Goal: Task Accomplishment & Management: Manage account settings

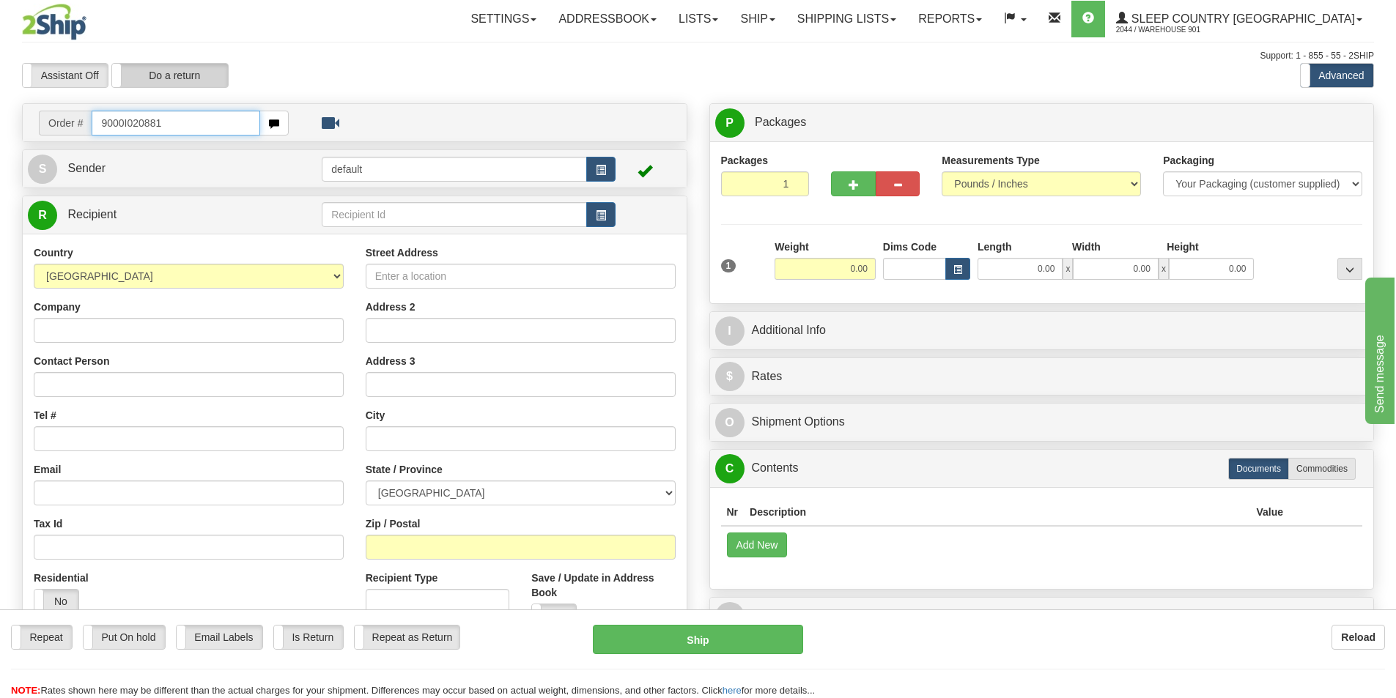
type input "9000I020881"
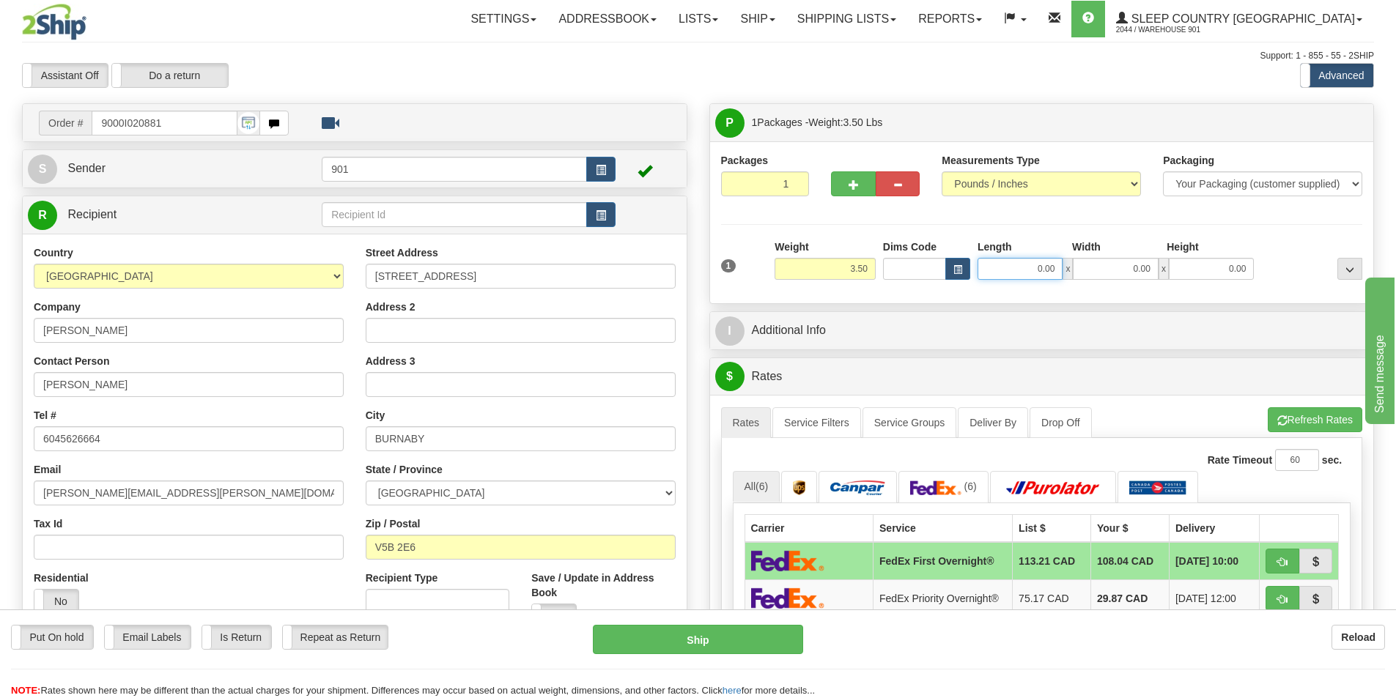
drag, startPoint x: 1053, startPoint y: 269, endPoint x: 971, endPoint y: 276, distance: 83.1
click at [971, 276] on div "Dims Code Length Width Height x" at bounding box center [1068, 260] width 379 height 40
type input "25.00"
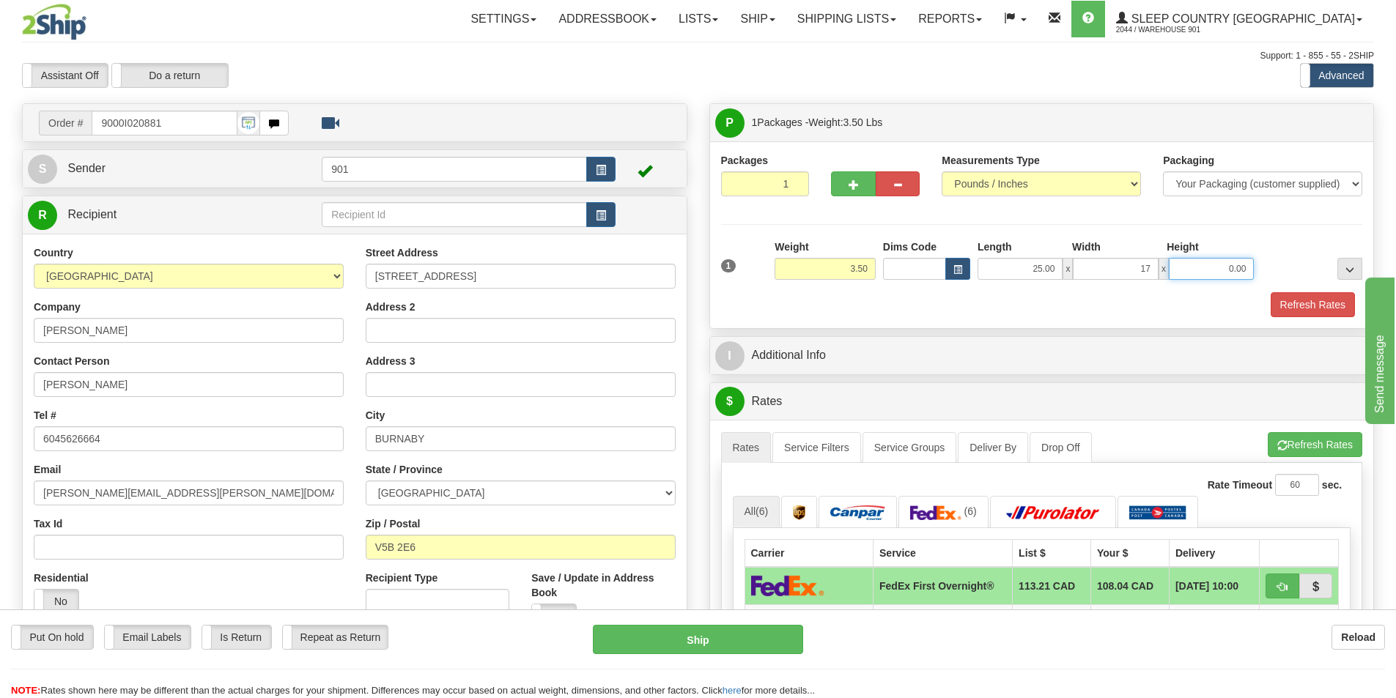
type input "17.00"
type input "5.00"
click at [1300, 308] on button "Refresh Rates" at bounding box center [1312, 304] width 84 height 25
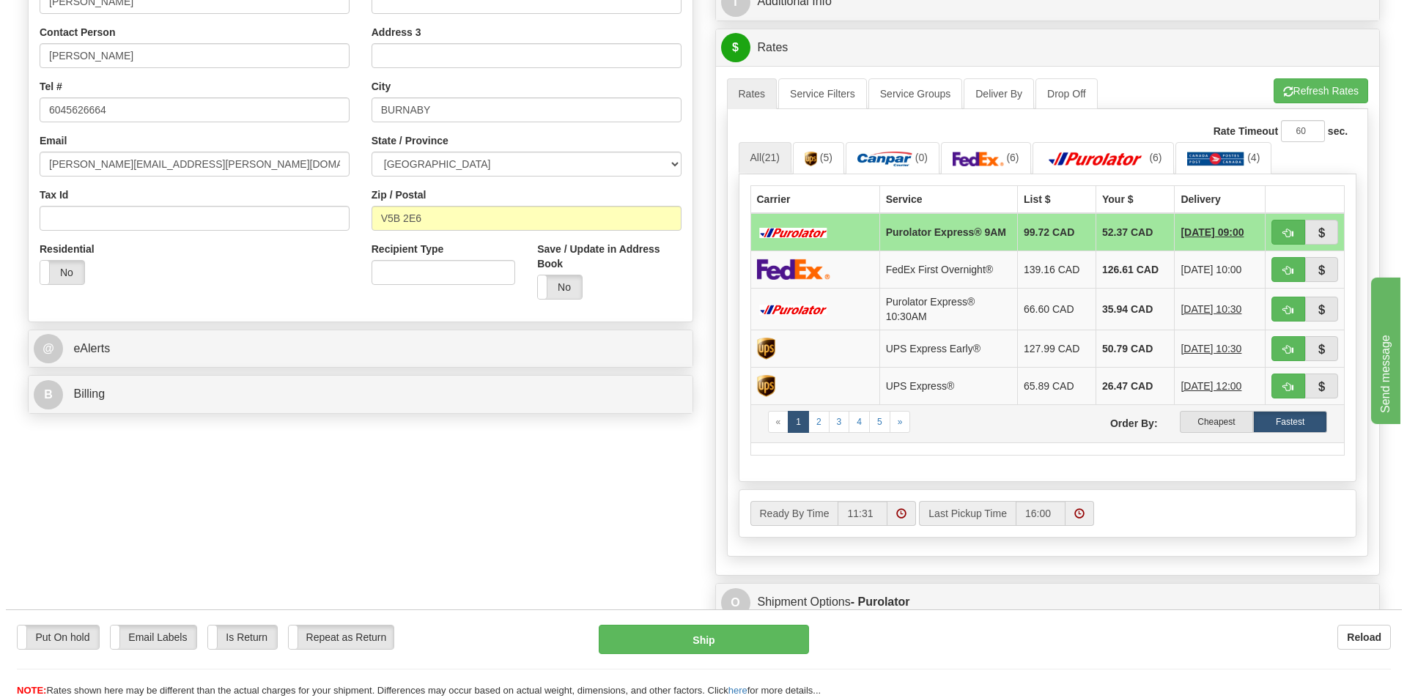
scroll to position [293, 0]
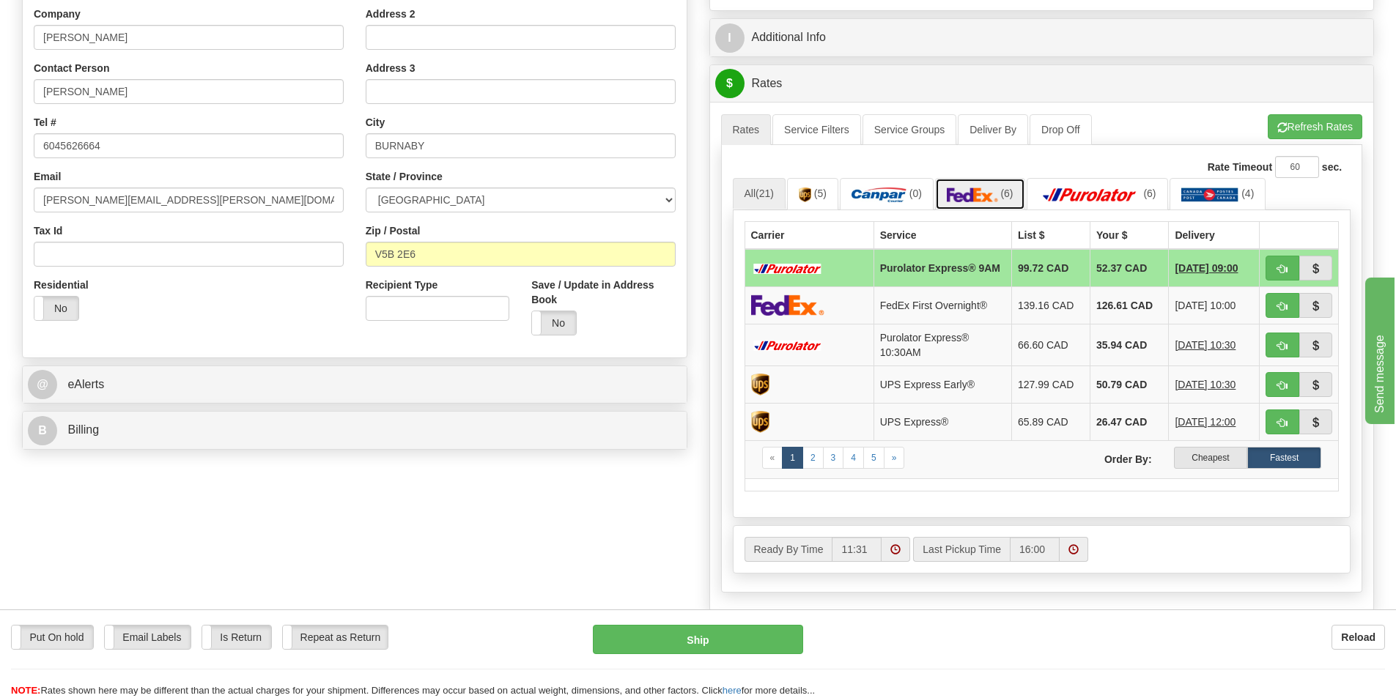
click at [989, 194] on img at bounding box center [972, 195] width 51 height 15
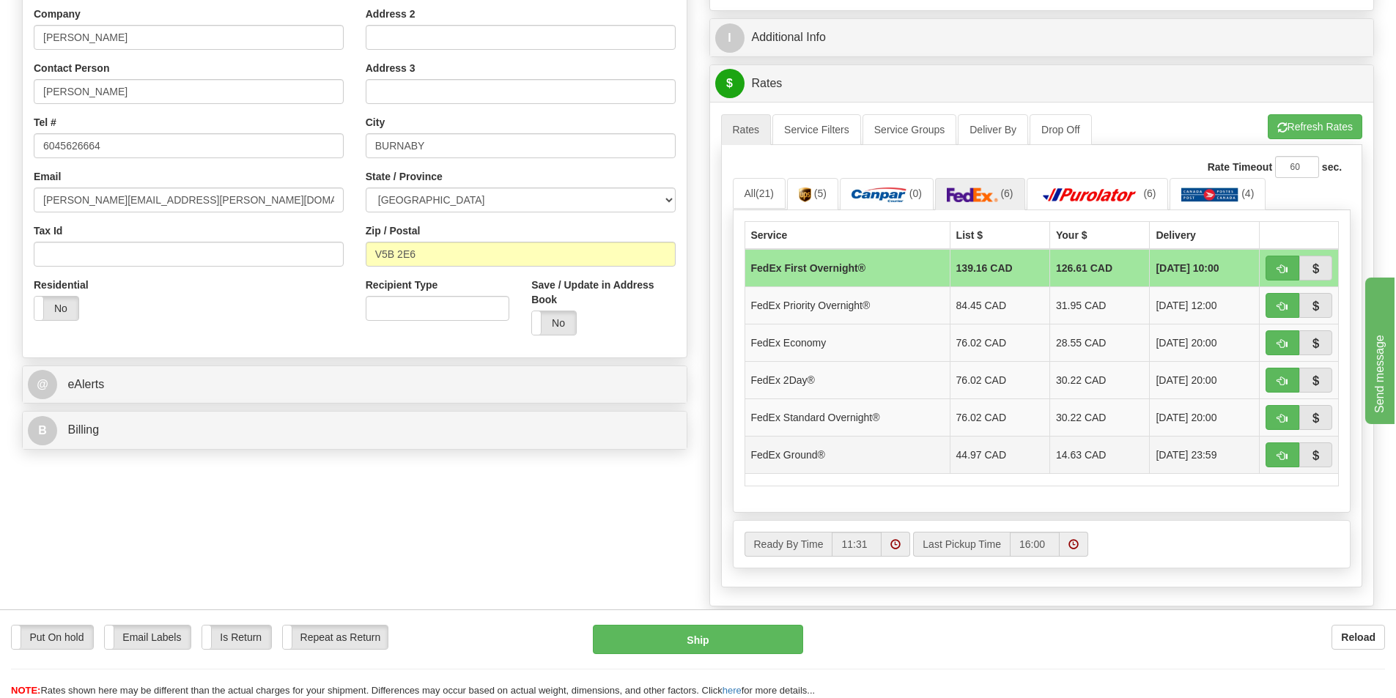
click at [1065, 451] on td "14.63 CAD" at bounding box center [1100, 454] width 100 height 37
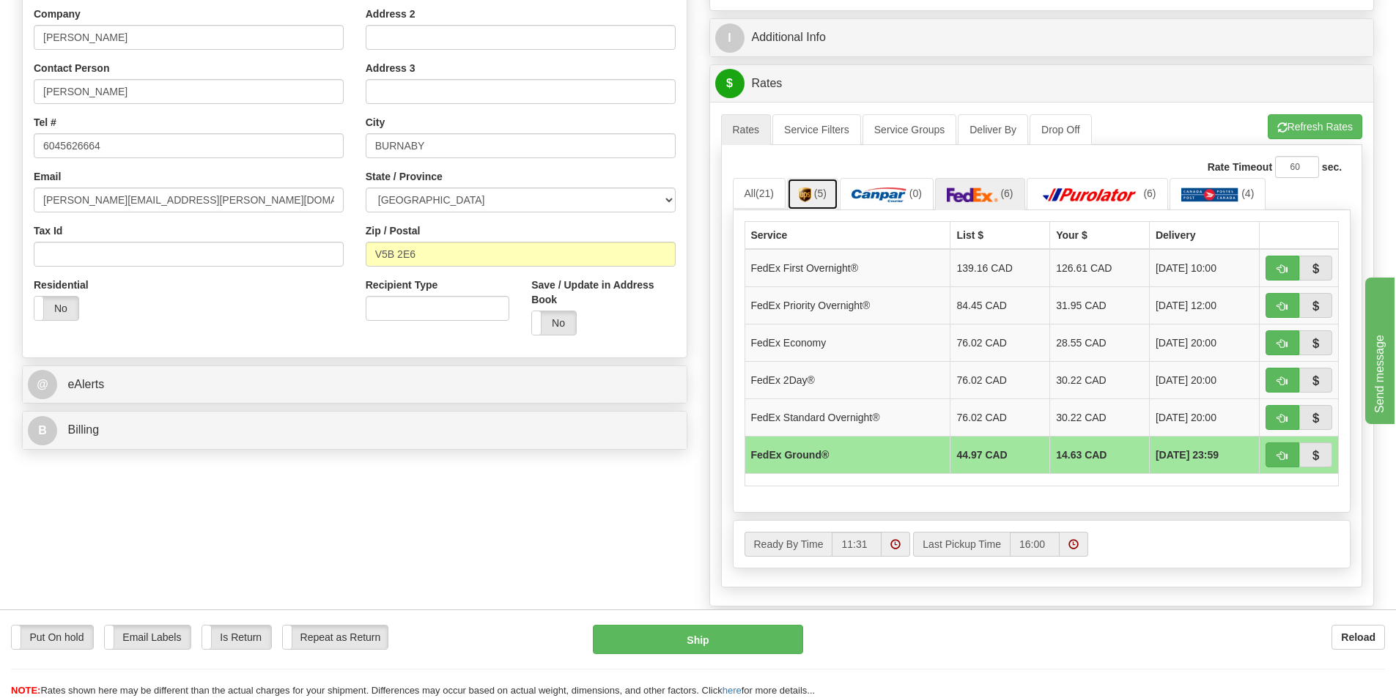
click at [822, 197] on span "(5)" at bounding box center [820, 194] width 12 height 12
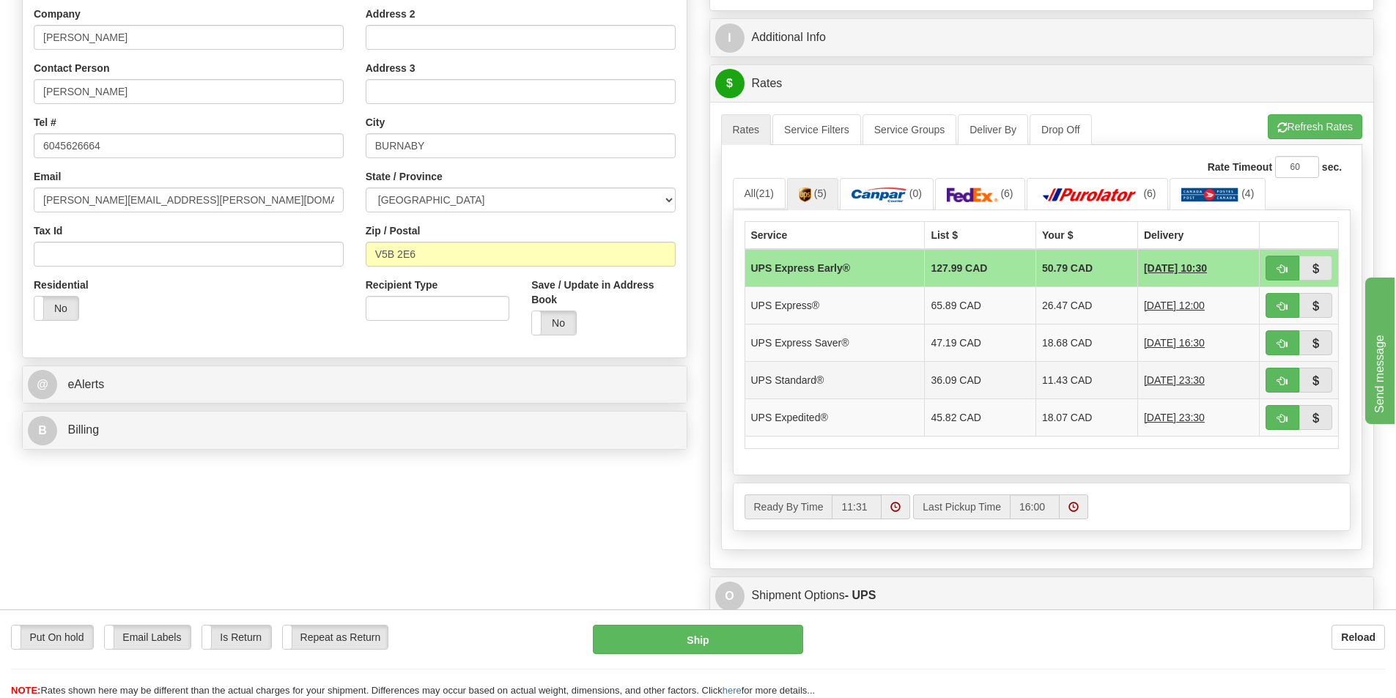
click at [1066, 381] on td "11.43 CAD" at bounding box center [1086, 379] width 102 height 37
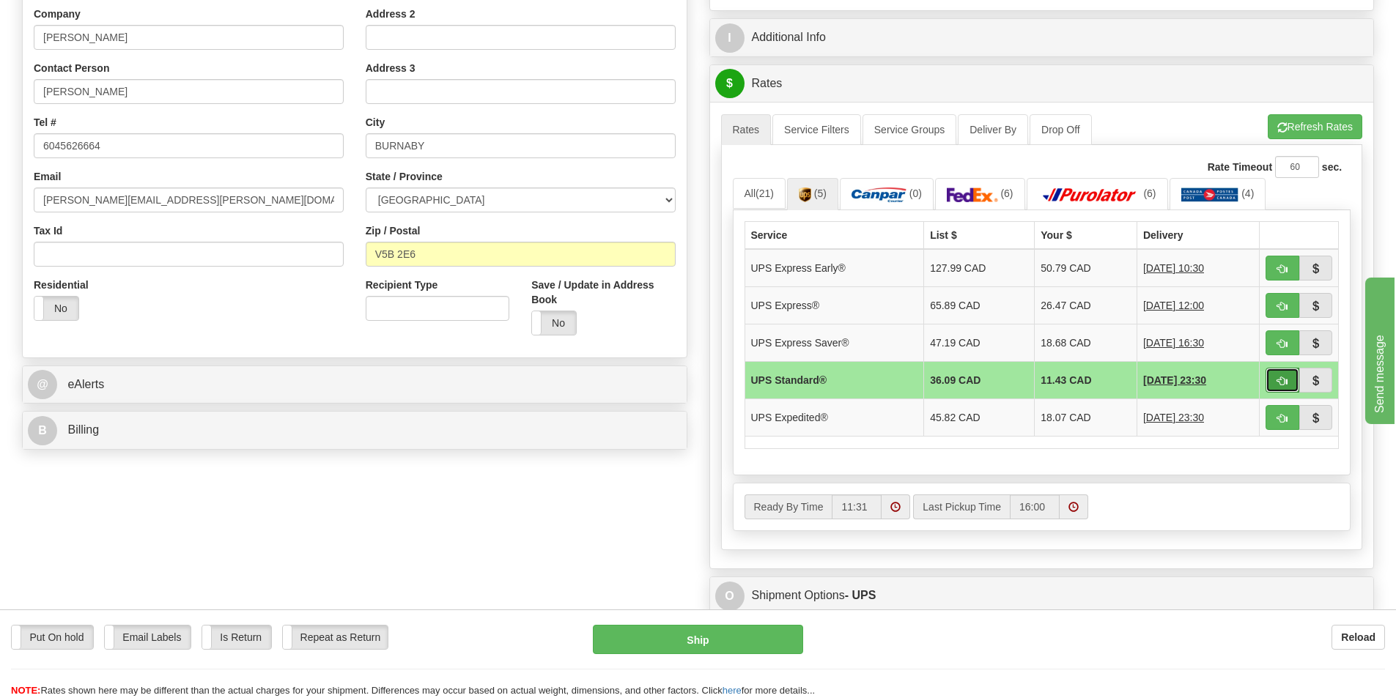
click at [1282, 382] on span "button" at bounding box center [1282, 382] width 10 height 10
type input "11"
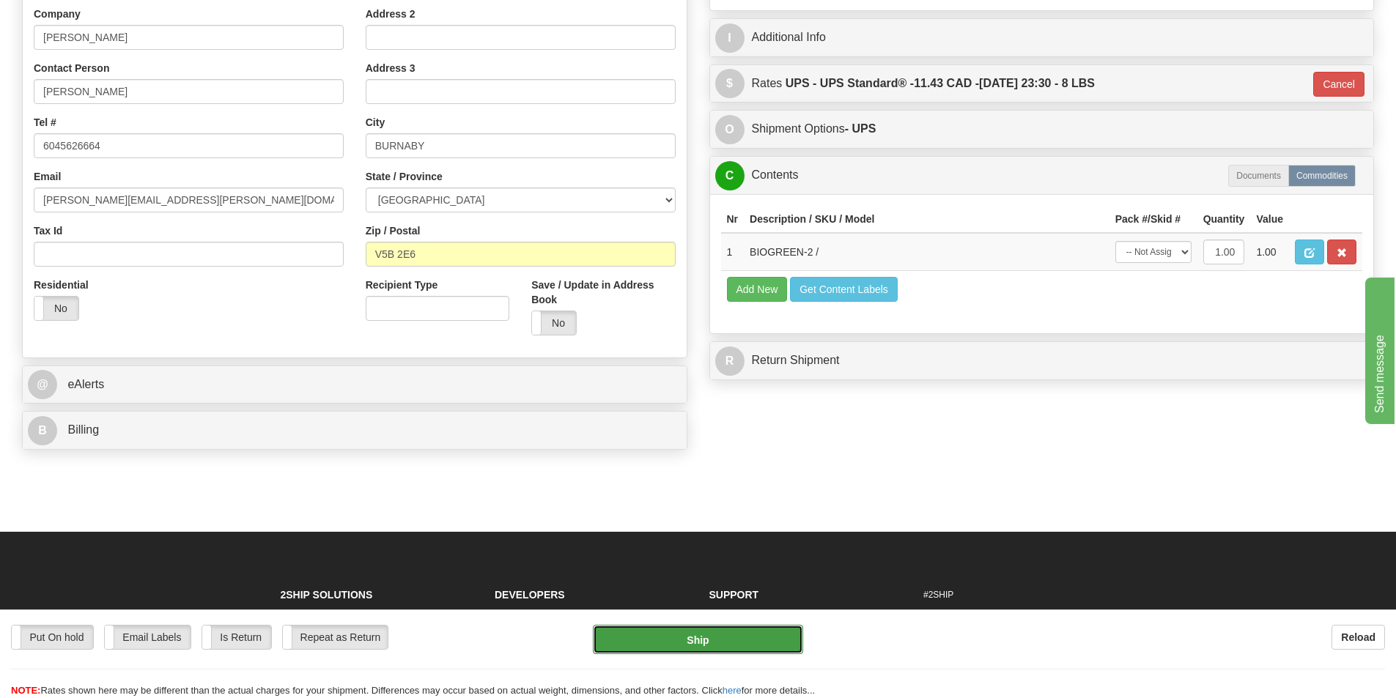
click at [721, 646] on button "Ship" at bounding box center [698, 639] width 210 height 29
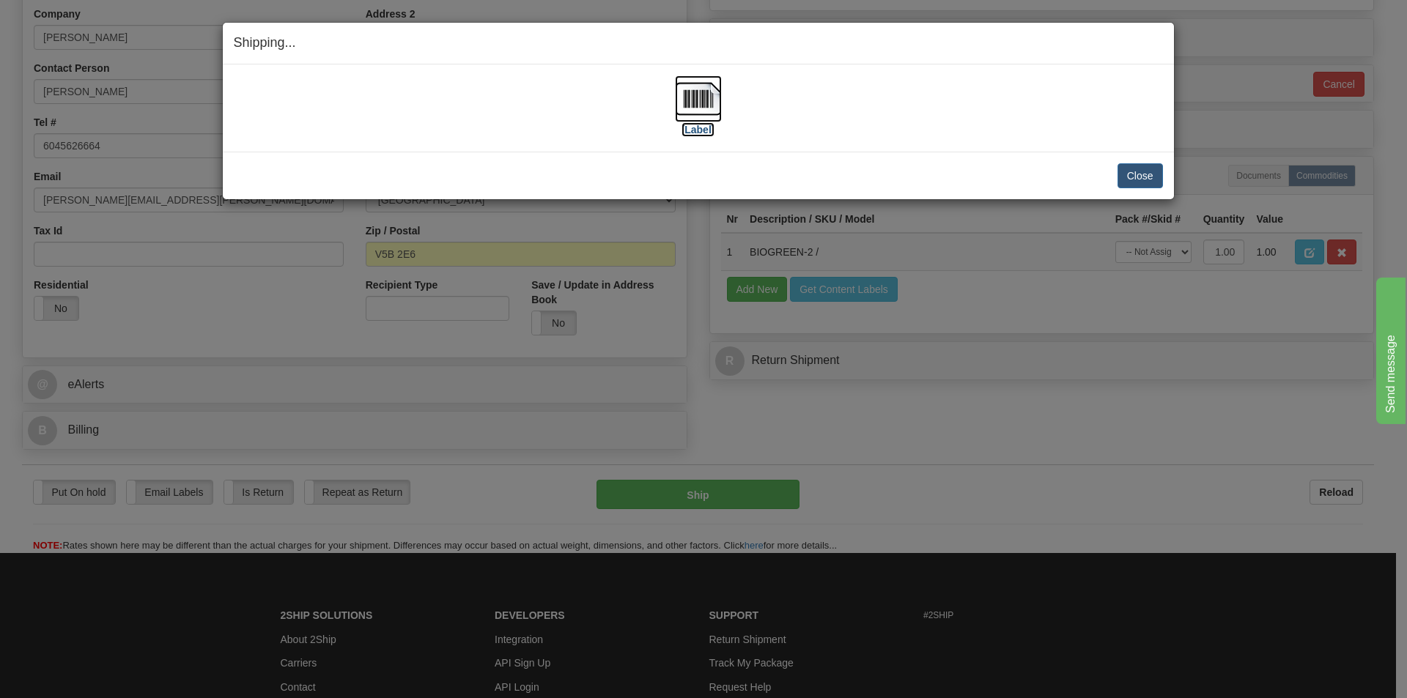
click at [703, 103] on img at bounding box center [698, 98] width 47 height 47
click at [1139, 174] on button "Close" at bounding box center [1139, 175] width 45 height 25
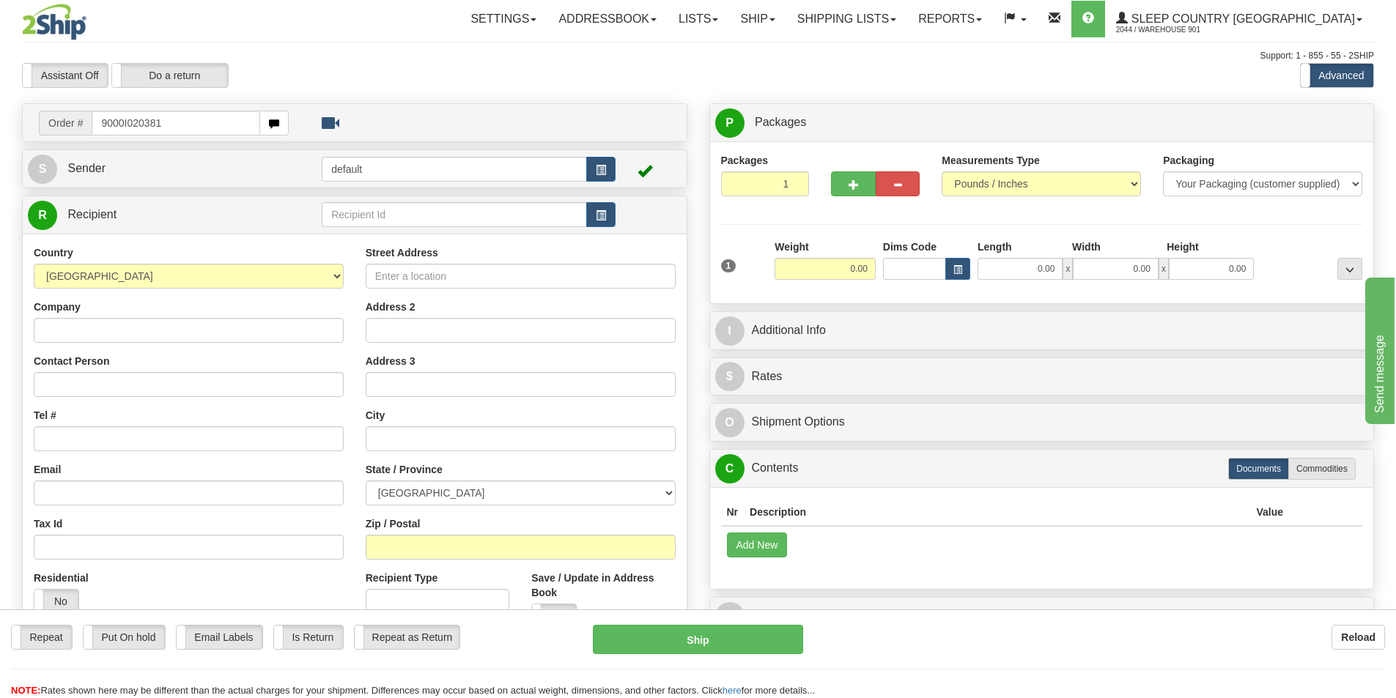
type input "9000I020381"
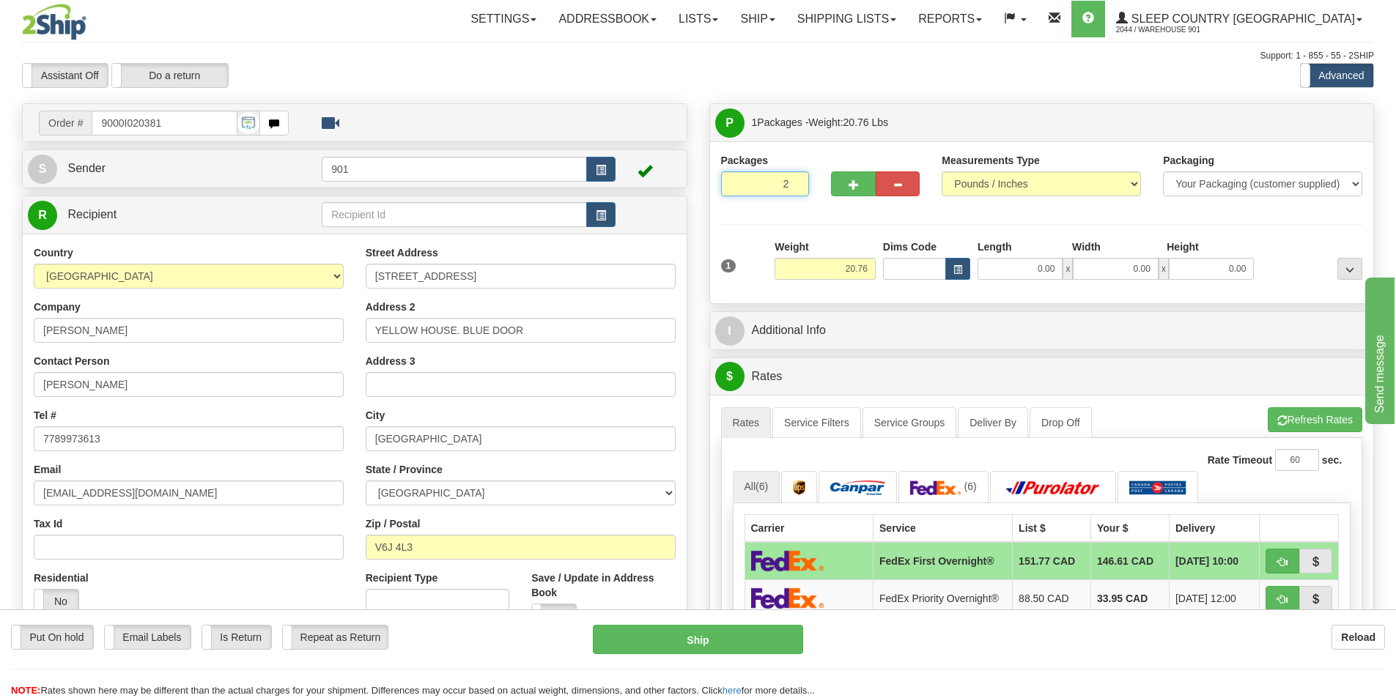
type input "2"
click at [795, 182] on input "2" at bounding box center [765, 183] width 89 height 25
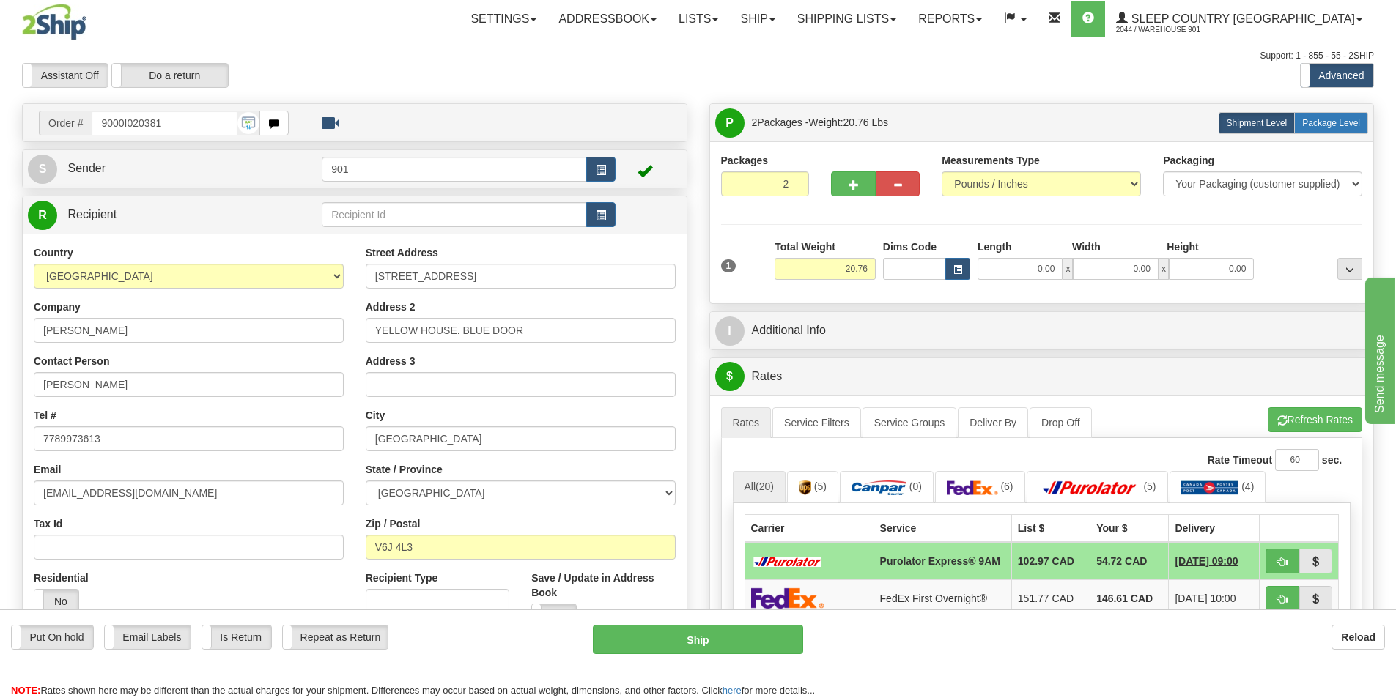
click at [1353, 119] on span "Package Level" at bounding box center [1331, 123] width 58 height 10
radio input "true"
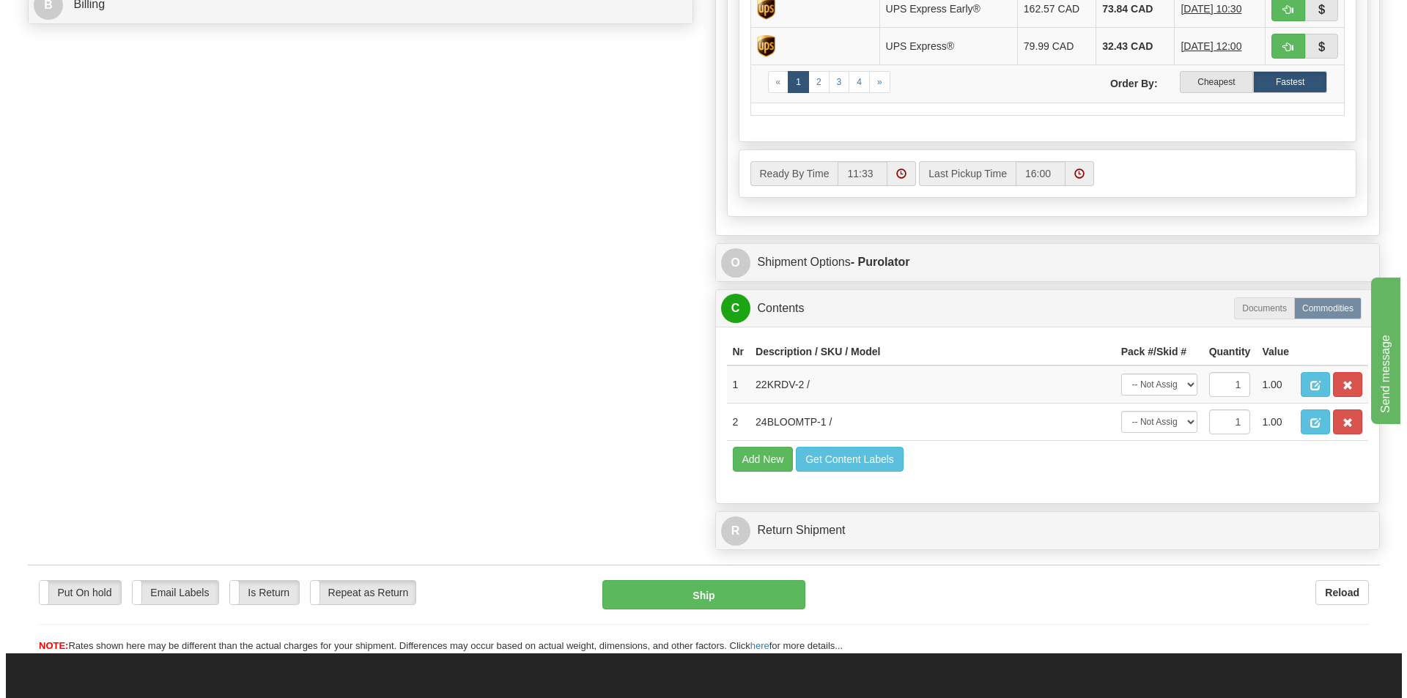
scroll to position [733, 0]
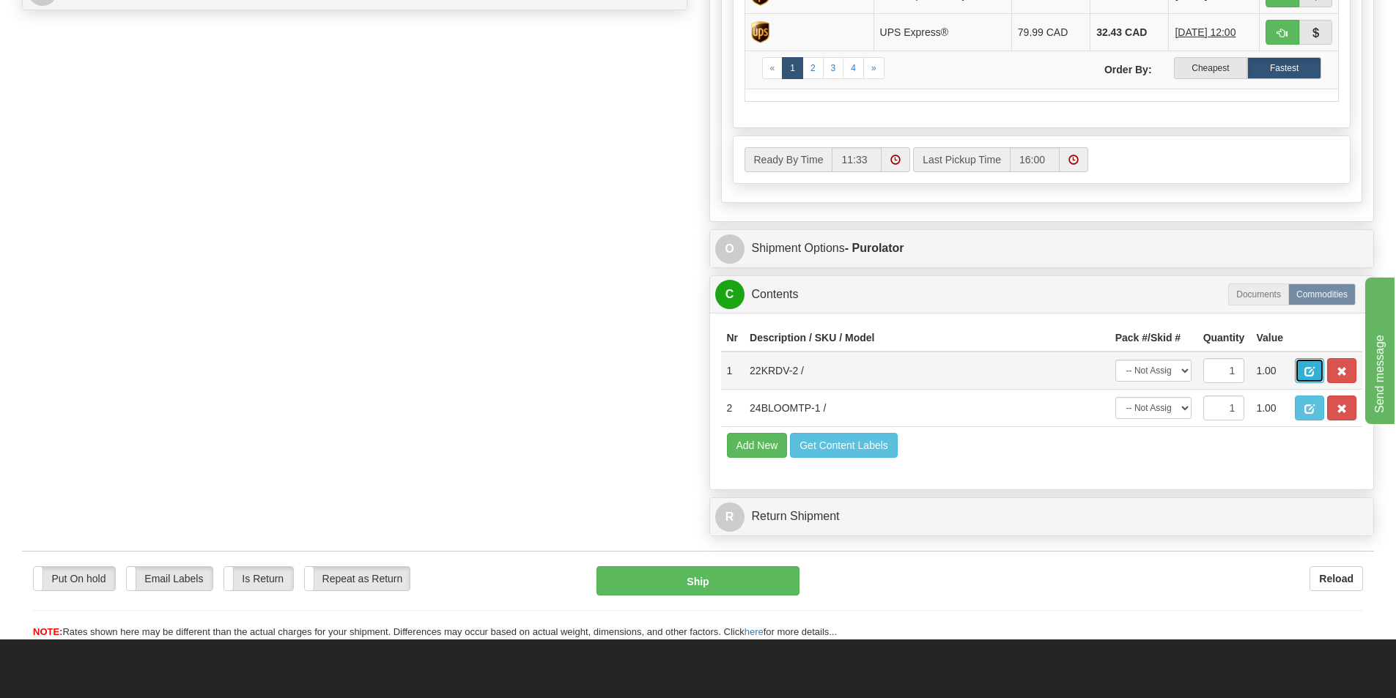
click at [1302, 372] on button "button" at bounding box center [1309, 370] width 29 height 25
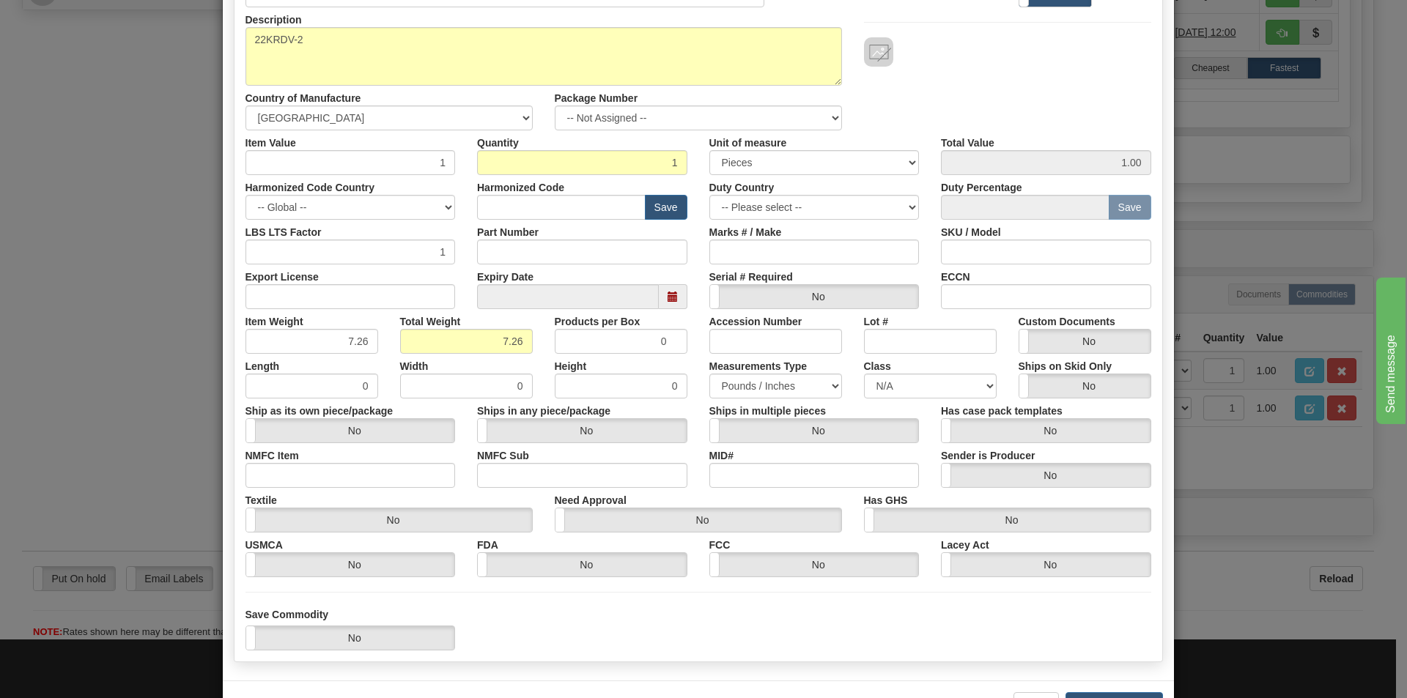
scroll to position [207, 0]
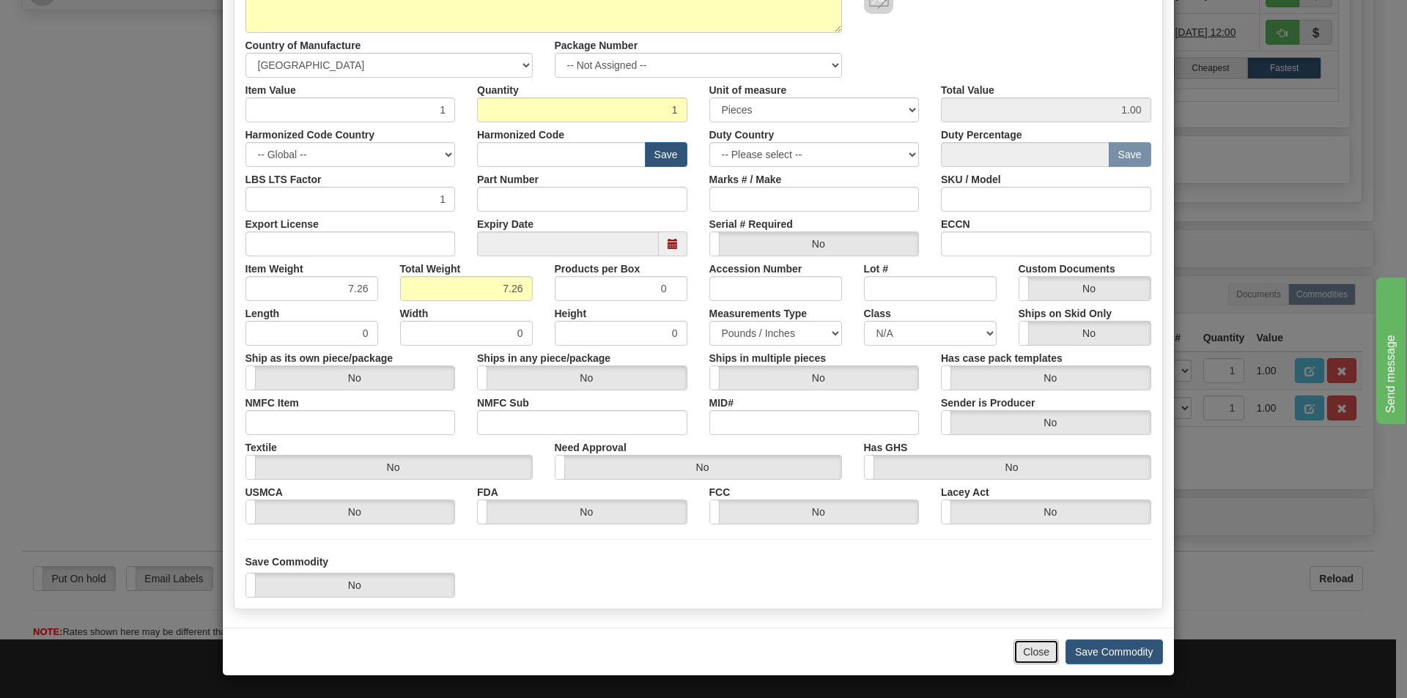
click at [1018, 653] on button "Close" at bounding box center [1035, 652] width 45 height 25
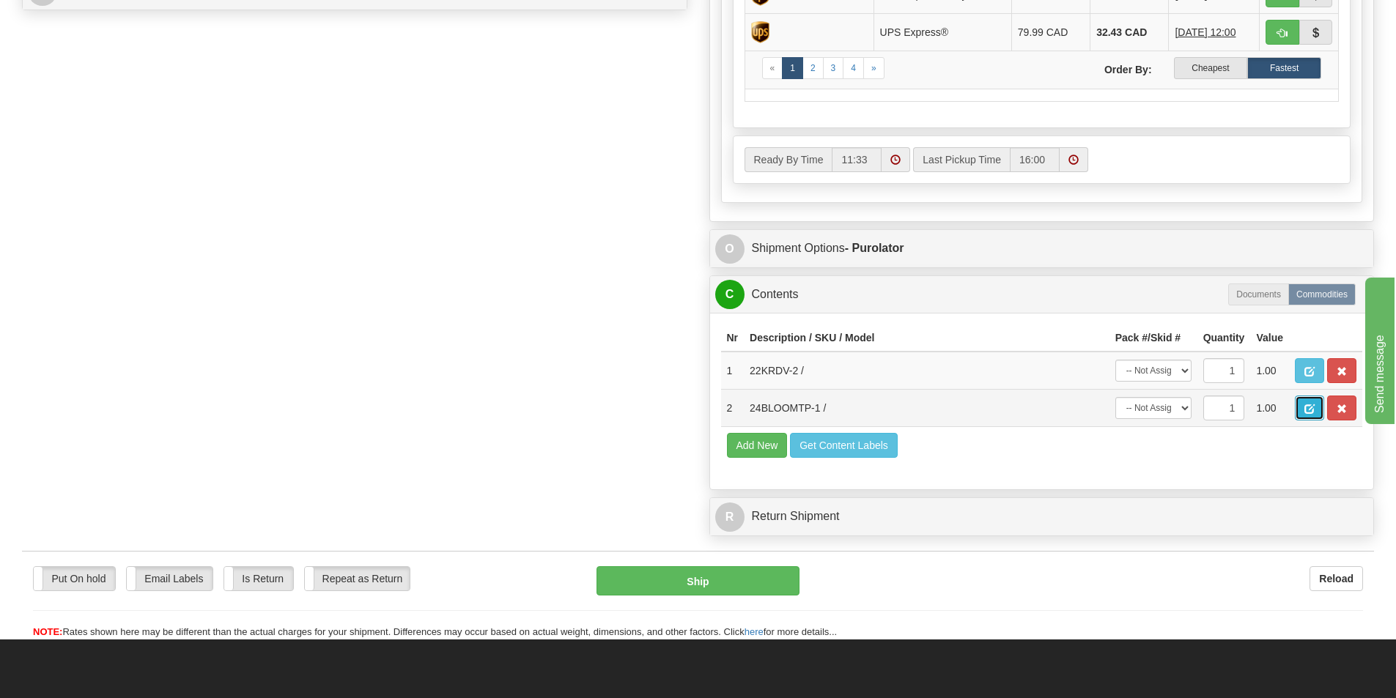
click at [1303, 410] on button "button" at bounding box center [1309, 408] width 29 height 25
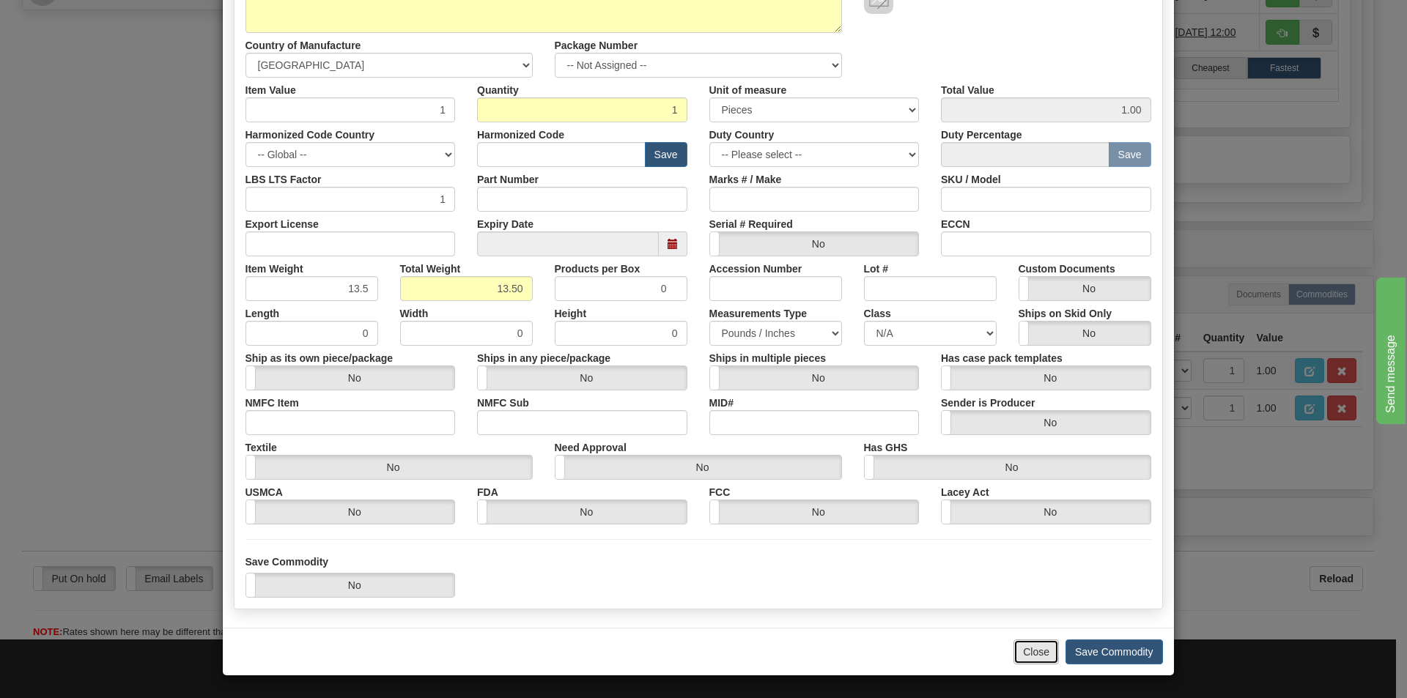
click at [1021, 647] on button "Close" at bounding box center [1035, 652] width 45 height 25
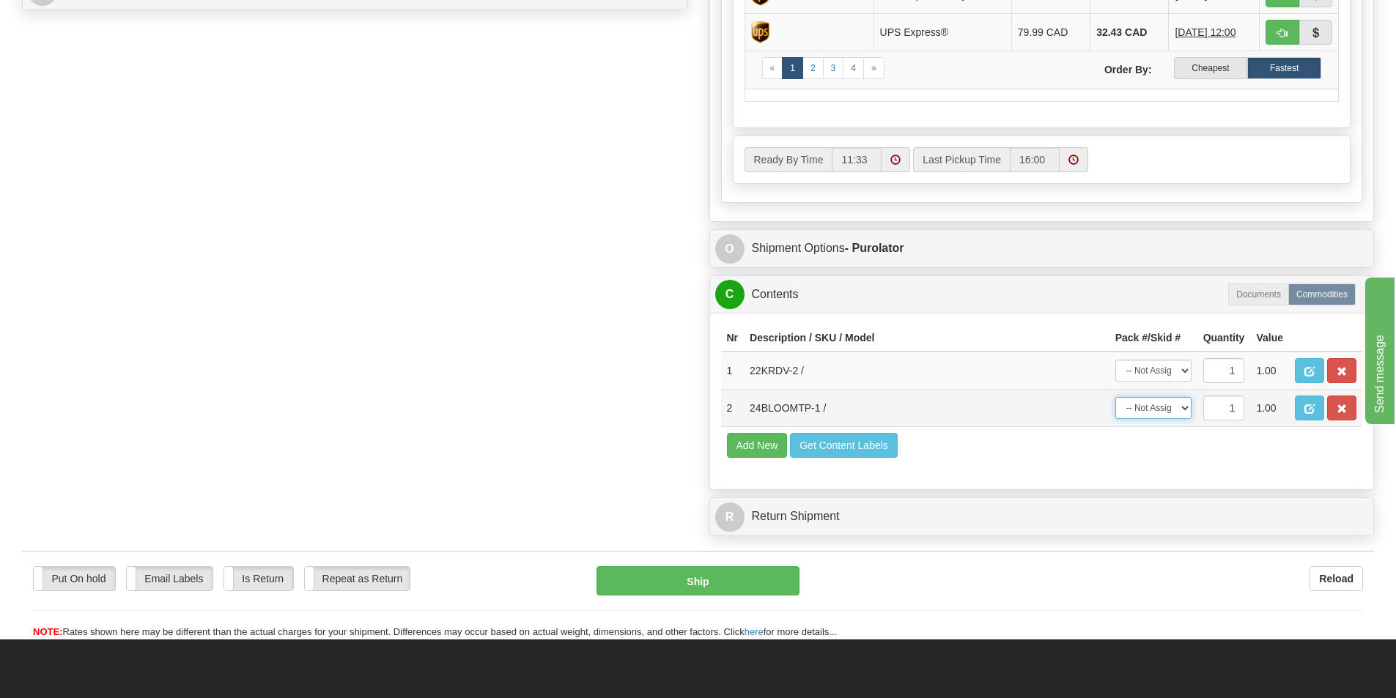
click at [1182, 415] on select "-- Not Assigned -- Package 1 Package 2" at bounding box center [1153, 408] width 76 height 22
select select "1"
click at [1115, 401] on select "-- Not Assigned -- Package 1 Package 2" at bounding box center [1153, 408] width 76 height 22
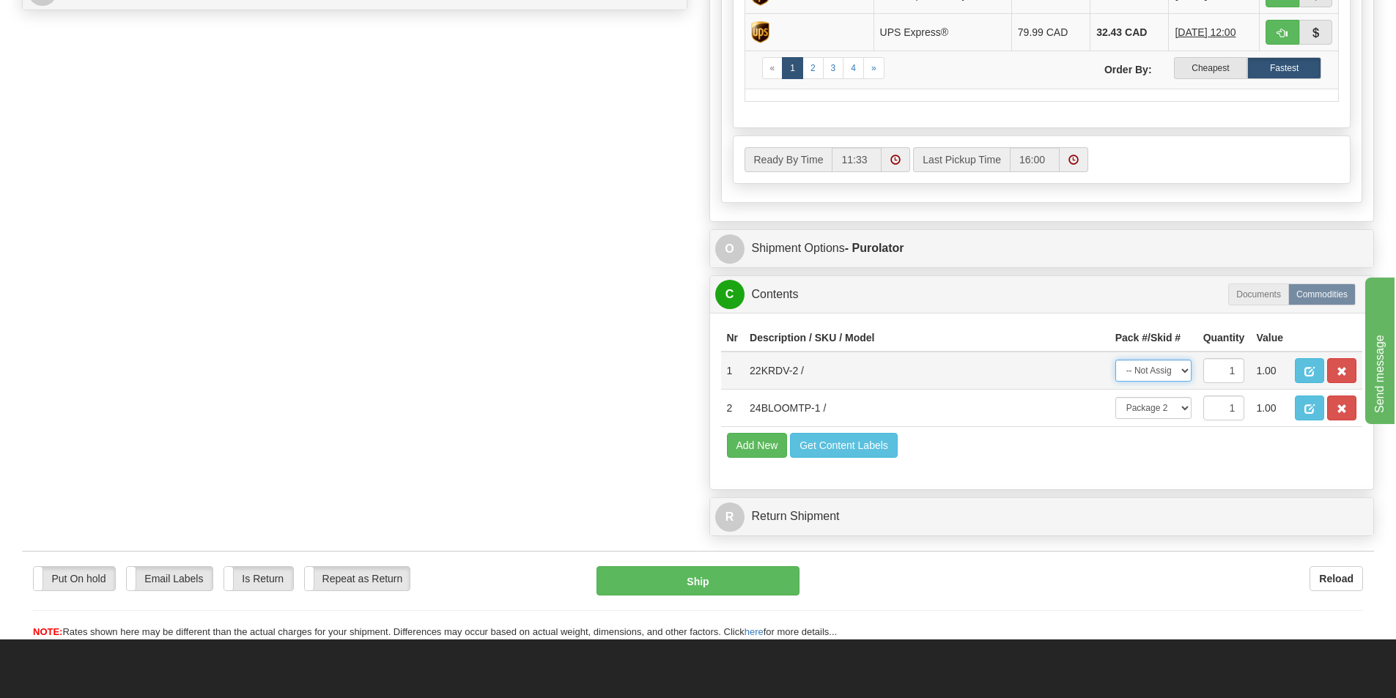
click at [1183, 371] on select "-- Not Assigned -- Package 1 Package 2" at bounding box center [1153, 371] width 76 height 22
select select "0"
click at [1115, 364] on select "-- Not Assigned -- Package 1 Package 2" at bounding box center [1153, 371] width 76 height 22
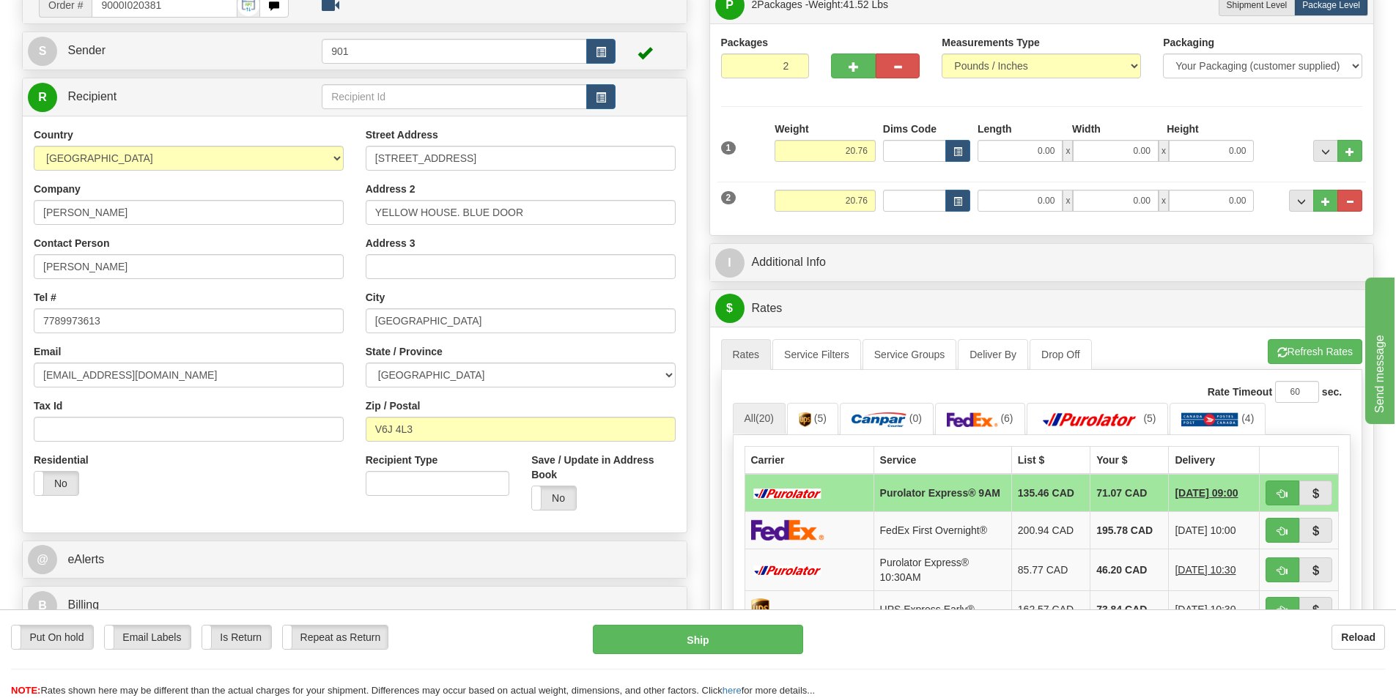
scroll to position [0, 0]
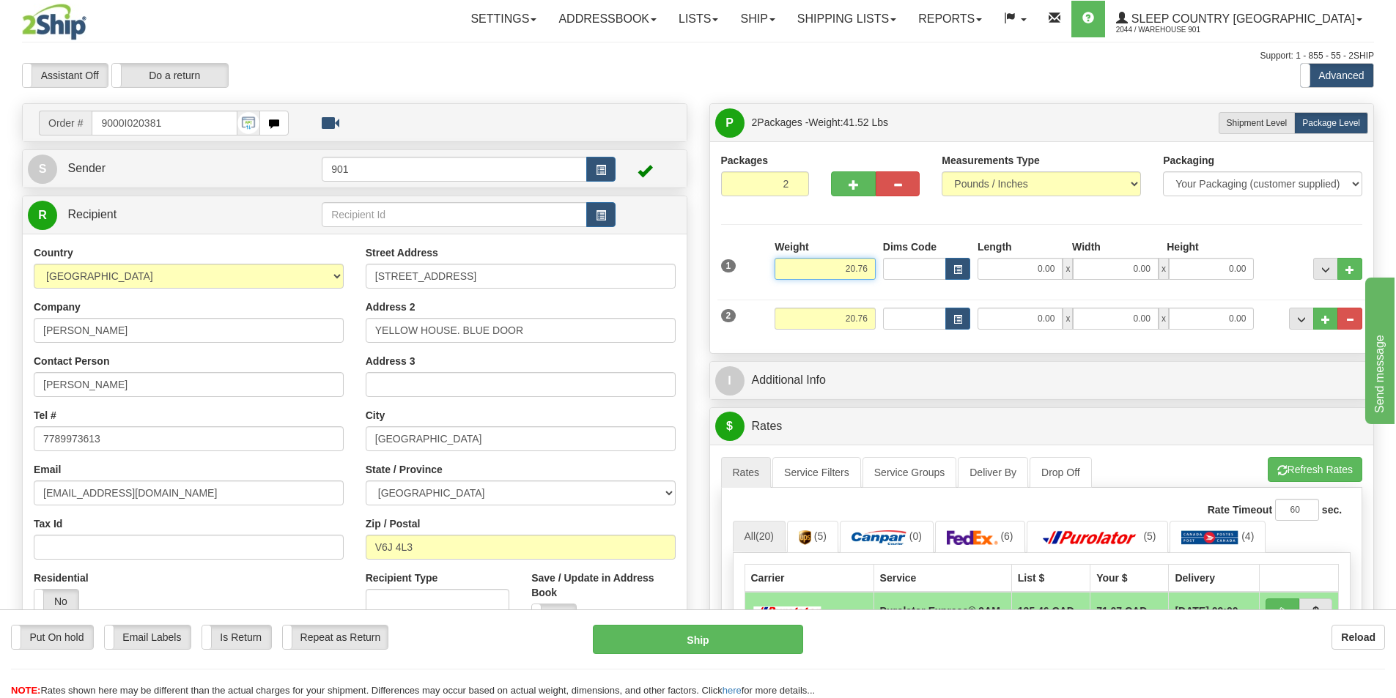
drag, startPoint x: 871, startPoint y: 269, endPoint x: 818, endPoint y: 265, distance: 53.6
click at [818, 265] on input "20.76" at bounding box center [824, 269] width 101 height 22
type input "7.60"
type input "19.00"
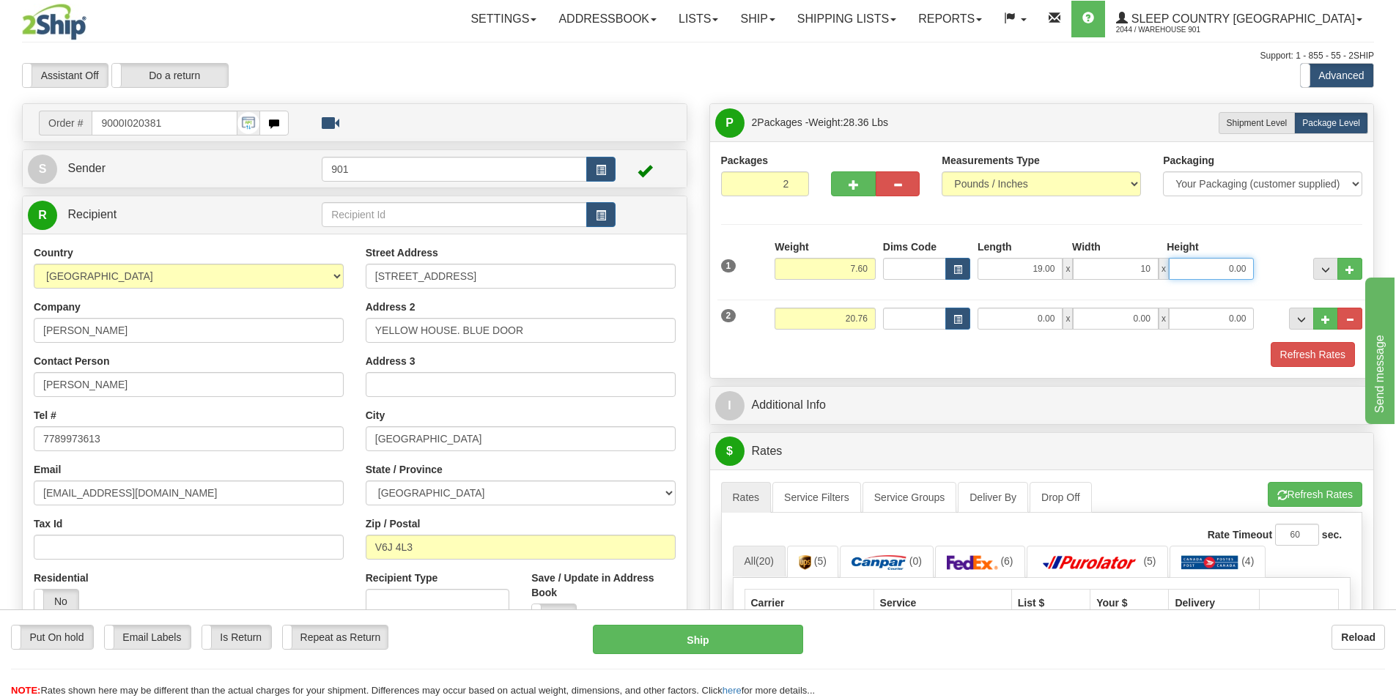
type input "10.00"
type input "13.50"
click at [868, 267] on input "7.60" at bounding box center [824, 269] width 101 height 22
type input "7.26"
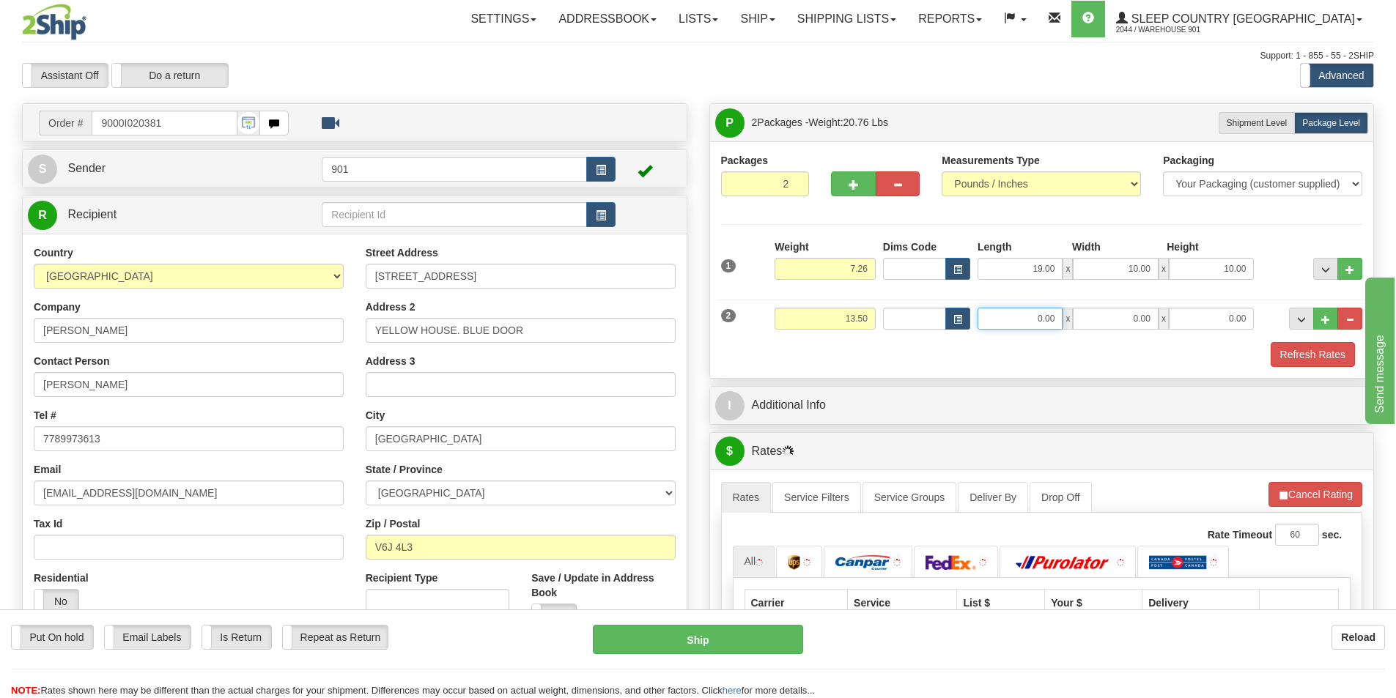
drag, startPoint x: 1059, startPoint y: 319, endPoint x: 1005, endPoint y: 320, distance: 54.2
click at [1005, 320] on input "0.00" at bounding box center [1019, 319] width 85 height 22
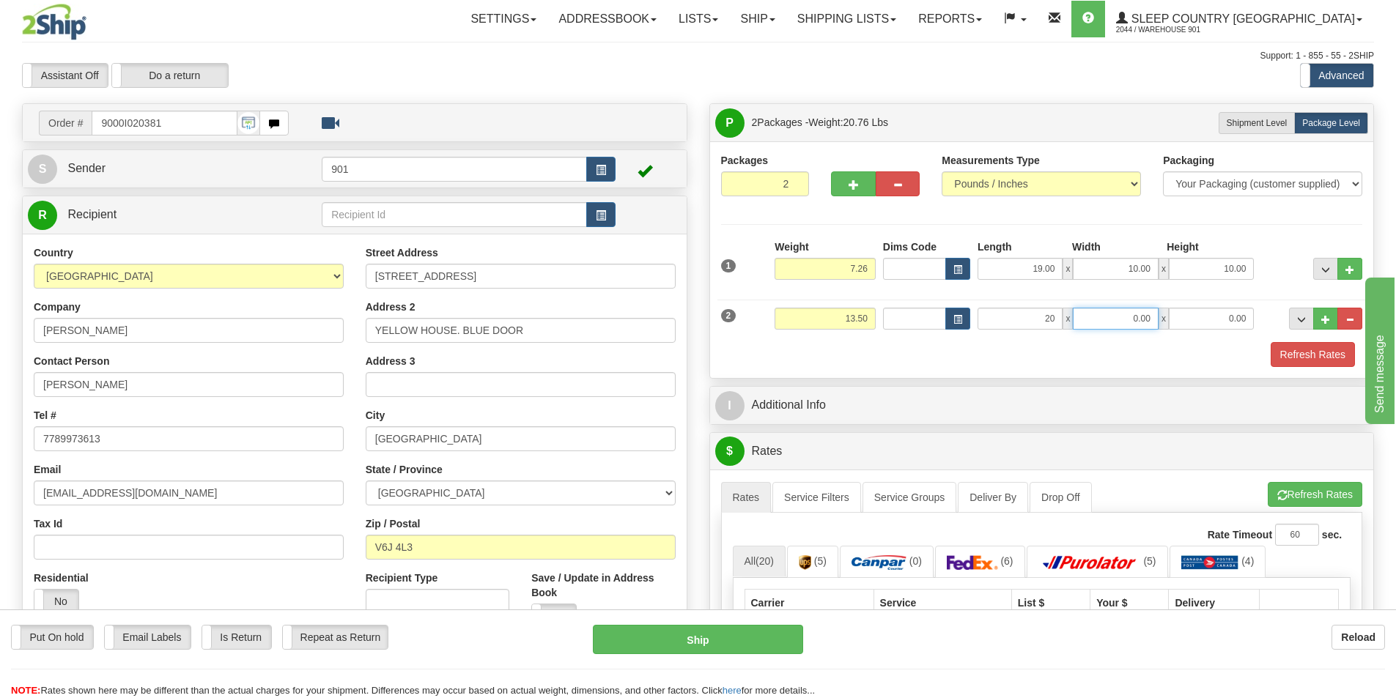
type input "20.00"
type input "10.00"
click at [1292, 352] on button "Refresh Rates" at bounding box center [1312, 354] width 84 height 25
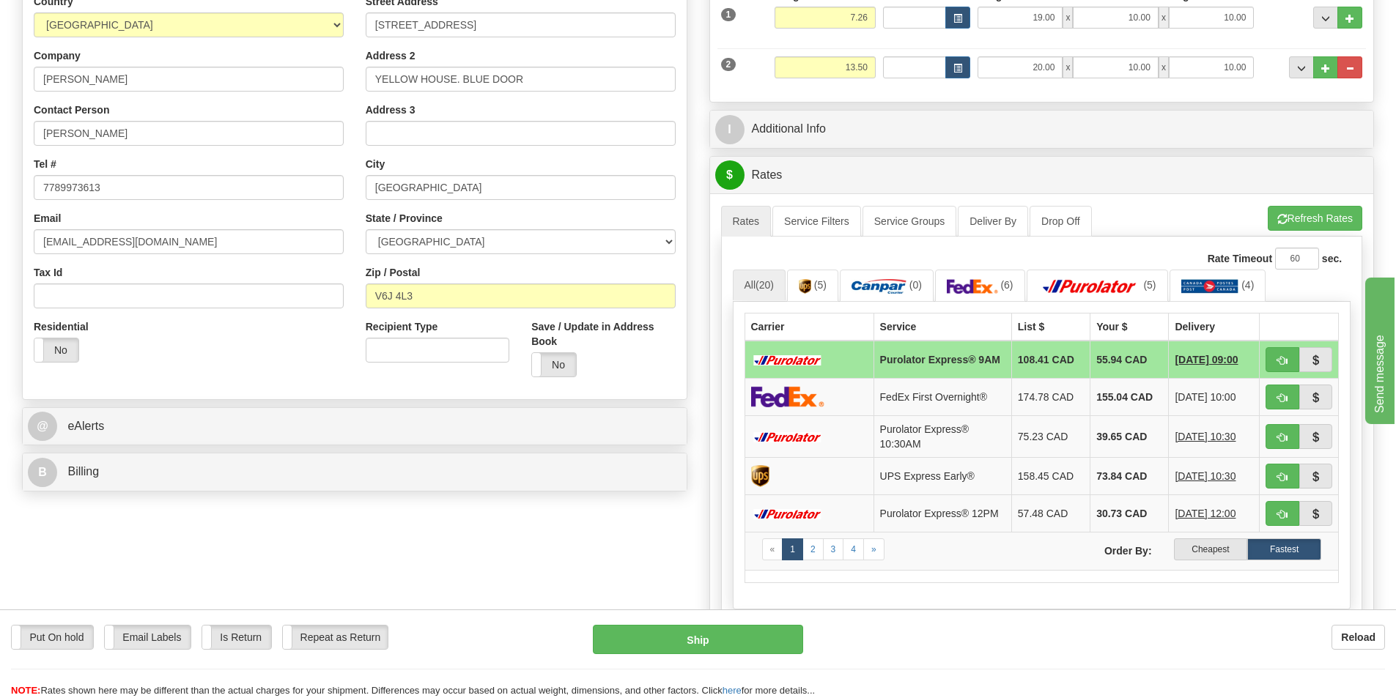
scroll to position [293, 0]
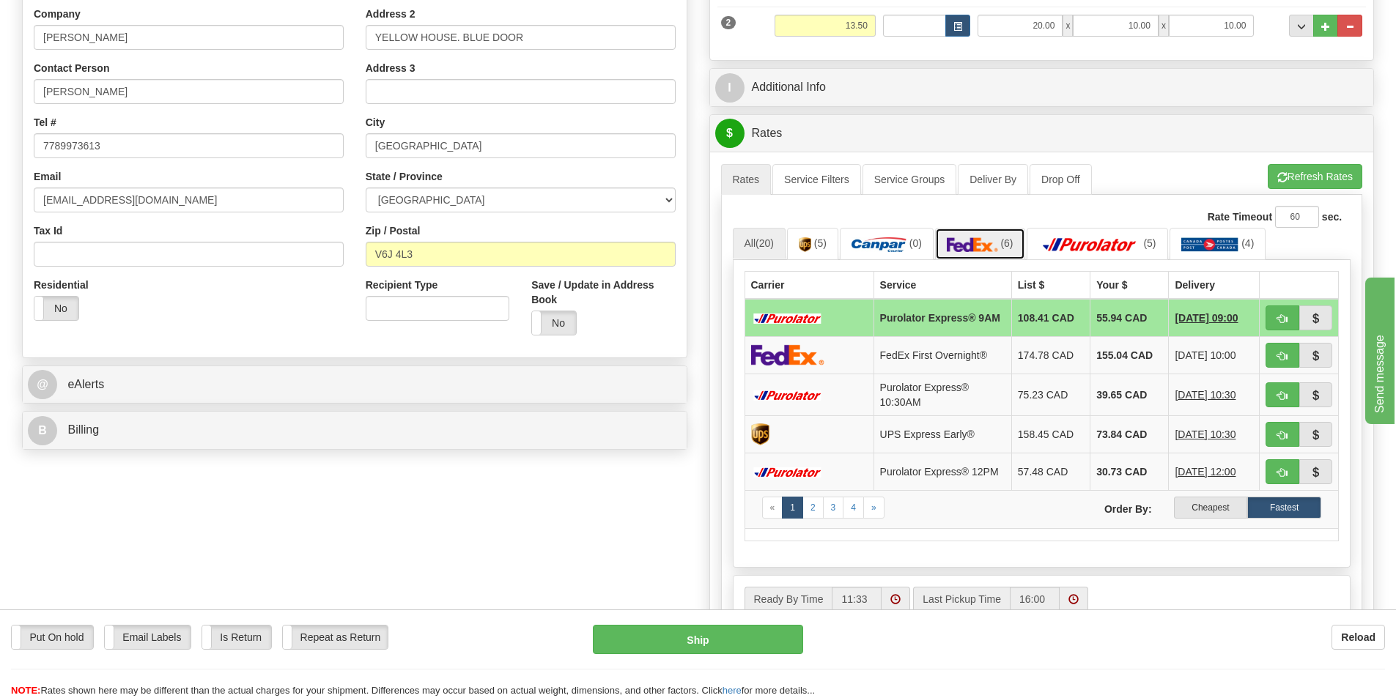
click at [969, 246] on img at bounding box center [972, 244] width 51 height 15
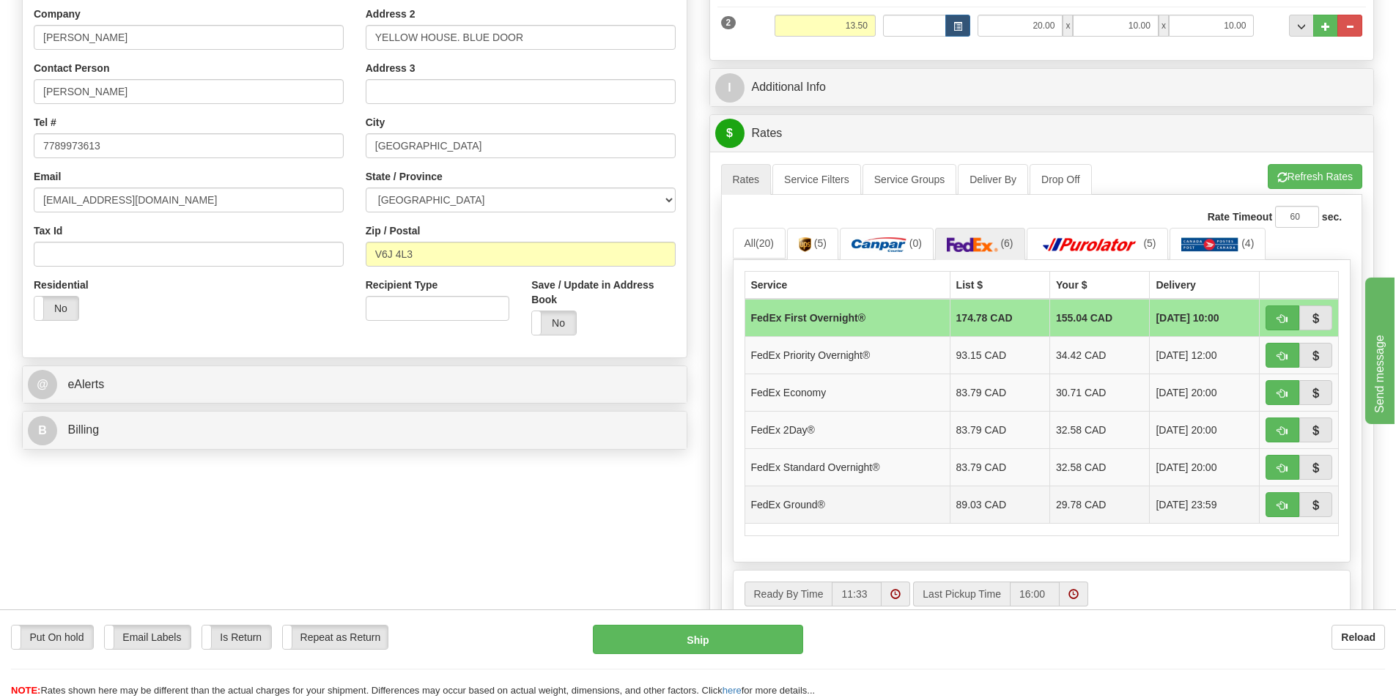
click at [1068, 505] on td "29.78 CAD" at bounding box center [1100, 504] width 100 height 37
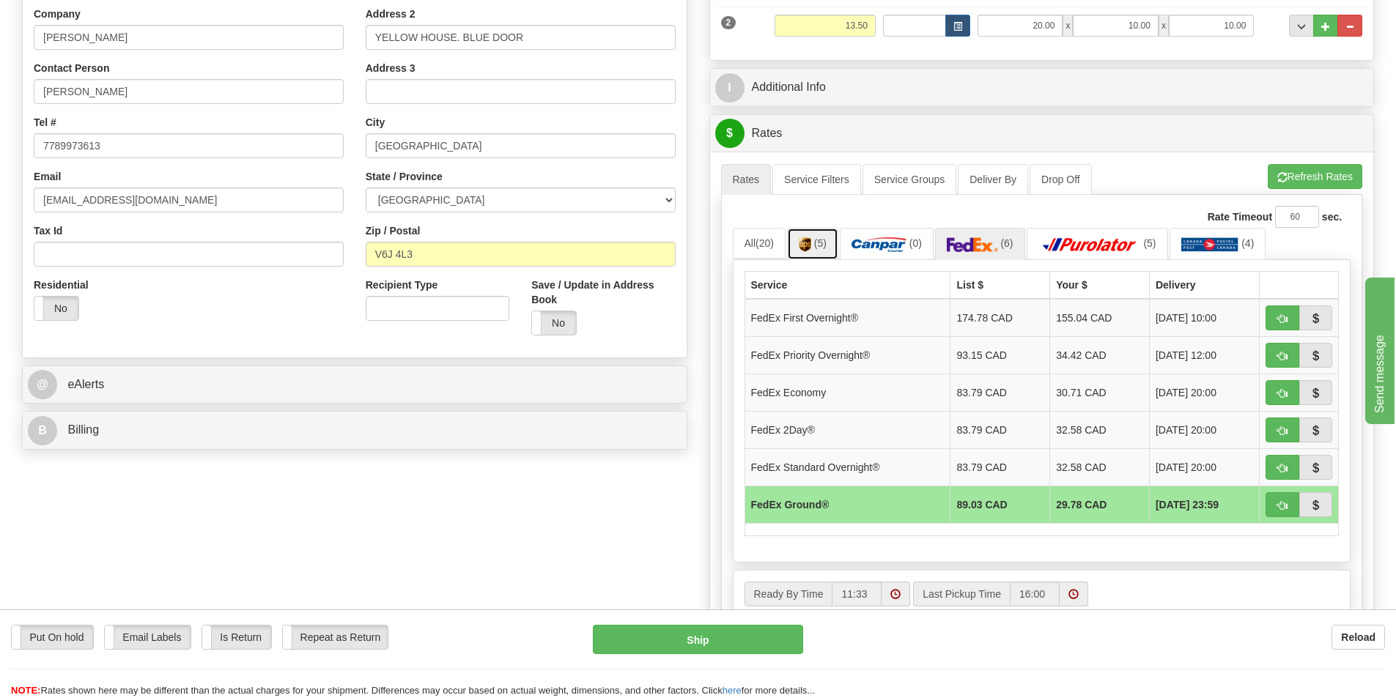
click at [811, 246] on img at bounding box center [805, 244] width 12 height 15
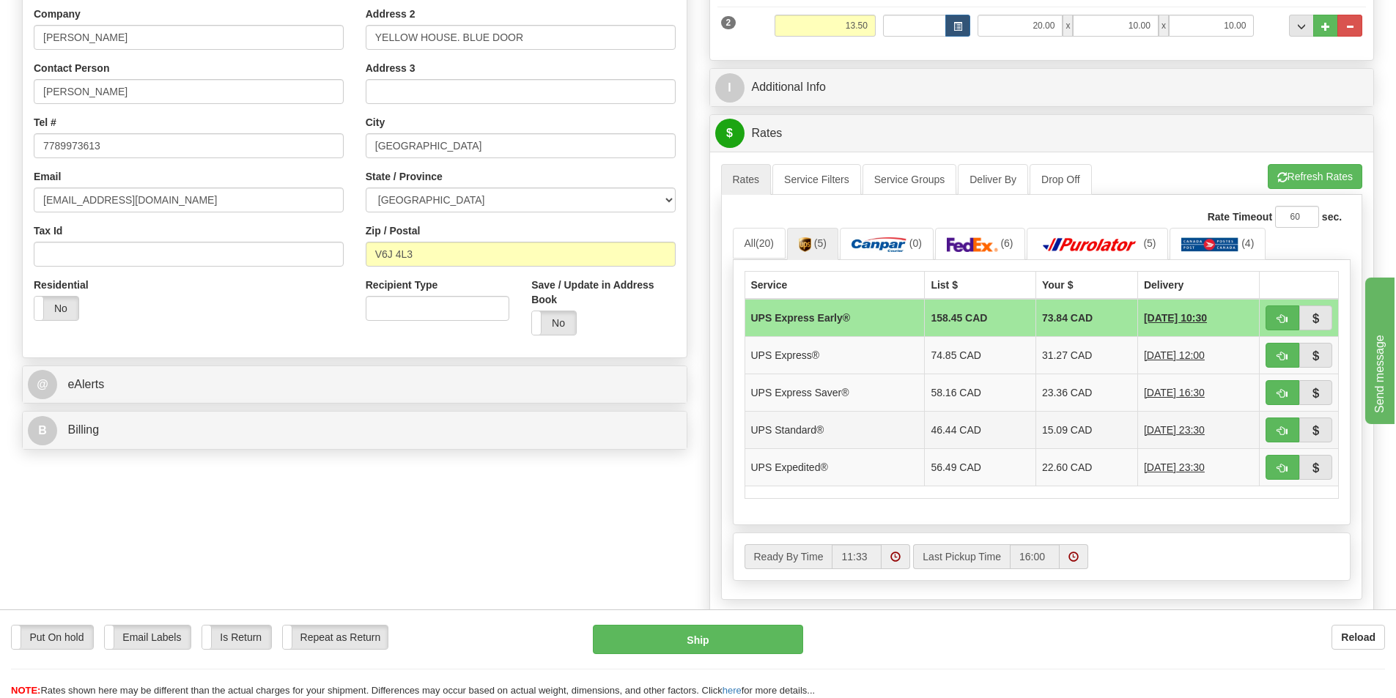
click at [1052, 433] on td "15.09 CAD" at bounding box center [1086, 429] width 102 height 37
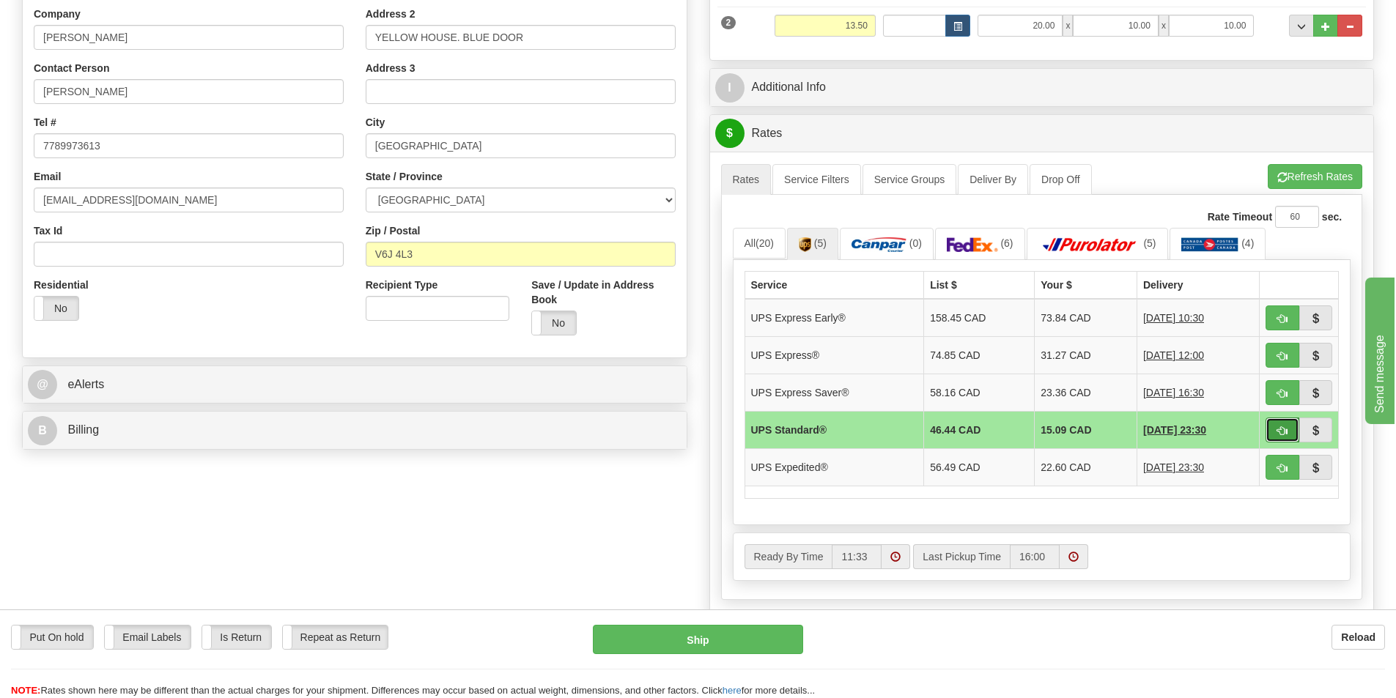
click at [1279, 431] on span "button" at bounding box center [1282, 431] width 10 height 10
type input "11"
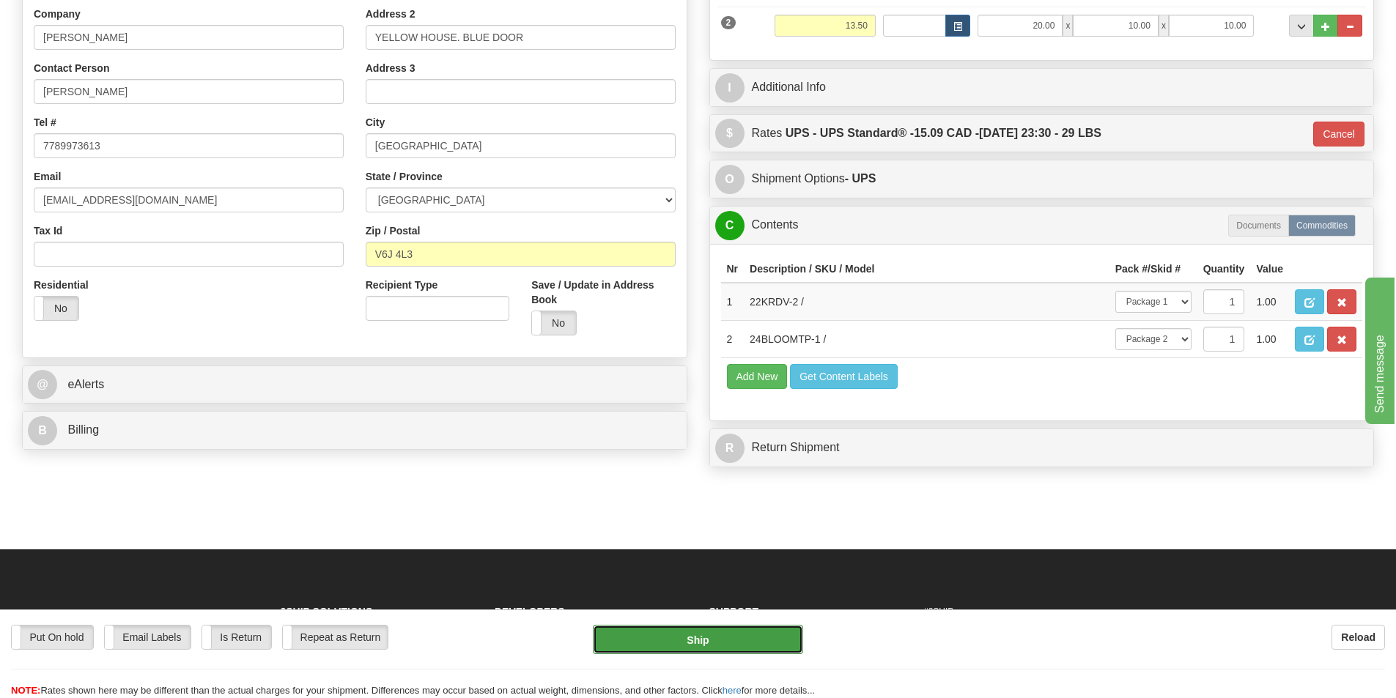
click at [700, 644] on button "Ship" at bounding box center [698, 639] width 210 height 29
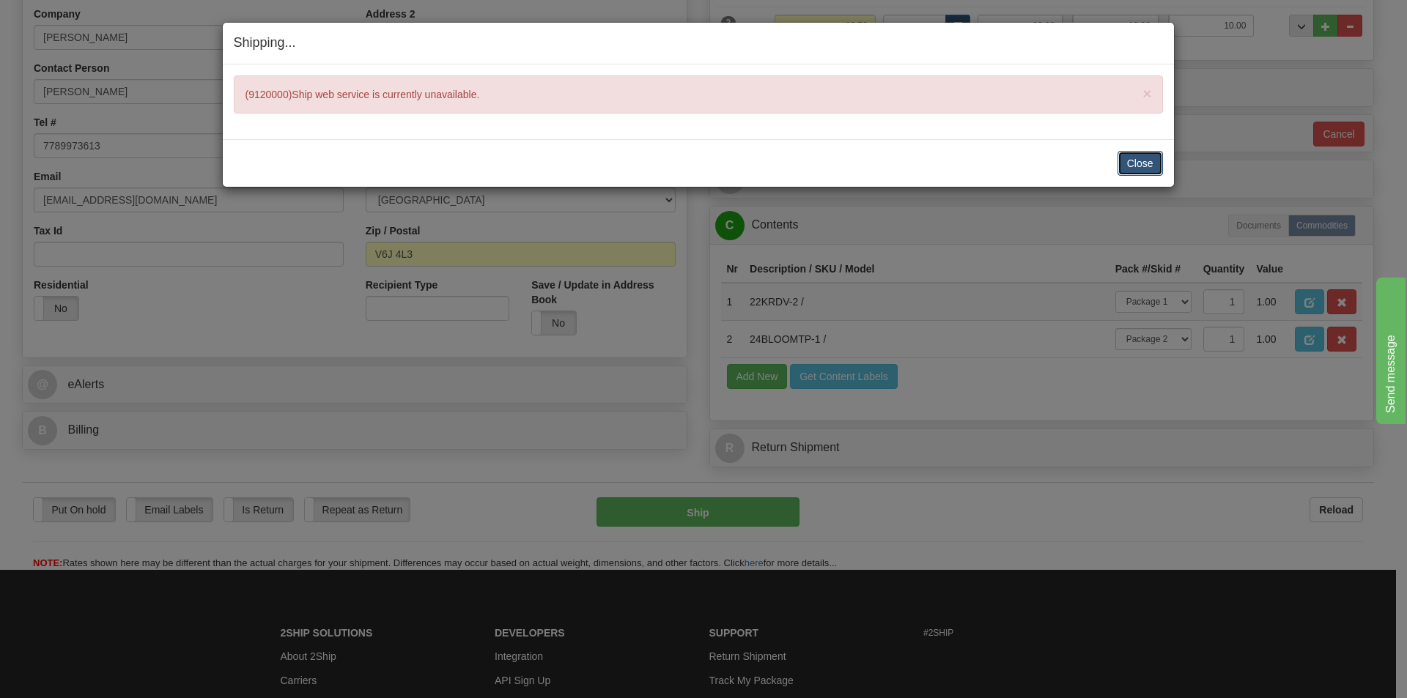
click at [1138, 159] on button "Close" at bounding box center [1139, 163] width 45 height 25
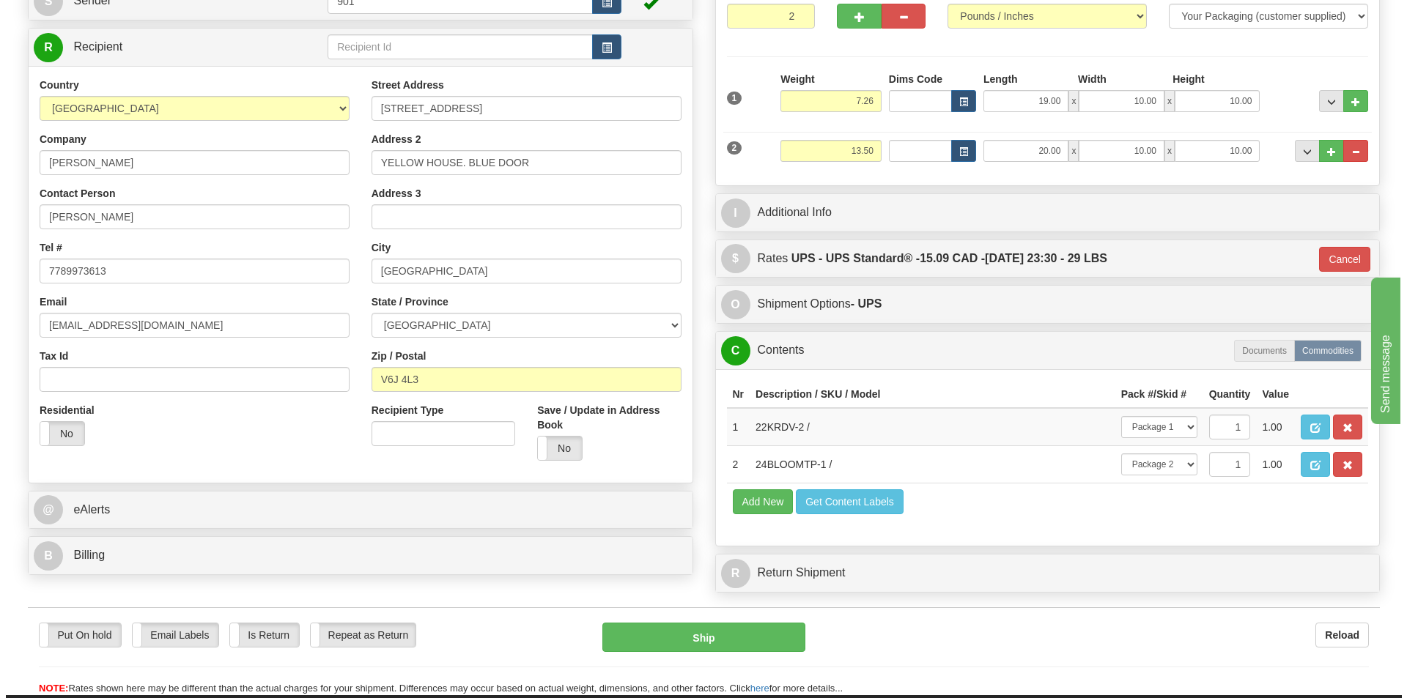
scroll to position [220, 0]
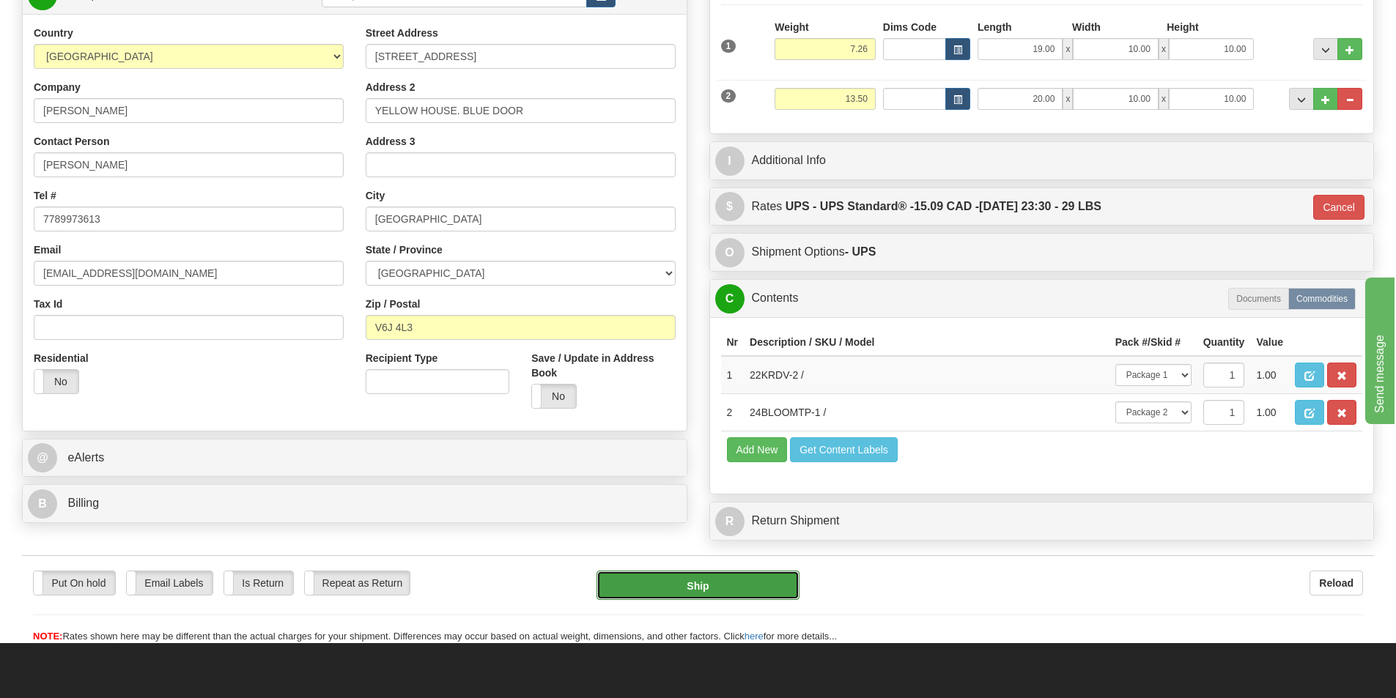
click at [722, 585] on button "Ship" at bounding box center [697, 585] width 203 height 29
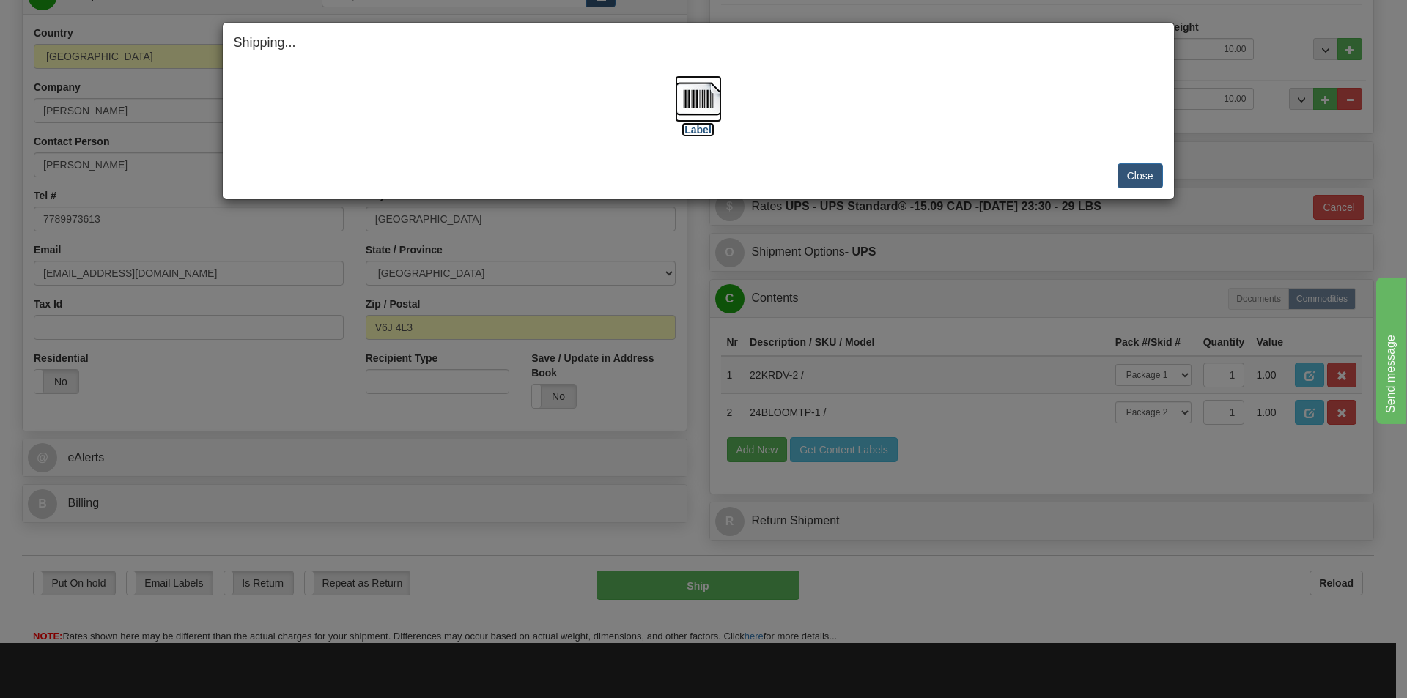
click at [703, 101] on img at bounding box center [698, 98] width 47 height 47
click at [1144, 174] on button "Close" at bounding box center [1139, 175] width 45 height 25
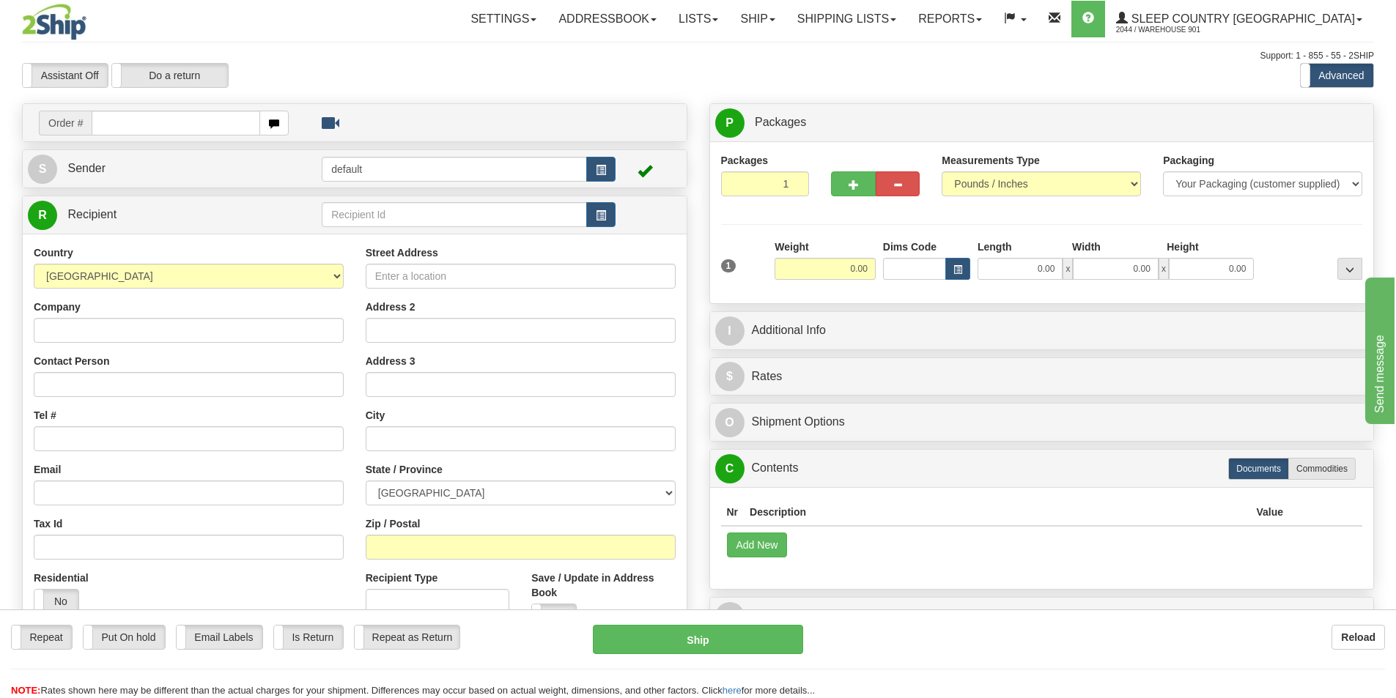
click at [103, 122] on input "text" at bounding box center [176, 123] width 169 height 25
type input "9000I019741"
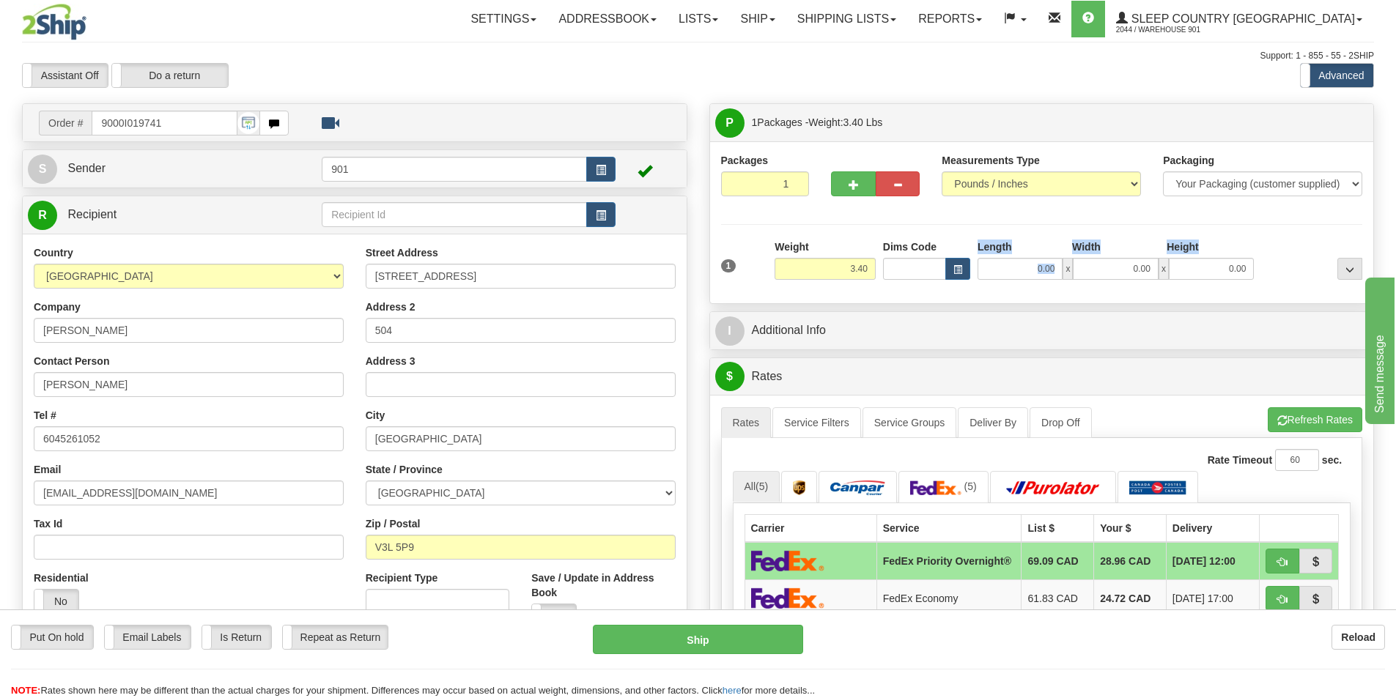
drag, startPoint x: 1066, startPoint y: 268, endPoint x: 893, endPoint y: 269, distance: 172.9
click at [895, 269] on div "Dims Code Length Width Height x" at bounding box center [1068, 260] width 379 height 40
click at [1019, 259] on input "0.00" at bounding box center [1019, 269] width 85 height 22
type input "11.00"
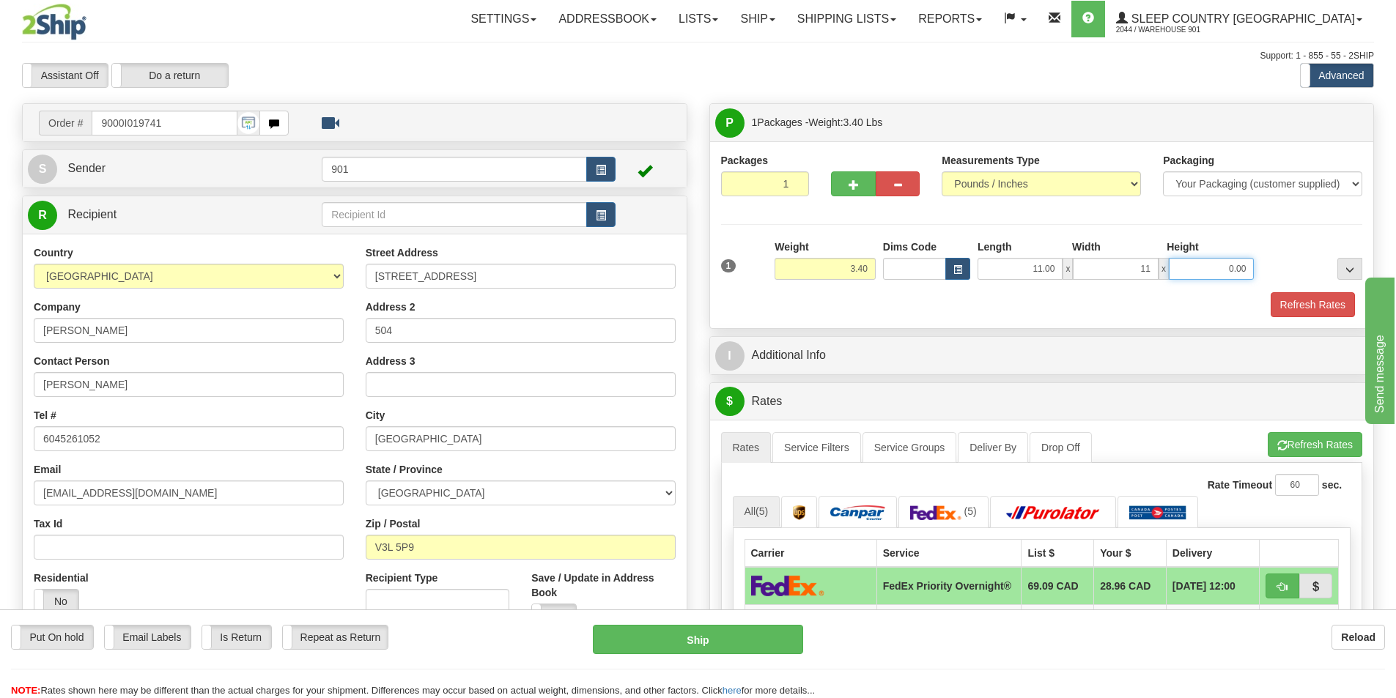
type input "11.00"
type input "5.00"
click at [1270, 292] on button "Refresh Rates" at bounding box center [1312, 304] width 84 height 25
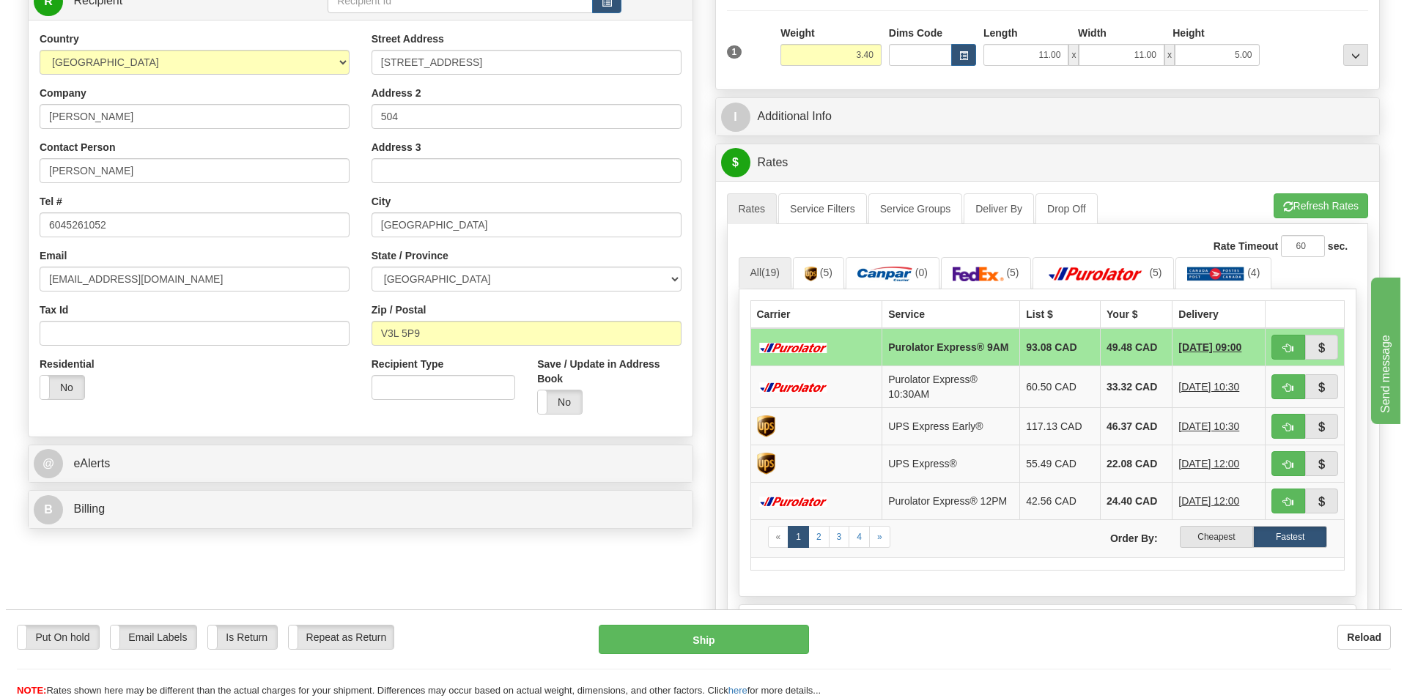
scroll to position [220, 0]
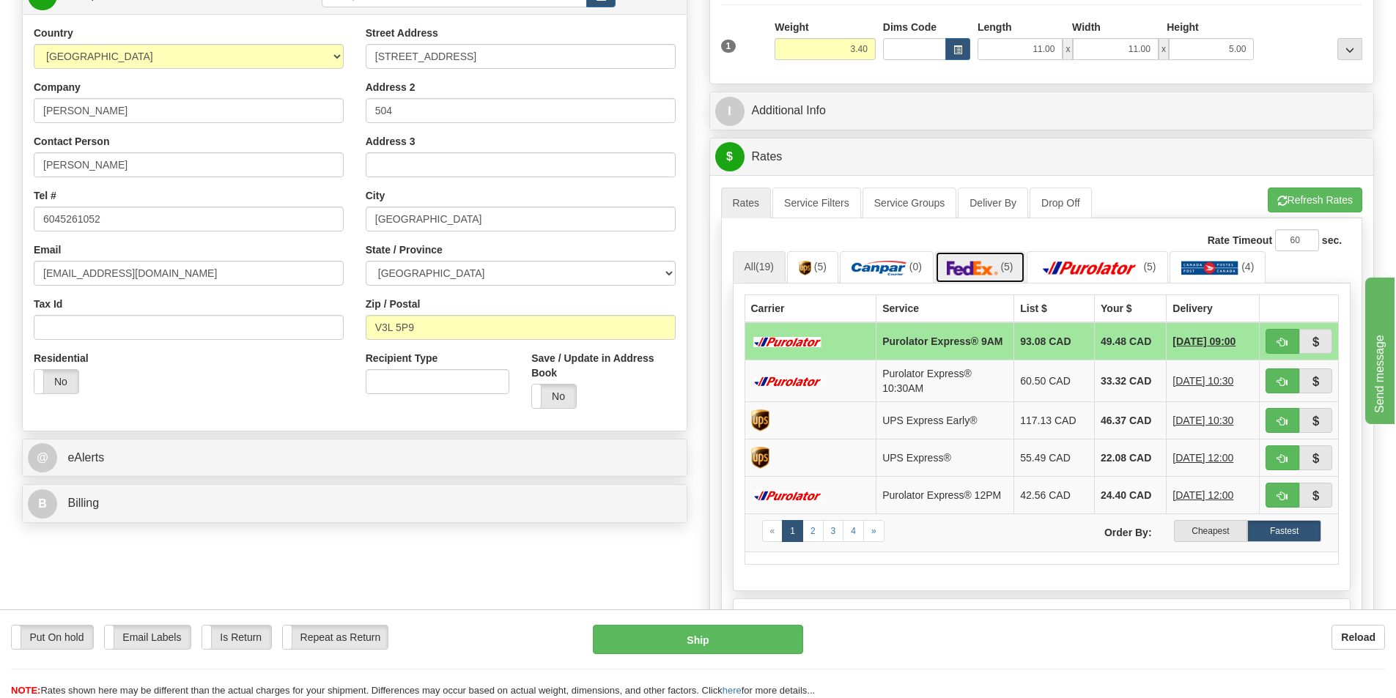
click at [985, 275] on img at bounding box center [972, 268] width 51 height 15
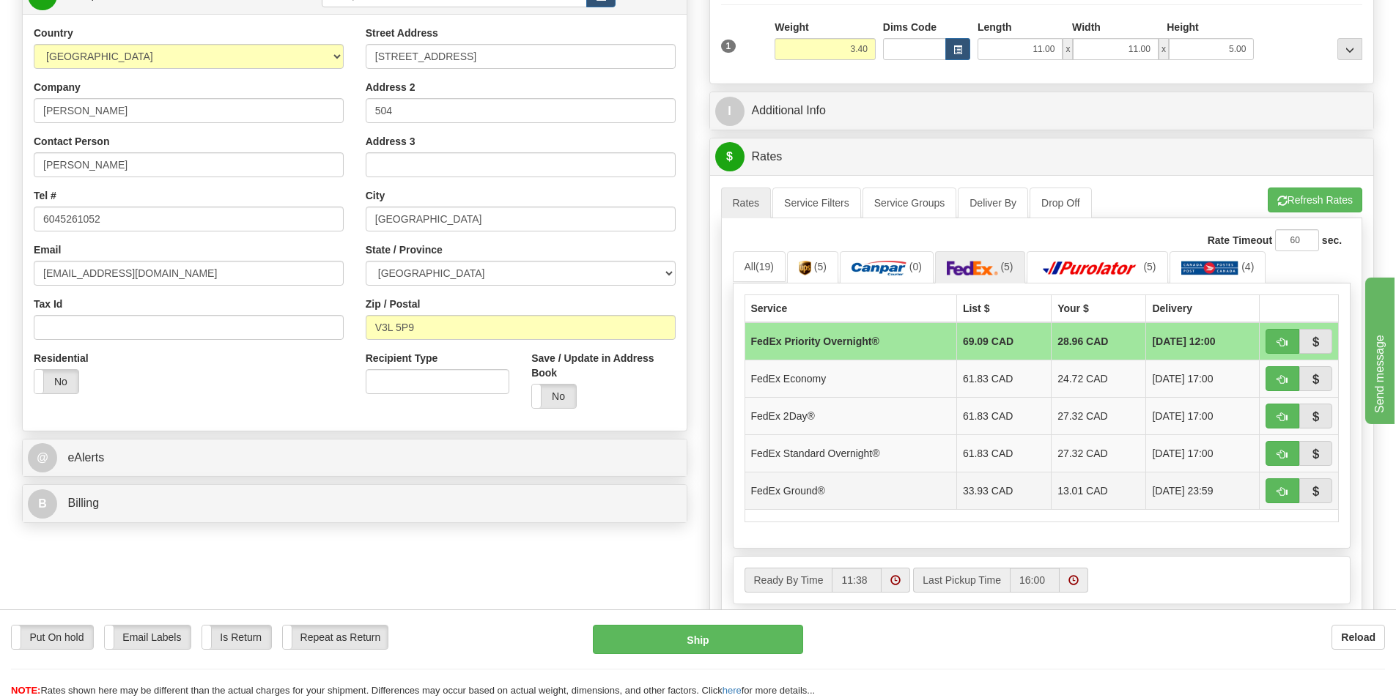
click at [1073, 488] on td "13.01 CAD" at bounding box center [1098, 490] width 95 height 37
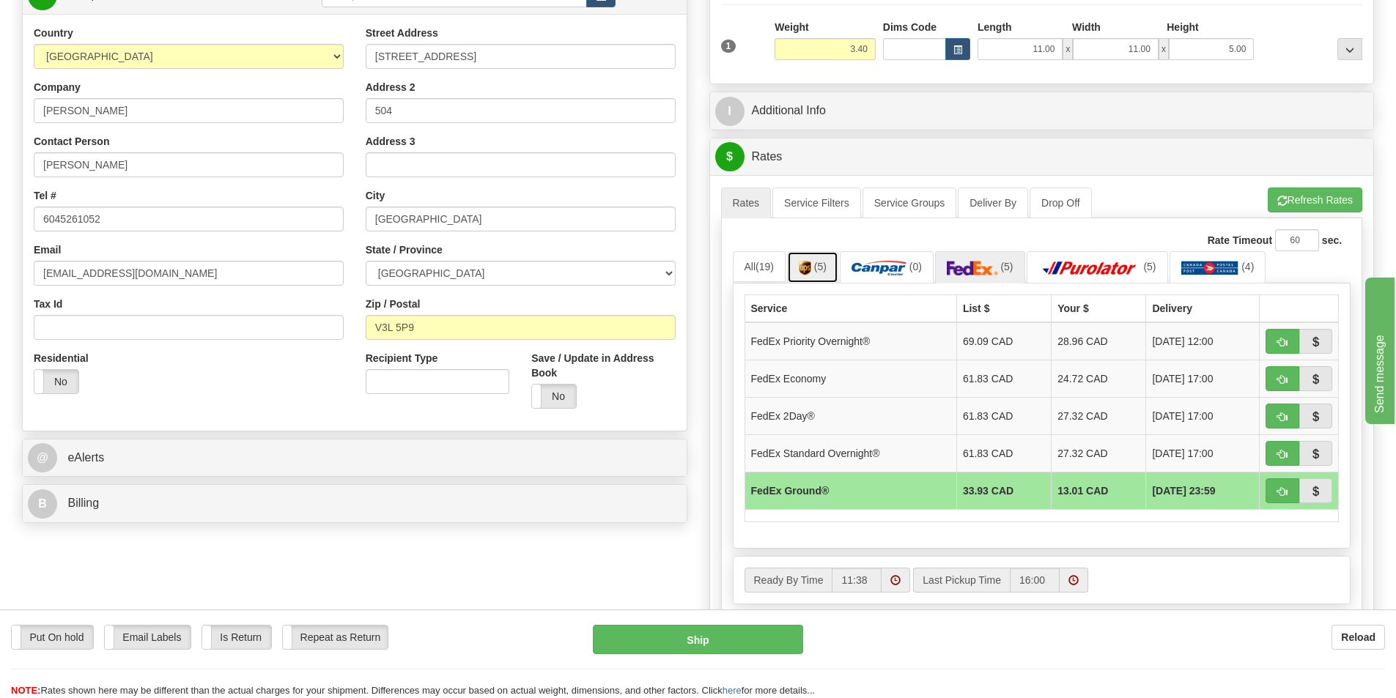
click at [829, 261] on link "(5)" at bounding box center [812, 267] width 51 height 32
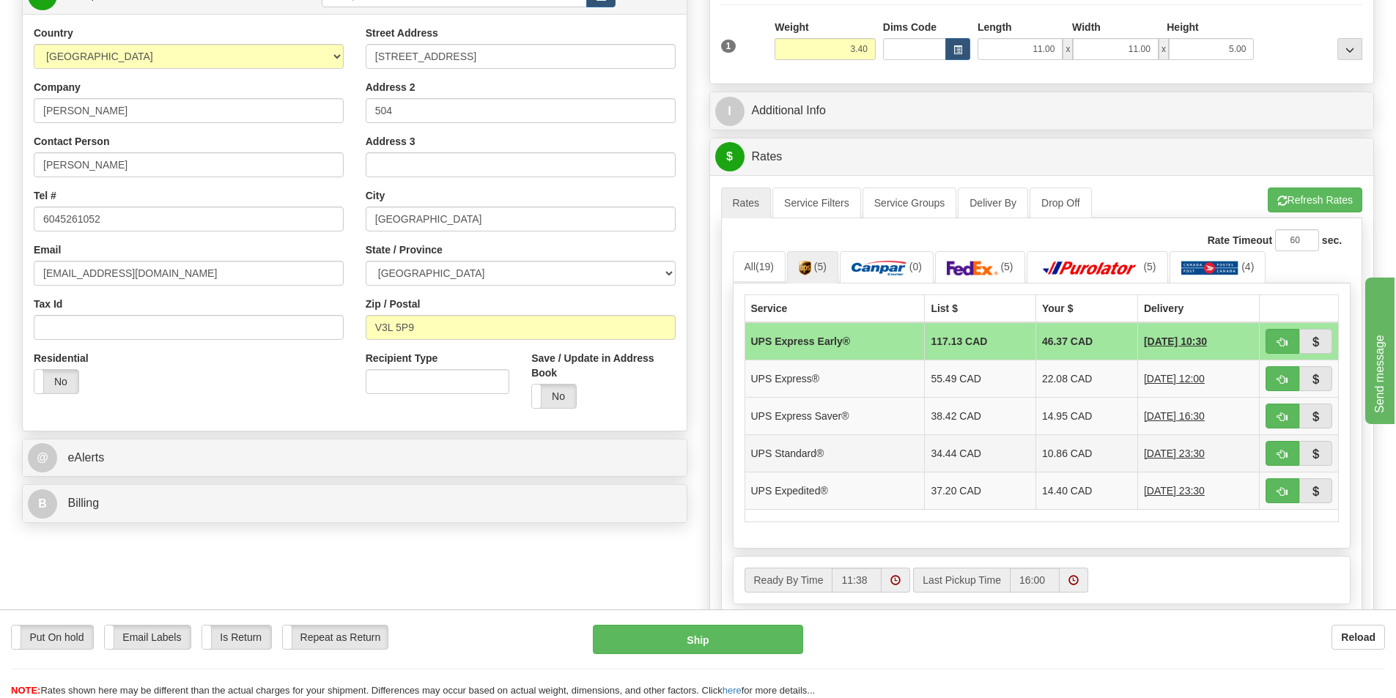
click at [1070, 453] on td "10.86 CAD" at bounding box center [1086, 452] width 102 height 37
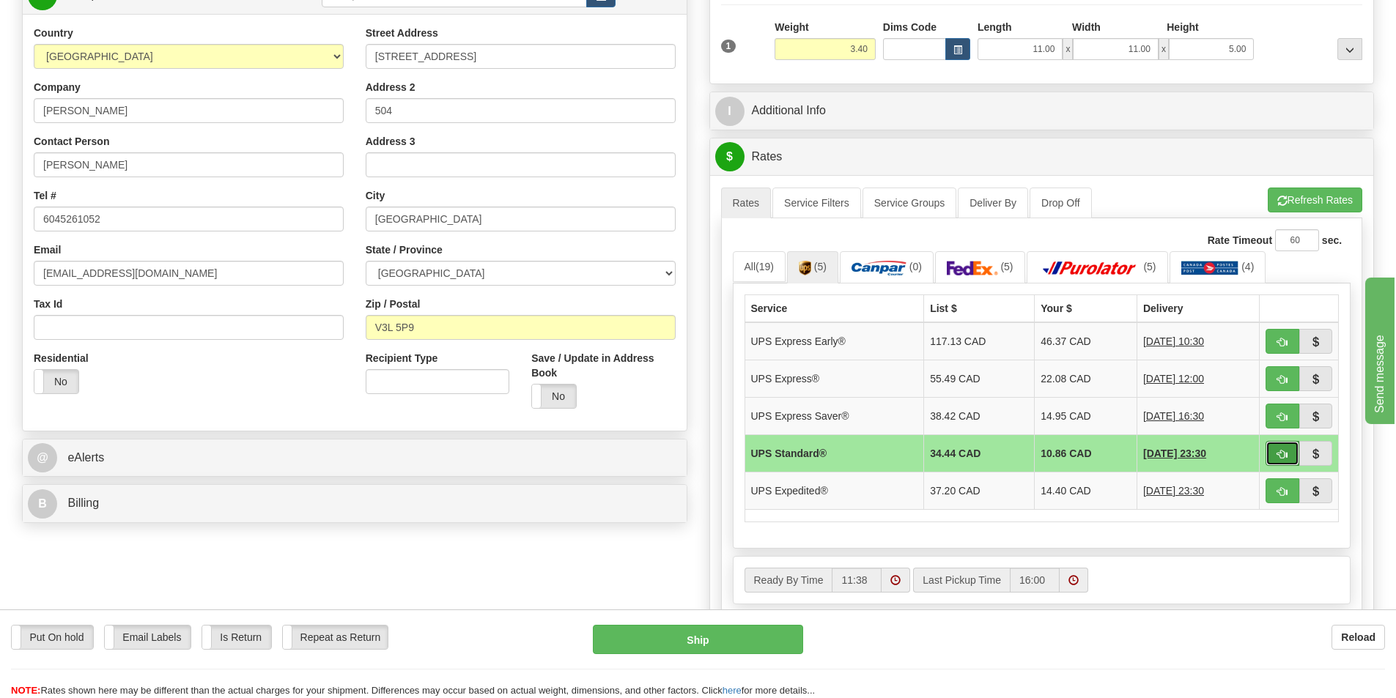
click at [1274, 451] on button "button" at bounding box center [1282, 453] width 34 height 25
type input "11"
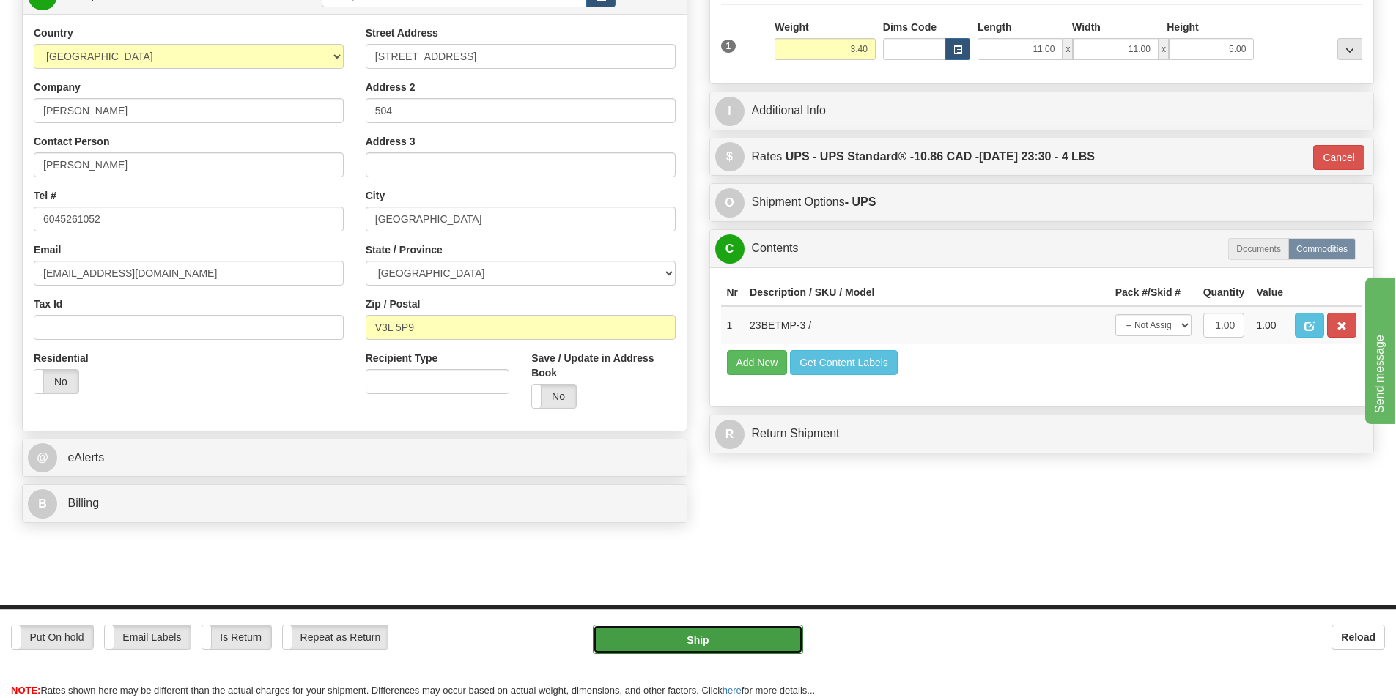
click at [720, 638] on button "Ship" at bounding box center [698, 639] width 210 height 29
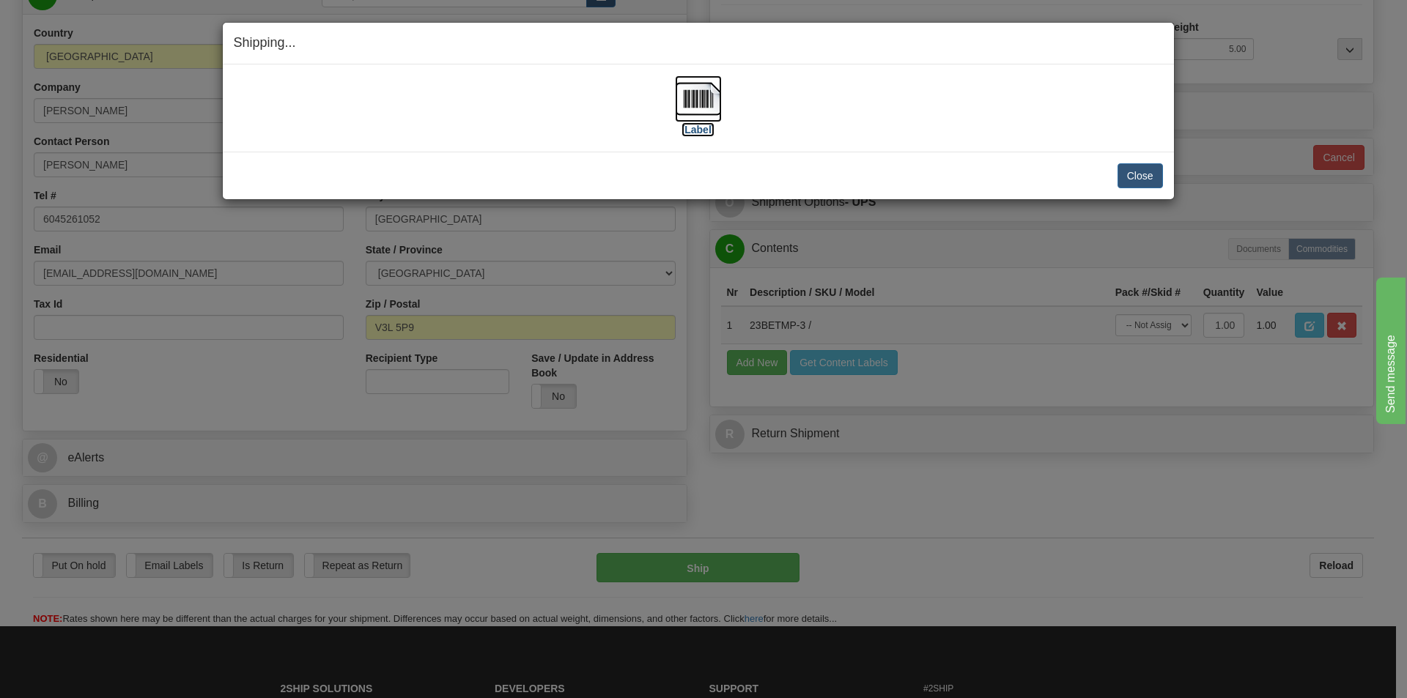
click at [707, 97] on img at bounding box center [698, 98] width 47 height 47
click at [1136, 175] on button "Close" at bounding box center [1139, 175] width 45 height 25
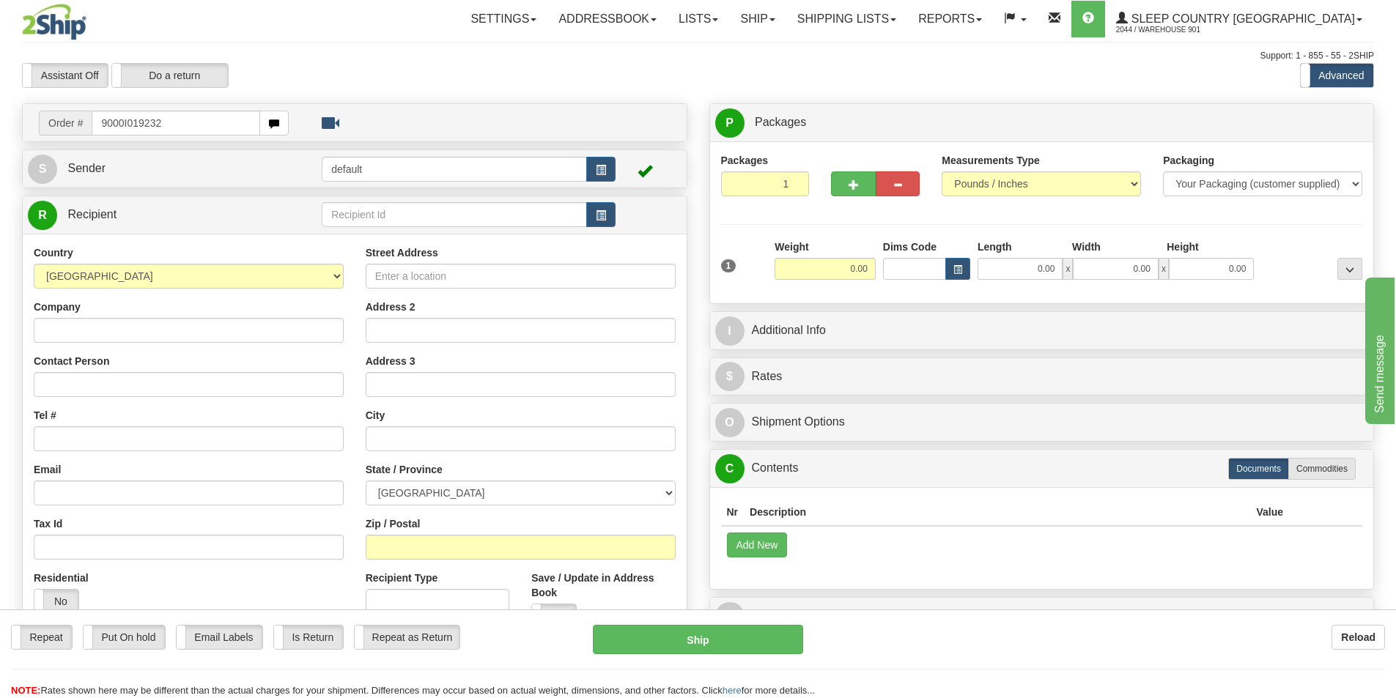
type input "9000I019232"
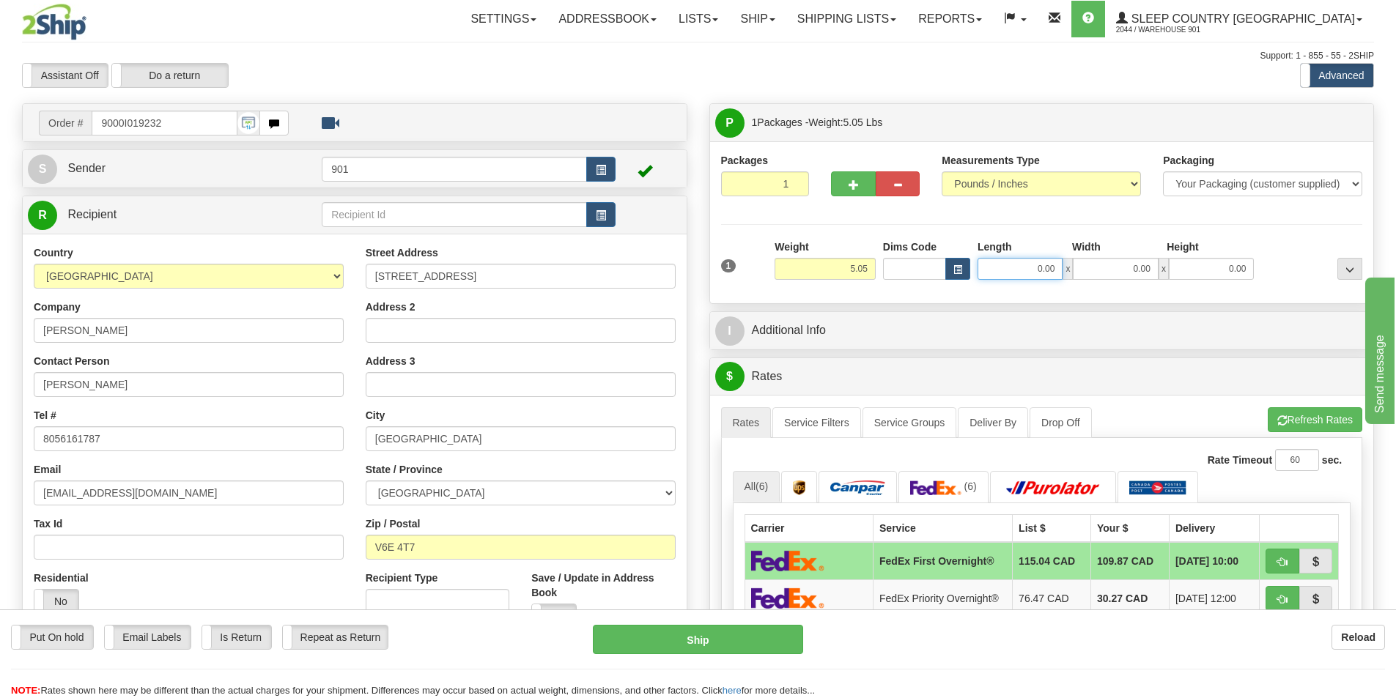
drag, startPoint x: 1055, startPoint y: 266, endPoint x: 924, endPoint y: 289, distance: 133.1
click at [924, 289] on div "1 Weight 5.05 Dims Code 0.00" at bounding box center [1041, 266] width 649 height 52
type input "16.00"
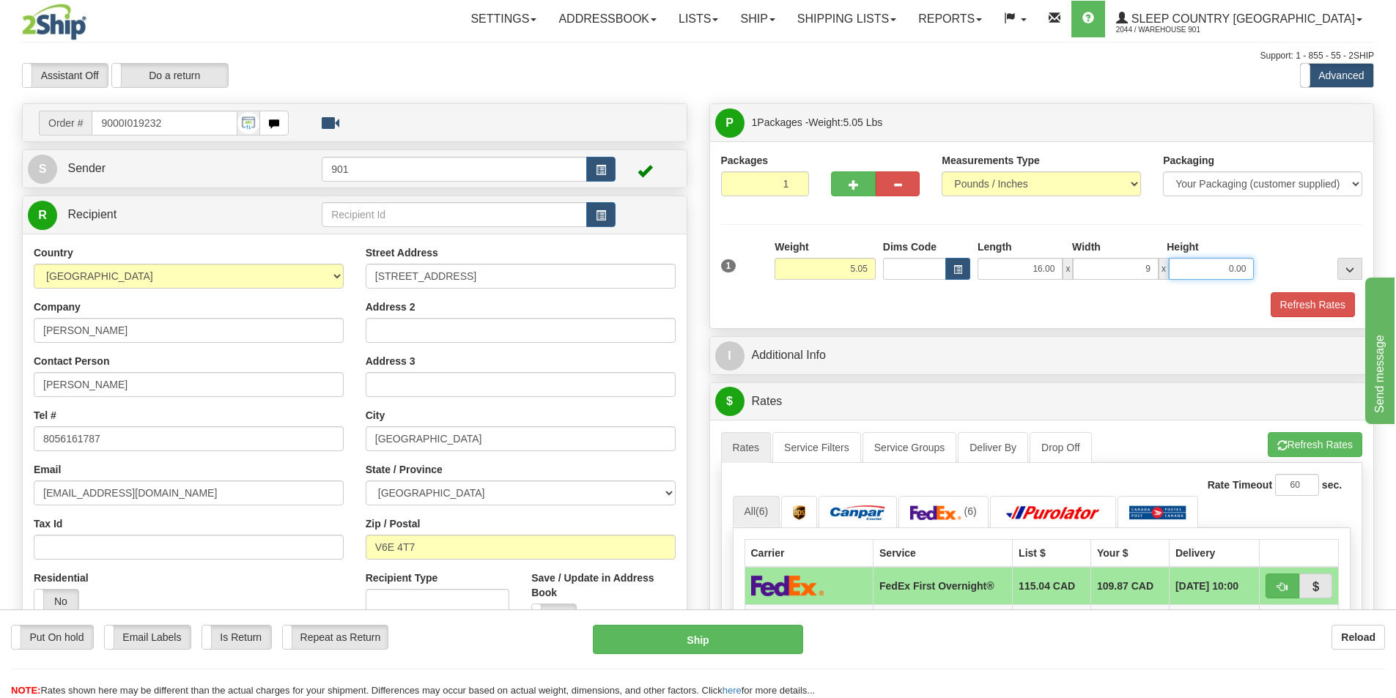
type input "9.00"
type input "8.00"
click at [1270, 292] on button "Refresh Rates" at bounding box center [1312, 304] width 84 height 25
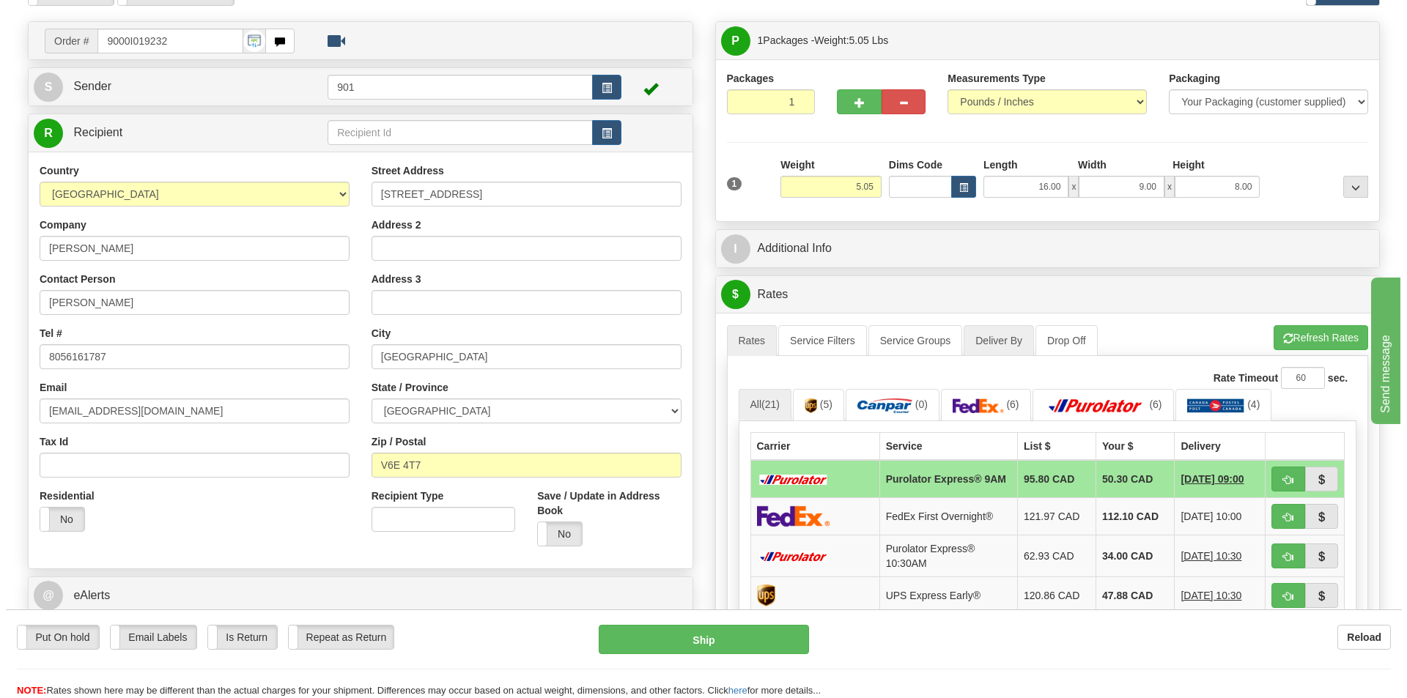
scroll to position [220, 0]
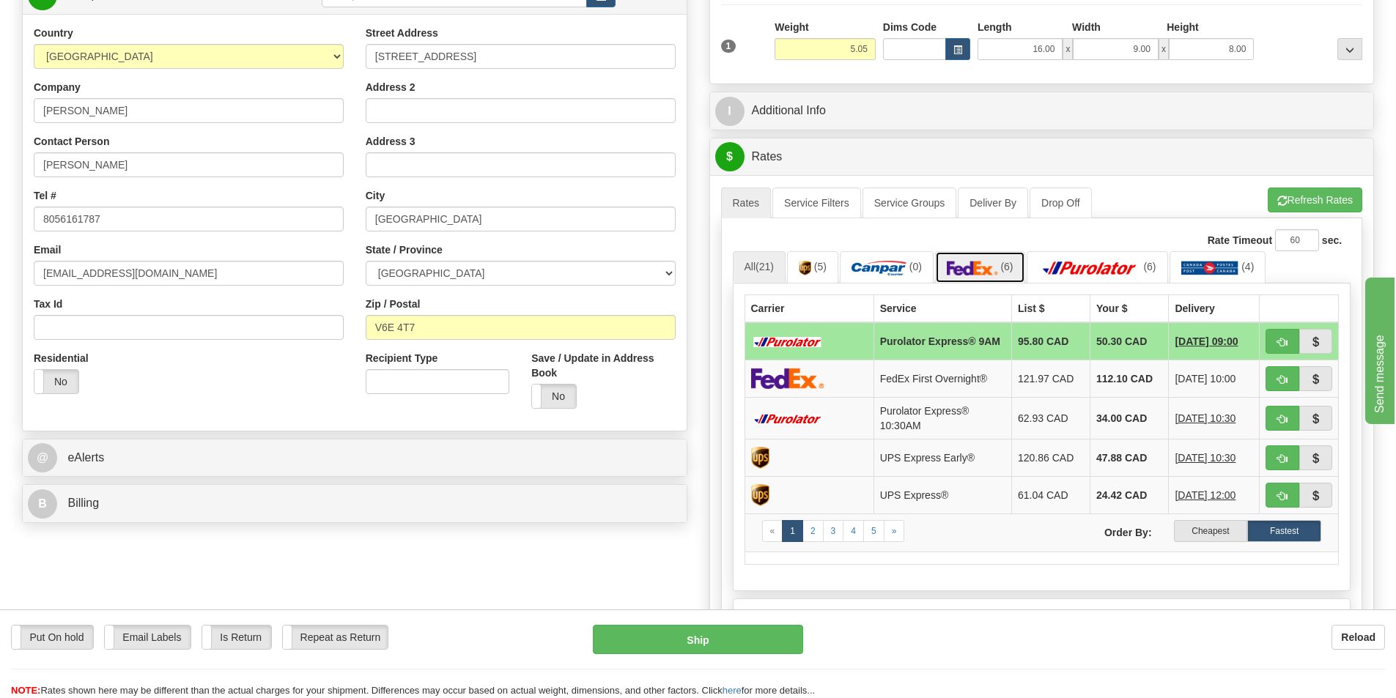
click at [969, 268] on img at bounding box center [972, 268] width 51 height 15
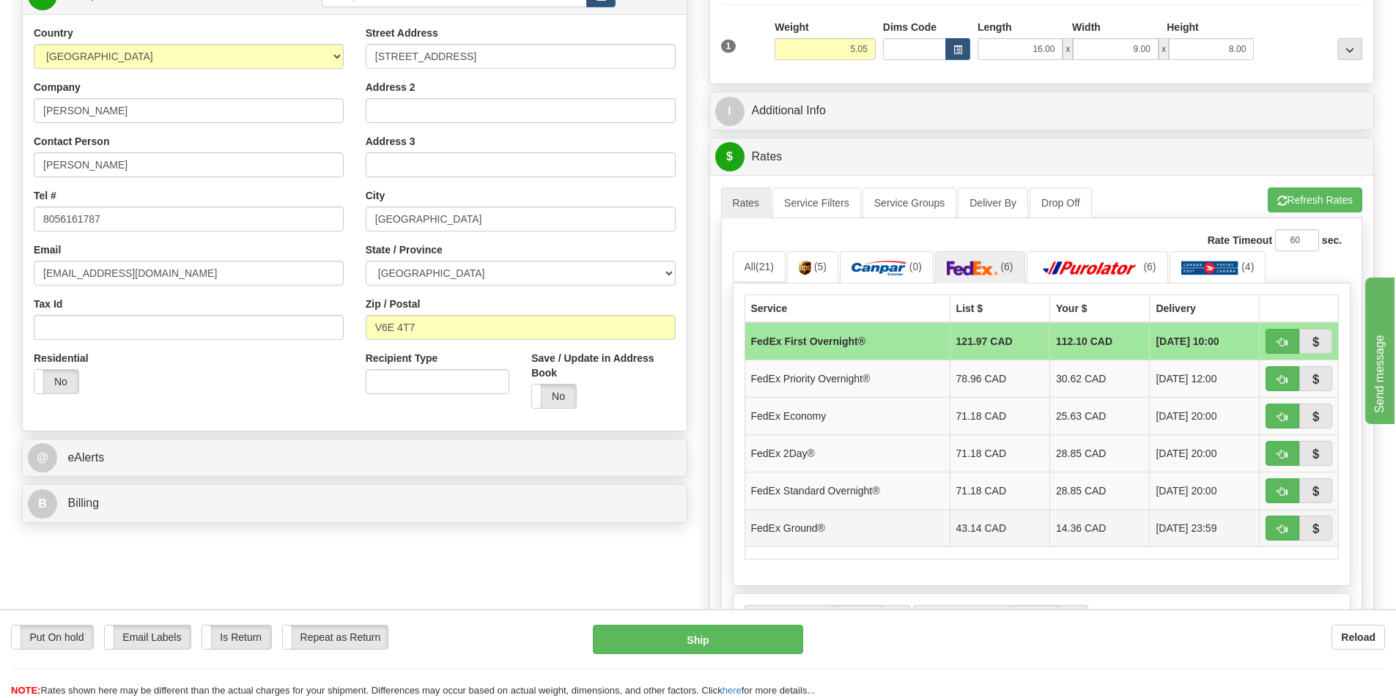
click at [1060, 533] on td "14.36 CAD" at bounding box center [1100, 527] width 100 height 37
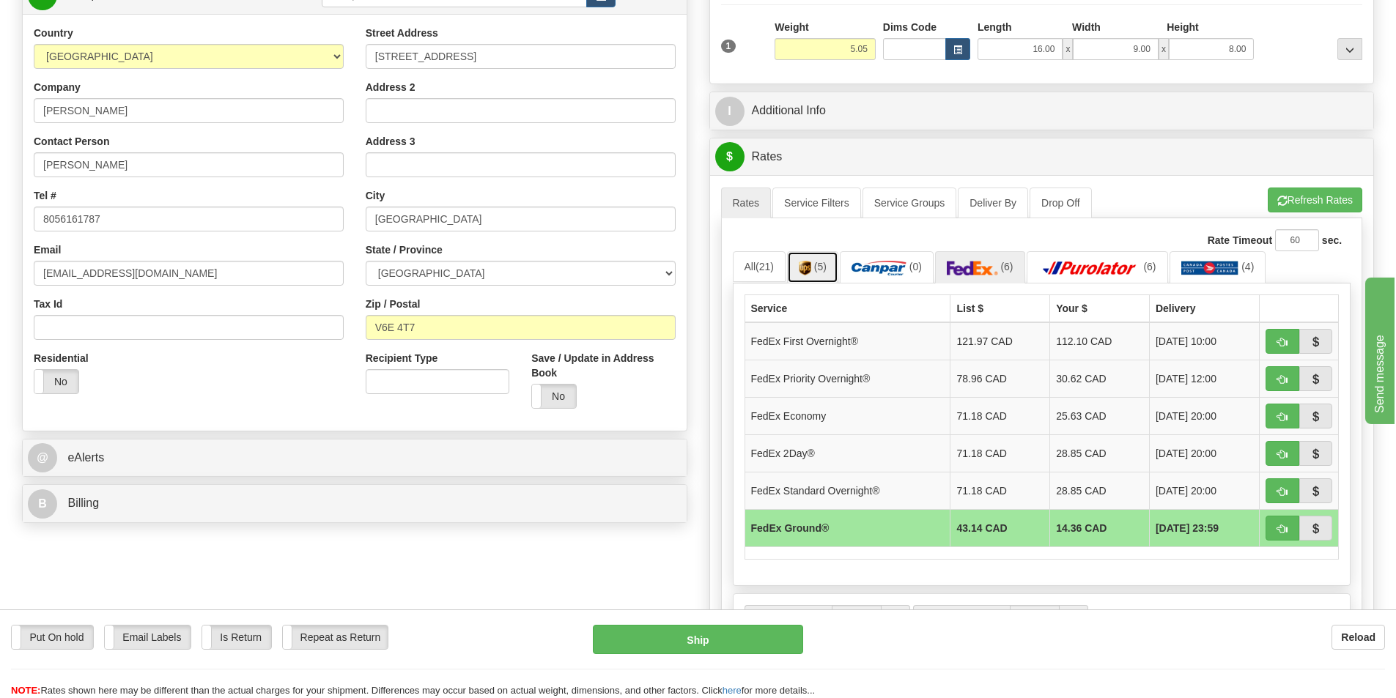
click at [817, 267] on span "(5)" at bounding box center [820, 267] width 12 height 12
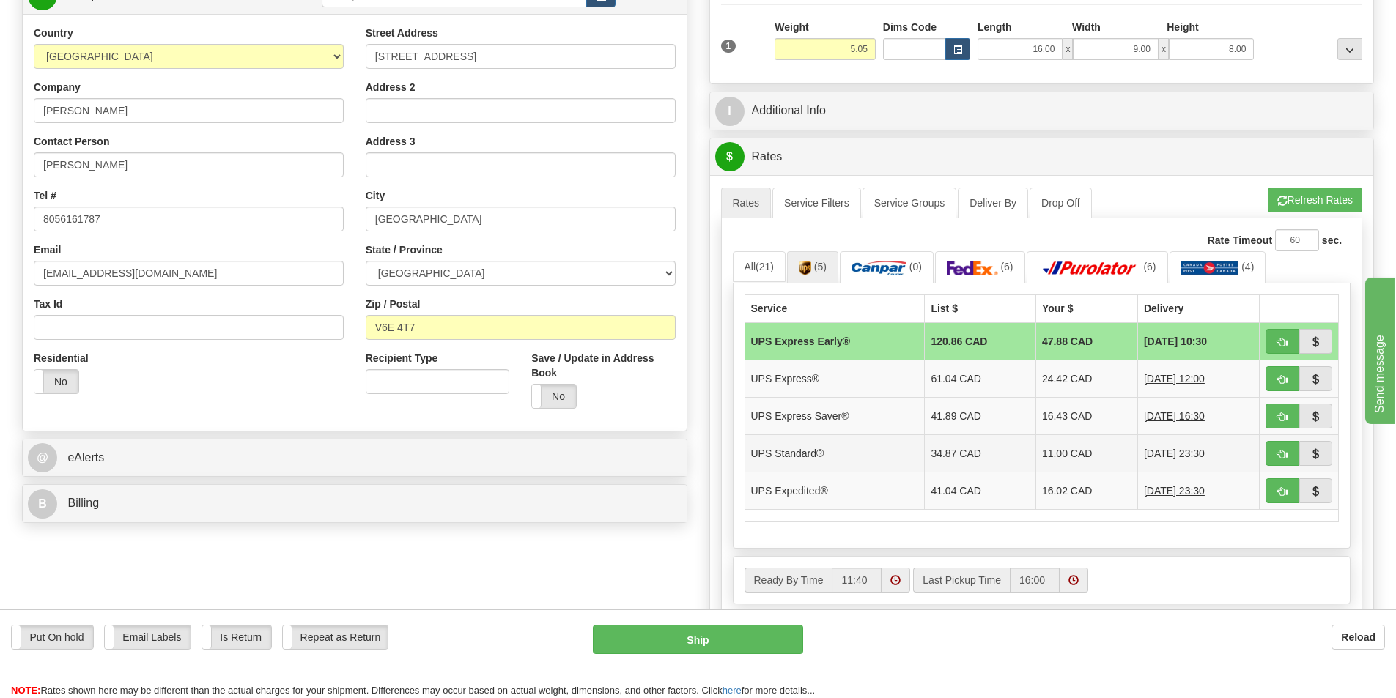
click at [1061, 452] on td "11.00 CAD" at bounding box center [1086, 452] width 102 height 37
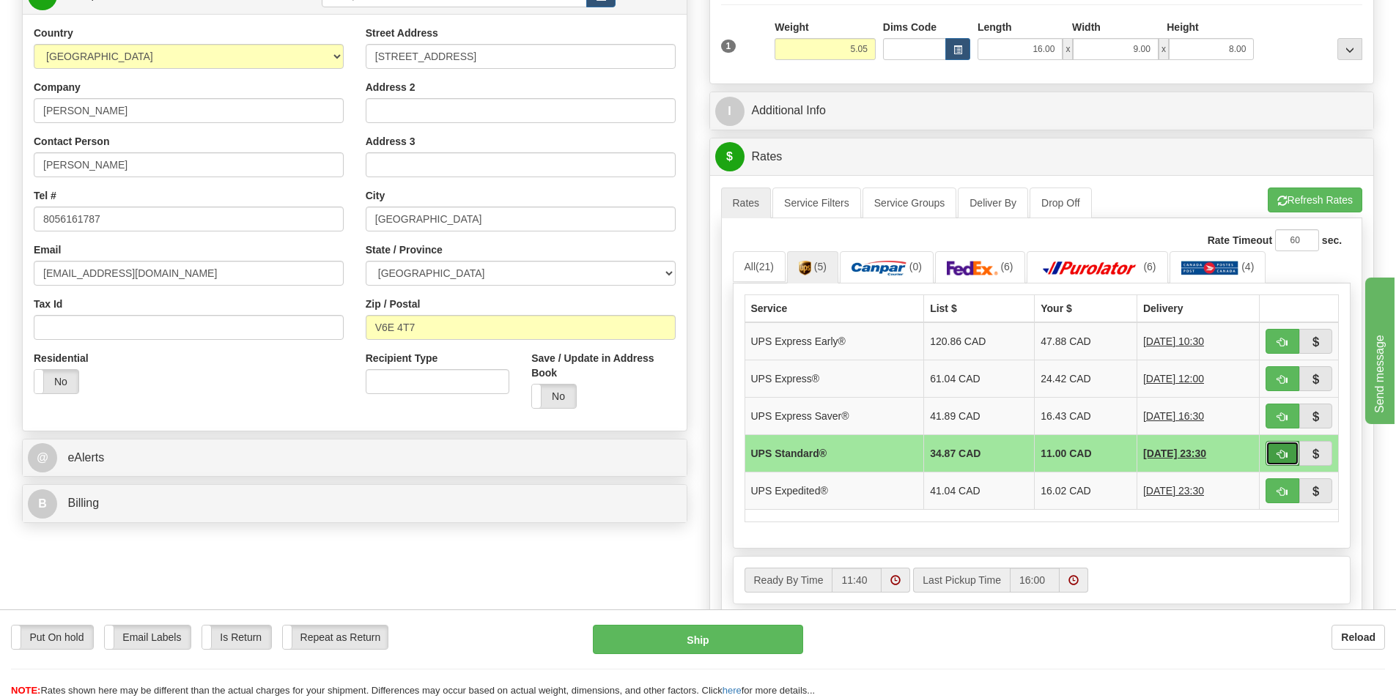
click at [1282, 453] on span "button" at bounding box center [1282, 455] width 10 height 10
type input "11"
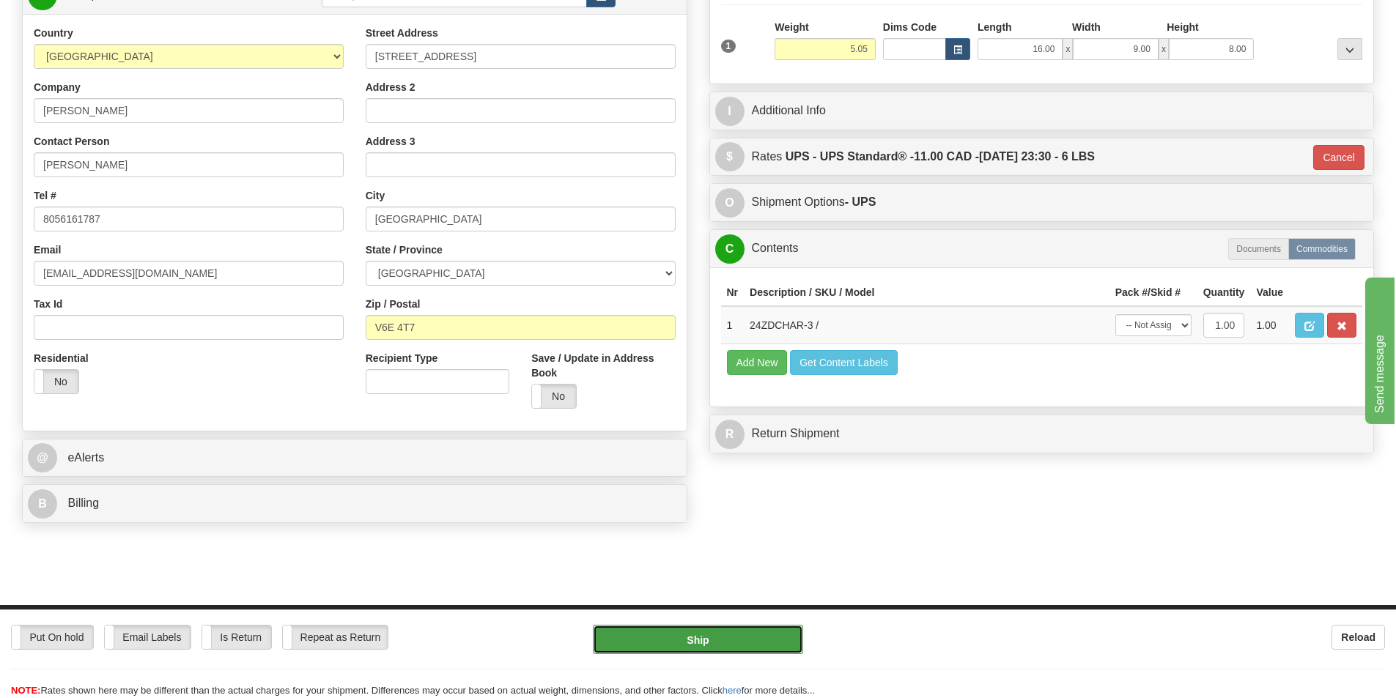
click at [714, 642] on button "Ship" at bounding box center [698, 639] width 210 height 29
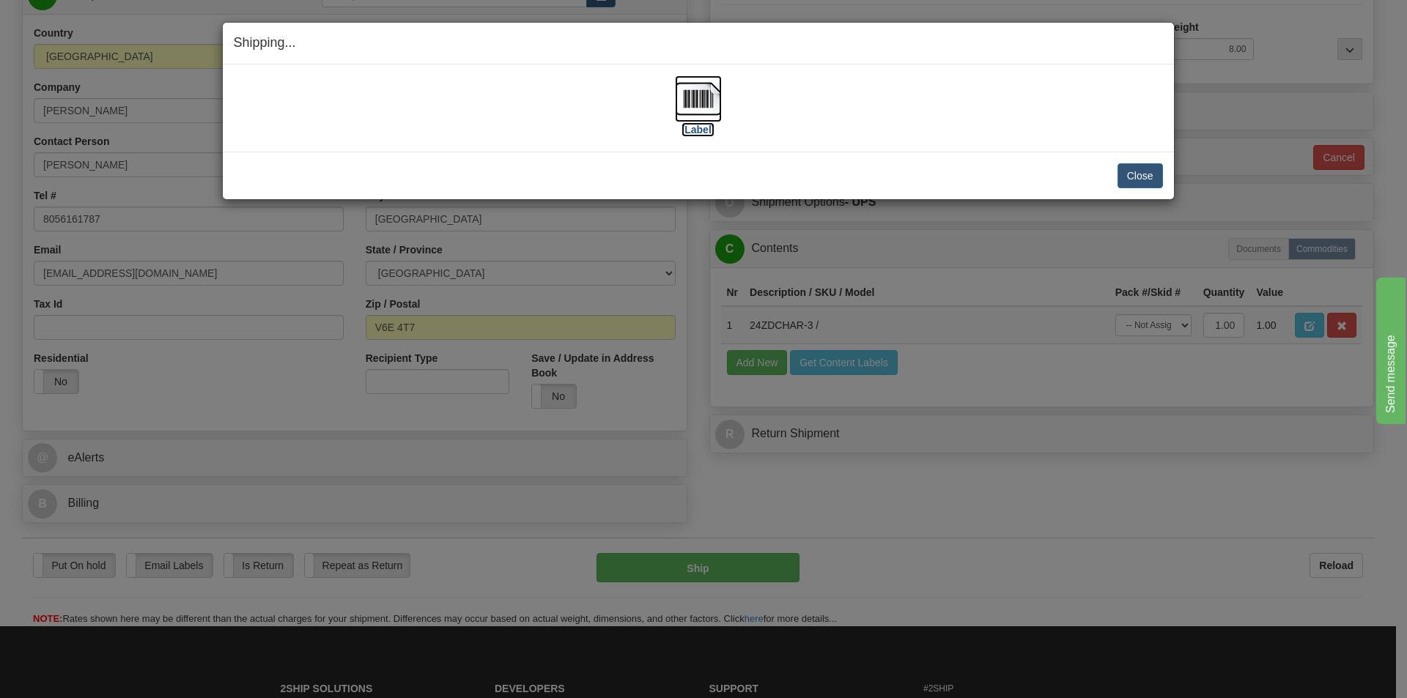
click at [696, 100] on img at bounding box center [698, 98] width 47 height 47
click at [1157, 170] on button "Close" at bounding box center [1139, 175] width 45 height 25
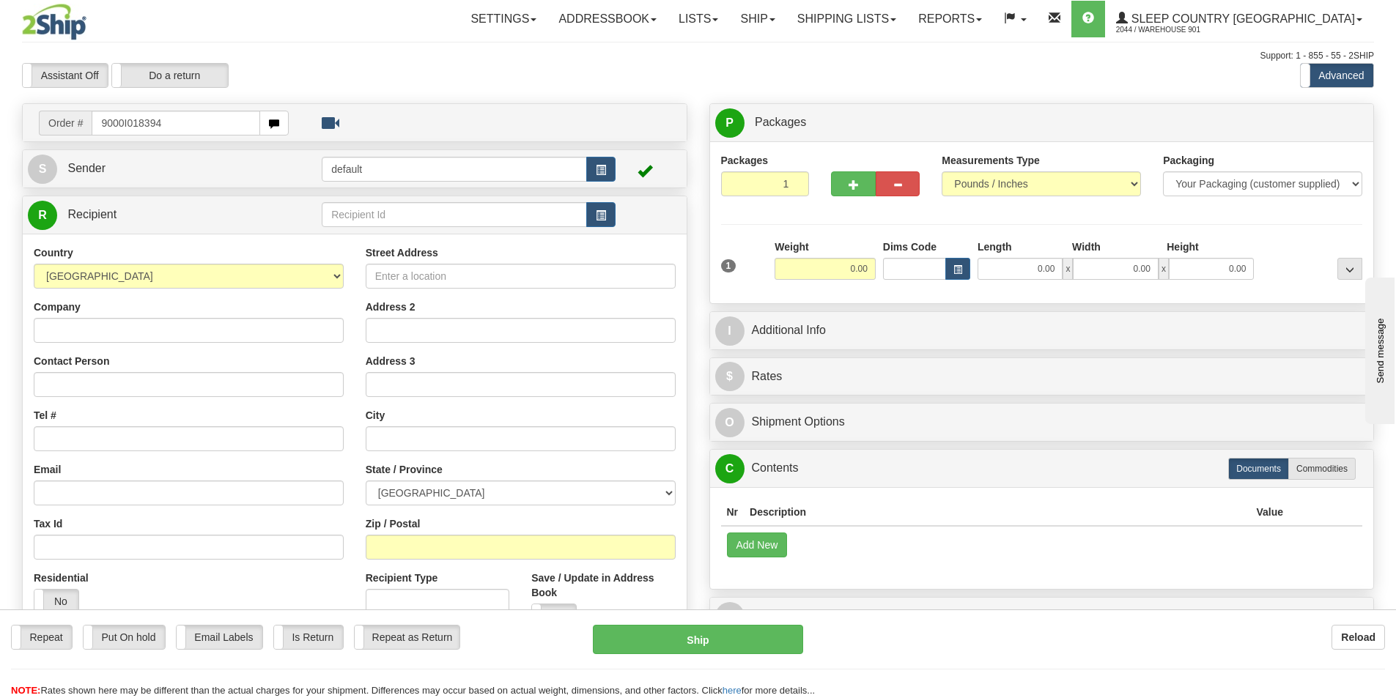
type input "9000I018394"
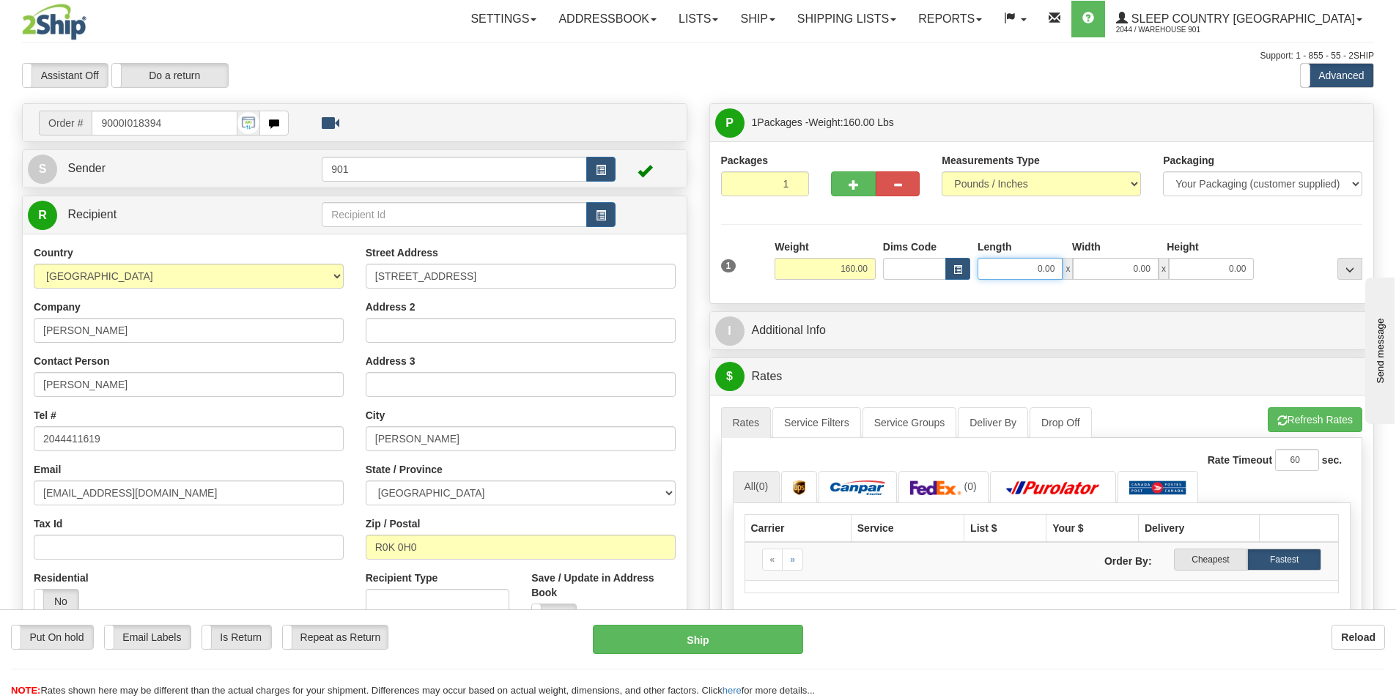
drag, startPoint x: 1058, startPoint y: 268, endPoint x: 856, endPoint y: 281, distance: 201.9
click at [856, 281] on div "1 Weight 160.00 Dims Code x" at bounding box center [1041, 266] width 649 height 52
type input "44.00"
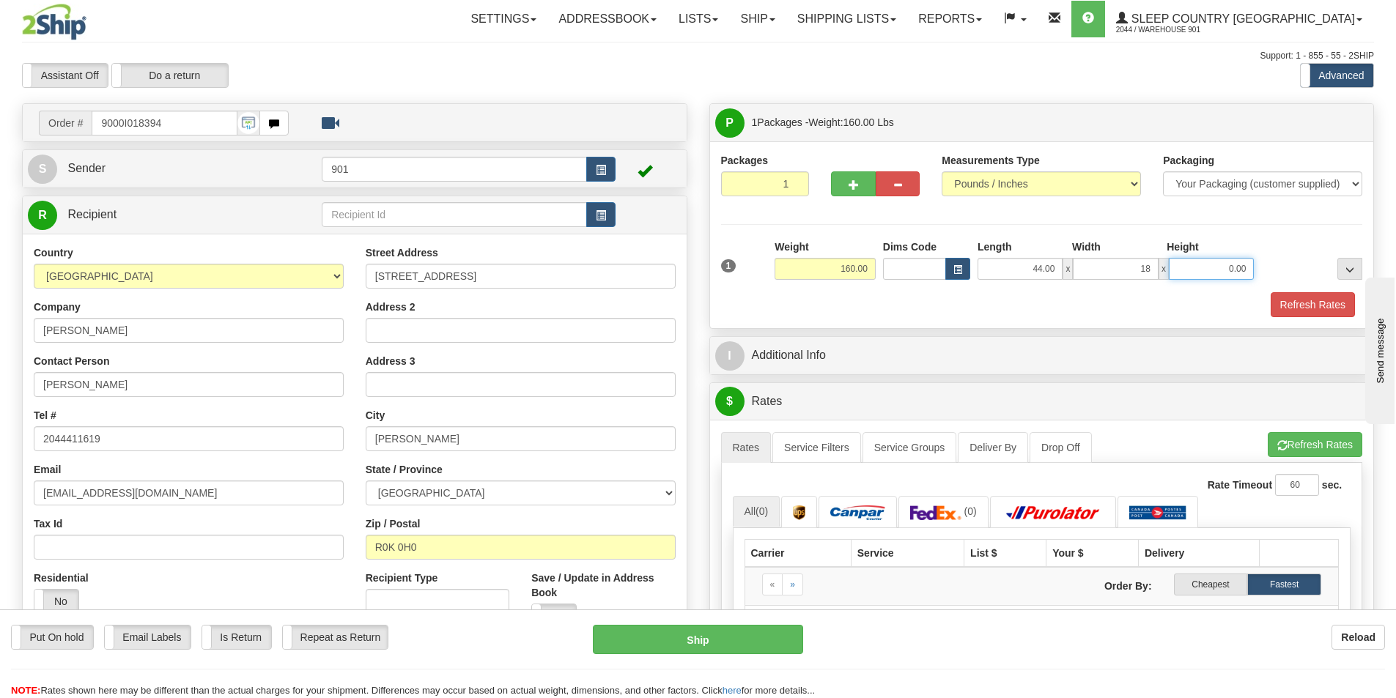
type input "18.00"
click at [1306, 306] on button "Refresh Rates" at bounding box center [1312, 304] width 84 height 25
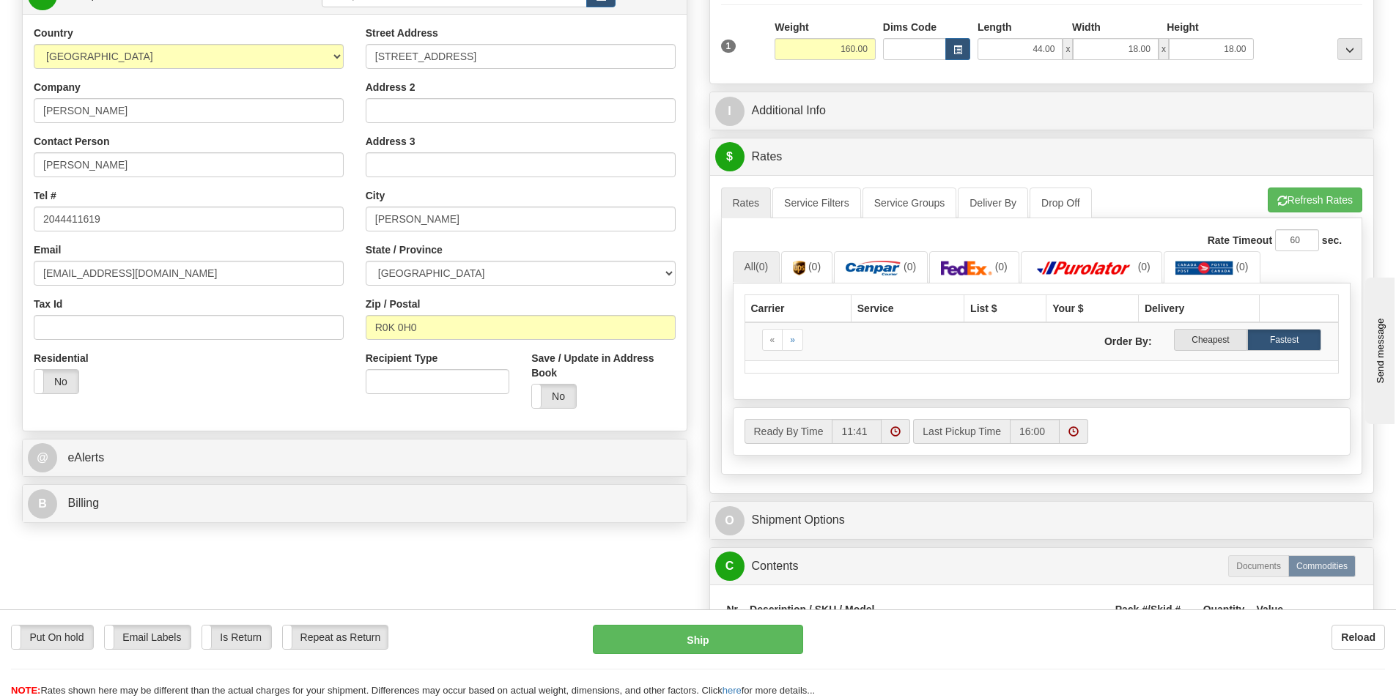
scroll to position [147, 0]
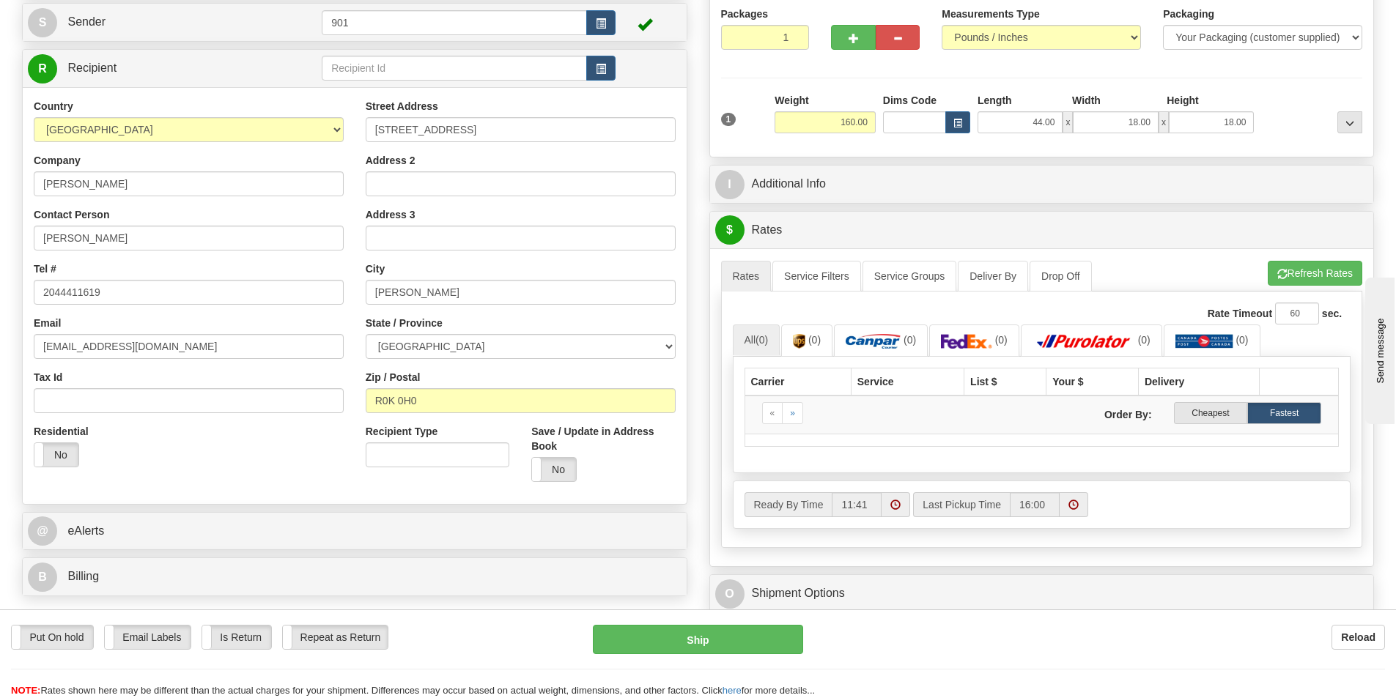
click at [1284, 128] on div at bounding box center [1311, 113] width 108 height 40
click at [1235, 124] on input "18.00" at bounding box center [1211, 122] width 85 height 22
drag, startPoint x: 1253, startPoint y: 122, endPoint x: 1183, endPoint y: 131, distance: 70.2
click at [1183, 131] on input "18.00" at bounding box center [1211, 122] width 85 height 22
type input "18.00"
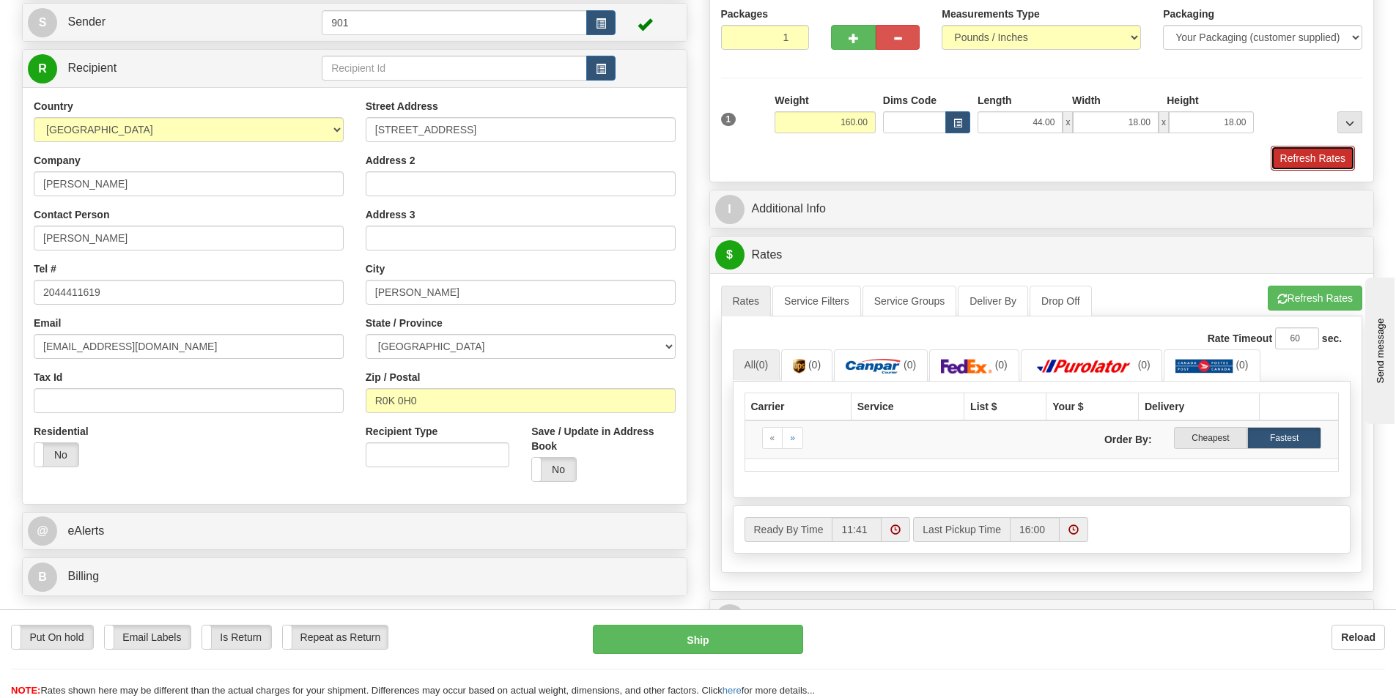
click at [1300, 158] on button "Refresh Rates" at bounding box center [1312, 158] width 84 height 25
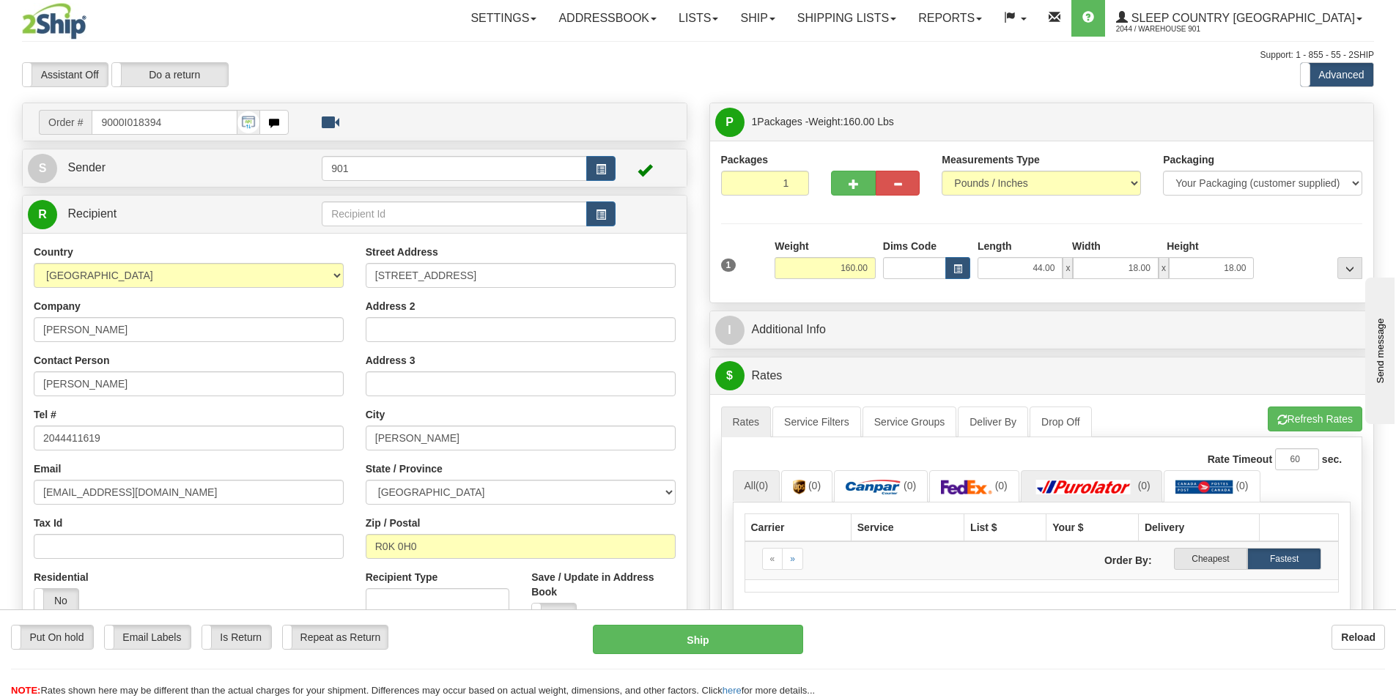
scroll to position [0, 0]
drag, startPoint x: 183, startPoint y: 121, endPoint x: 1, endPoint y: 119, distance: 182.4
click at [1, 120] on div "Toggle navigation Settings Shipping Preferences Fields Preferences New" at bounding box center [698, 536] width 1396 height 1073
type input "9000I018097"
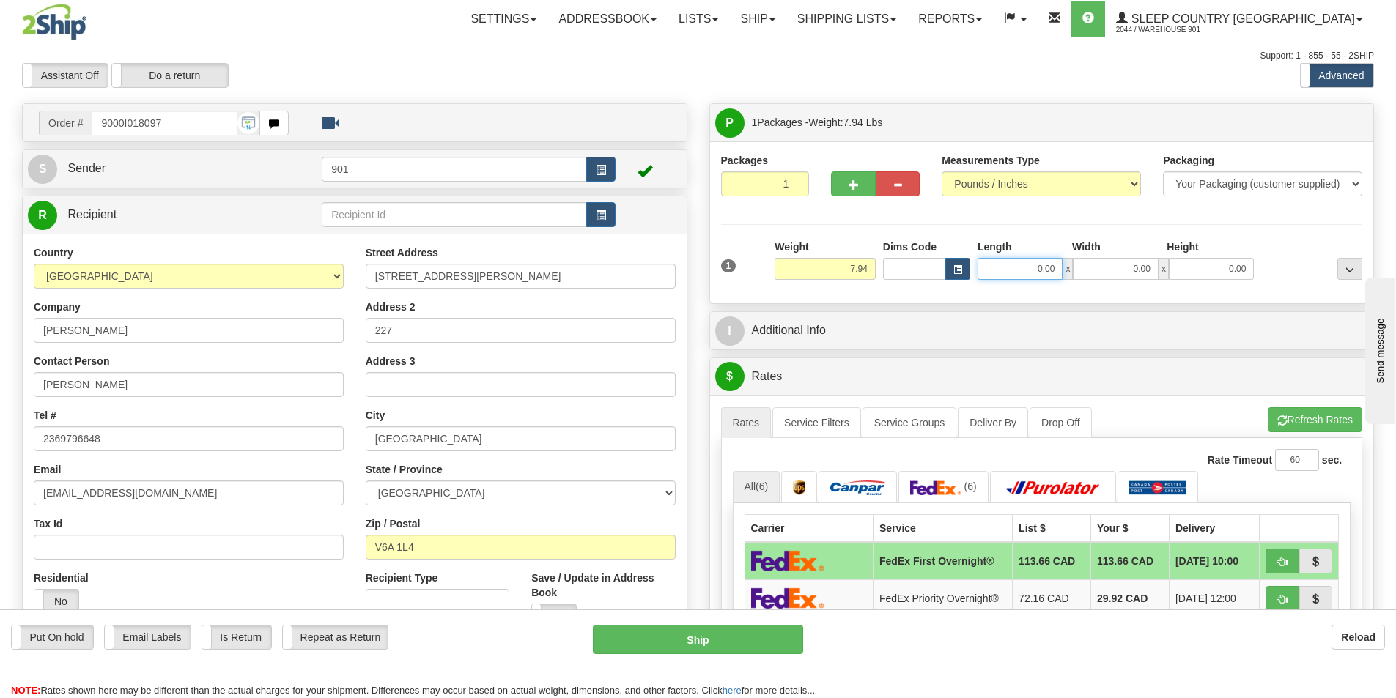
drag, startPoint x: 1056, startPoint y: 266, endPoint x: 903, endPoint y: 277, distance: 153.5
click at [903, 277] on div "Dims Code Length Width Height x" at bounding box center [1068, 260] width 379 height 40
type input "17.00"
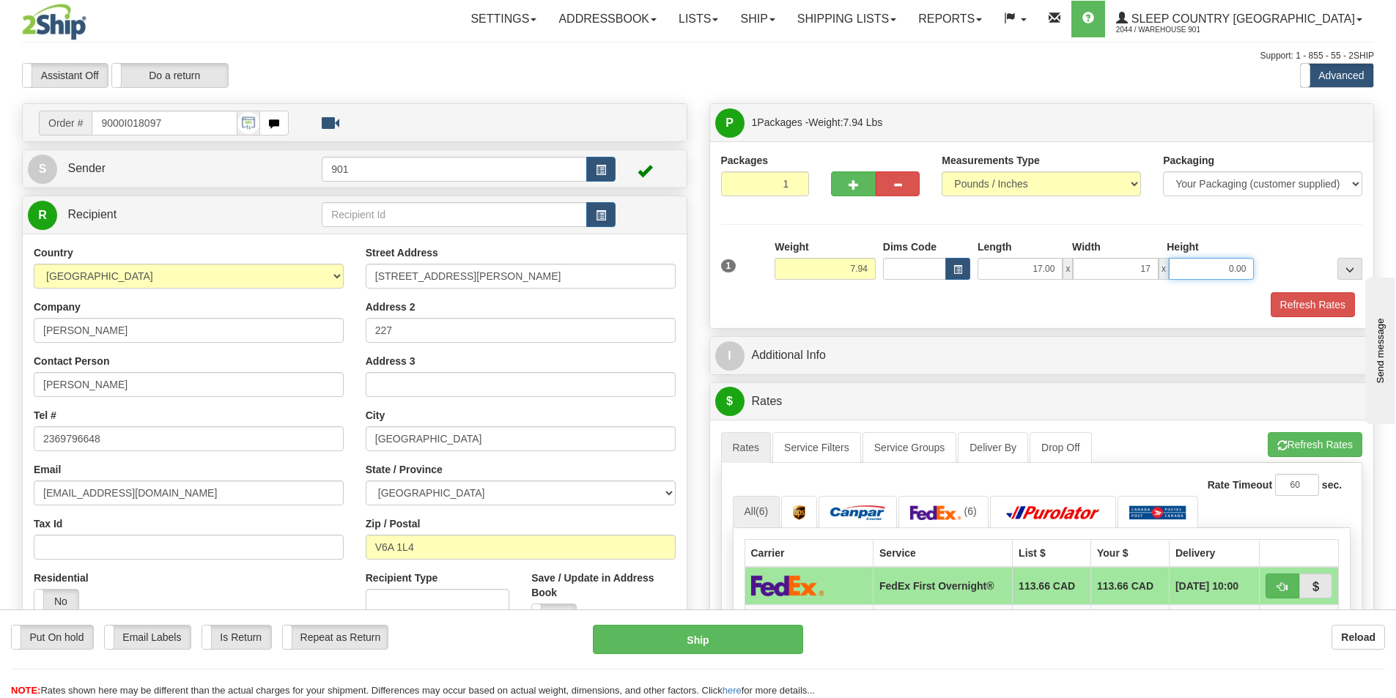
type input "17.00"
type input "9.00"
click at [1311, 308] on button "Refresh Rates" at bounding box center [1312, 304] width 84 height 25
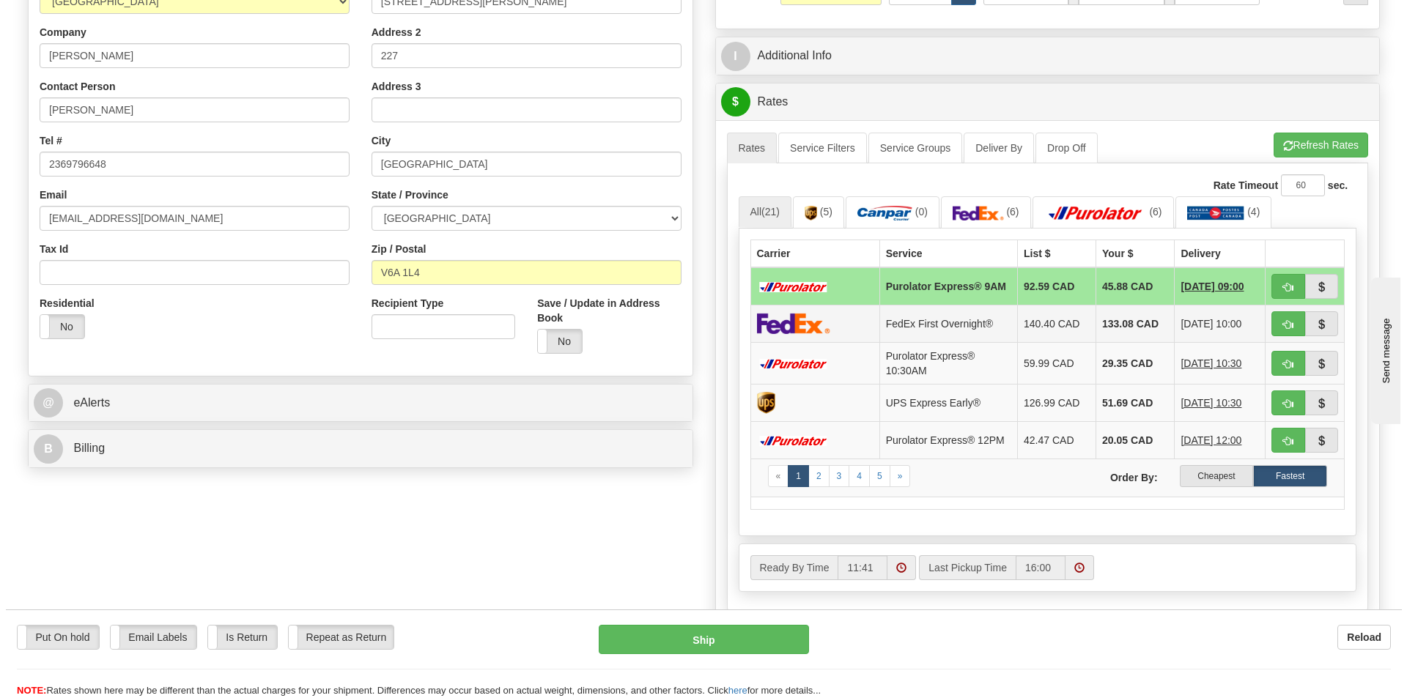
scroll to position [293, 0]
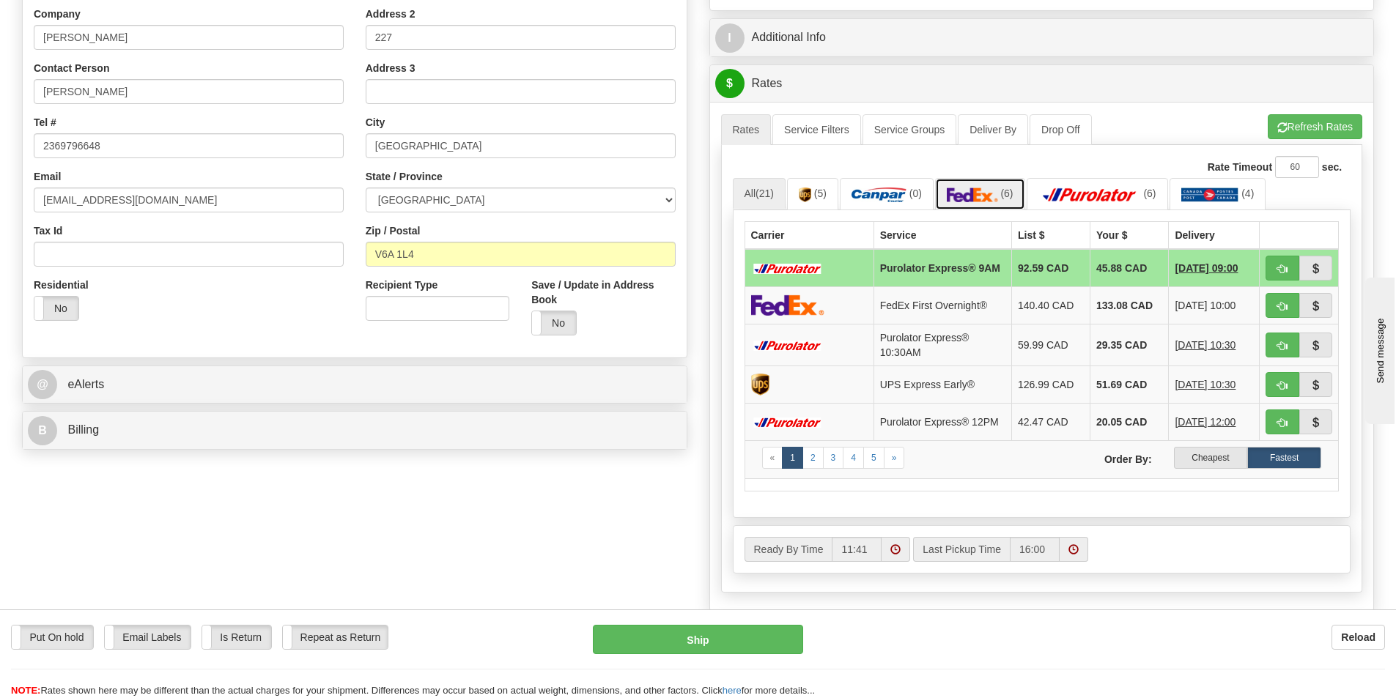
click at [1009, 198] on span "(6)" at bounding box center [1006, 194] width 12 height 12
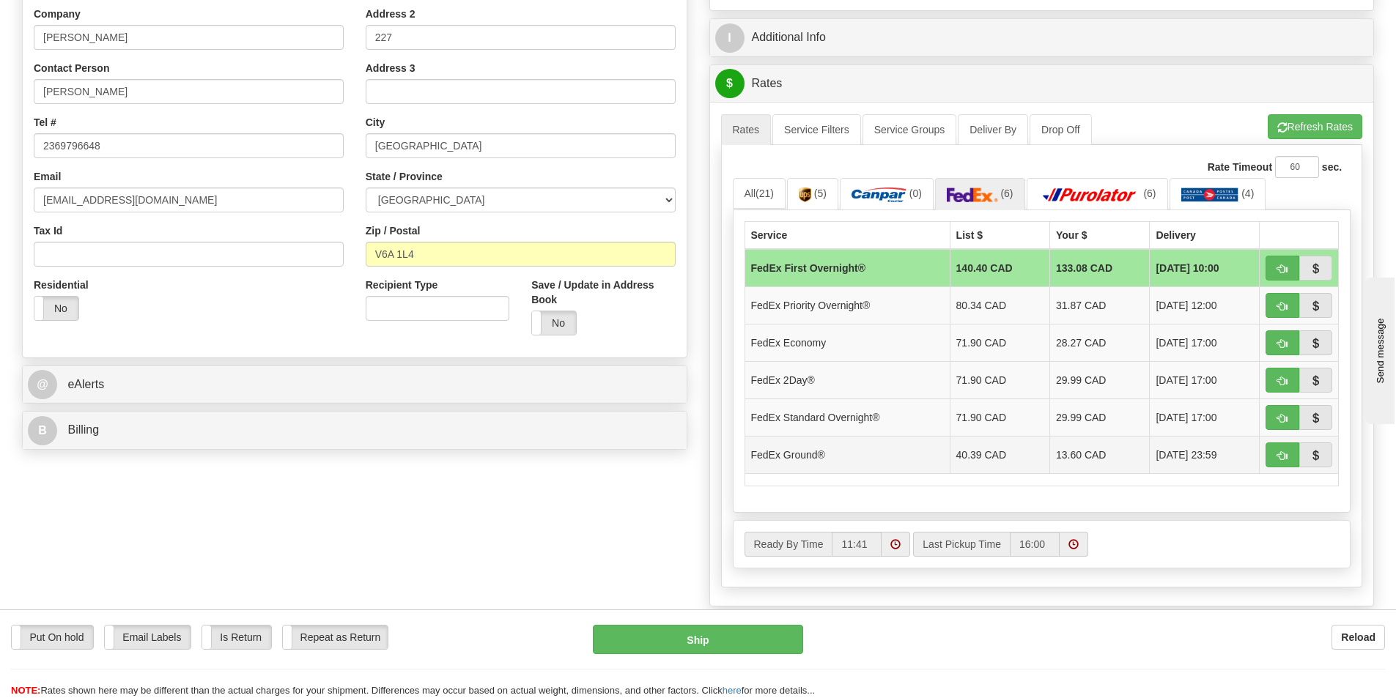
click at [1054, 459] on td "13.60 CAD" at bounding box center [1100, 454] width 100 height 37
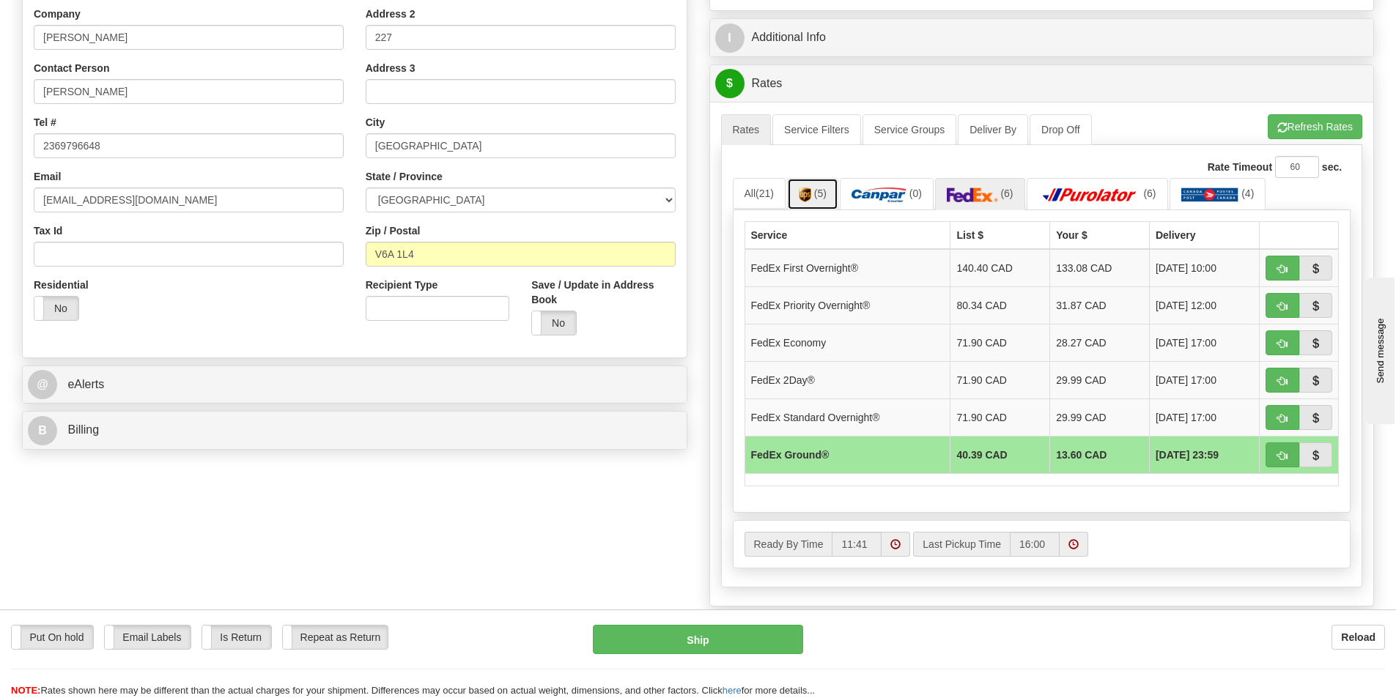
click at [815, 193] on link "(5)" at bounding box center [812, 194] width 51 height 32
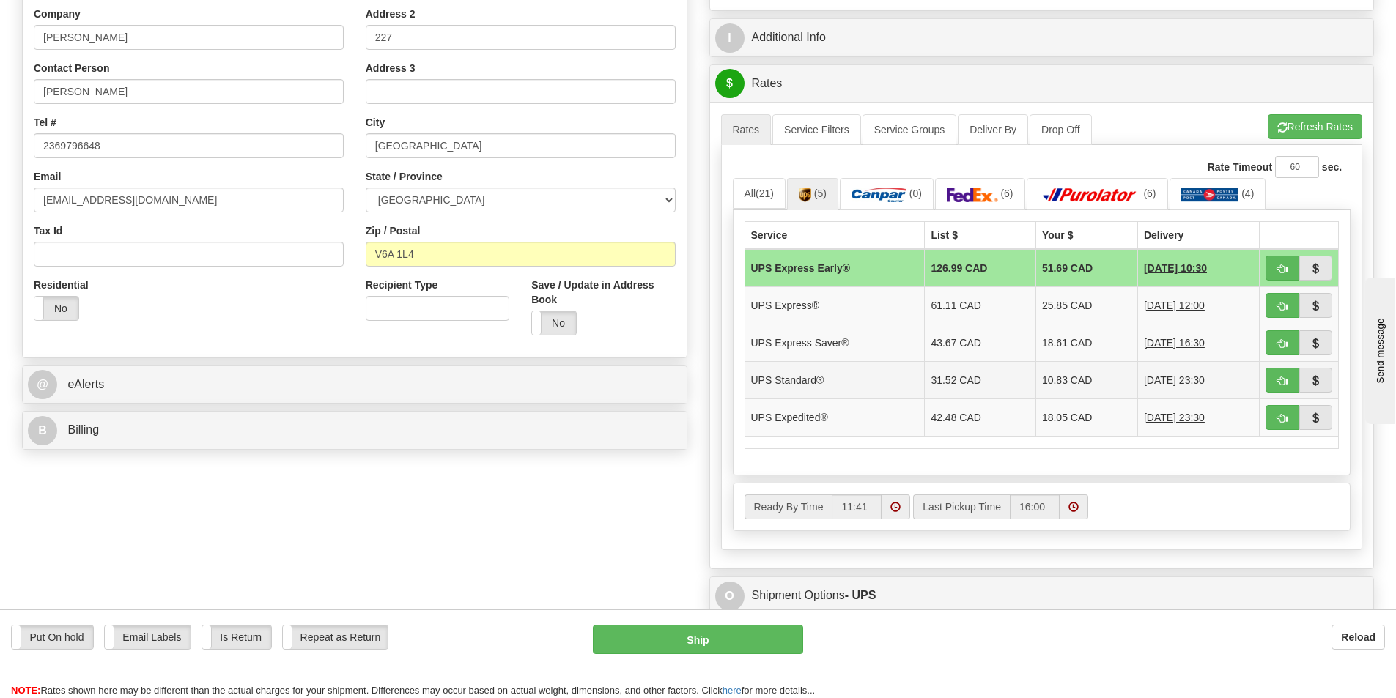
click at [1051, 382] on td "10.83 CAD" at bounding box center [1086, 379] width 102 height 37
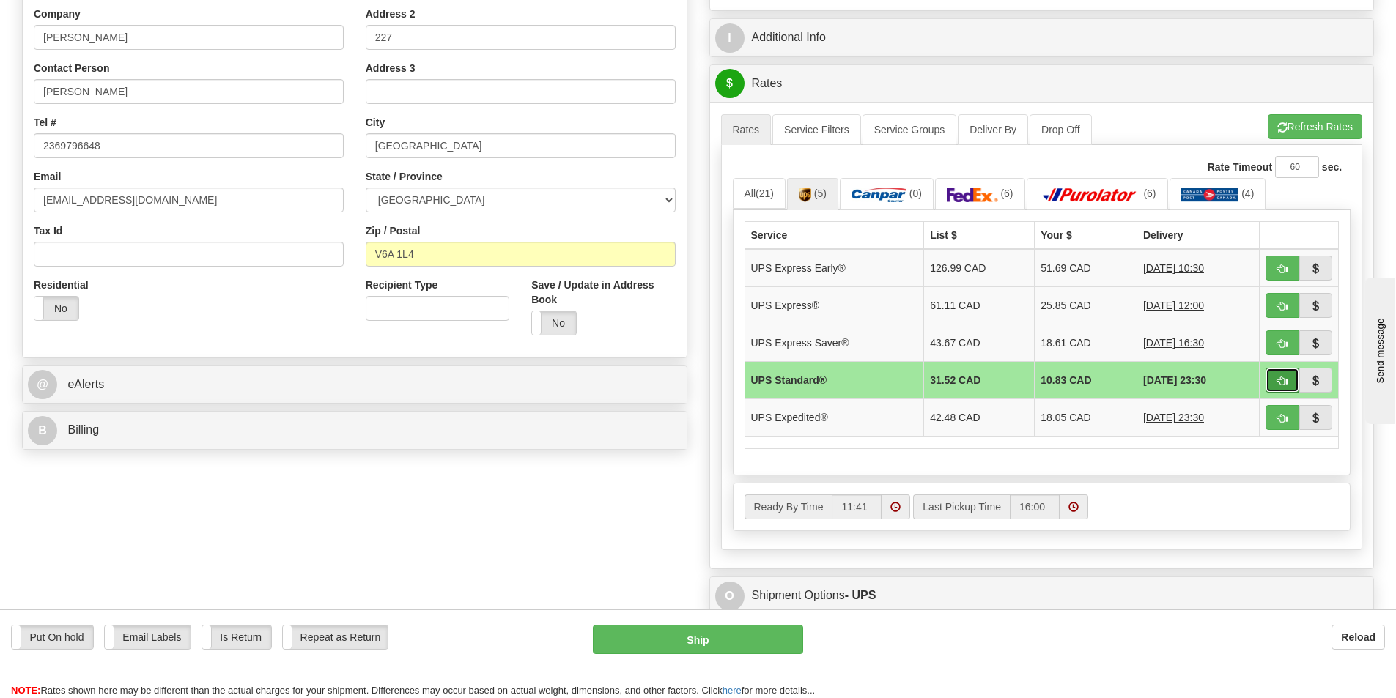
click at [1284, 379] on span "button" at bounding box center [1282, 382] width 10 height 10
type input "11"
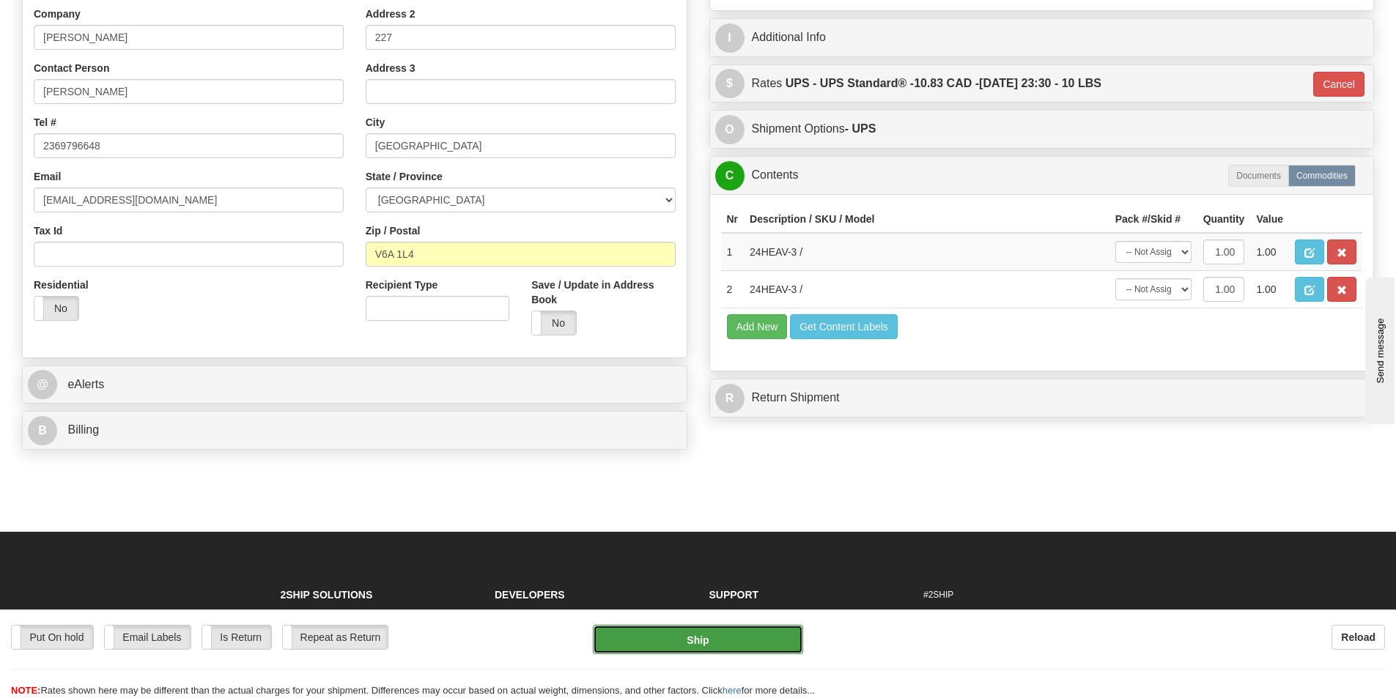
click at [712, 635] on button "Ship" at bounding box center [698, 639] width 210 height 29
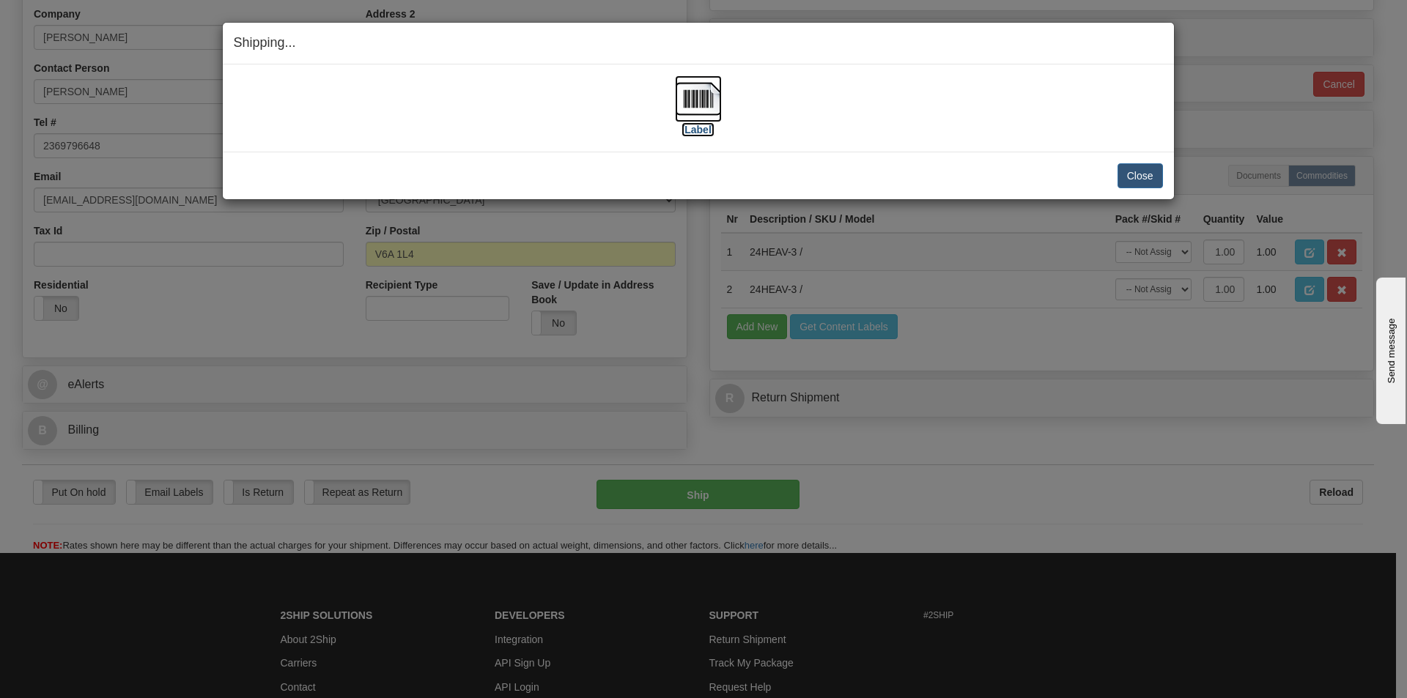
click at [705, 100] on img at bounding box center [698, 98] width 47 height 47
click at [1153, 177] on button "Close" at bounding box center [1139, 175] width 45 height 25
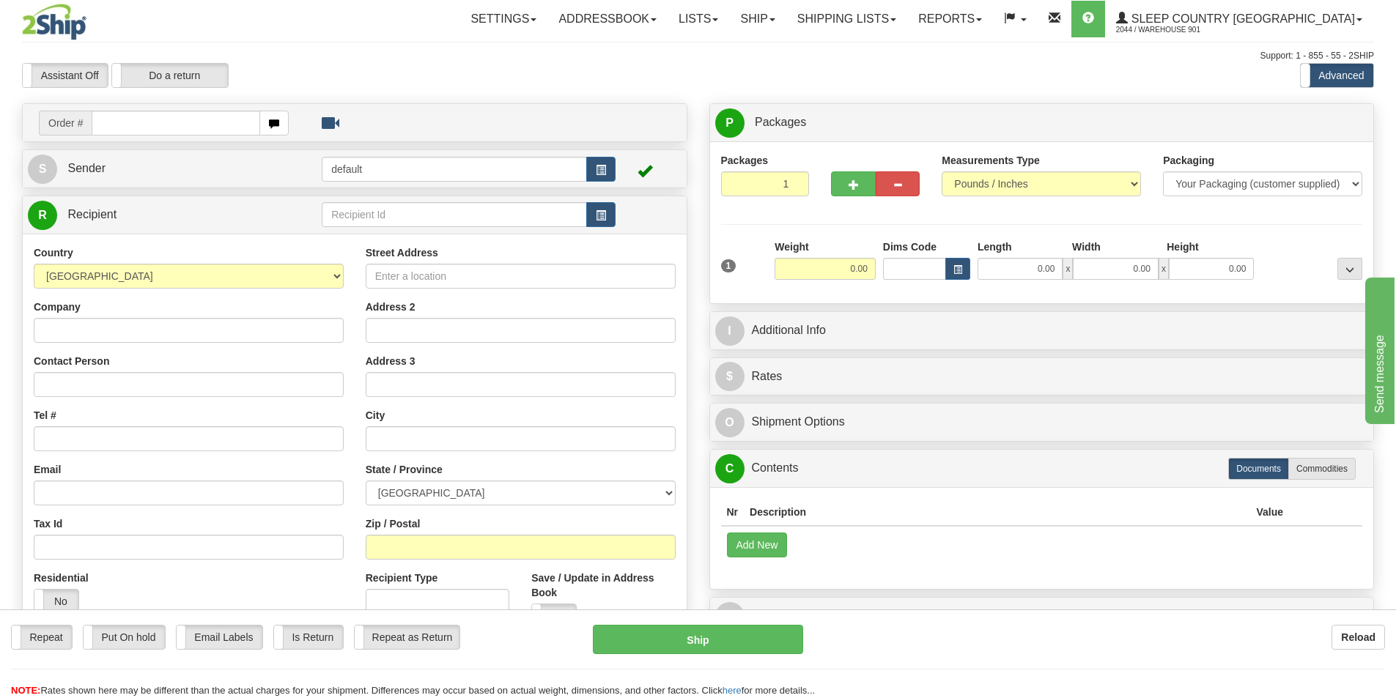
click at [102, 126] on input "text" at bounding box center [176, 123] width 169 height 25
type input "9000I018394"
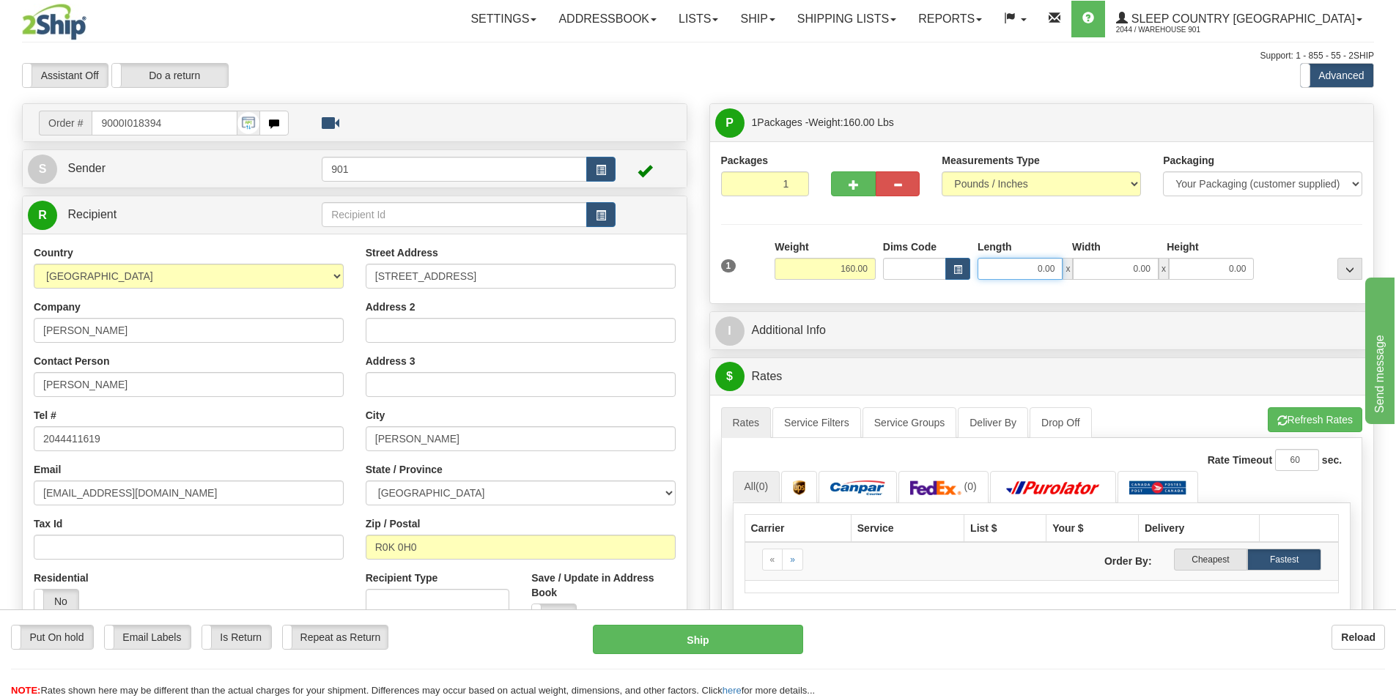
drag, startPoint x: 1053, startPoint y: 265, endPoint x: 887, endPoint y: 264, distance: 166.3
click at [887, 264] on div "Dims Code Length Width Height x" at bounding box center [1068, 260] width 379 height 40
type input "44.00"
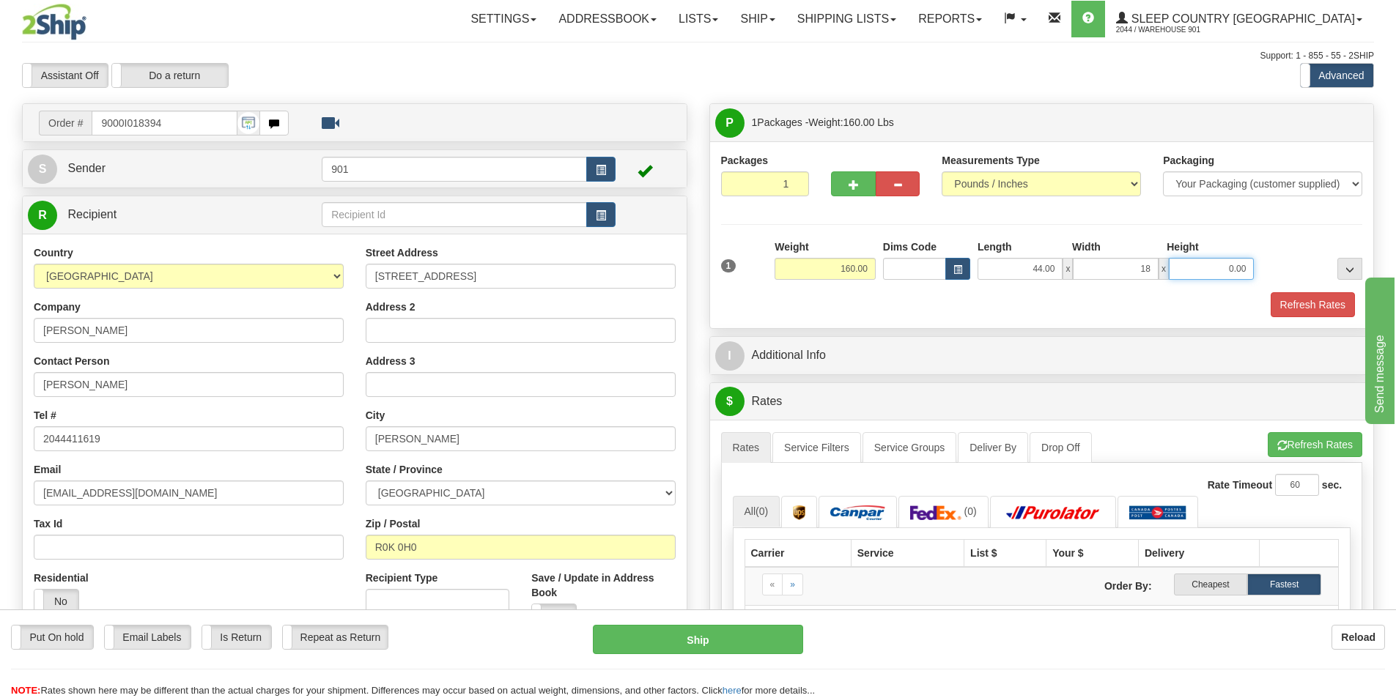
type input "18.00"
click at [1289, 303] on button "Refresh Rates" at bounding box center [1312, 304] width 84 height 25
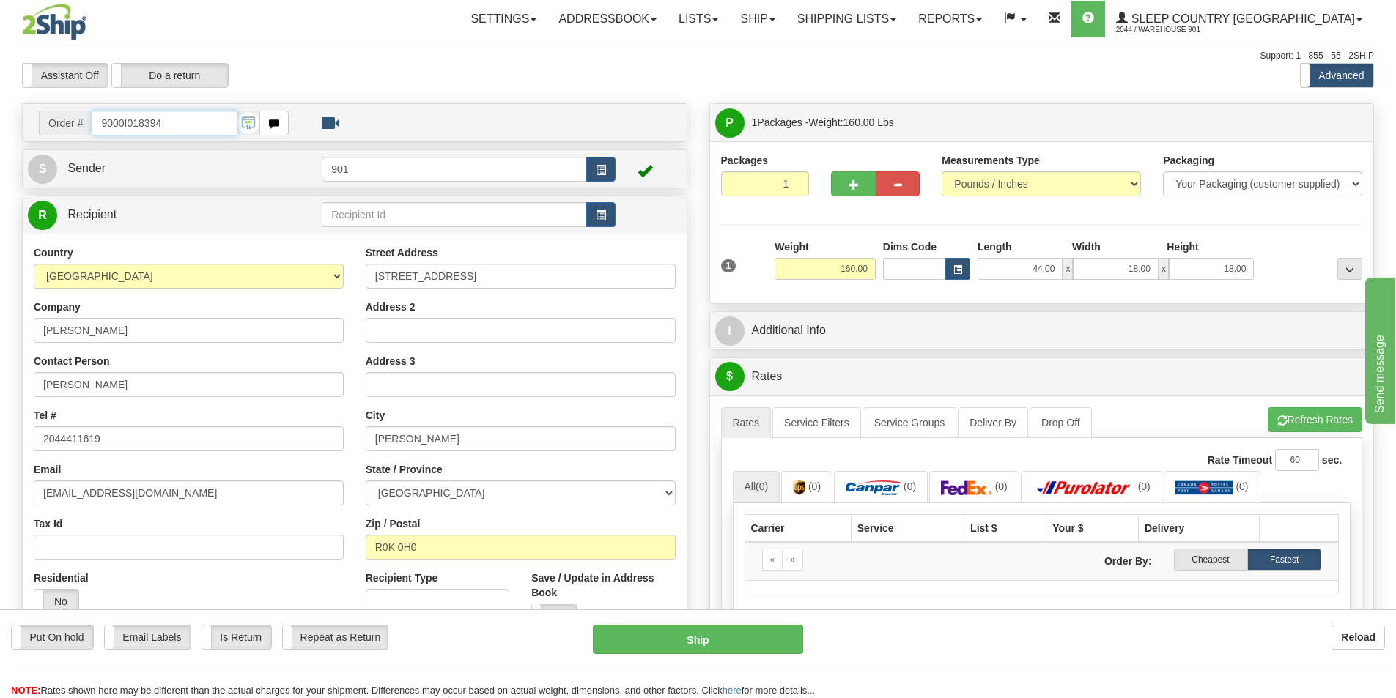
drag, startPoint x: 187, startPoint y: 125, endPoint x: 30, endPoint y: 128, distance: 156.8
click at [30, 128] on div "Order # 9000I018394" at bounding box center [164, 123] width 272 height 25
click at [406, 70] on div "Assistant On Assistant Off Do a return Do a return" at bounding box center [297, 75] width 572 height 25
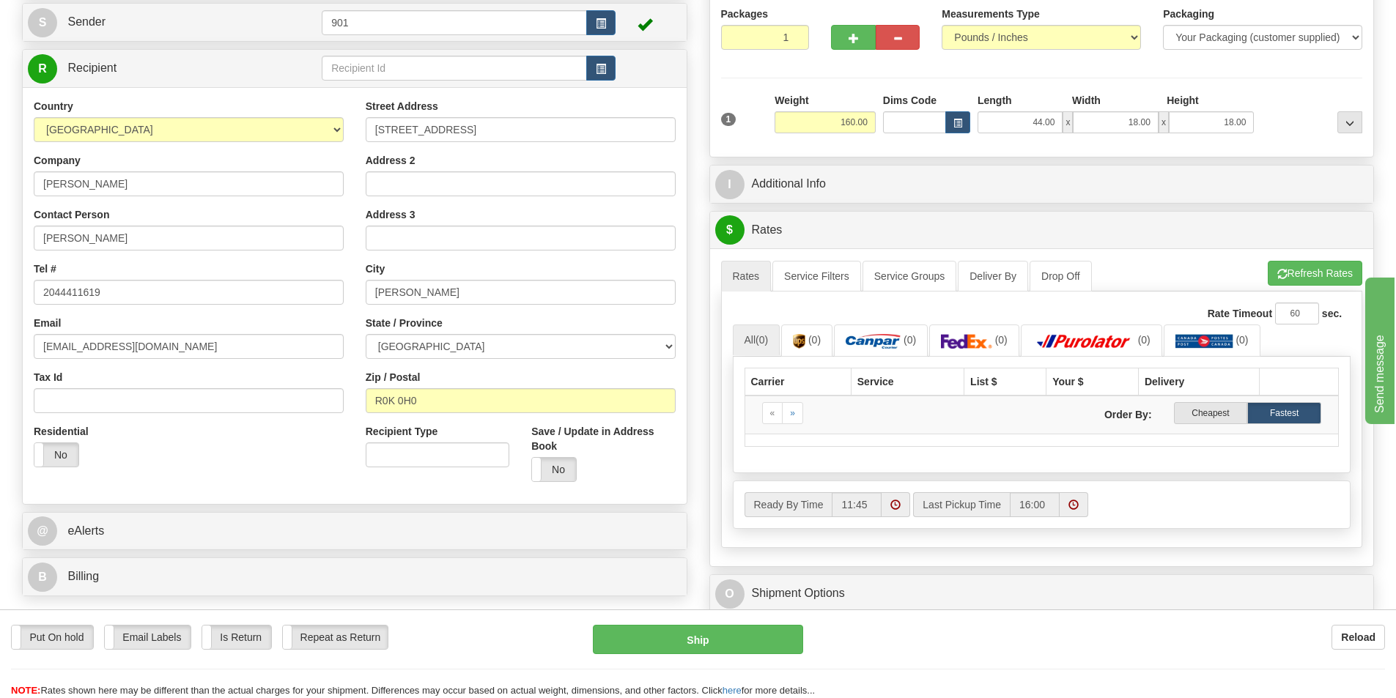
scroll to position [73, 0]
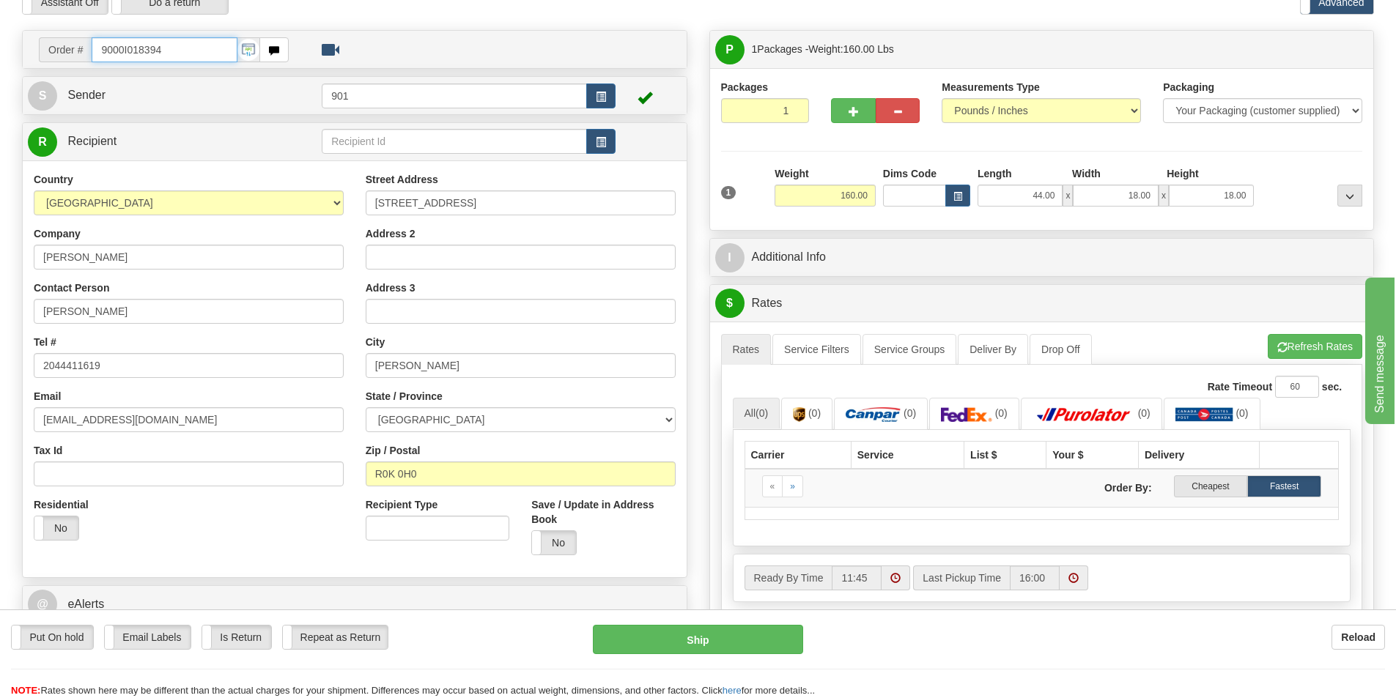
drag, startPoint x: 185, startPoint y: 55, endPoint x: 3, endPoint y: 53, distance: 182.4
click at [3, 53] on div "Toggle navigation Settings Shipping Preferences Fields Preferences New" at bounding box center [698, 463] width 1396 height 1073
type input "9000I018028"
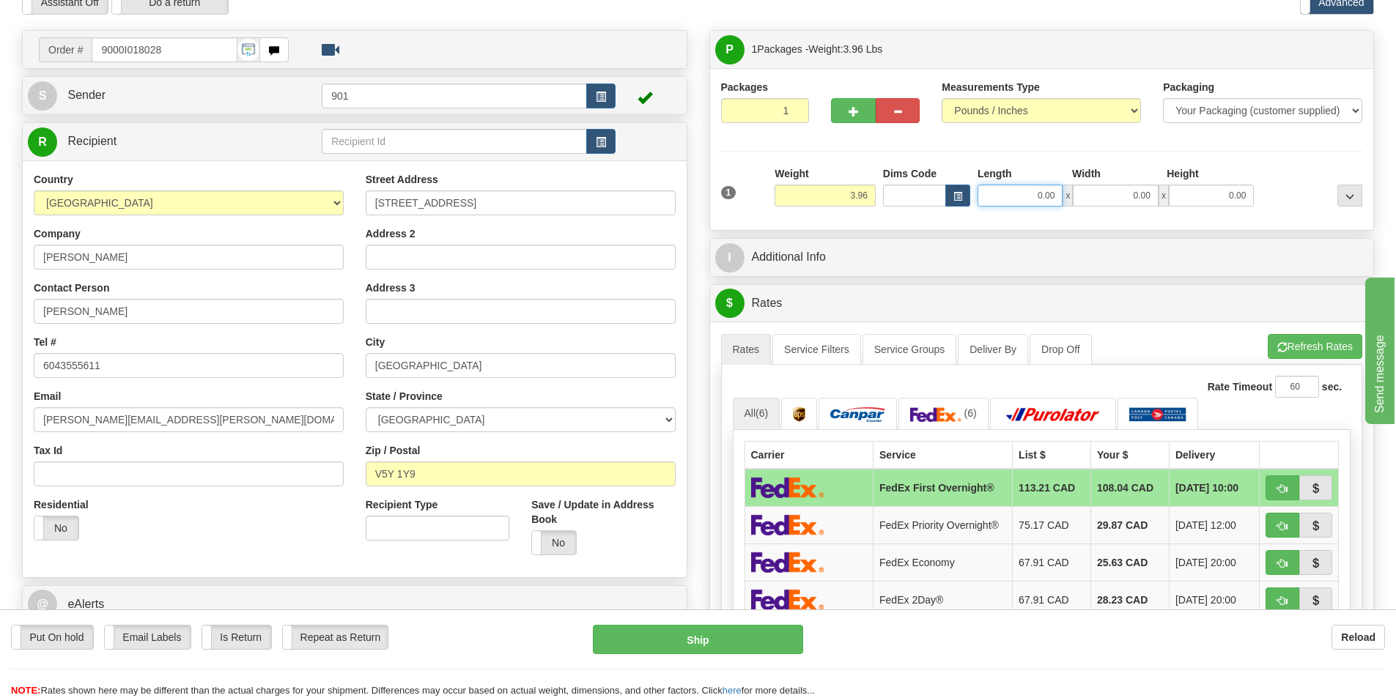
drag, startPoint x: 1058, startPoint y: 196, endPoint x: 923, endPoint y: 215, distance: 136.1
click at [923, 215] on div "1 Weight 3.96 Dims Code 0.00" at bounding box center [1041, 192] width 649 height 52
type input "13.00"
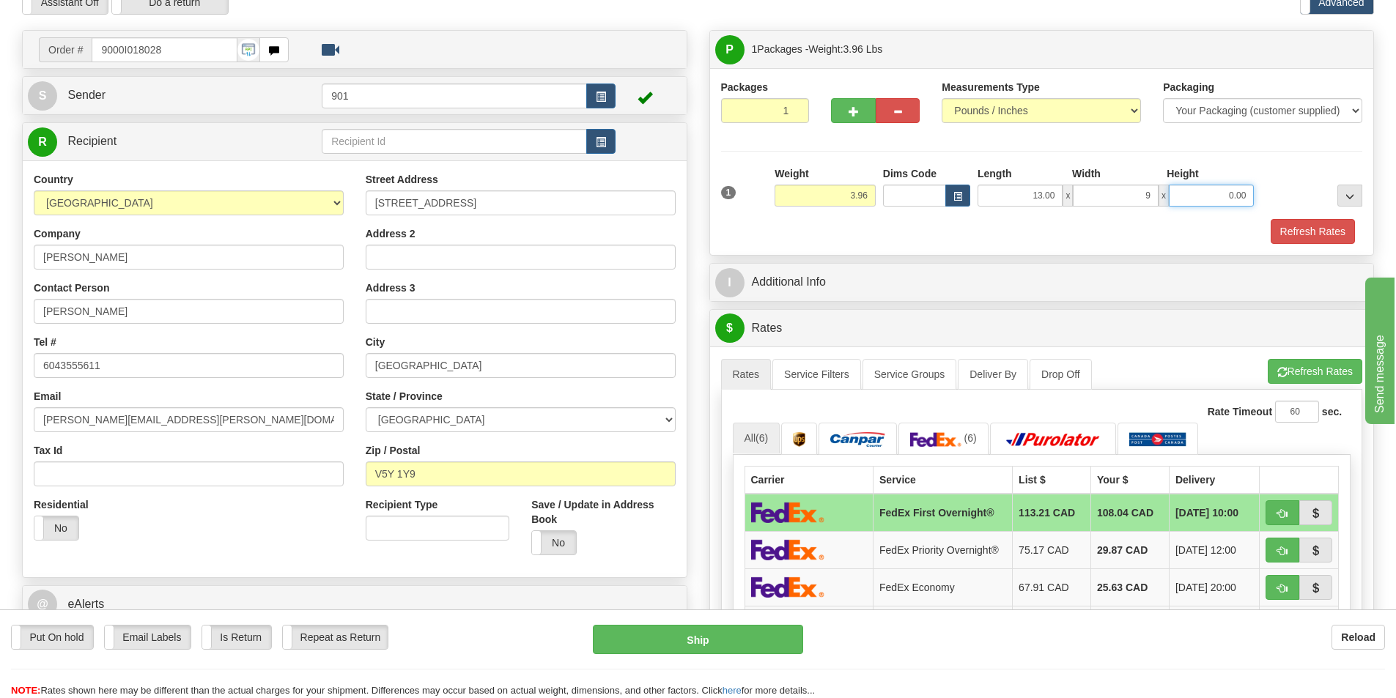
type input "9.00"
type input "7.00"
click at [1292, 228] on button "Refresh Rates" at bounding box center [1312, 231] width 84 height 25
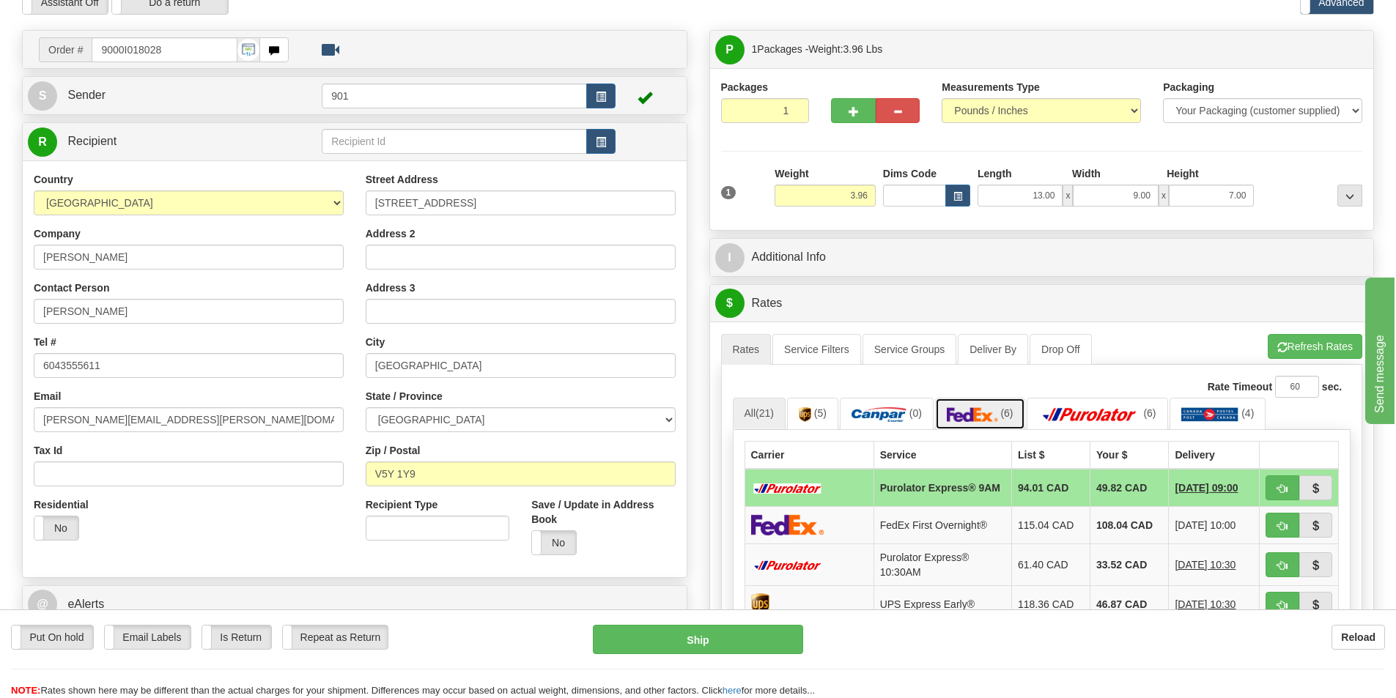
click at [983, 403] on link "(6)" at bounding box center [980, 414] width 90 height 32
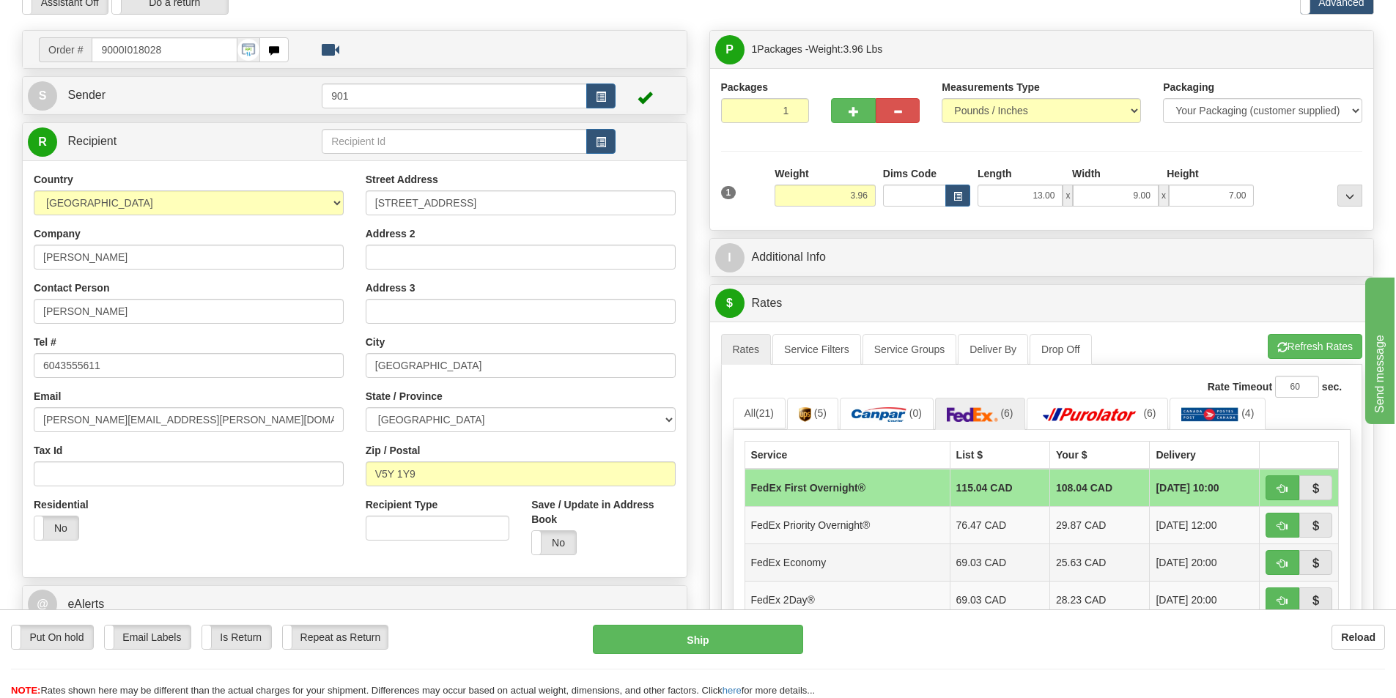
click at [1075, 563] on td "25.63 CAD" at bounding box center [1100, 562] width 100 height 37
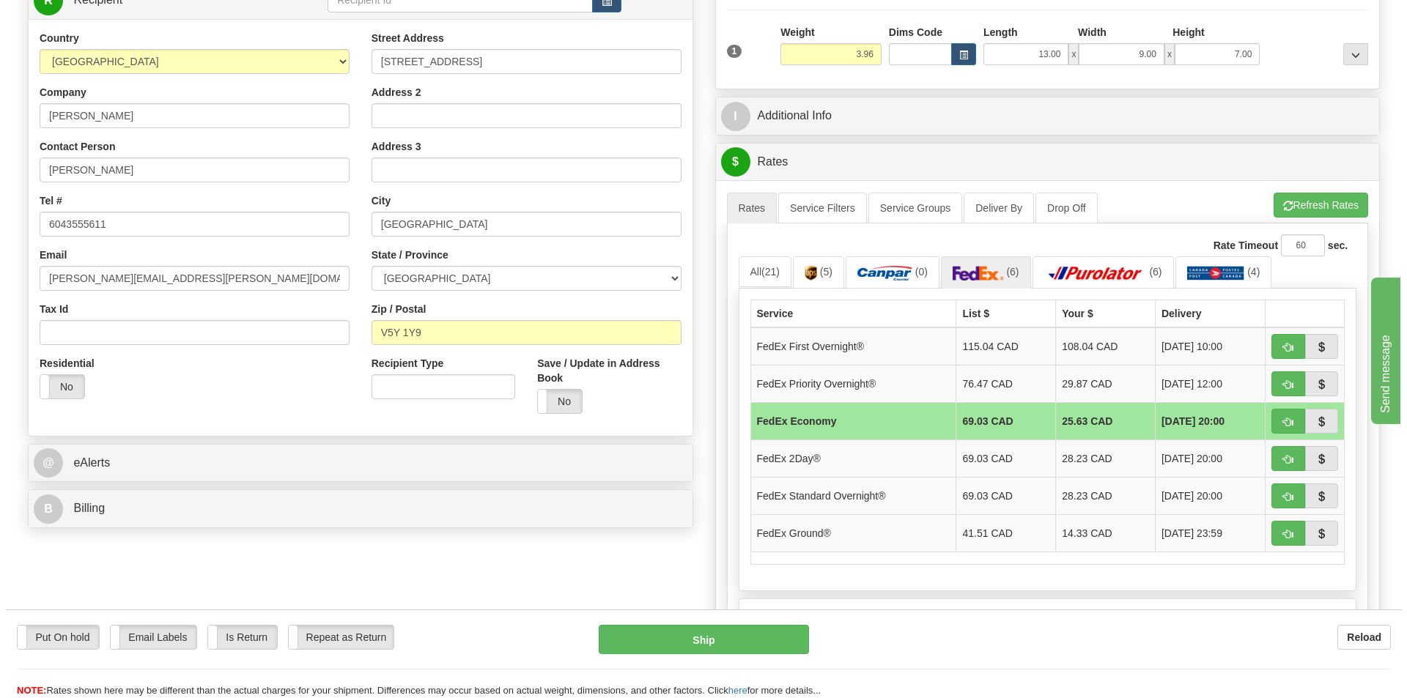
scroll to position [220, 0]
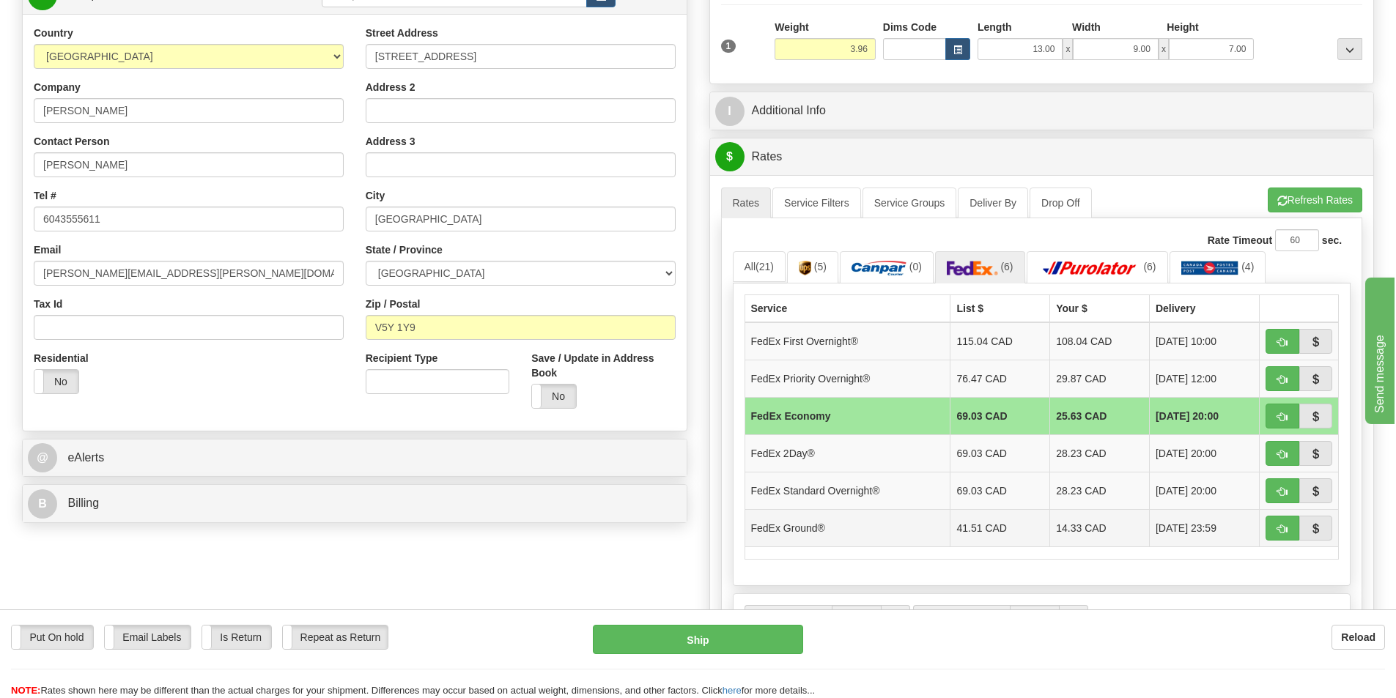
click at [1074, 525] on td "14.33 CAD" at bounding box center [1100, 527] width 100 height 37
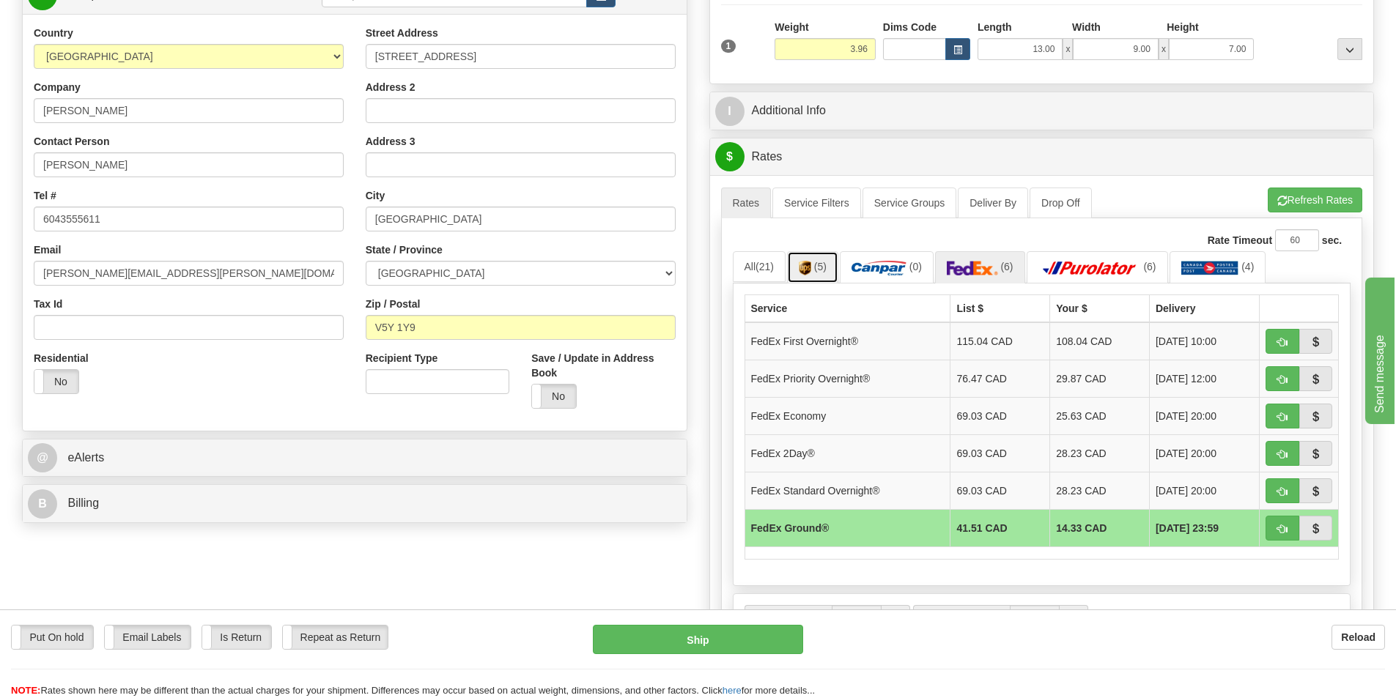
click at [826, 267] on span "(5)" at bounding box center [820, 267] width 12 height 12
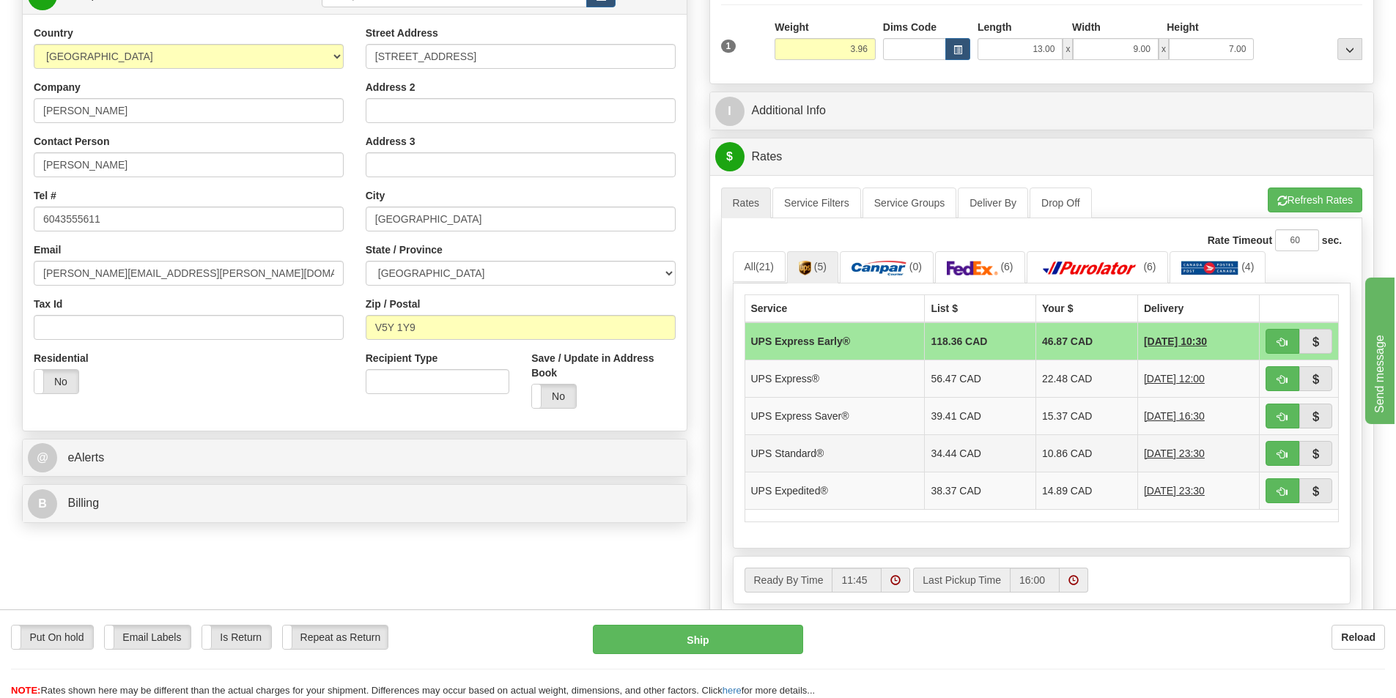
click at [1078, 459] on td "10.86 CAD" at bounding box center [1086, 452] width 102 height 37
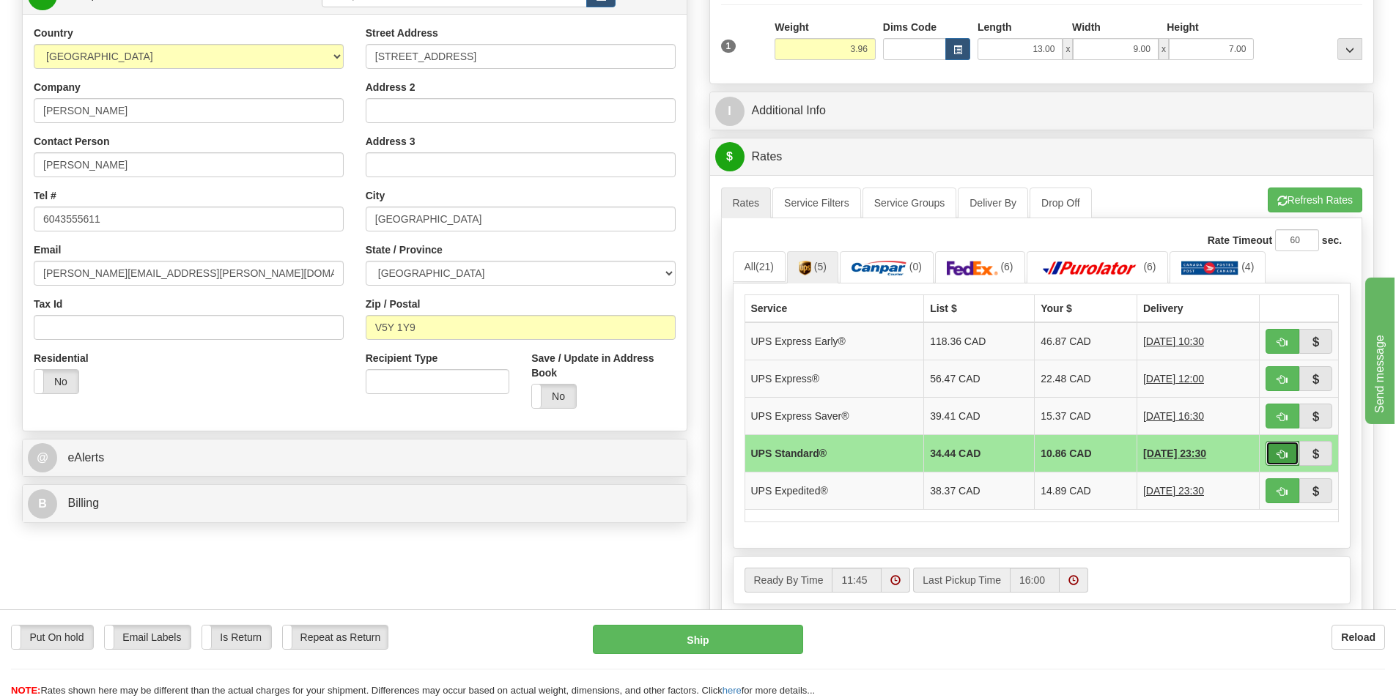
click at [1281, 450] on span "button" at bounding box center [1282, 455] width 10 height 10
type input "11"
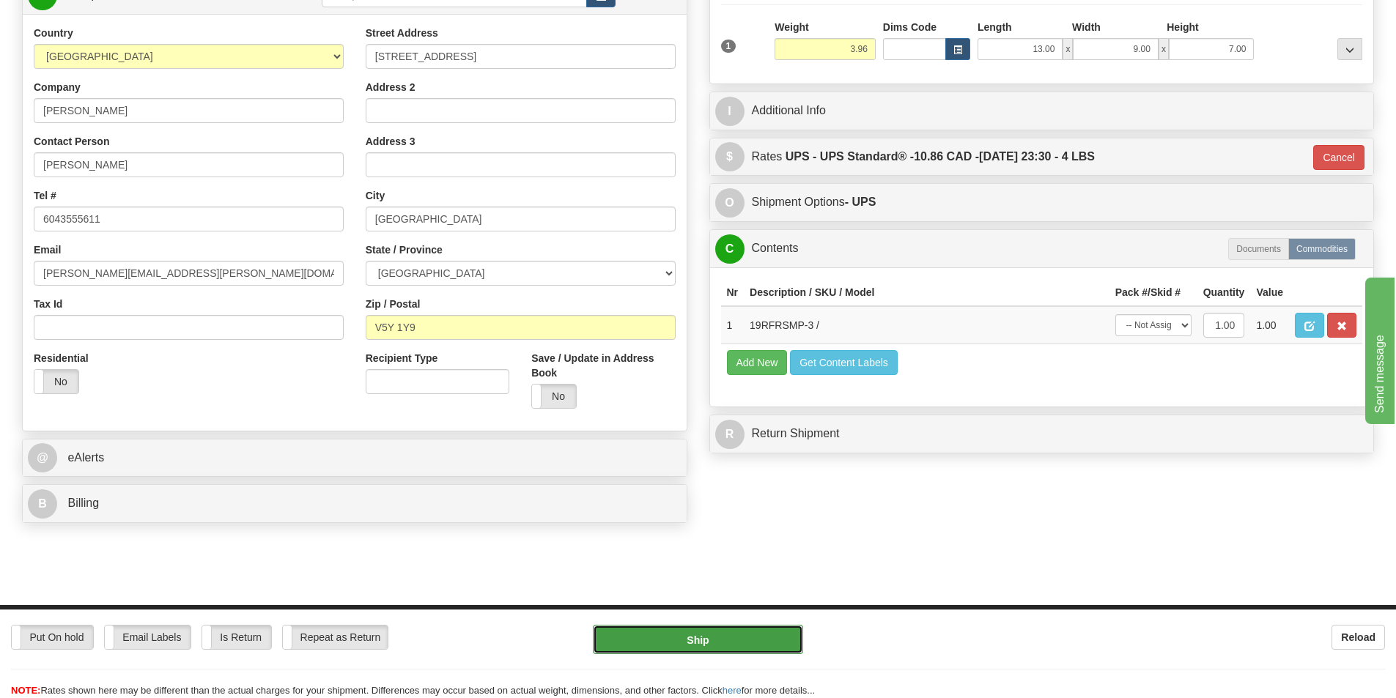
click at [738, 638] on button "Ship" at bounding box center [698, 639] width 210 height 29
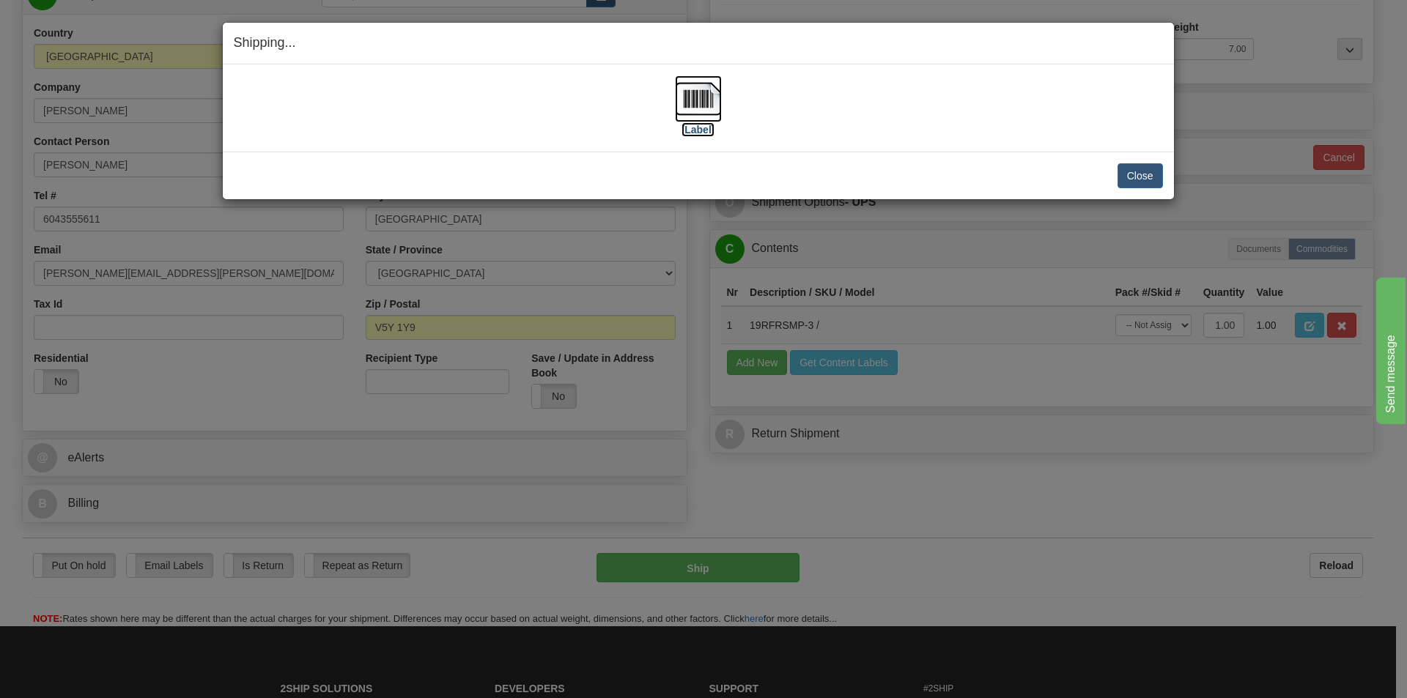
click at [705, 100] on img at bounding box center [698, 98] width 47 height 47
click at [1137, 177] on button "Close" at bounding box center [1139, 175] width 45 height 25
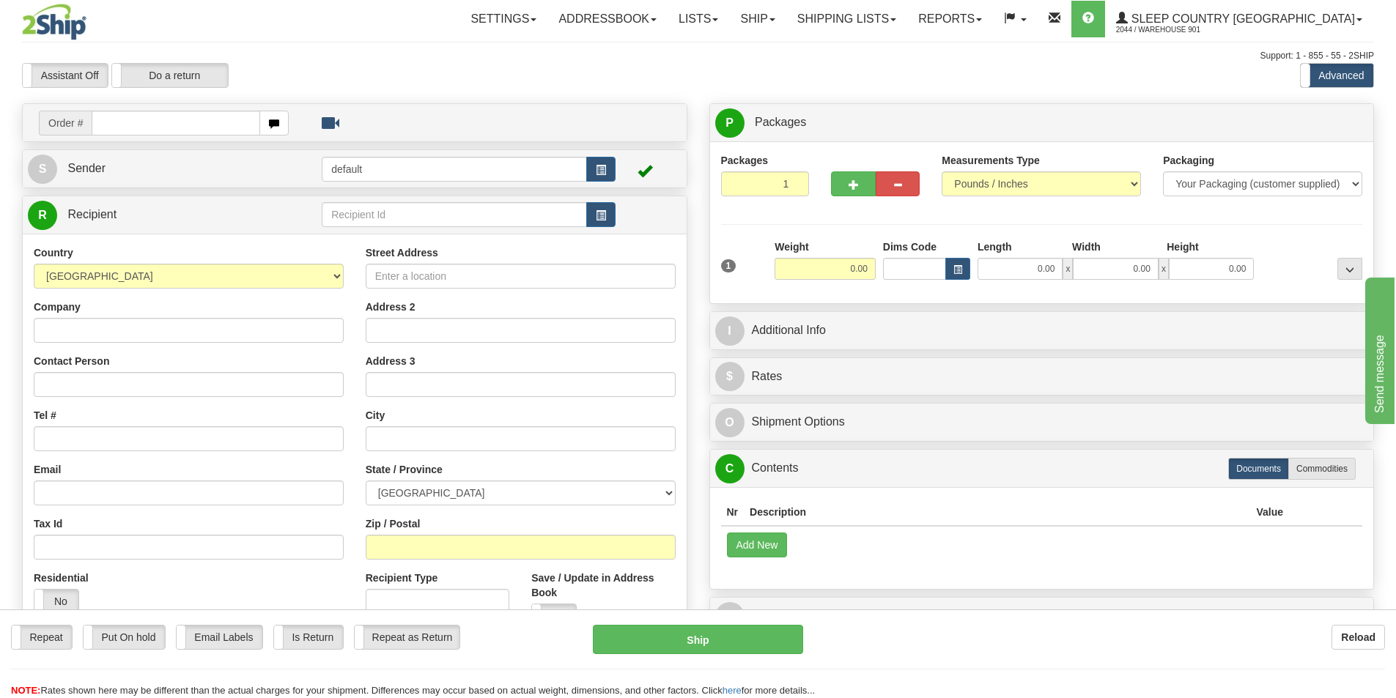
click at [98, 122] on input "text" at bounding box center [176, 123] width 169 height 25
type input "9000I017937"
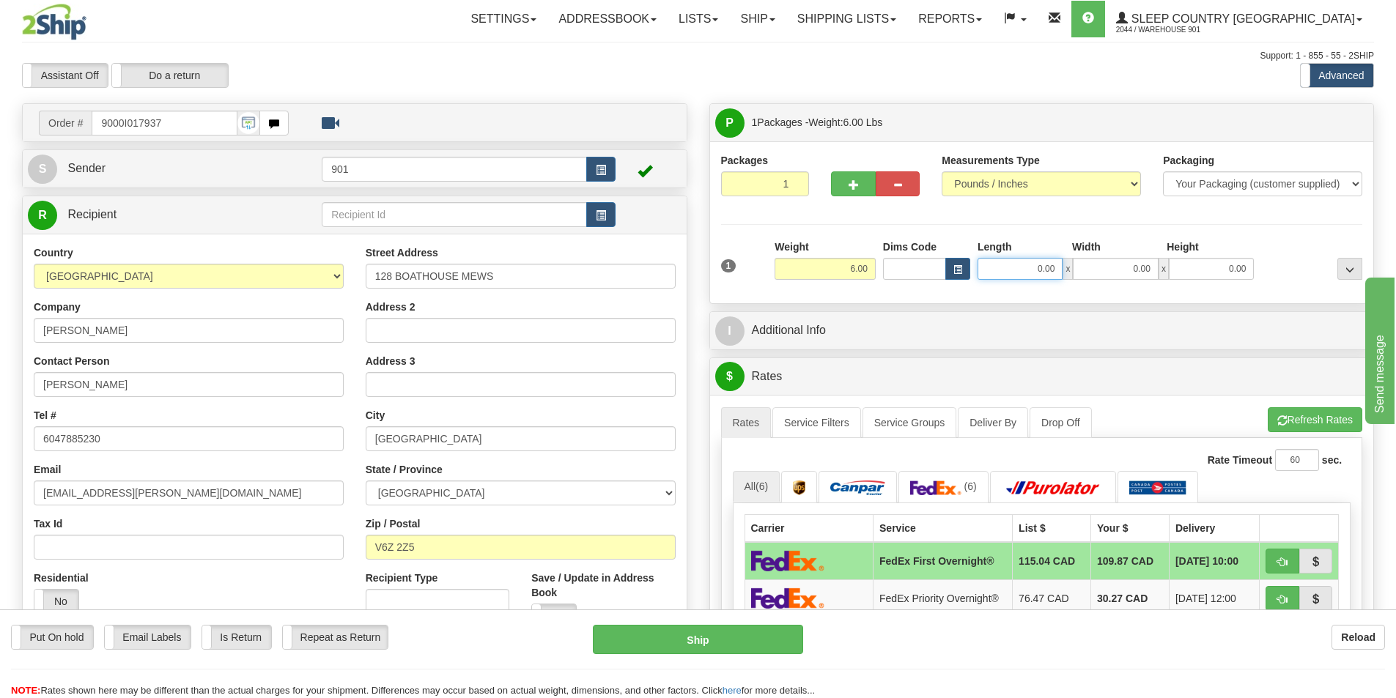
drag, startPoint x: 1059, startPoint y: 267, endPoint x: 980, endPoint y: 273, distance: 79.3
click at [980, 273] on input "0.00" at bounding box center [1019, 269] width 85 height 22
type input "17.00"
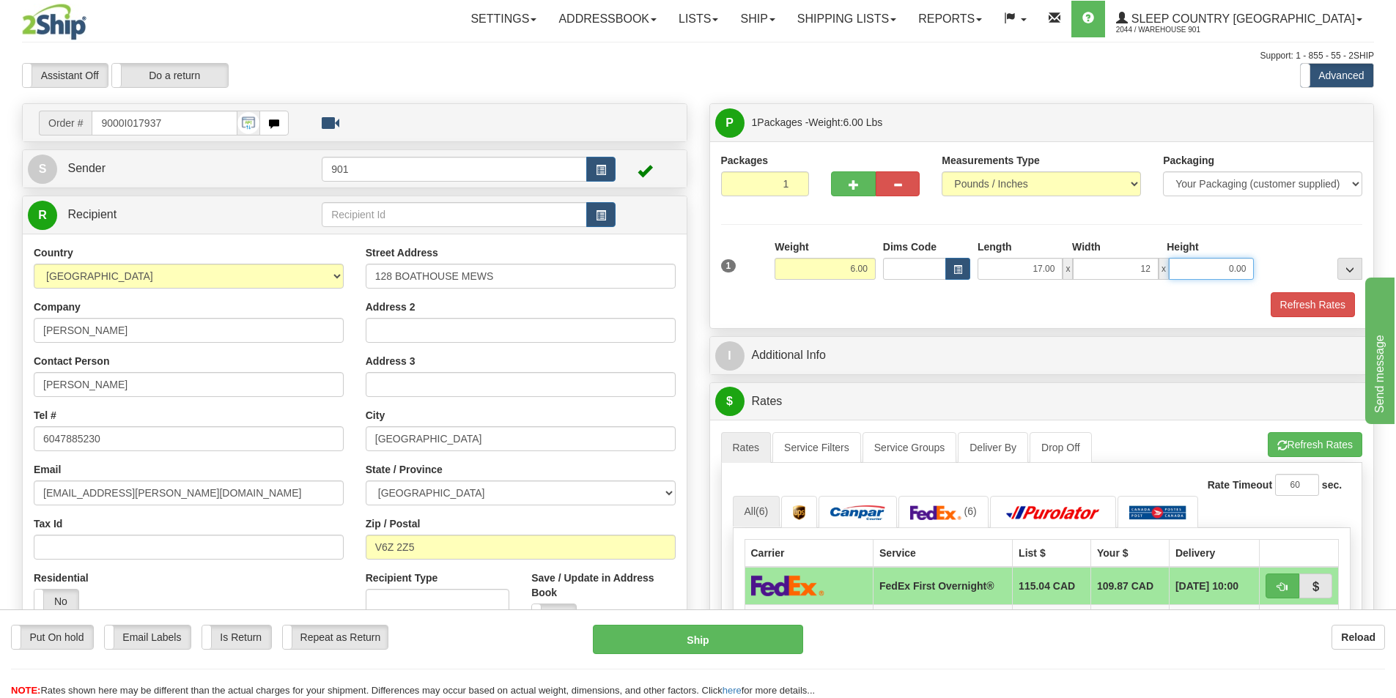
type input "12.00"
type input "6.00"
click at [1294, 305] on button "Refresh Rates" at bounding box center [1312, 304] width 84 height 25
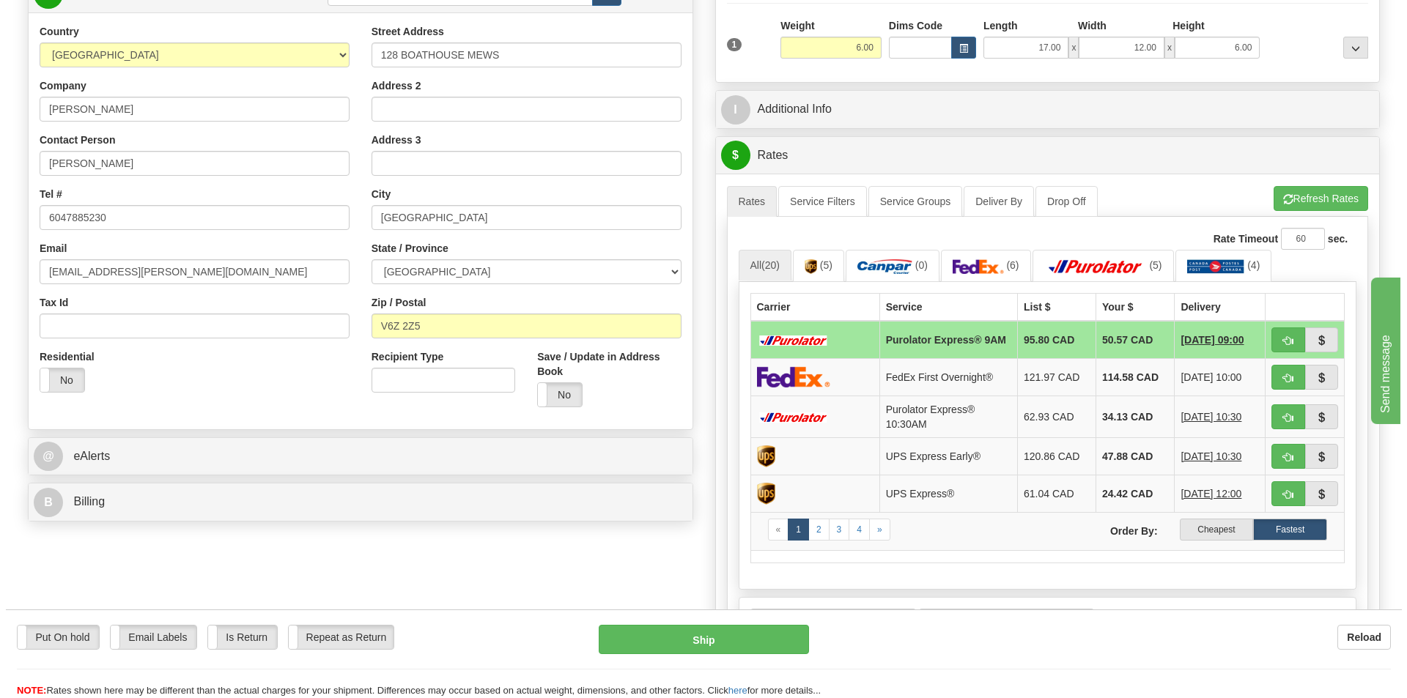
scroll to position [220, 0]
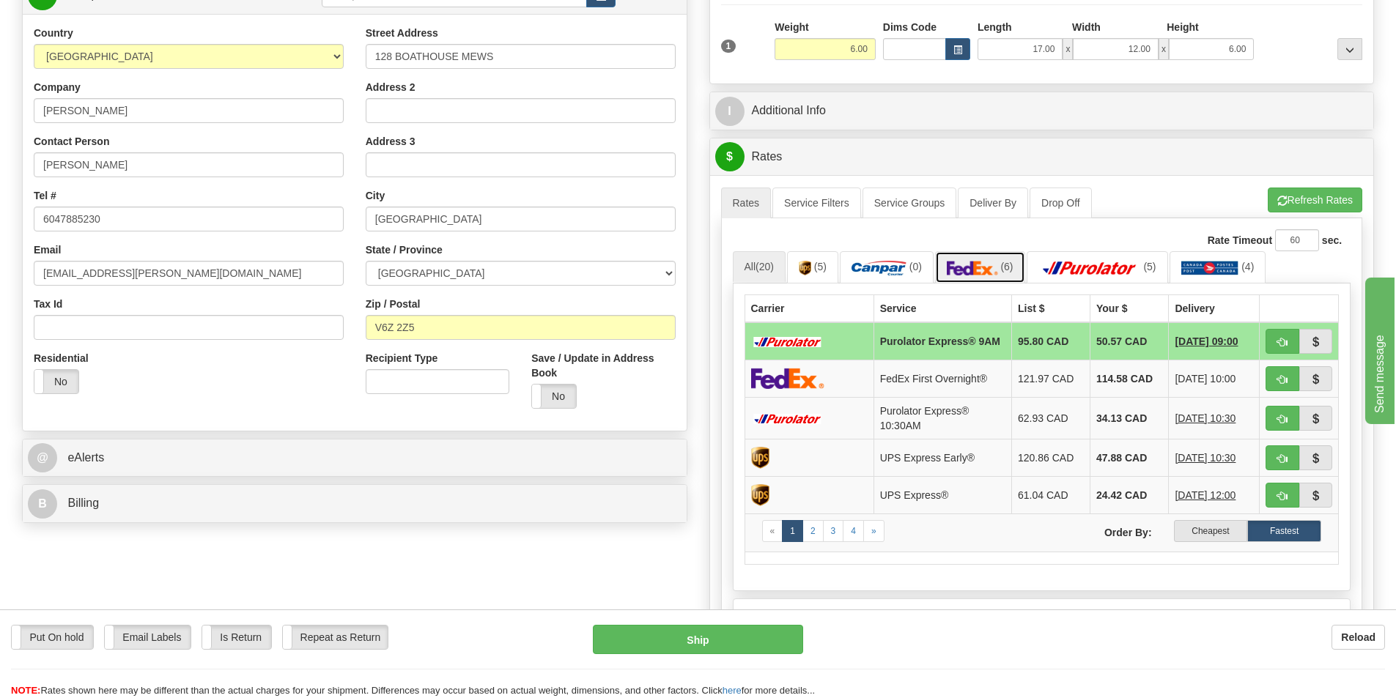
click at [993, 273] on img at bounding box center [972, 268] width 51 height 15
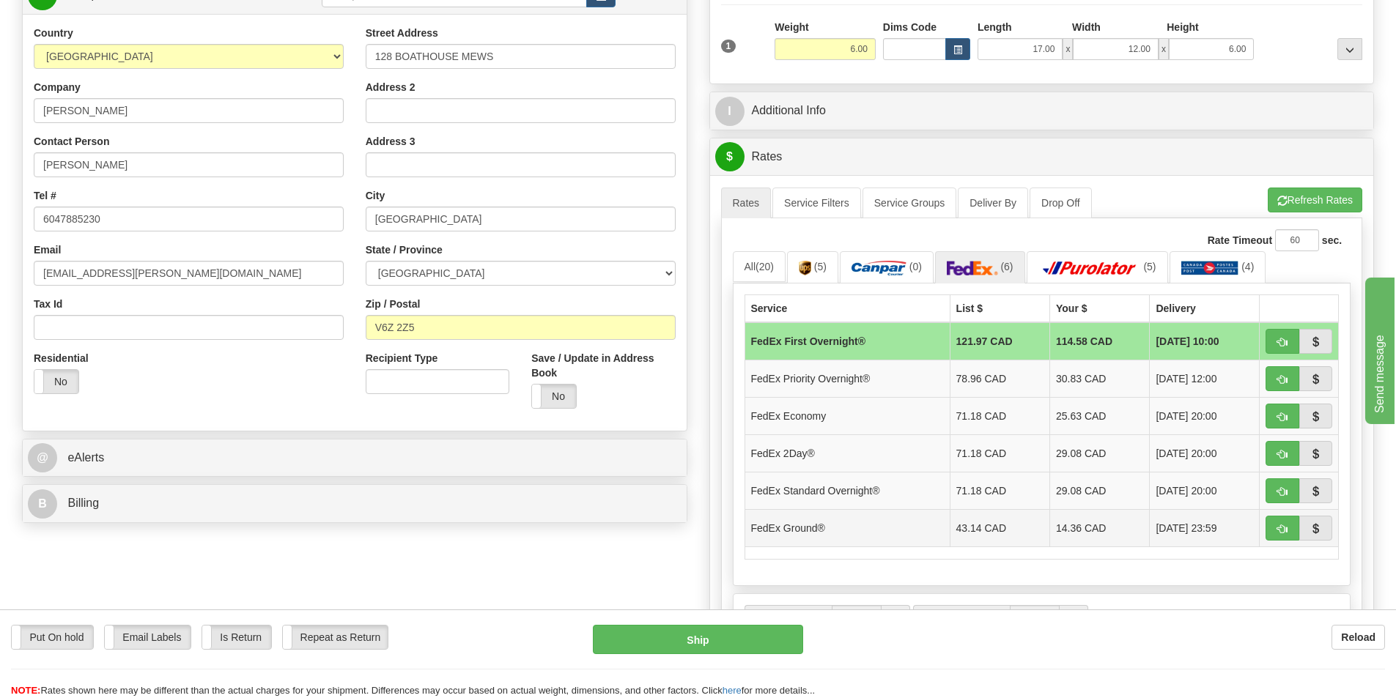
click at [849, 524] on td "FedEx Ground®" at bounding box center [846, 527] width 205 height 37
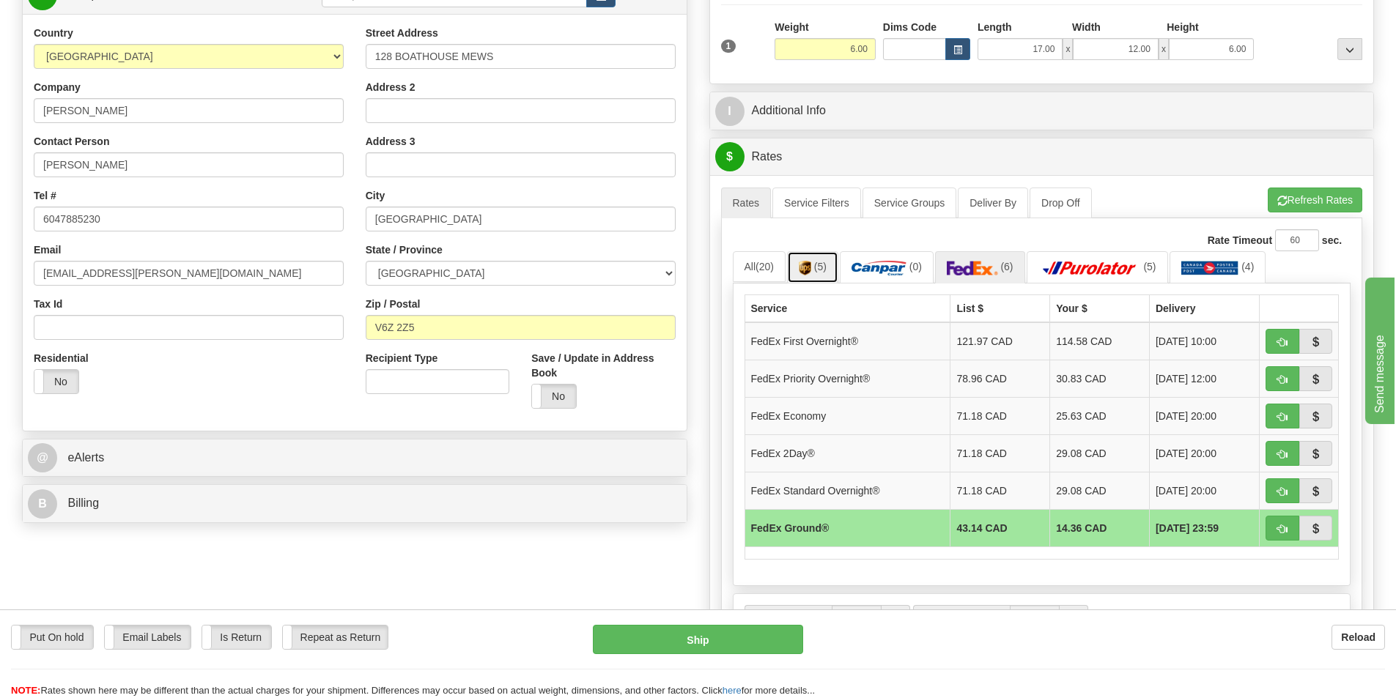
click at [818, 266] on span "(5)" at bounding box center [820, 267] width 12 height 12
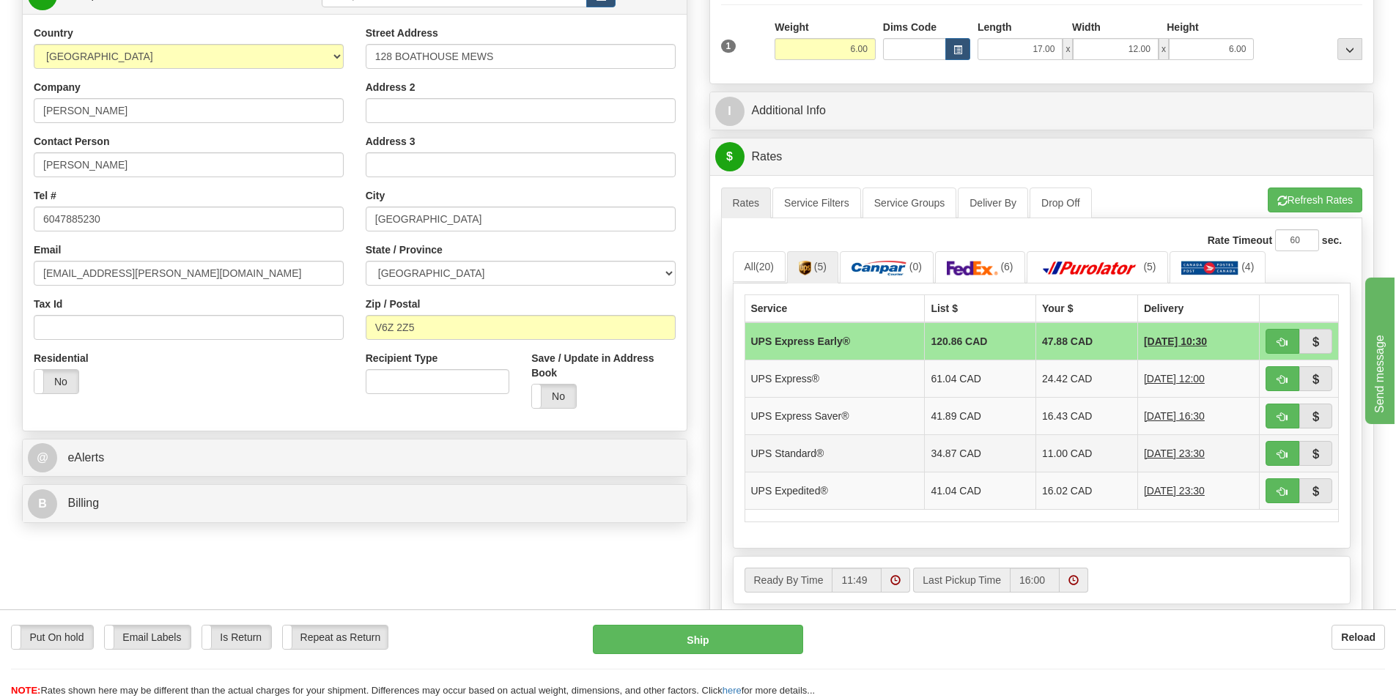
click at [1068, 459] on td "11.00 CAD" at bounding box center [1086, 452] width 102 height 37
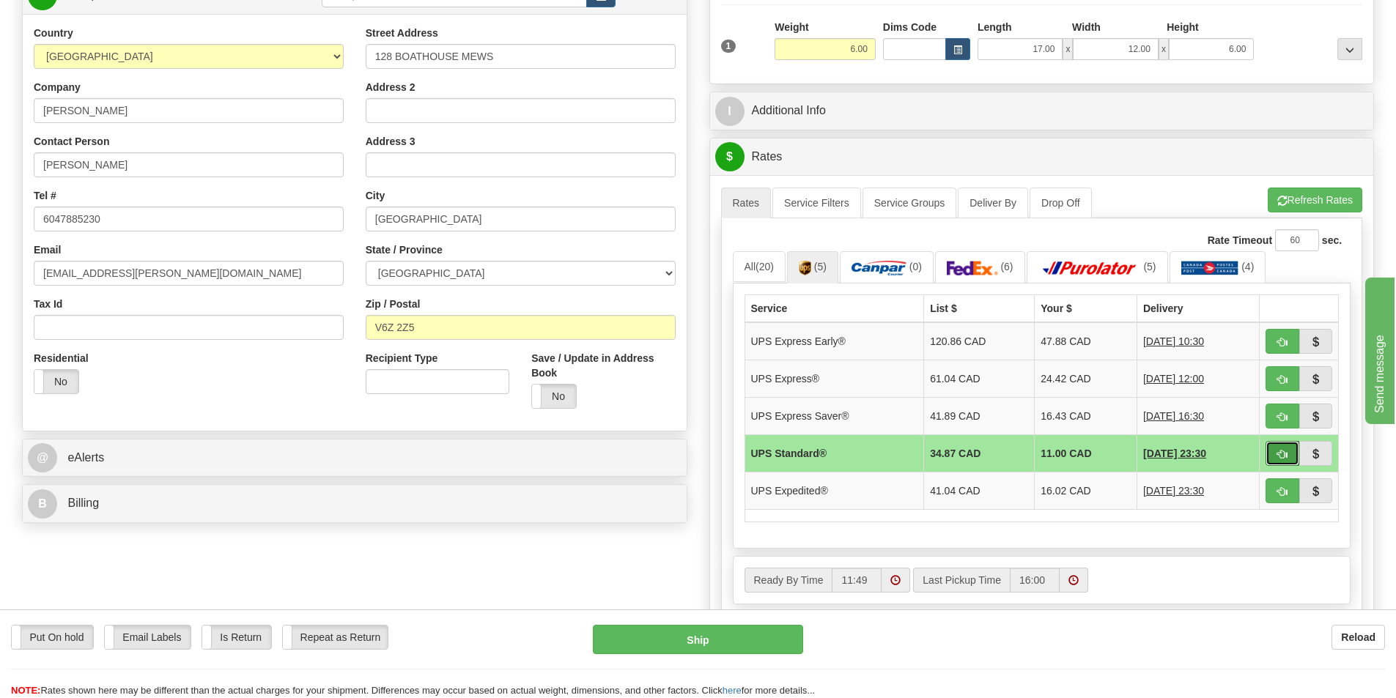
click at [1279, 447] on button "button" at bounding box center [1282, 453] width 34 height 25
type input "11"
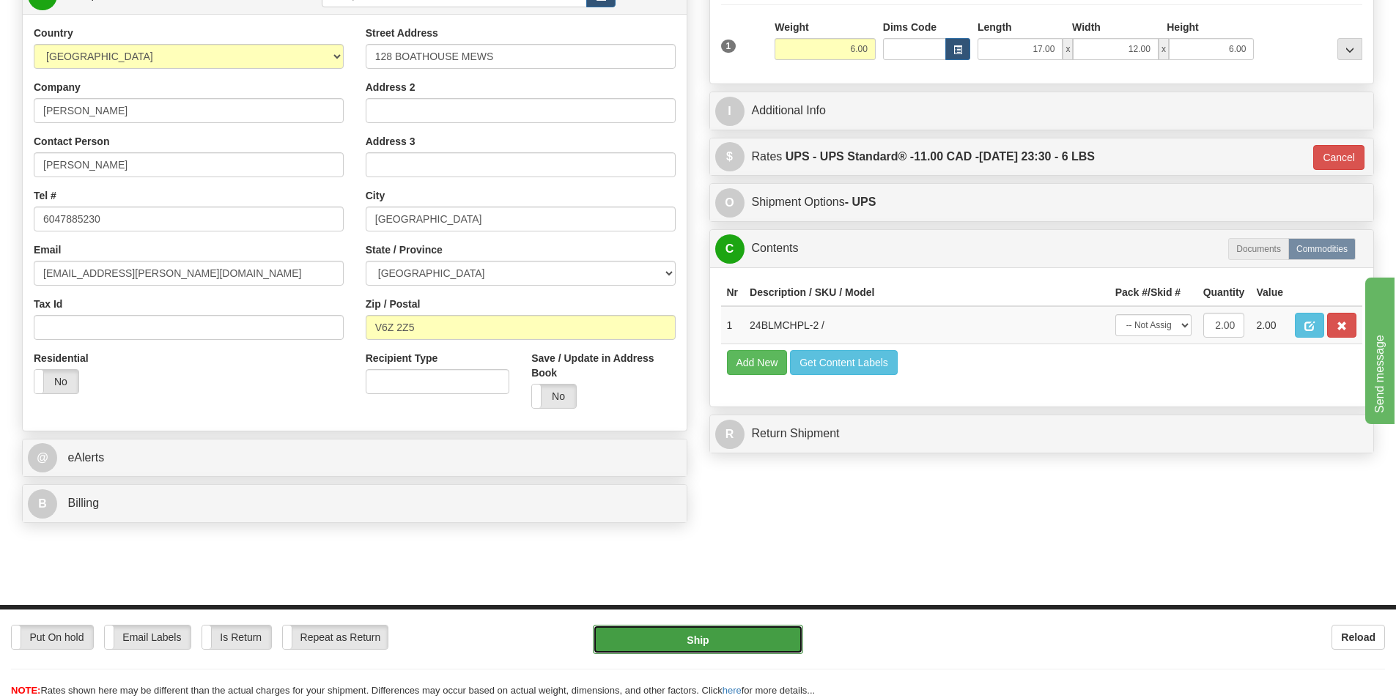
click at [722, 643] on button "Ship" at bounding box center [698, 639] width 210 height 29
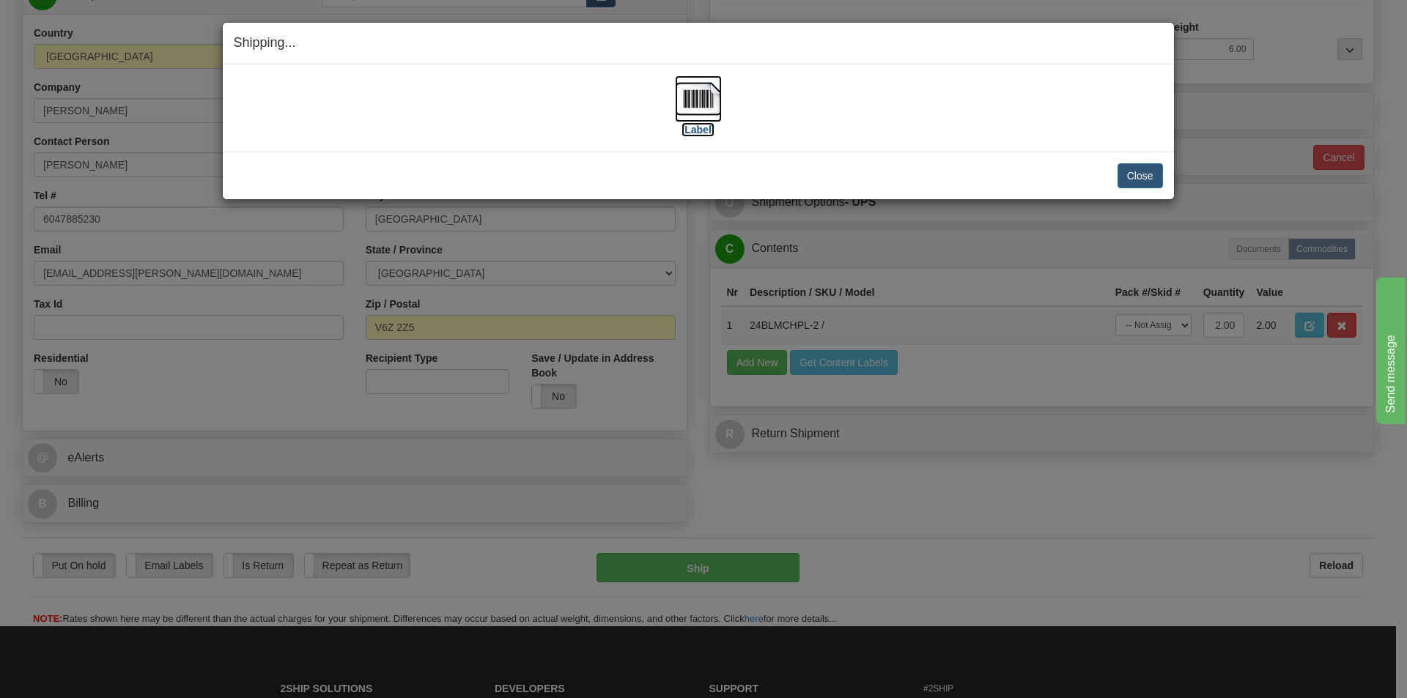
click at [698, 107] on img at bounding box center [698, 98] width 47 height 47
click at [1147, 173] on button "Close" at bounding box center [1139, 175] width 45 height 25
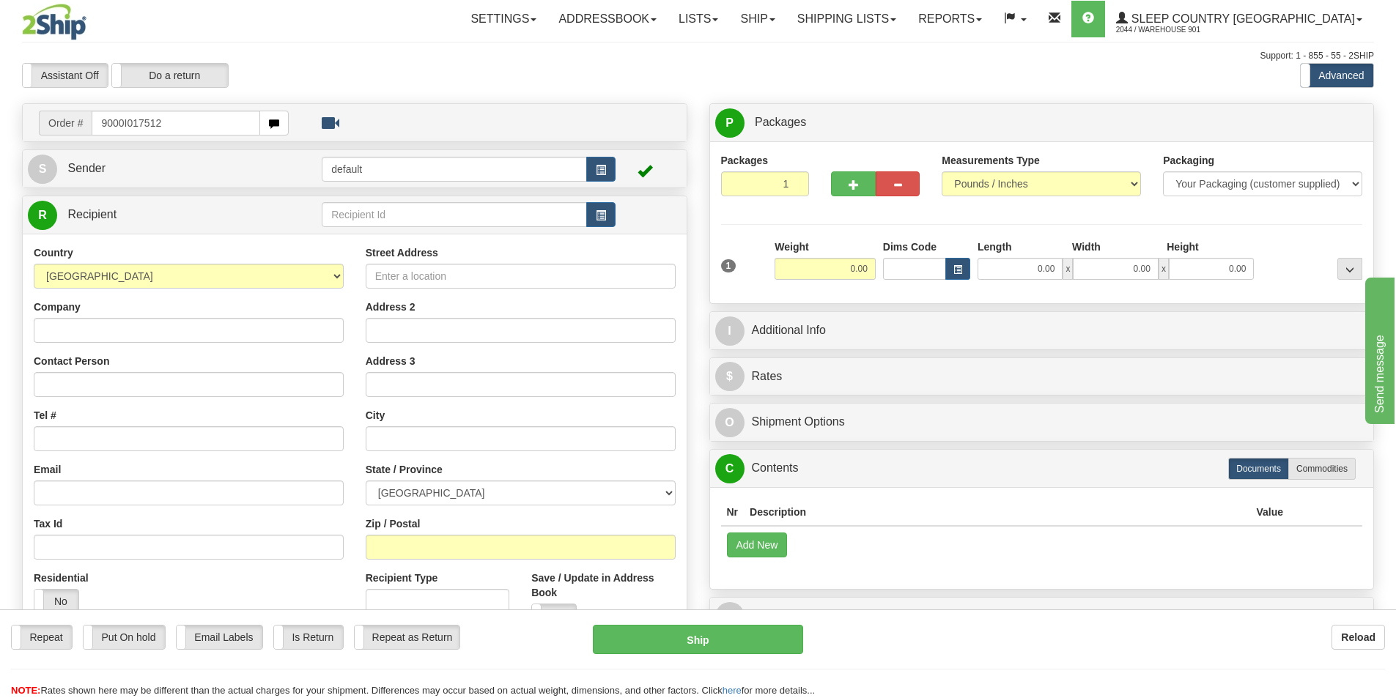
type input "9000I017512"
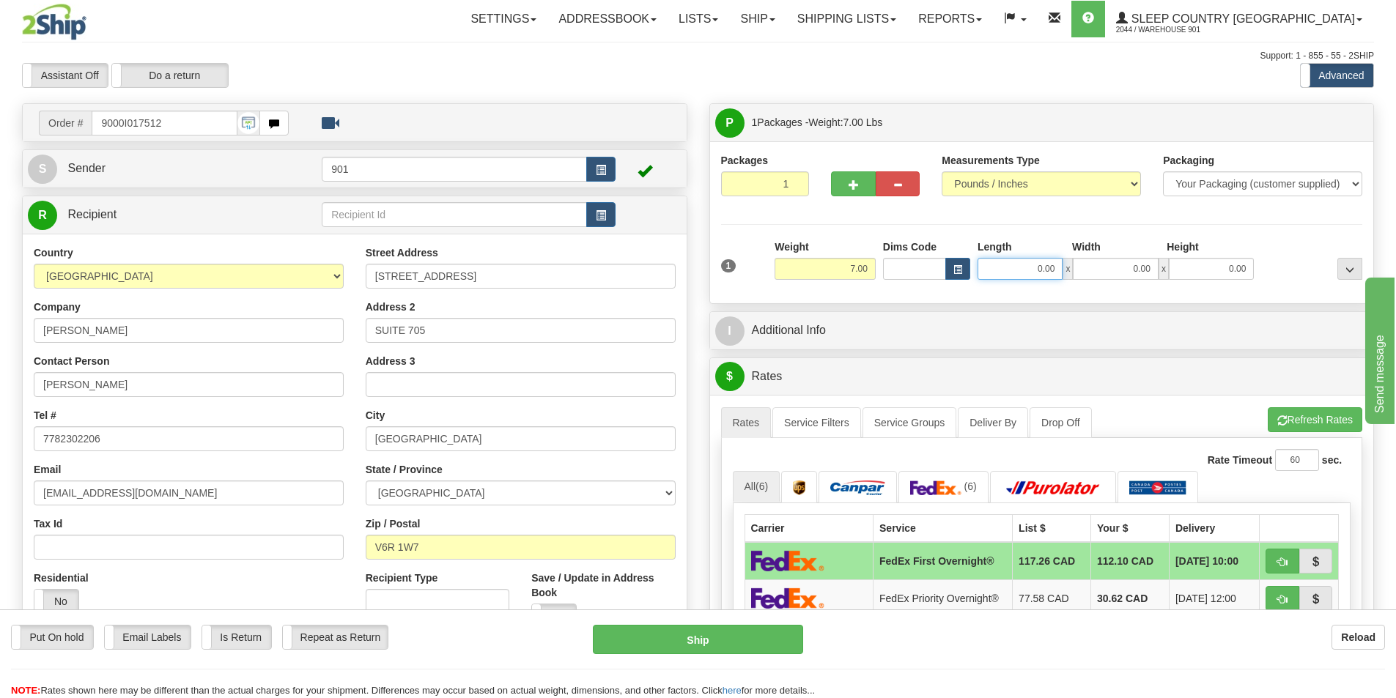
drag, startPoint x: 1060, startPoint y: 271, endPoint x: 856, endPoint y: 271, distance: 204.4
click at [856, 271] on div "1 Weight 7.00 Dims Code 0.00" at bounding box center [1041, 266] width 649 height 52
type input "25.00"
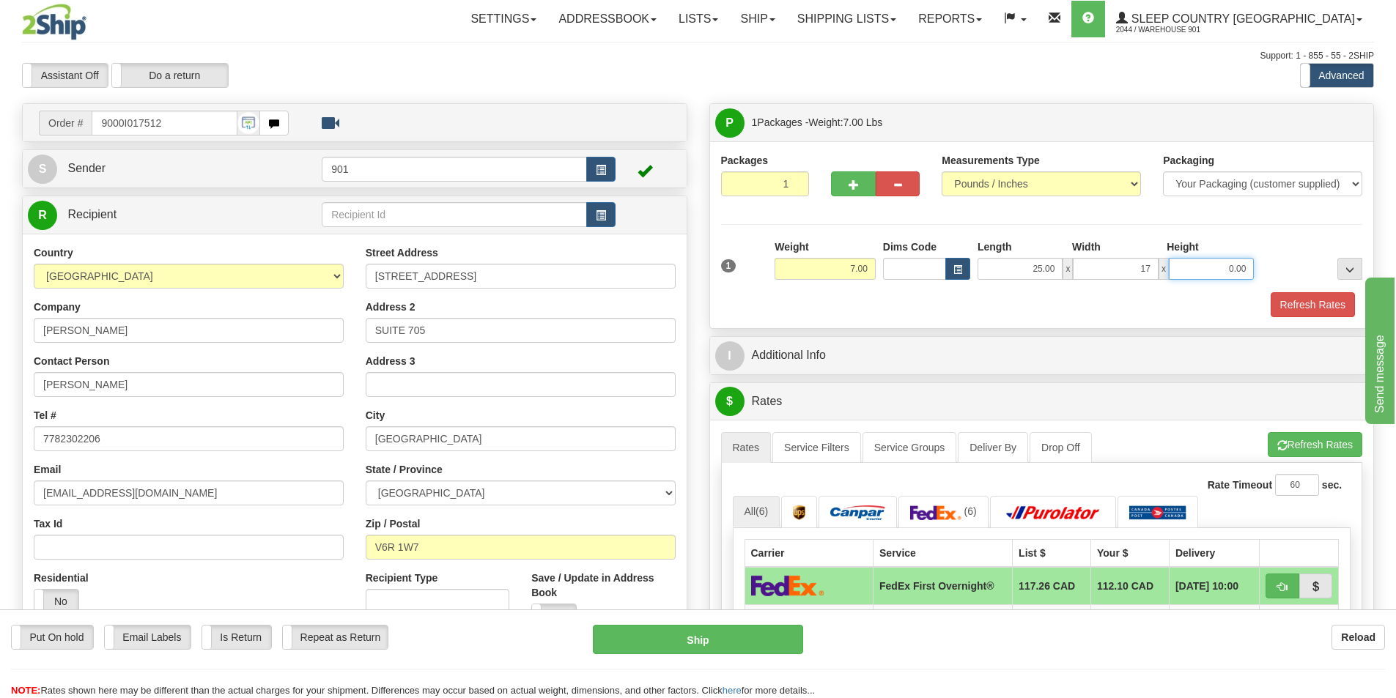
type input "17.00"
type input "11.00"
click at [1289, 303] on button "Refresh Rates" at bounding box center [1312, 304] width 84 height 25
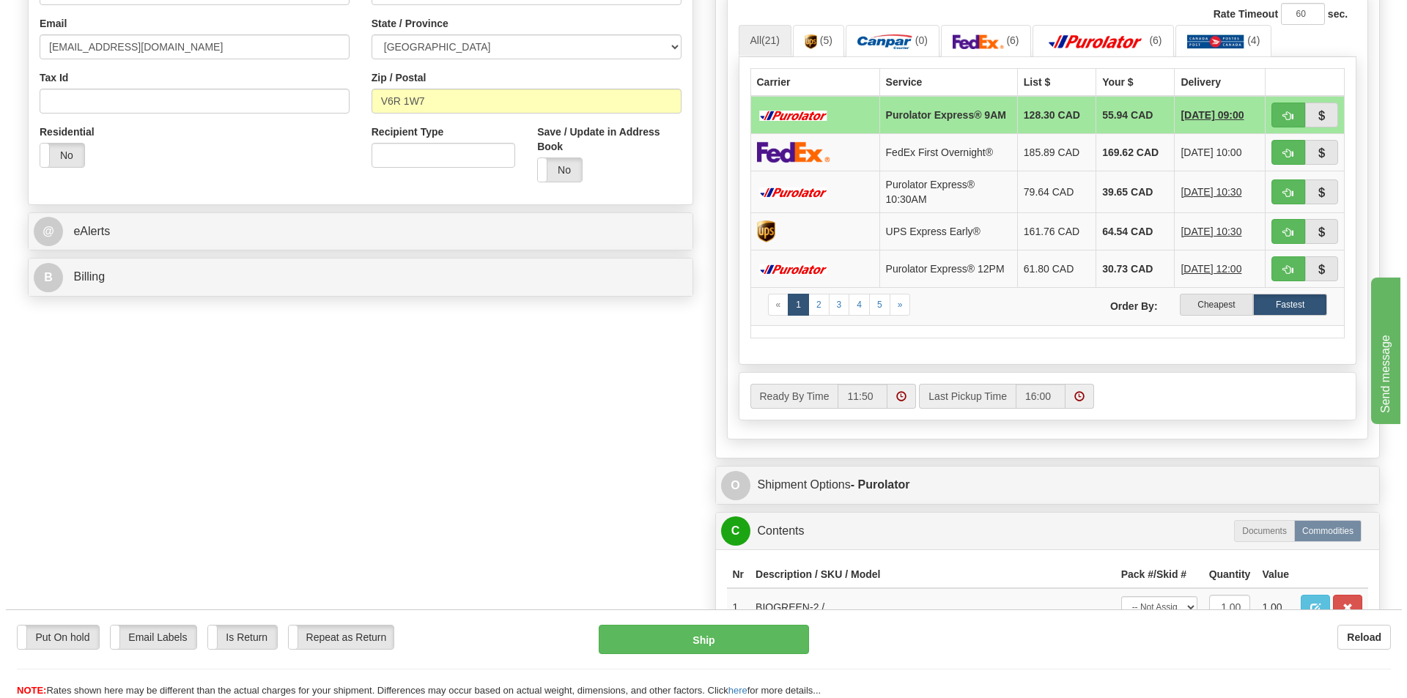
scroll to position [366, 0]
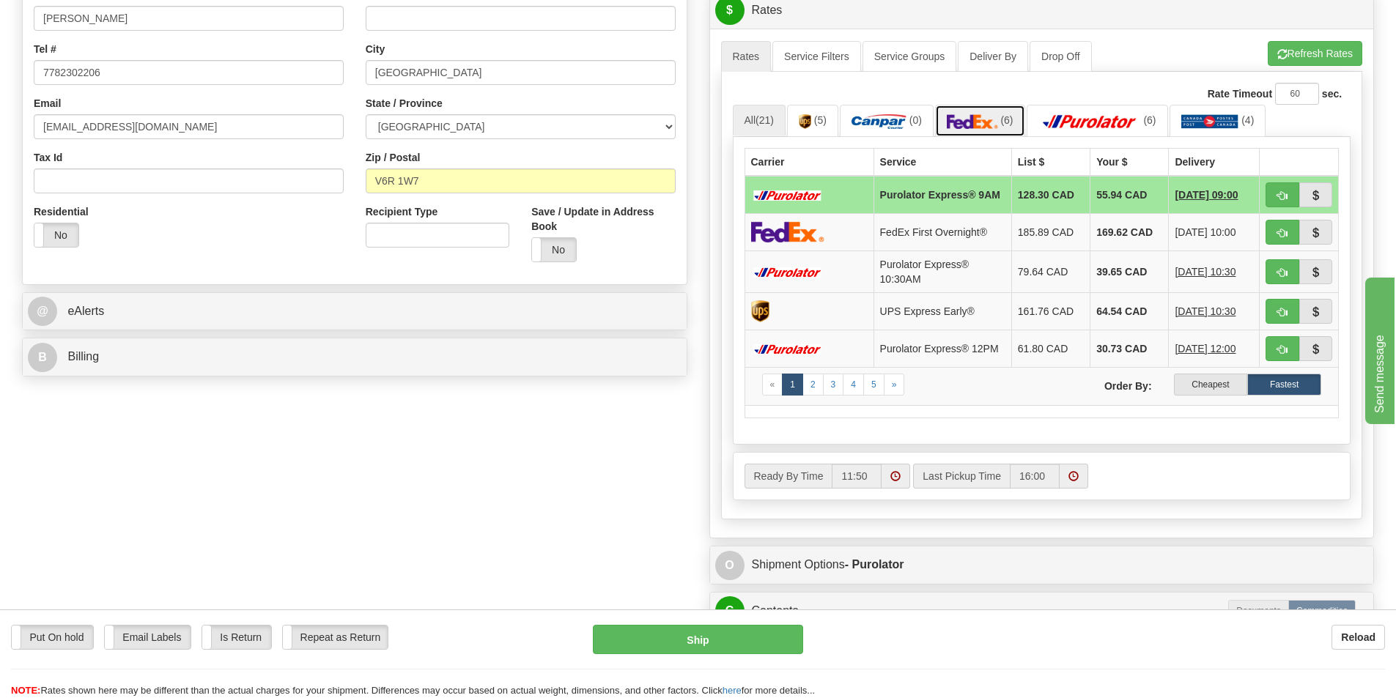
click at [1001, 124] on link "(6)" at bounding box center [980, 121] width 90 height 32
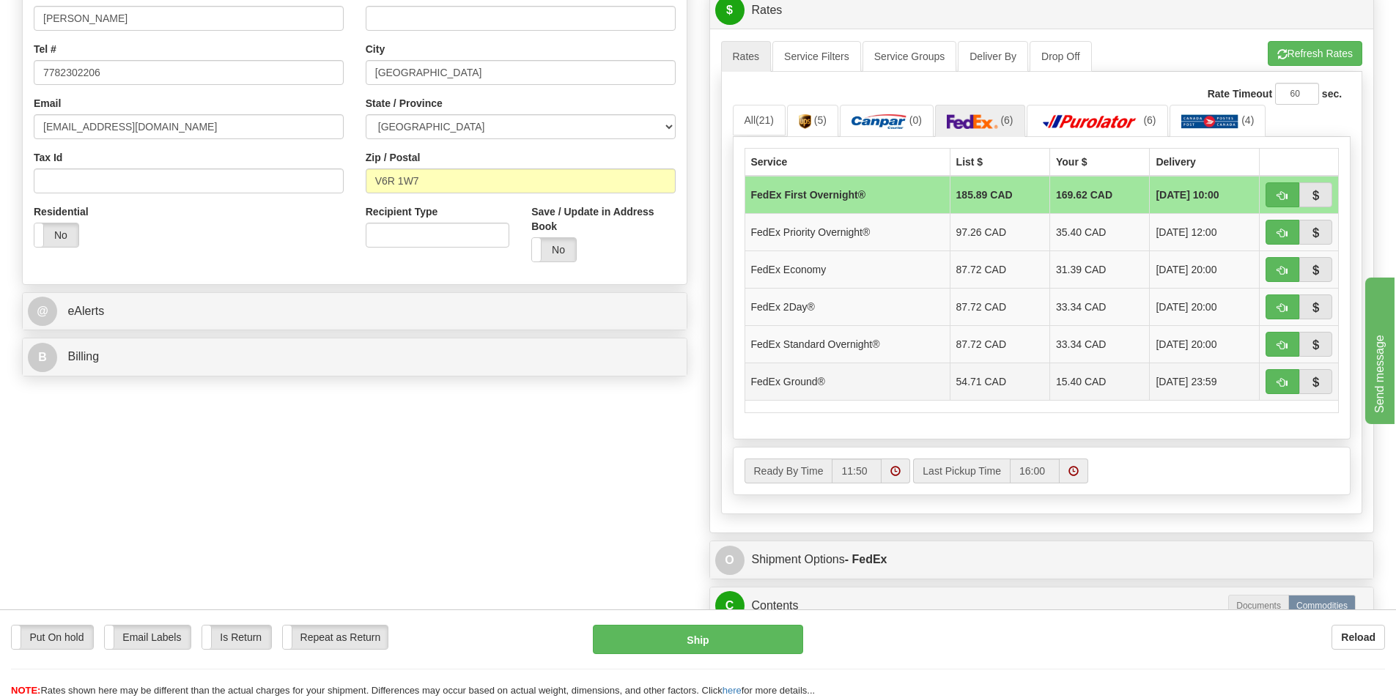
click at [1068, 388] on td "15.40 CAD" at bounding box center [1100, 381] width 100 height 37
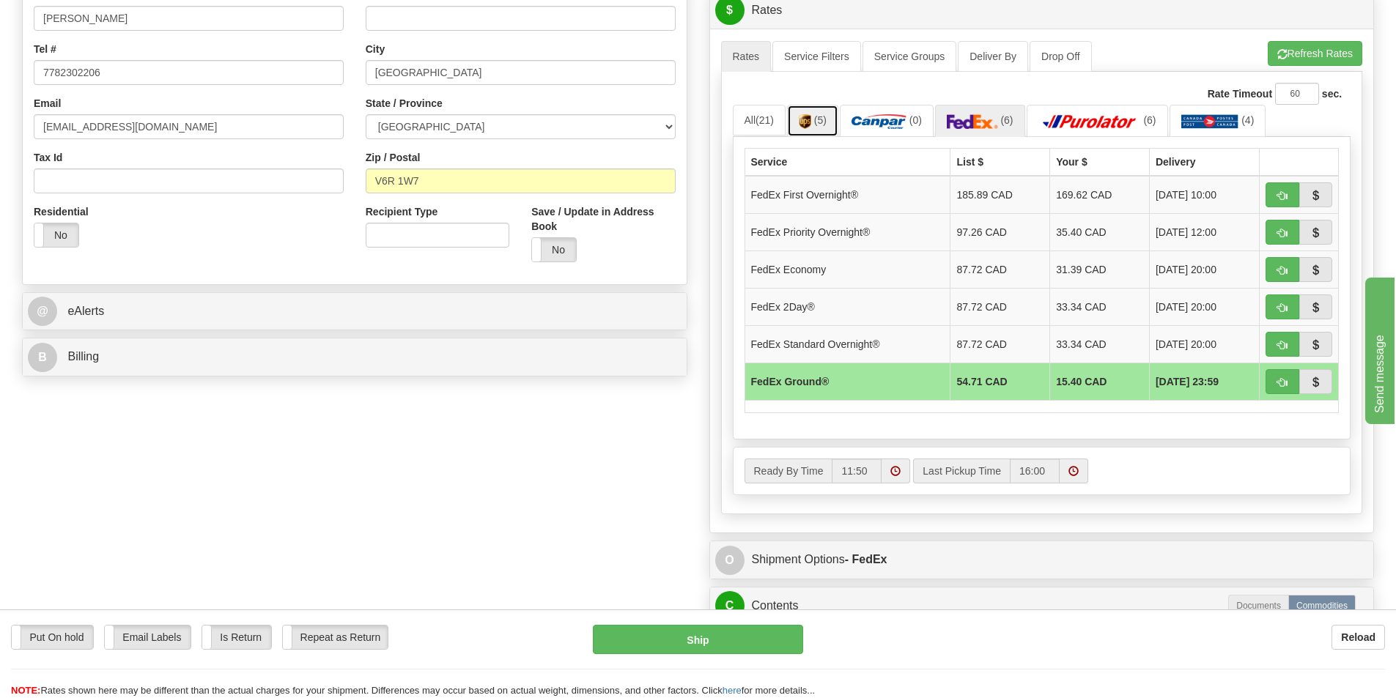
click at [820, 119] on span "(5)" at bounding box center [820, 120] width 12 height 12
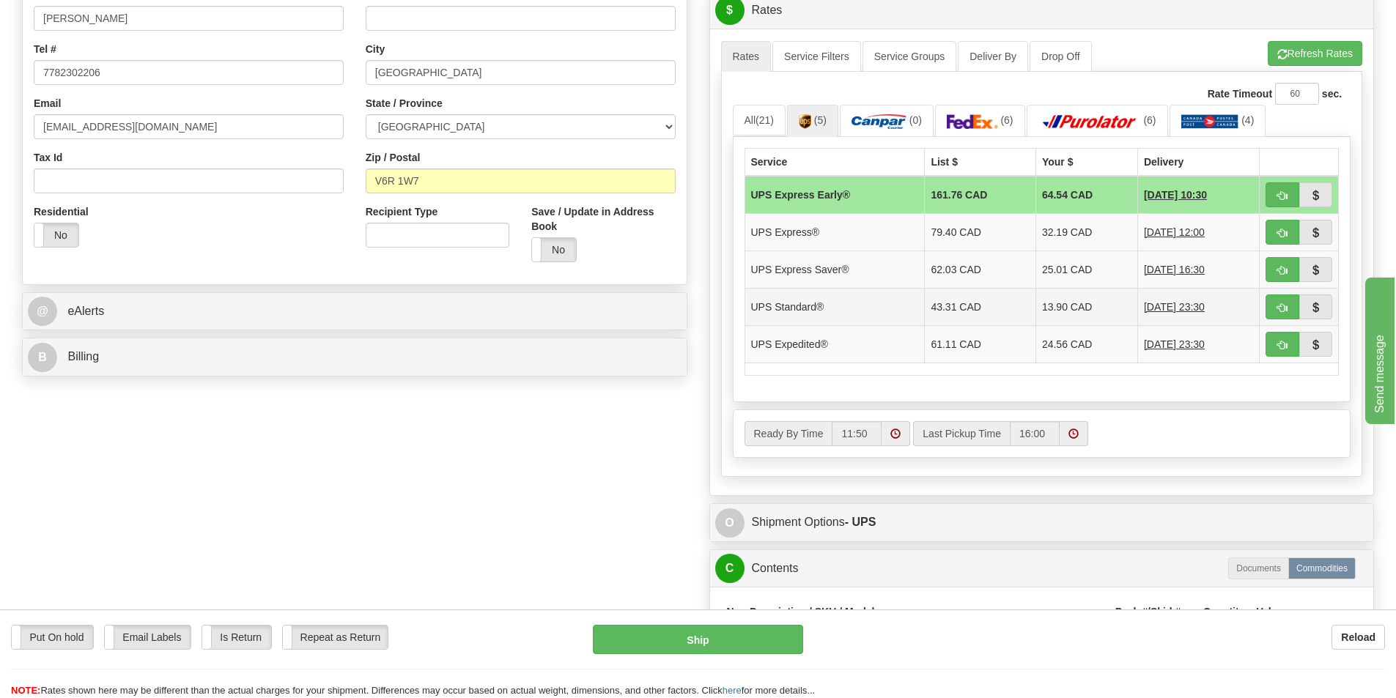
click at [1043, 300] on td "13.90 CAD" at bounding box center [1086, 306] width 102 height 37
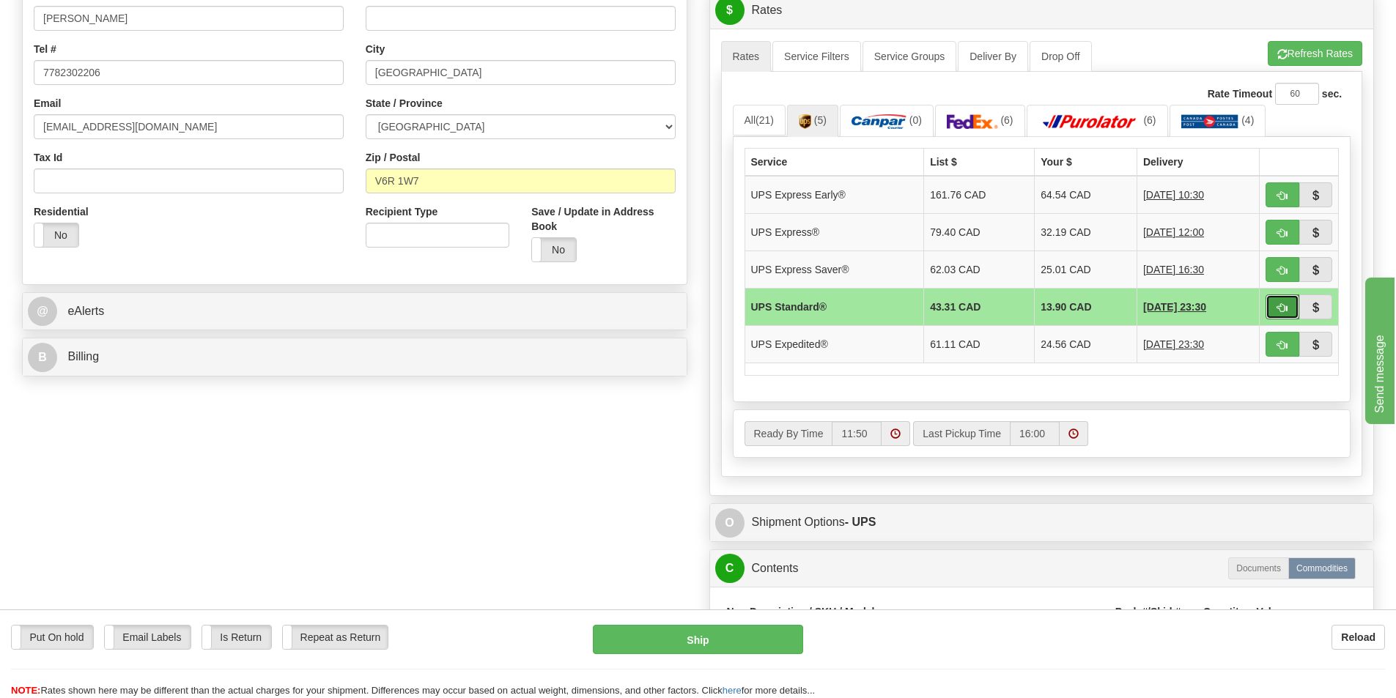
click at [1275, 302] on button "button" at bounding box center [1282, 307] width 34 height 25
type input "11"
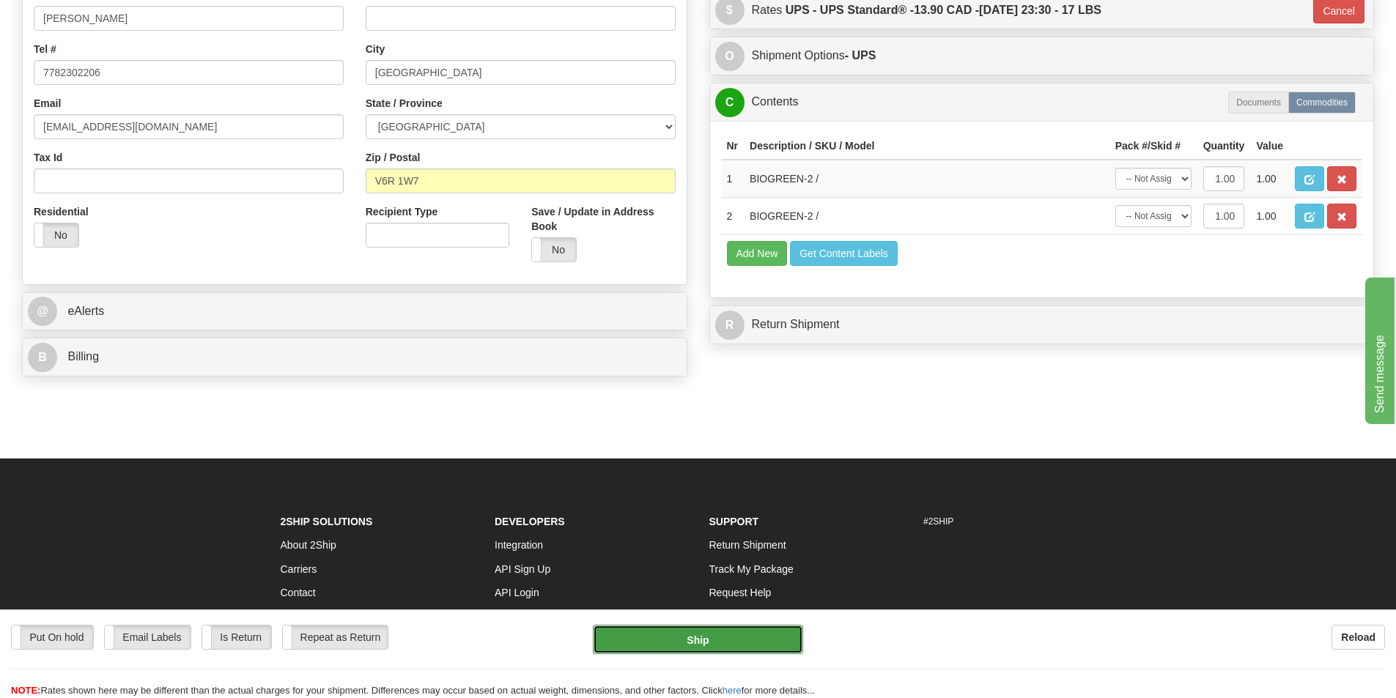
click at [759, 638] on button "Ship" at bounding box center [698, 639] width 210 height 29
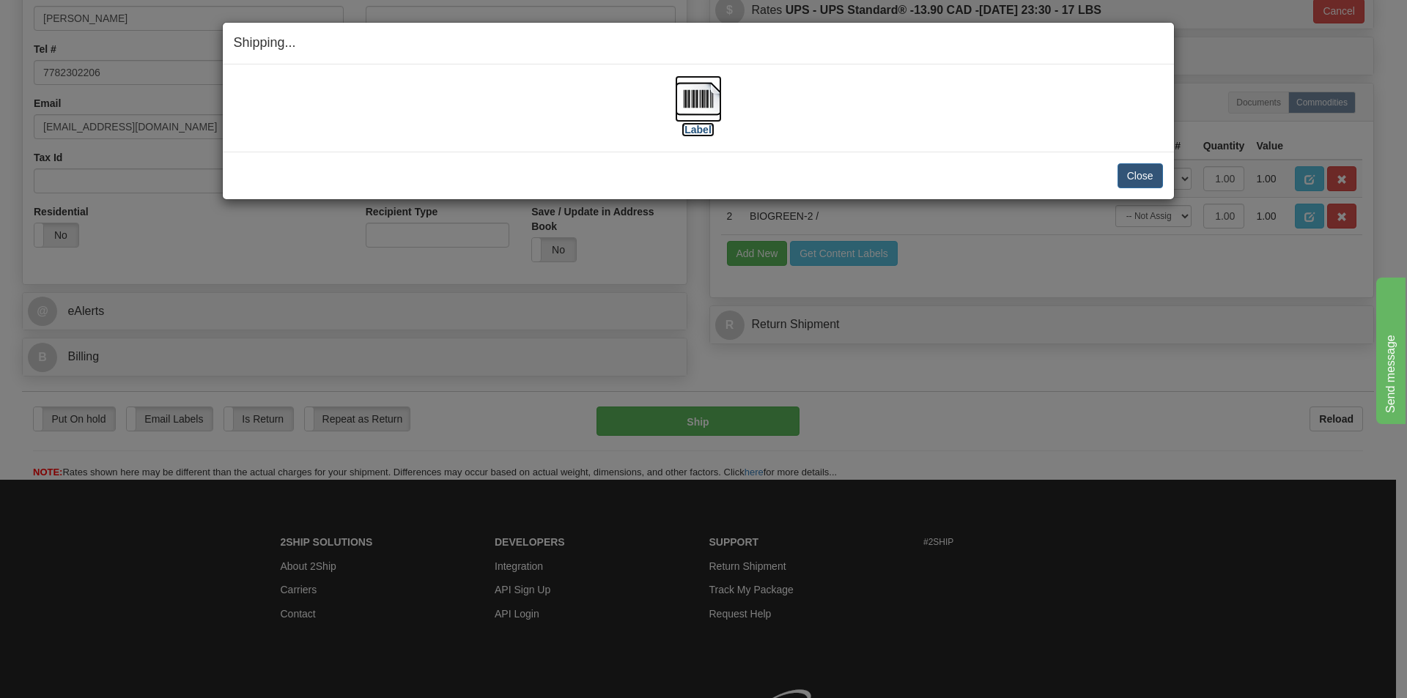
click at [697, 93] on img at bounding box center [698, 98] width 47 height 47
click at [1147, 174] on button "Close" at bounding box center [1139, 175] width 45 height 25
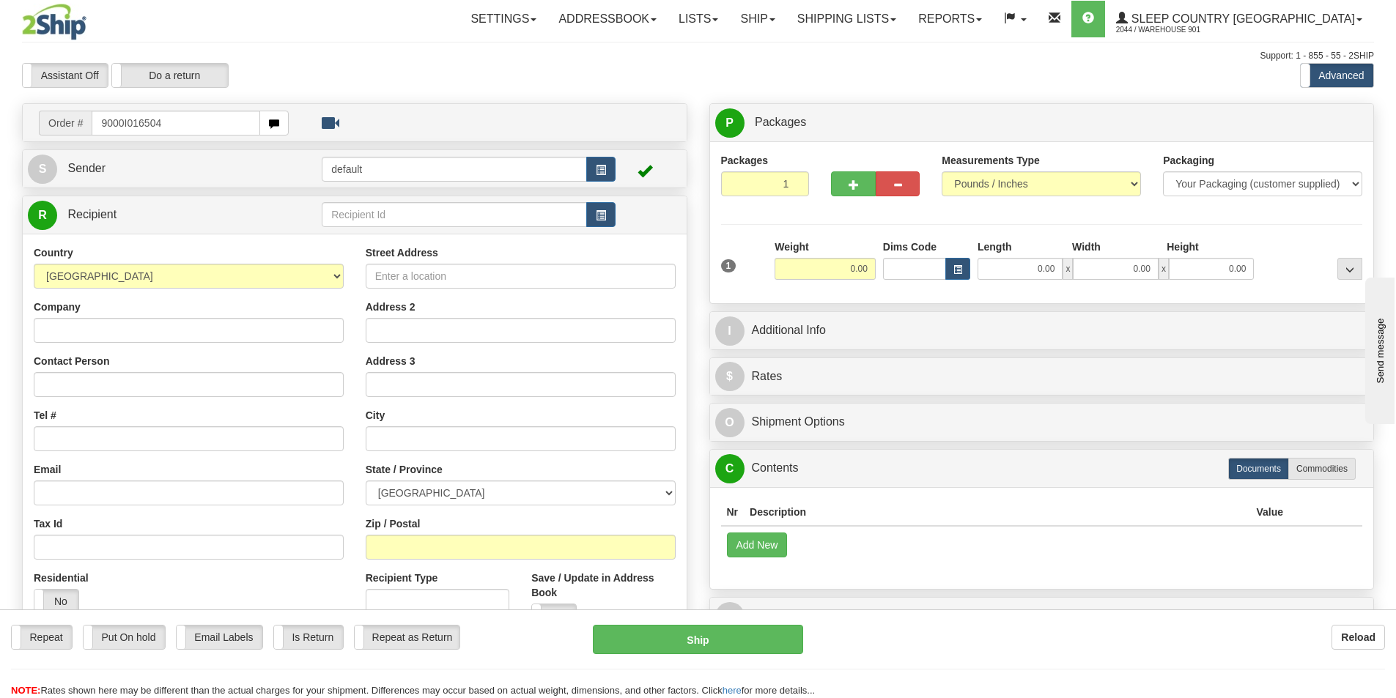
type input "9000I016504"
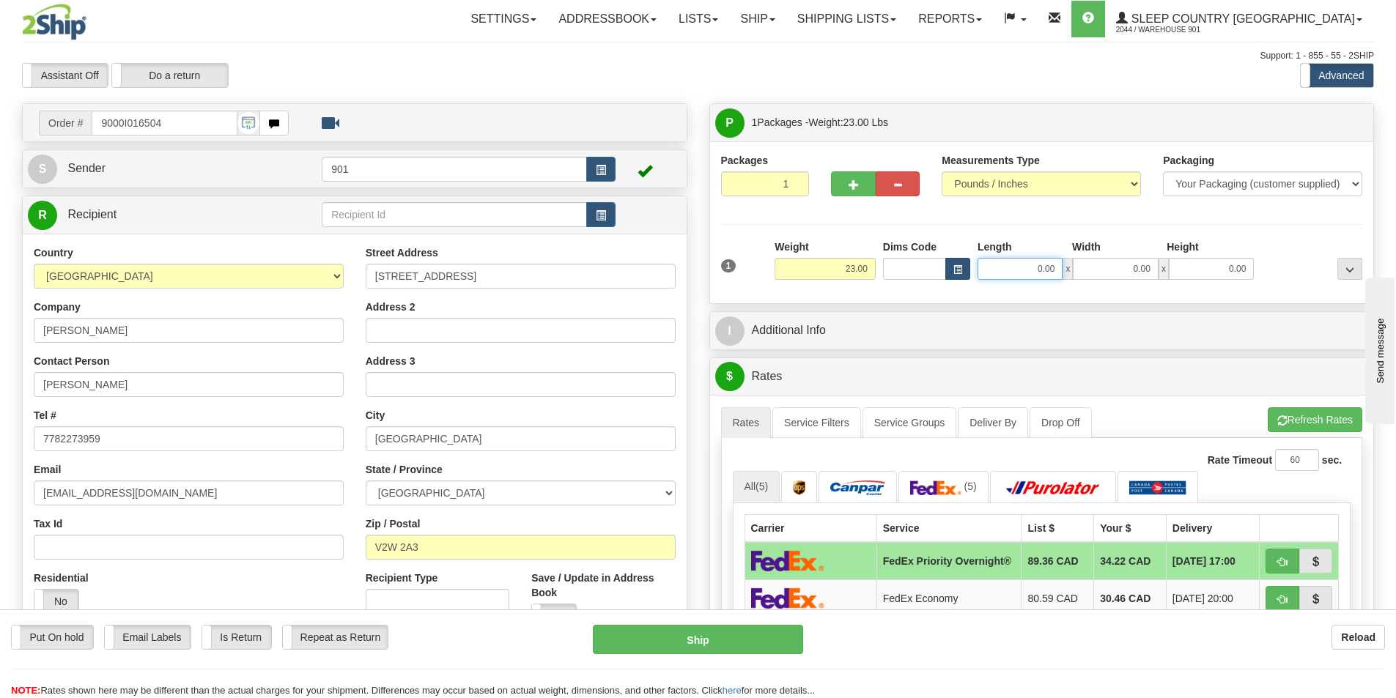
click at [960, 271] on div "Dims Code Length Width Height x" at bounding box center [1068, 260] width 379 height 40
type input "74.00"
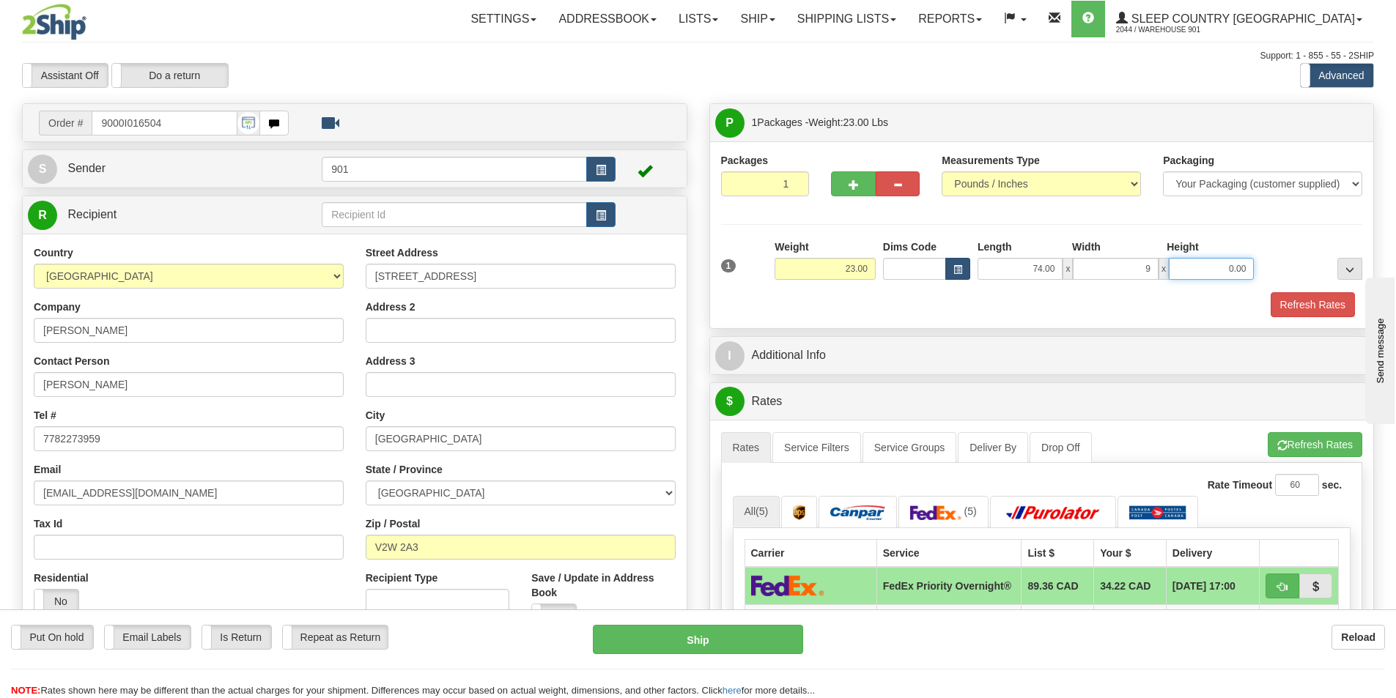
type input "9.00"
type input "3.00"
click at [1297, 311] on button "Refresh Rates" at bounding box center [1312, 304] width 84 height 25
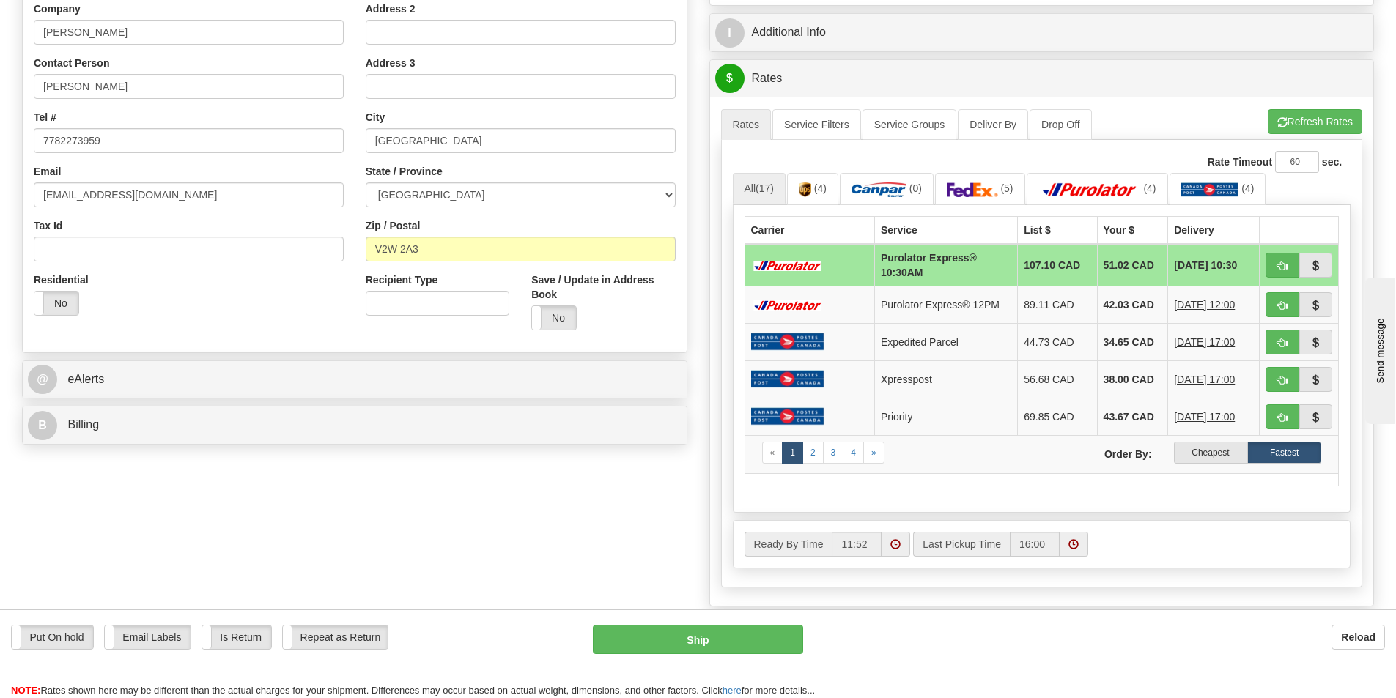
scroll to position [293, 0]
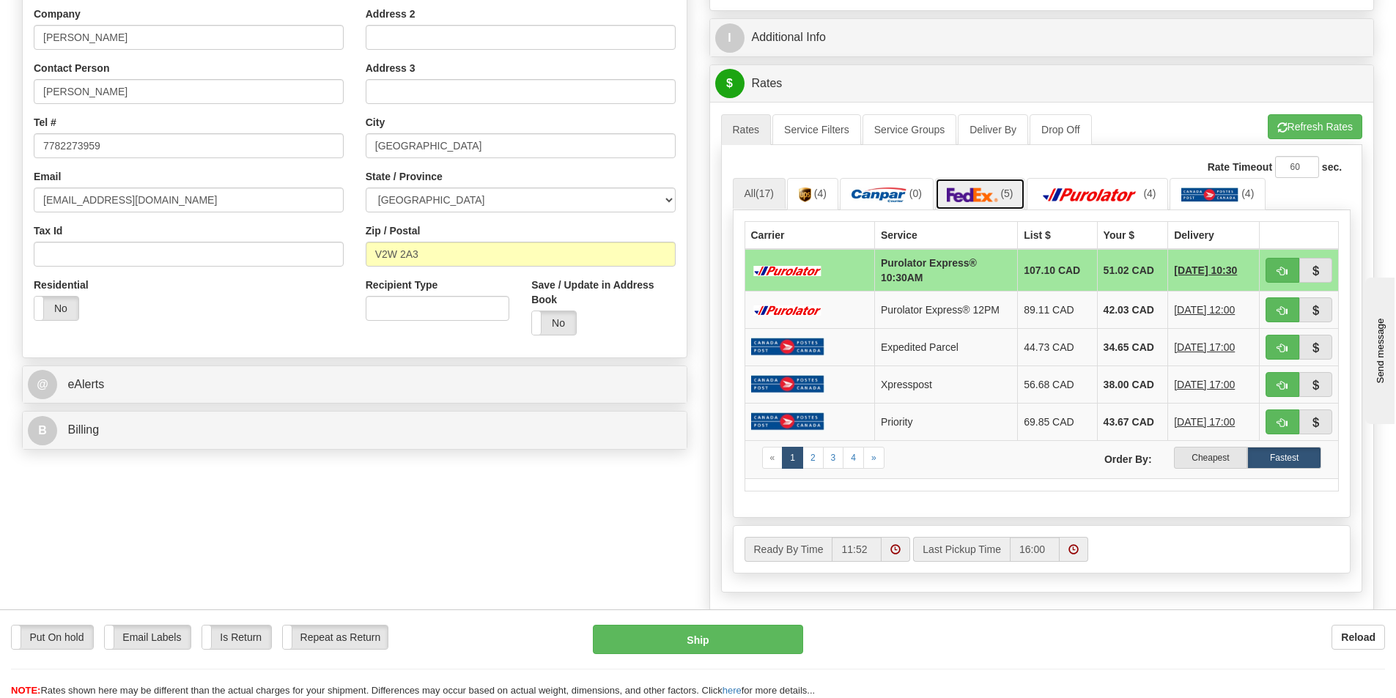
click at [977, 191] on img at bounding box center [972, 195] width 51 height 15
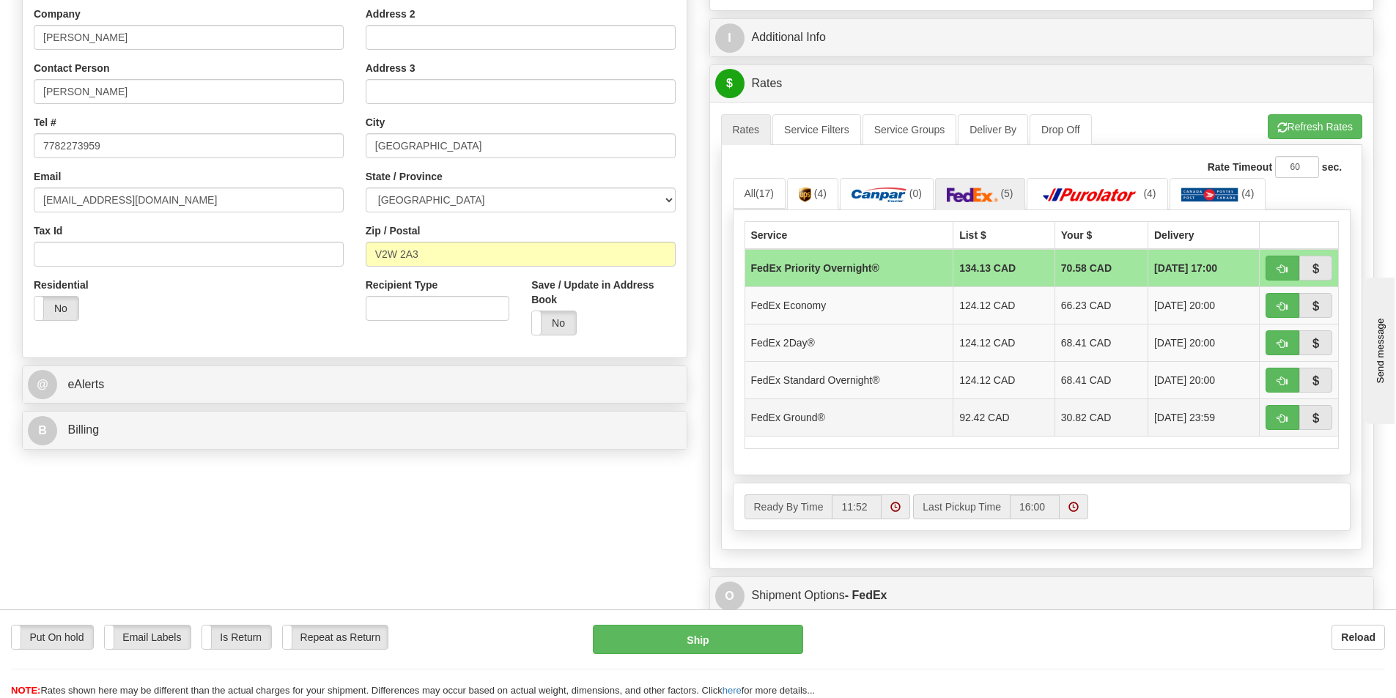
click at [1080, 419] on td "30.82 CAD" at bounding box center [1100, 417] width 93 height 37
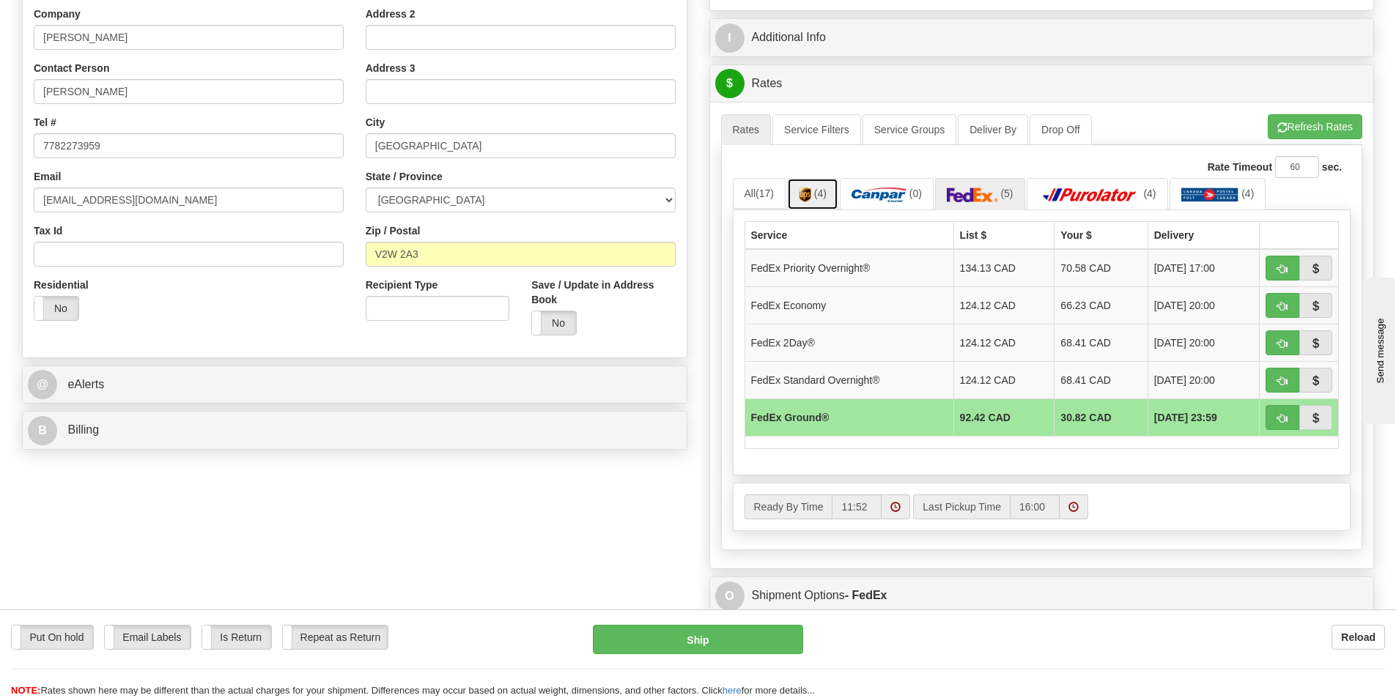
click at [826, 195] on span "(4)" at bounding box center [820, 194] width 12 height 12
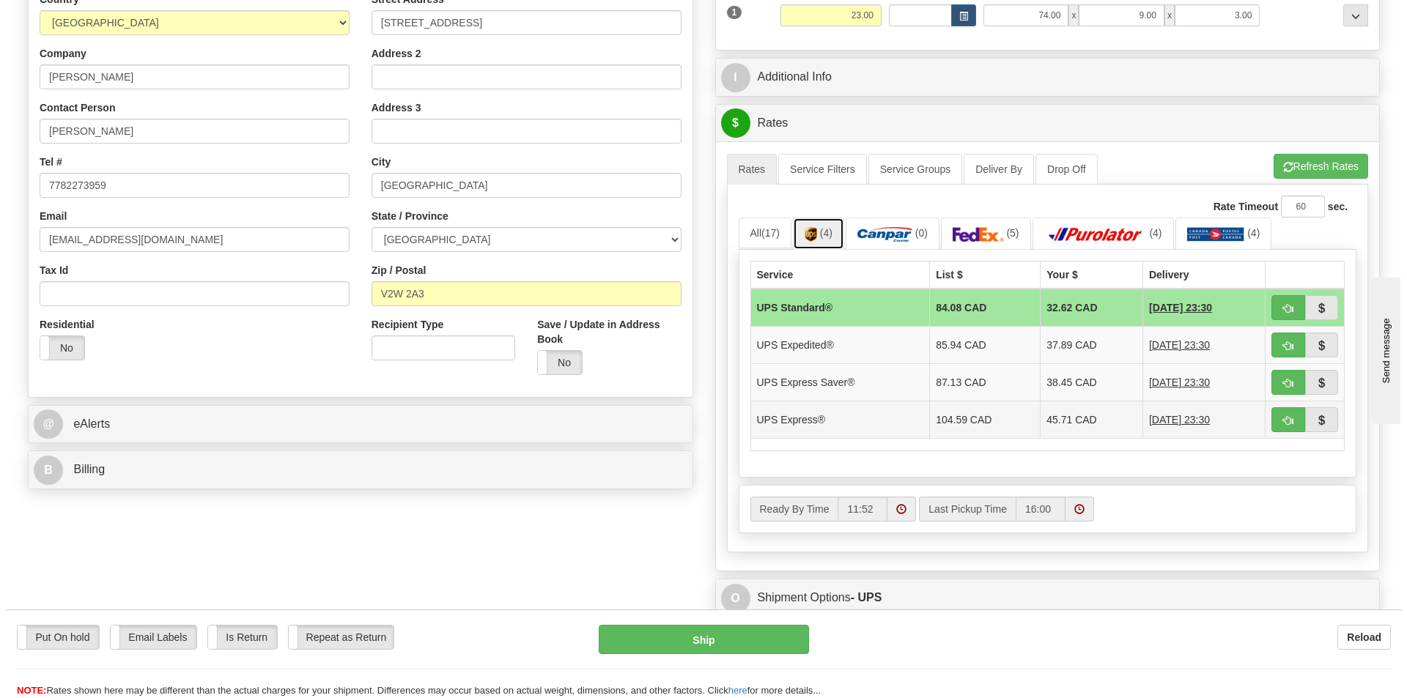
scroll to position [220, 0]
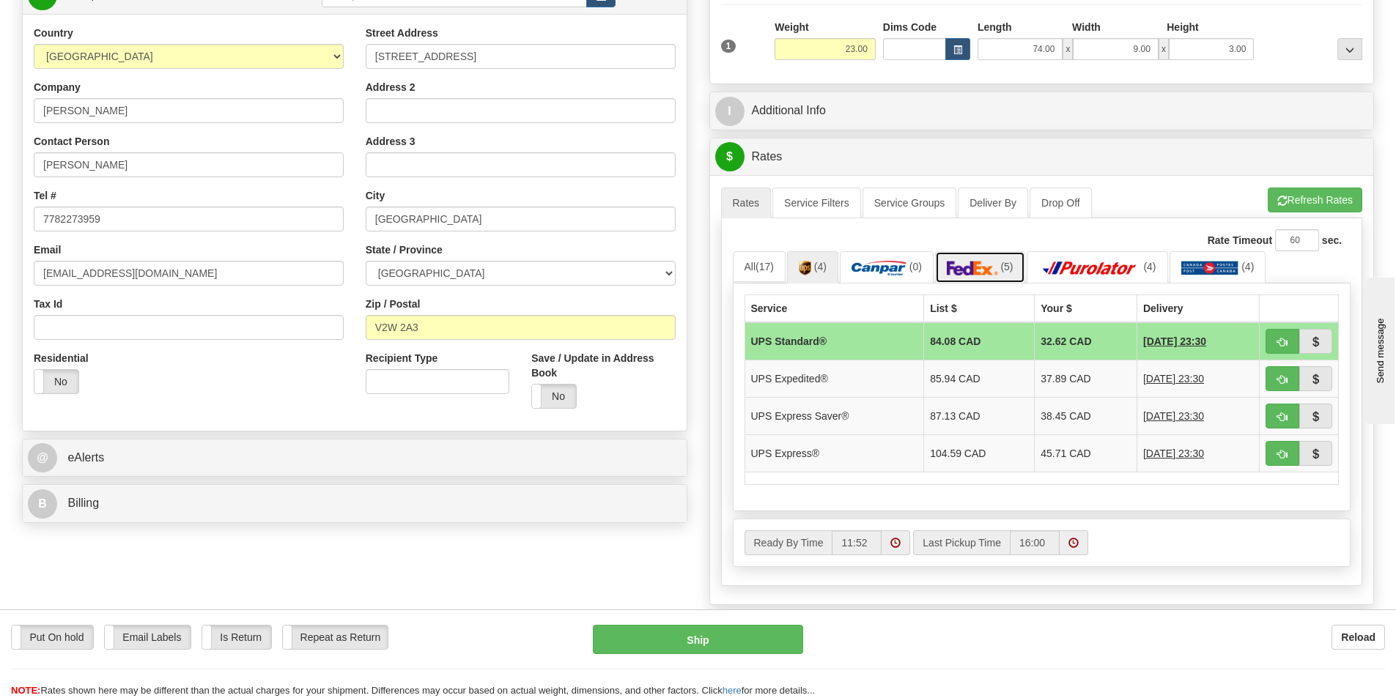
click at [985, 267] on img at bounding box center [972, 268] width 51 height 15
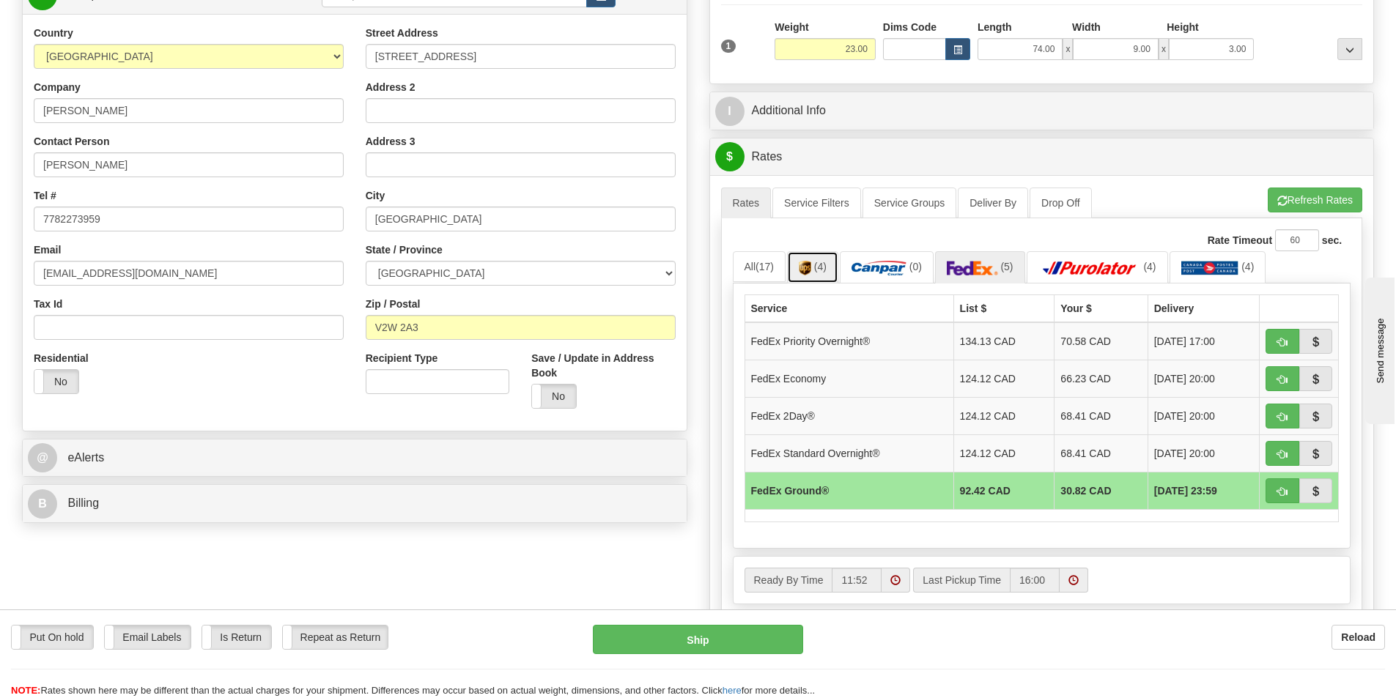
click at [796, 267] on link "(4)" at bounding box center [812, 267] width 51 height 32
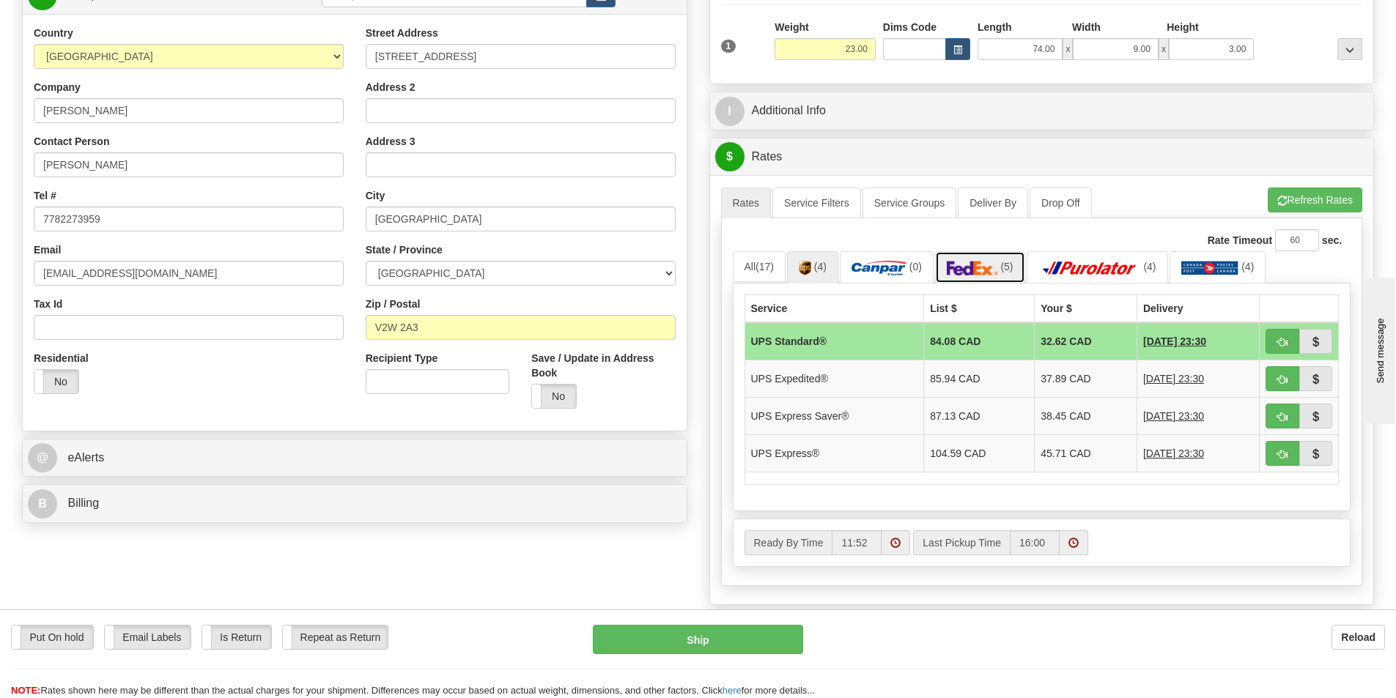
click at [990, 266] on img at bounding box center [972, 268] width 51 height 15
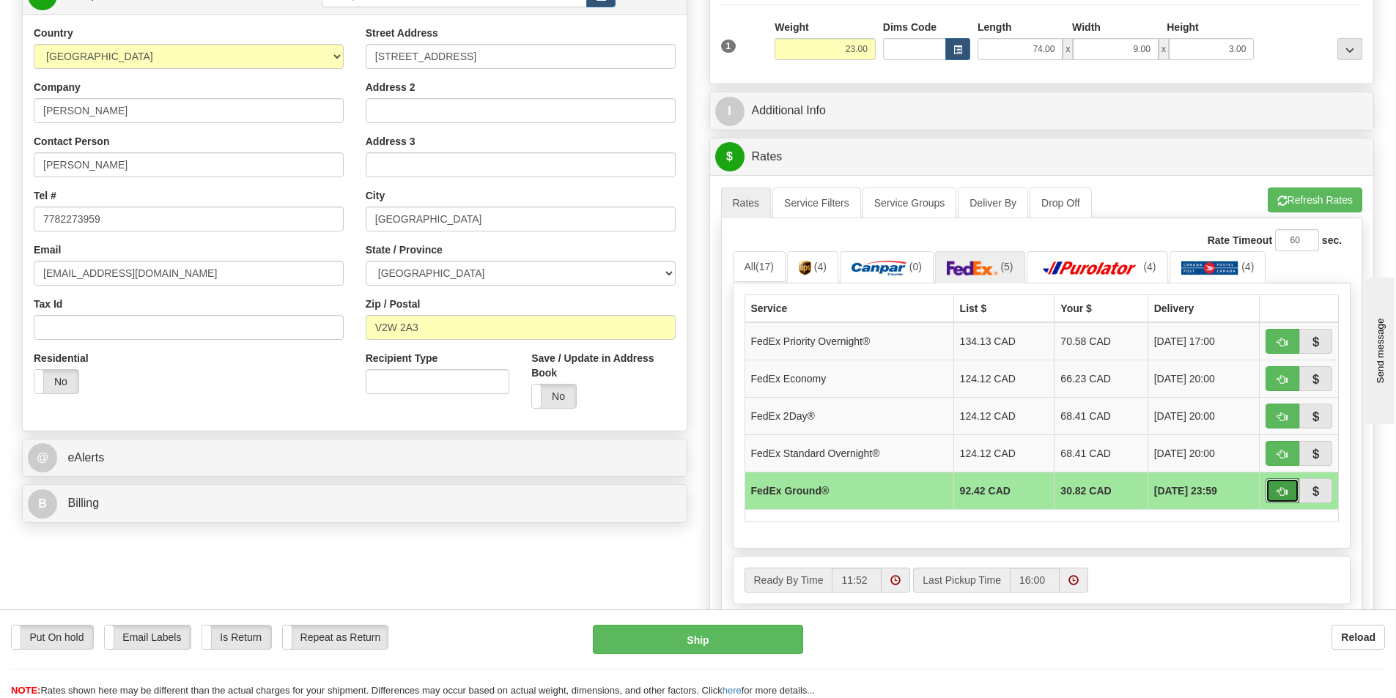
click at [1273, 495] on button "button" at bounding box center [1282, 490] width 34 height 25
type input "92"
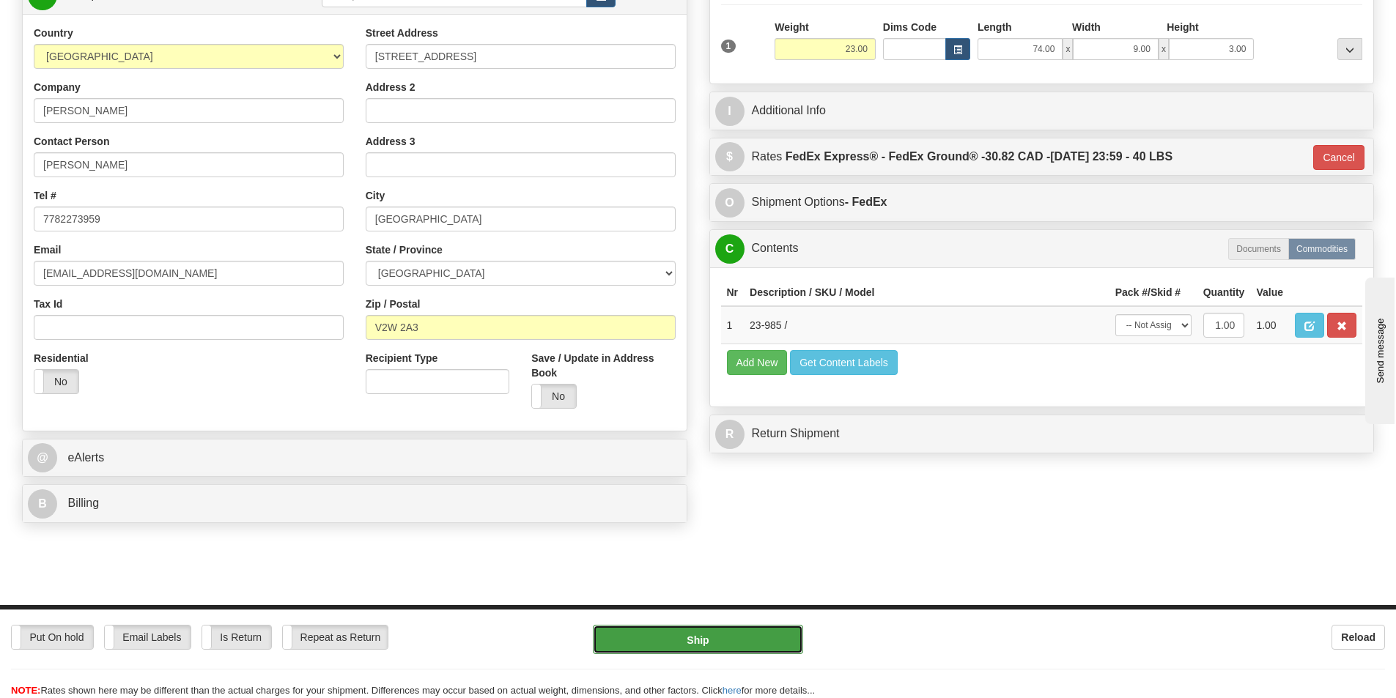
click at [721, 641] on button "Ship" at bounding box center [698, 639] width 210 height 29
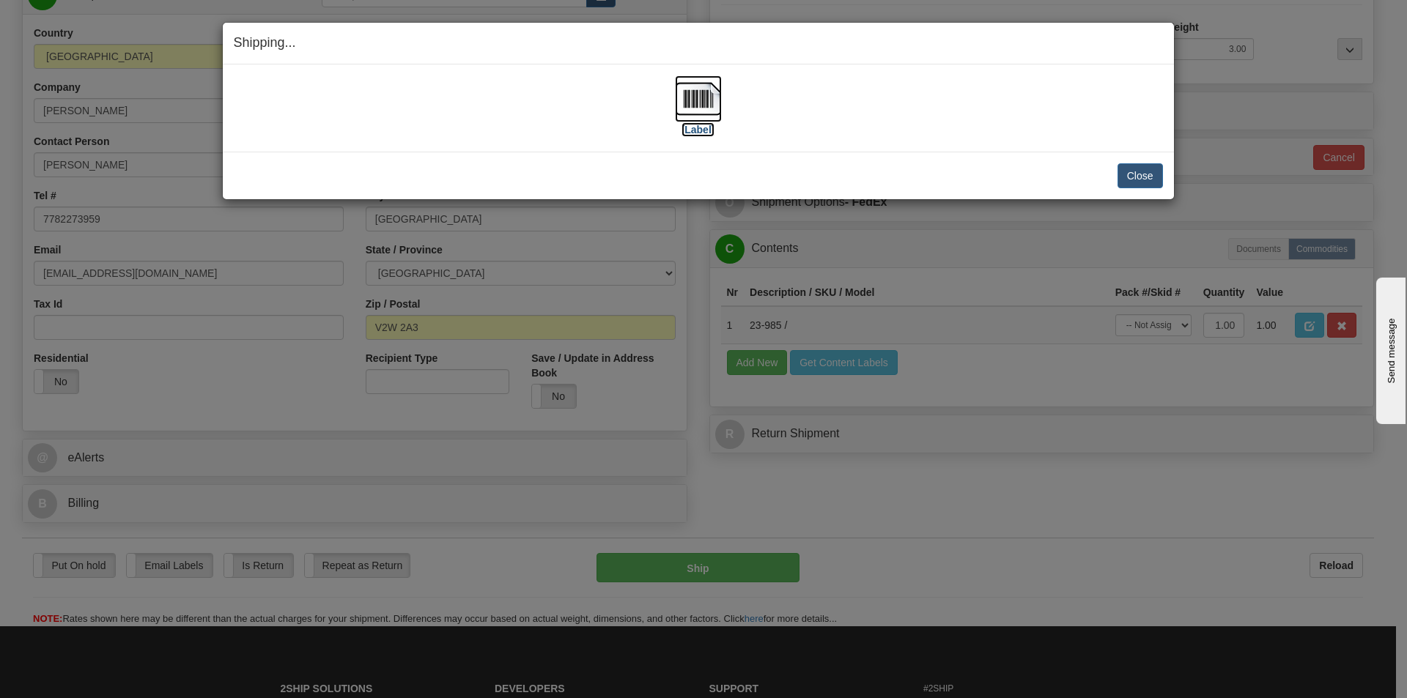
click at [703, 100] on img at bounding box center [698, 98] width 47 height 47
click at [1140, 178] on button "Close" at bounding box center [1139, 175] width 45 height 25
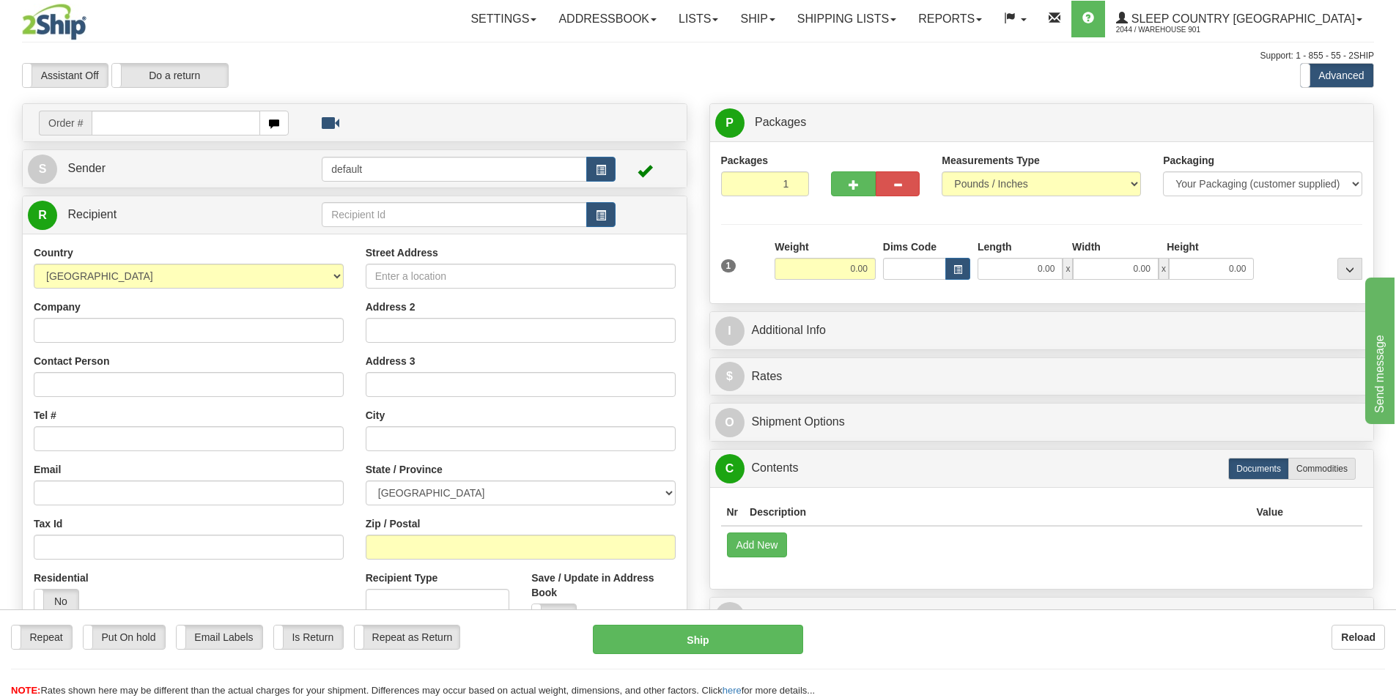
click at [105, 126] on input "text" at bounding box center [176, 123] width 169 height 25
type input "9000I014975"
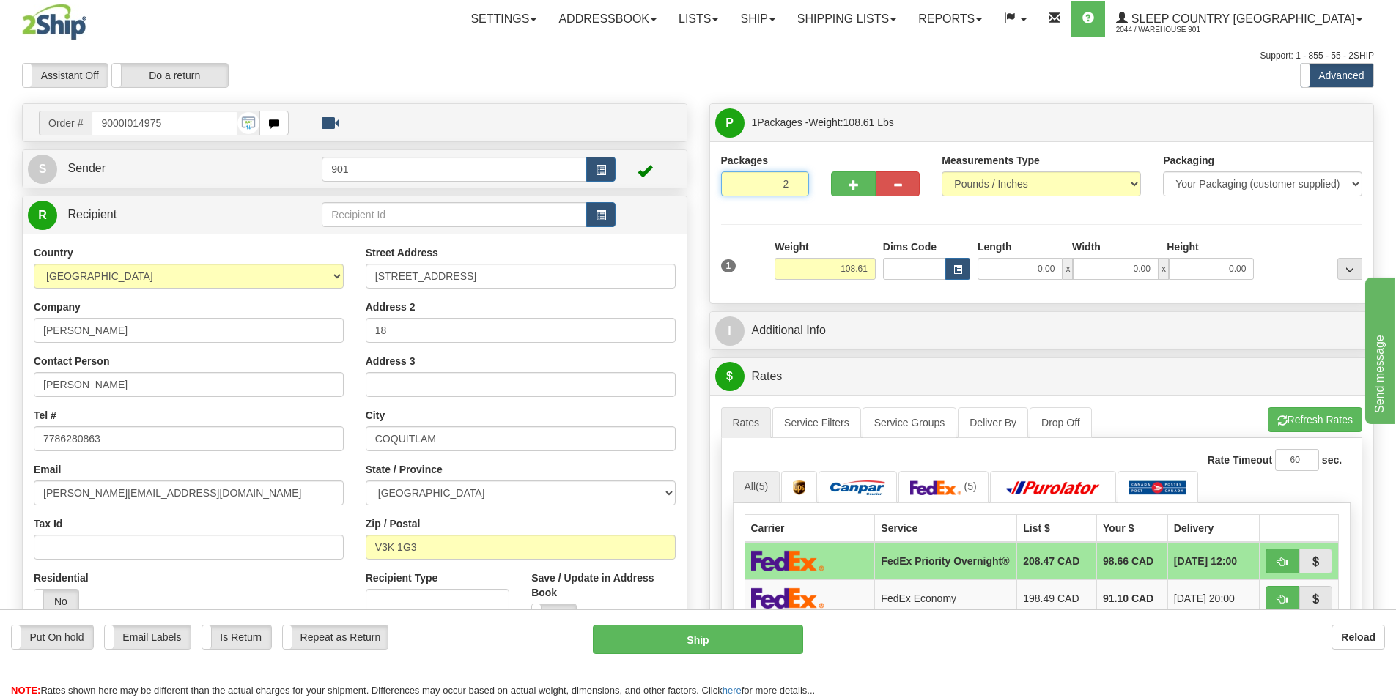
type input "2"
click at [793, 182] on input "2" at bounding box center [765, 183] width 89 height 25
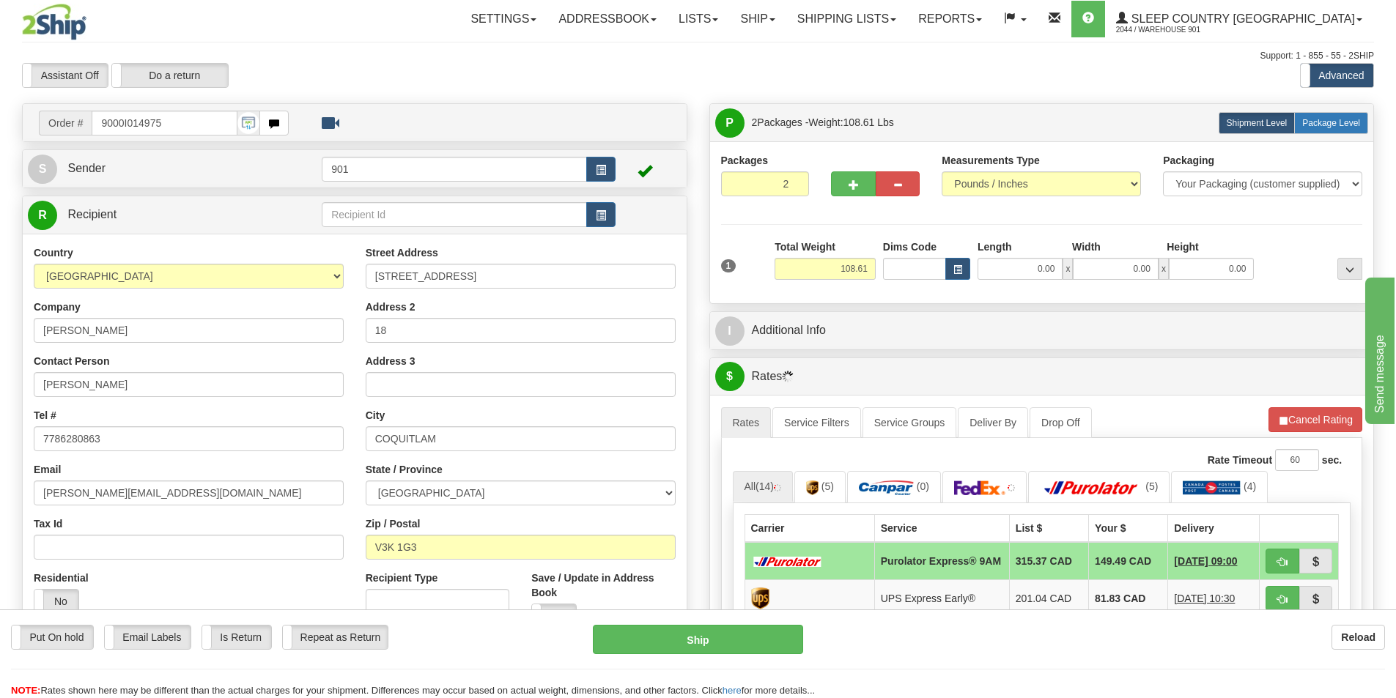
click at [1330, 119] on span "Package Level" at bounding box center [1331, 123] width 58 height 10
radio input "true"
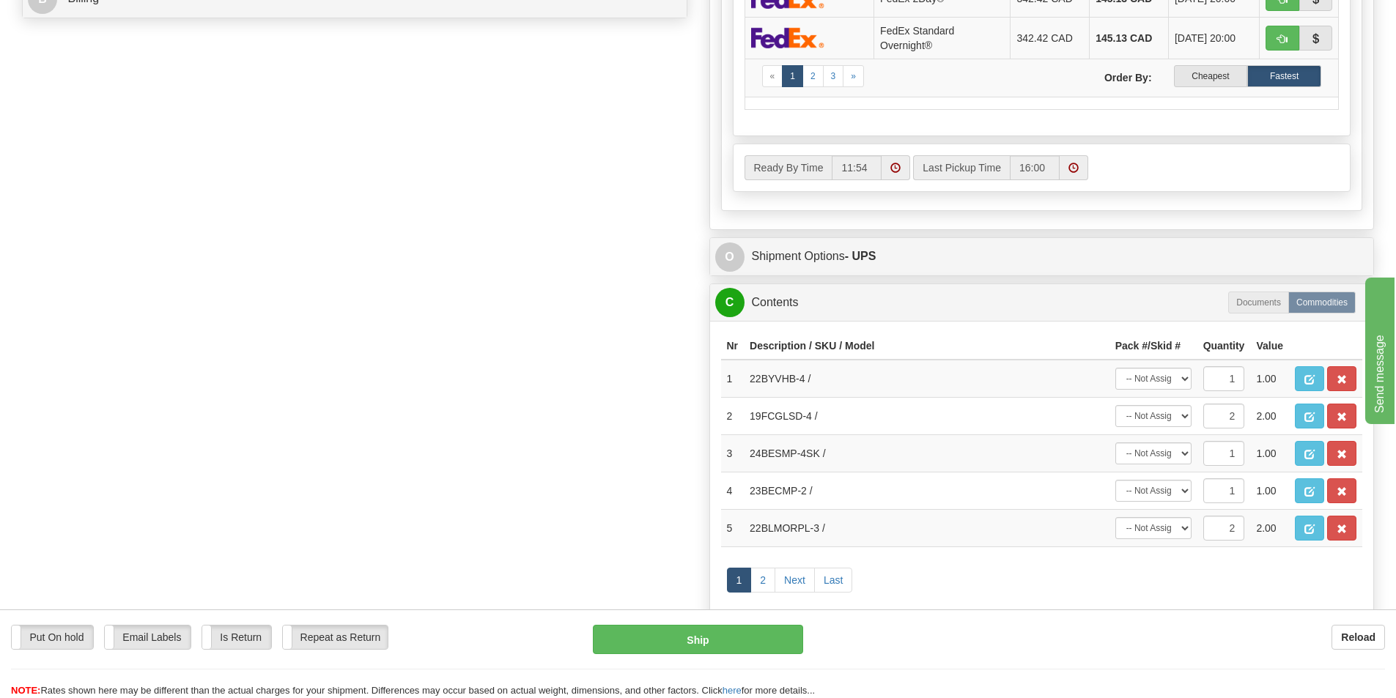
scroll to position [733, 0]
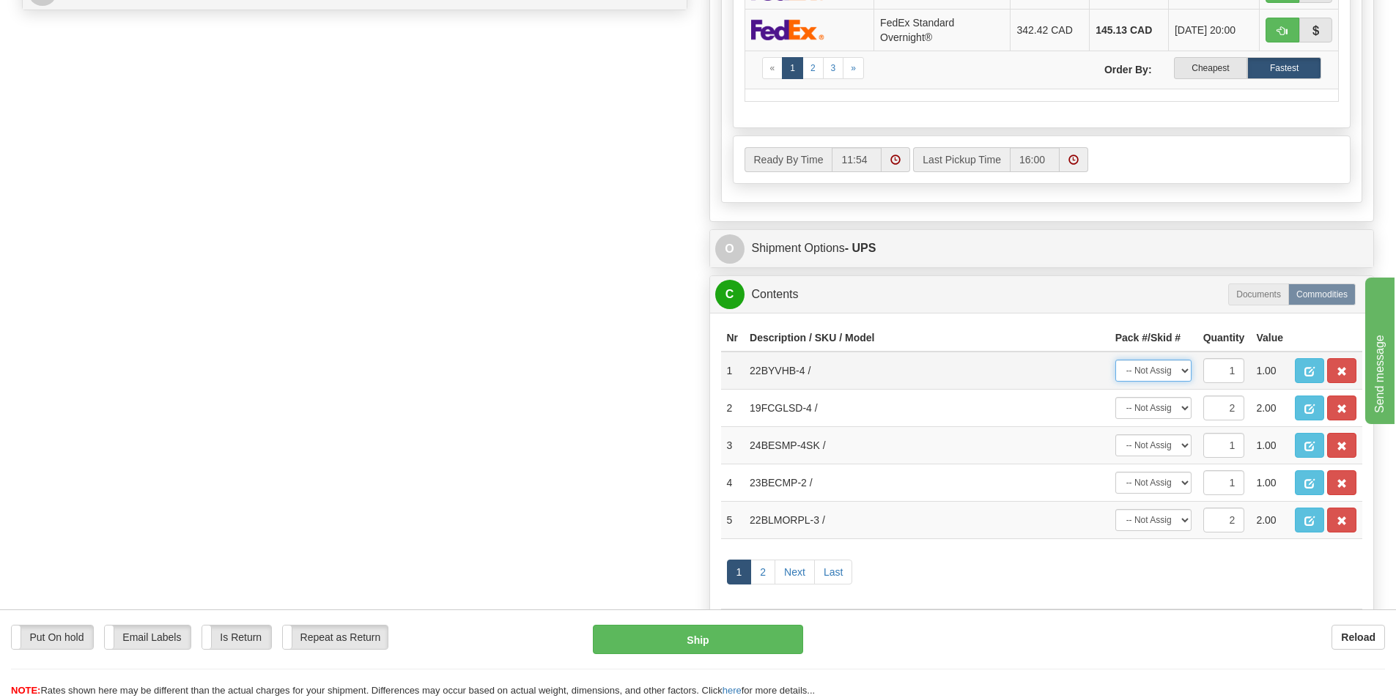
click at [1187, 377] on select "-- Not Assigned -- Package 1 Package 2" at bounding box center [1153, 371] width 76 height 22
select select "0"
click at [1115, 364] on select "-- Not Assigned -- Package 1 Package 2" at bounding box center [1153, 371] width 76 height 22
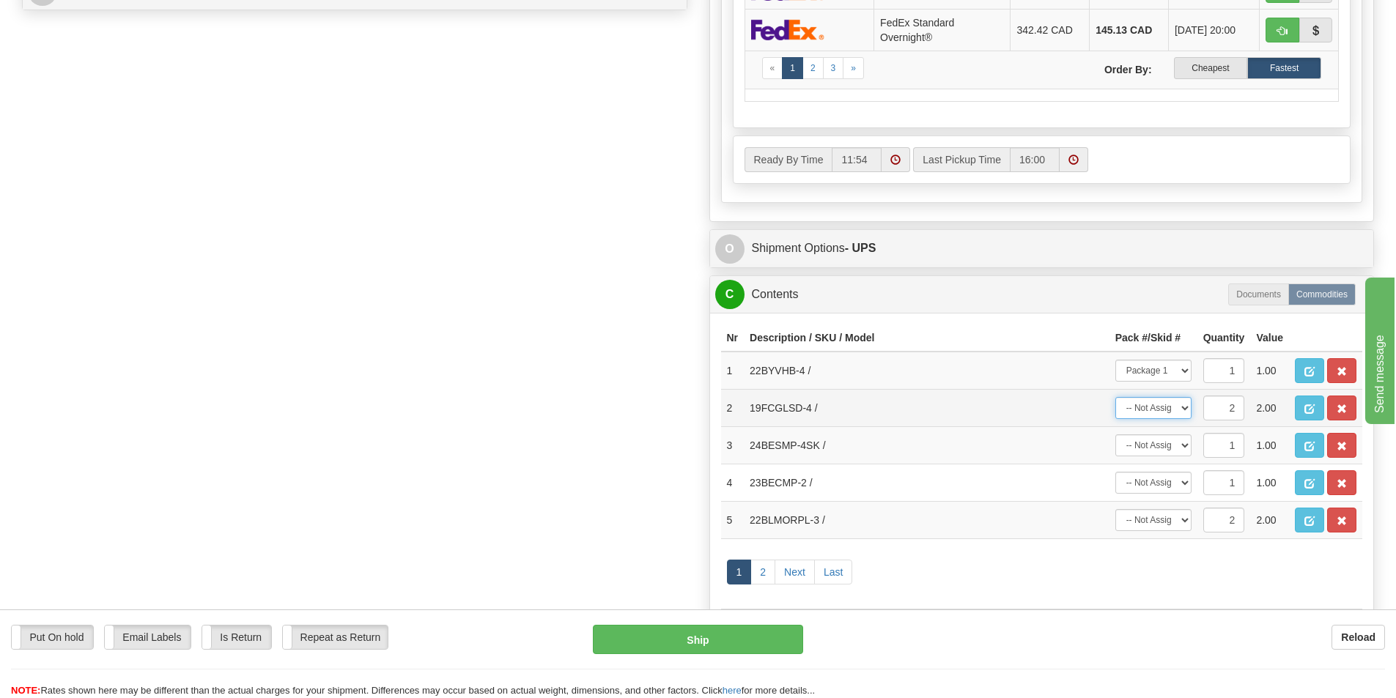
click at [1185, 416] on select "-- Not Assigned -- Package 1 Package 2 Split" at bounding box center [1153, 408] width 76 height 22
select select "1"
click at [1115, 401] on select "-- Not Assigned -- Package 1 Package 2 Split" at bounding box center [1153, 408] width 76 height 22
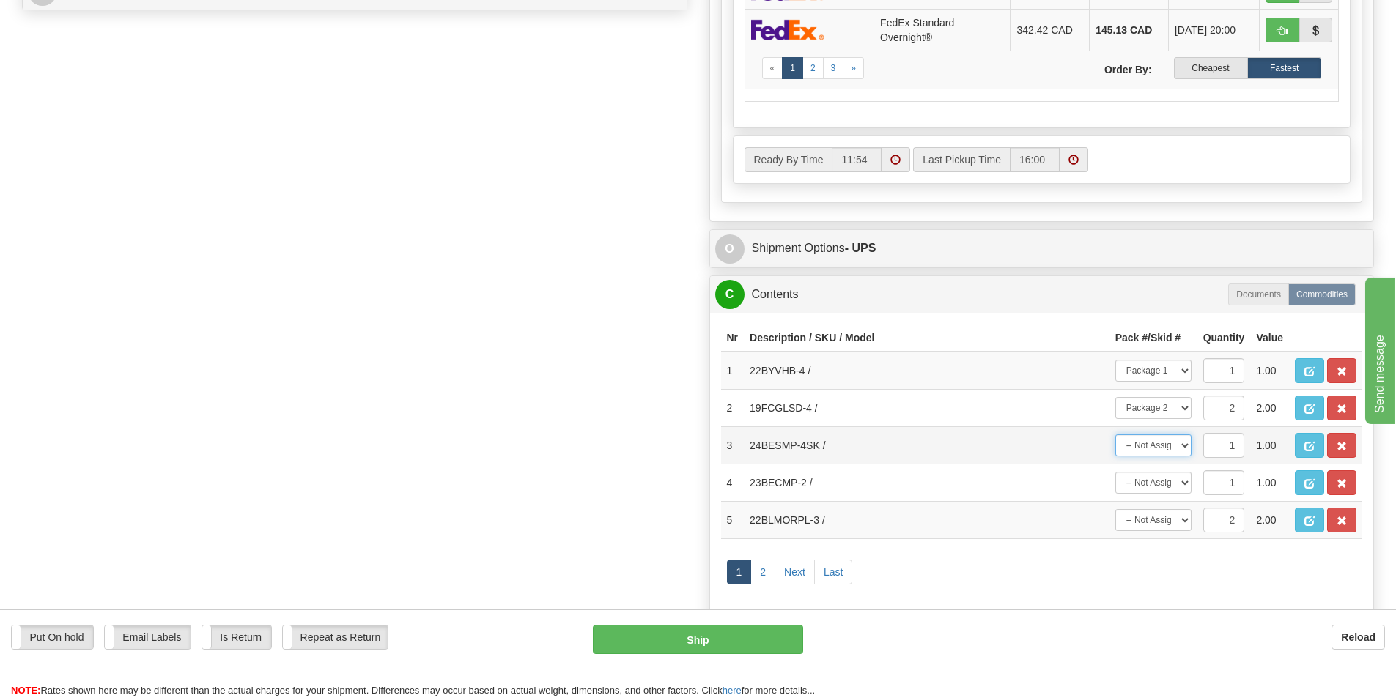
click at [1182, 450] on select "-- Not Assigned -- Package 1 Package 2" at bounding box center [1153, 445] width 76 height 22
select select "1"
click at [1115, 439] on select "-- Not Assigned -- Package 1 Package 2" at bounding box center [1153, 445] width 76 height 22
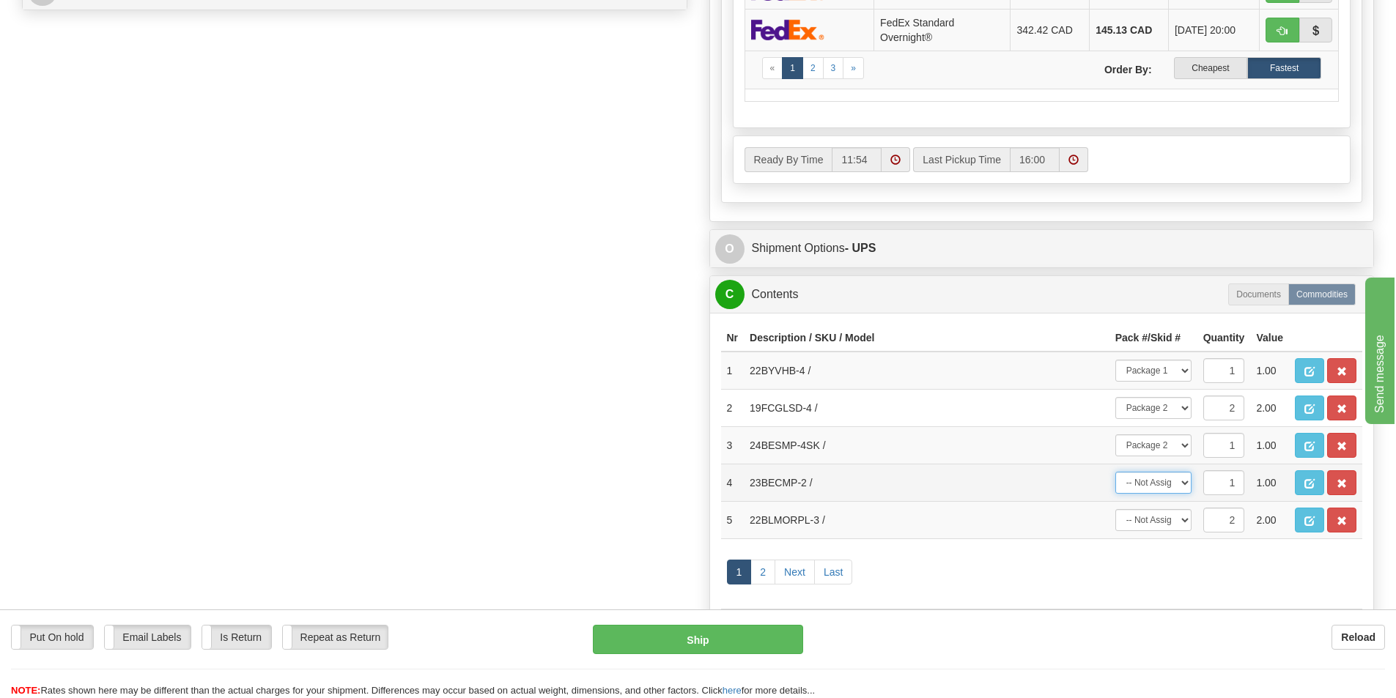
click at [1189, 489] on select "-- Not Assigned -- Package 1 Package 2" at bounding box center [1153, 483] width 76 height 22
select select "1"
click at [1115, 476] on select "-- Not Assigned -- Package 1 Package 2" at bounding box center [1153, 483] width 76 height 22
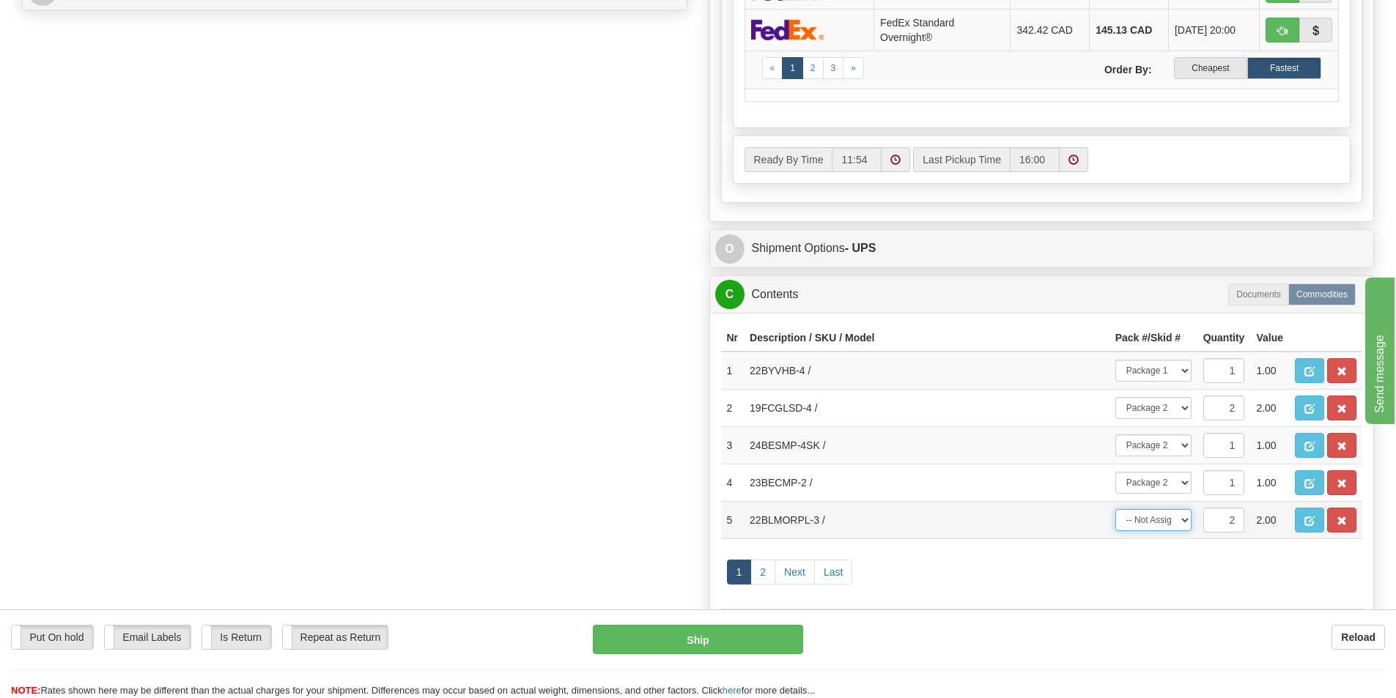
click at [1185, 521] on select "-- Not Assigned -- Package 1 Package 2 Split" at bounding box center [1153, 520] width 76 height 22
select select "1"
click at [1115, 514] on select "-- Not Assigned -- Package 1 Package 2 Split" at bounding box center [1153, 520] width 76 height 22
click at [1313, 372] on span "button" at bounding box center [1309, 372] width 10 height 10
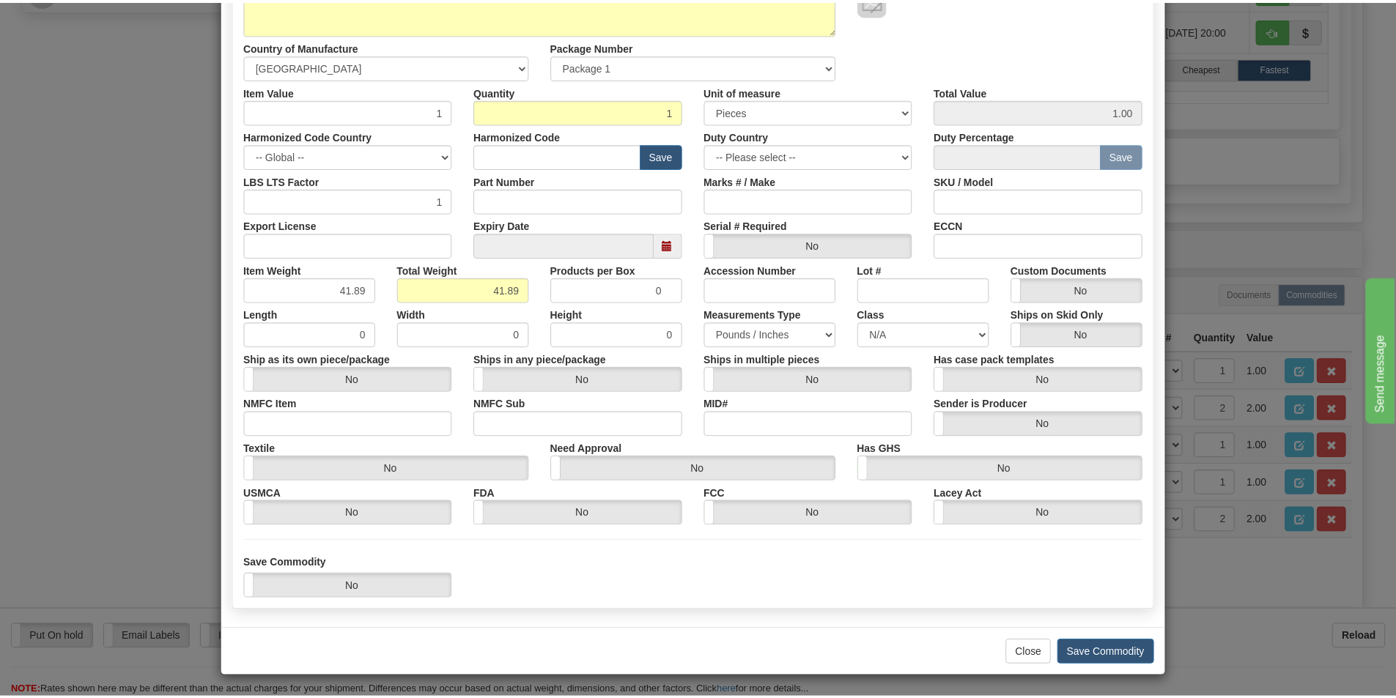
scroll to position [207, 0]
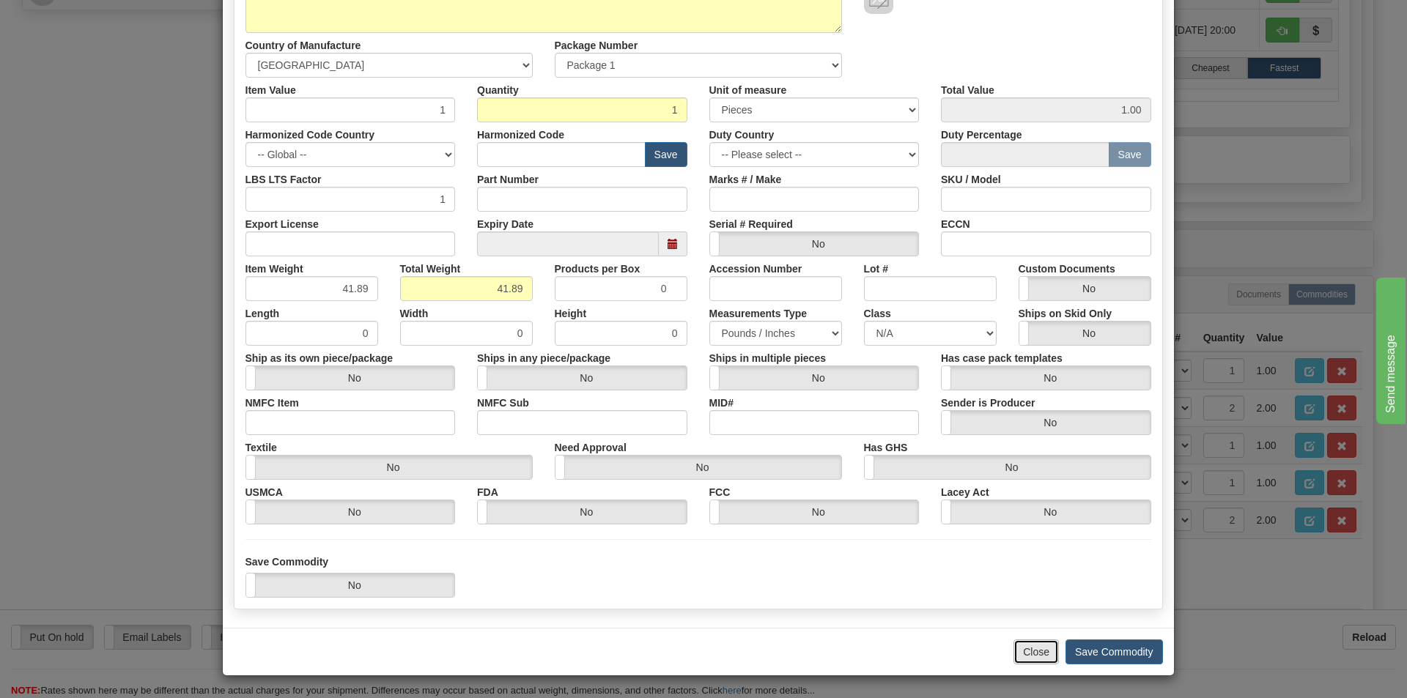
click at [1021, 653] on button "Close" at bounding box center [1035, 652] width 45 height 25
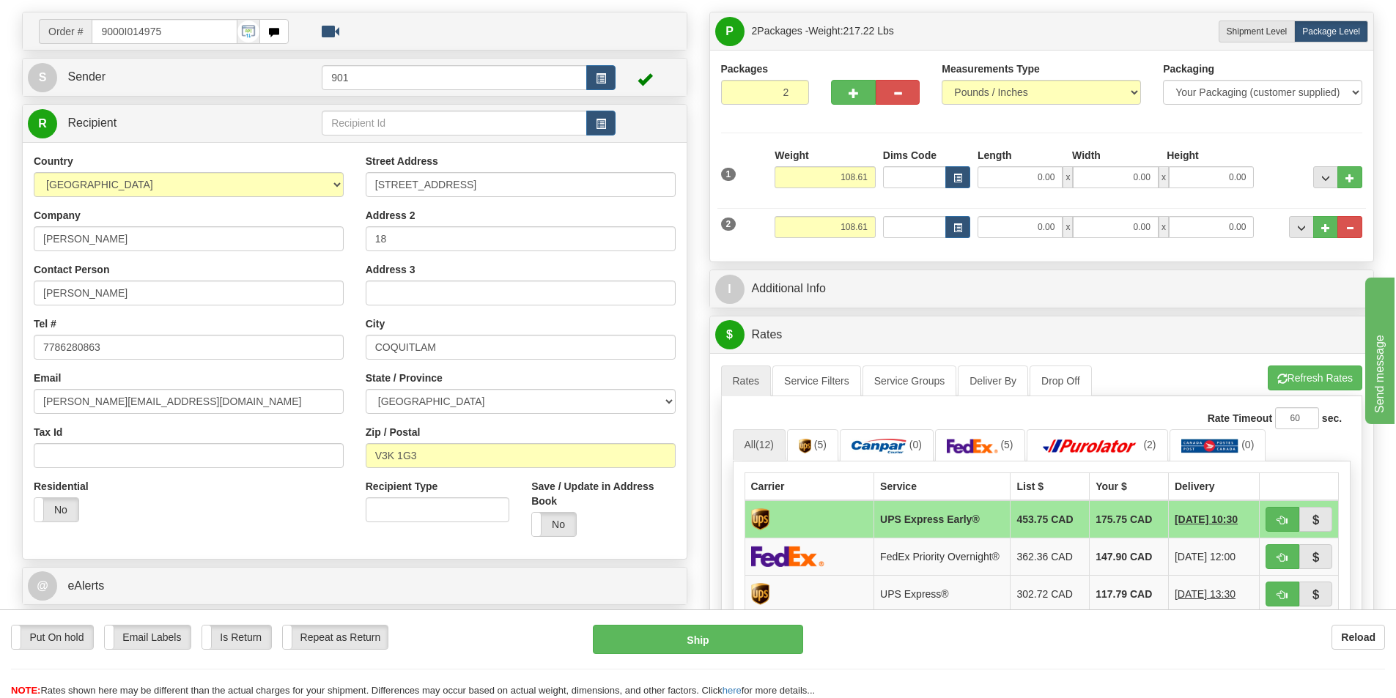
scroll to position [0, 0]
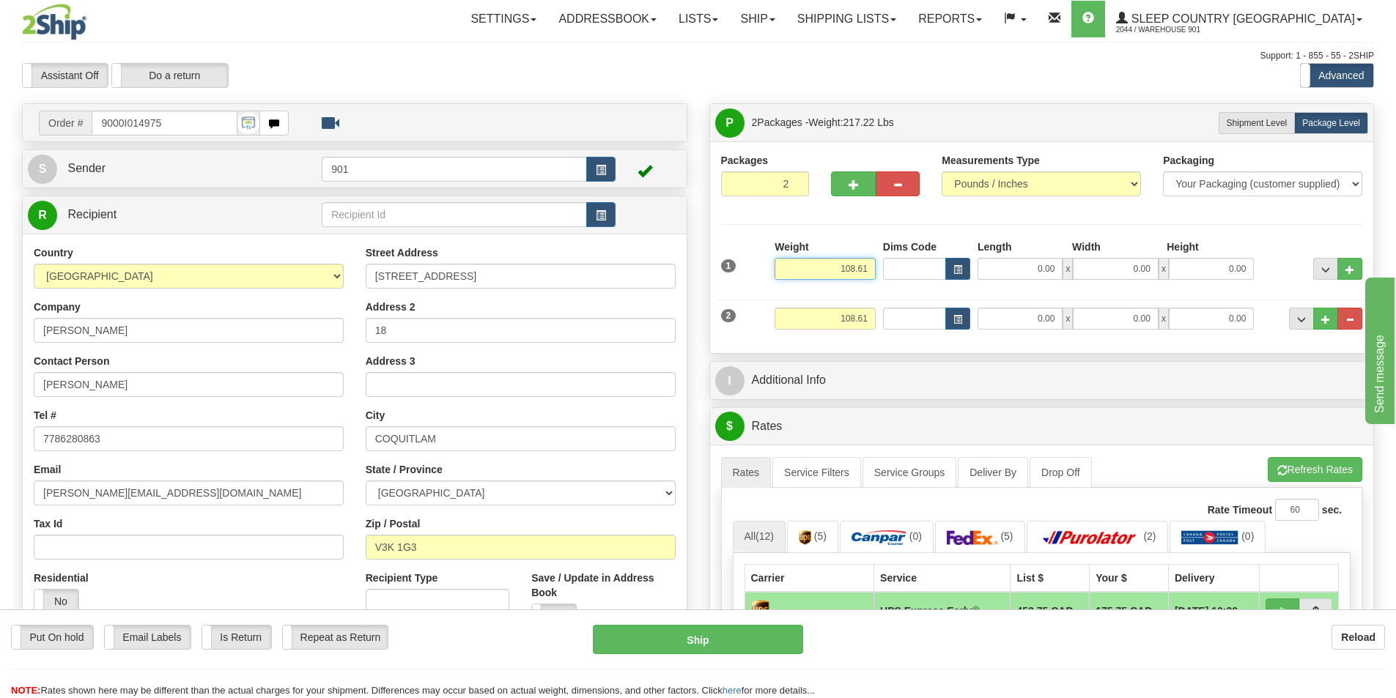
drag, startPoint x: 869, startPoint y: 270, endPoint x: 736, endPoint y: 268, distance: 132.6
click at [736, 268] on div "1 Weight 108.61 Dims Code x" at bounding box center [1041, 266] width 649 height 52
type input "41.89"
type input "79.00"
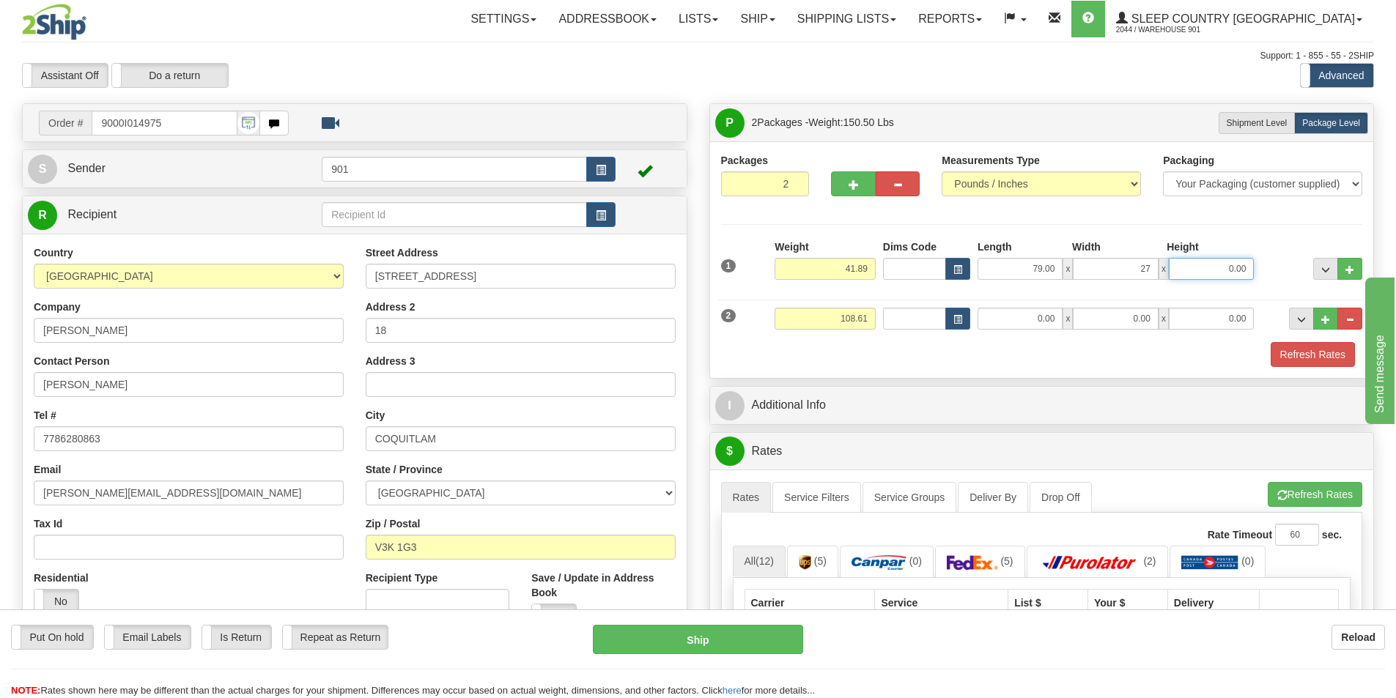
type input "27.00"
type input "4.00"
drag, startPoint x: 870, startPoint y: 316, endPoint x: 709, endPoint y: 318, distance: 160.5
click at [710, 318] on div "Packages 2 2 Measurements Type" at bounding box center [1042, 259] width 664 height 237
type input "66.72"
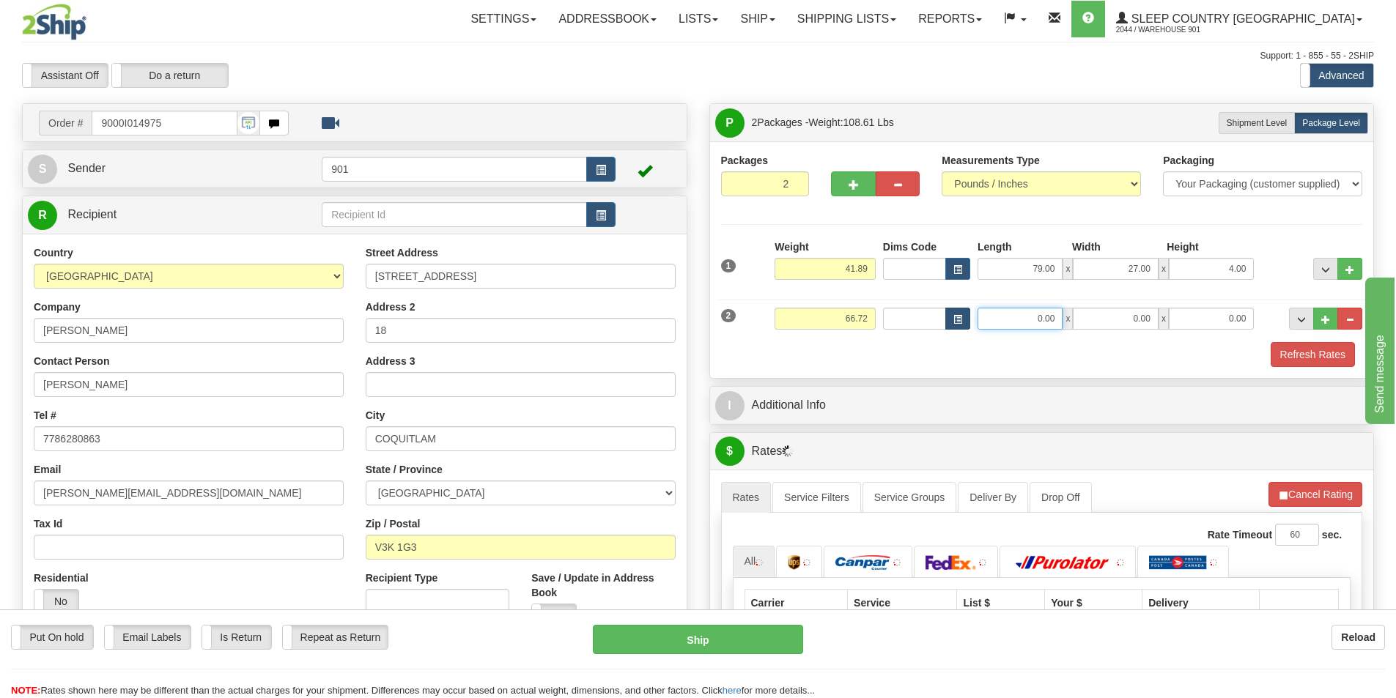
drag, startPoint x: 1058, startPoint y: 317, endPoint x: 947, endPoint y: 318, distance: 110.6
click at [947, 318] on div "Dims Code Length Width Height x" at bounding box center [1068, 319] width 379 height 22
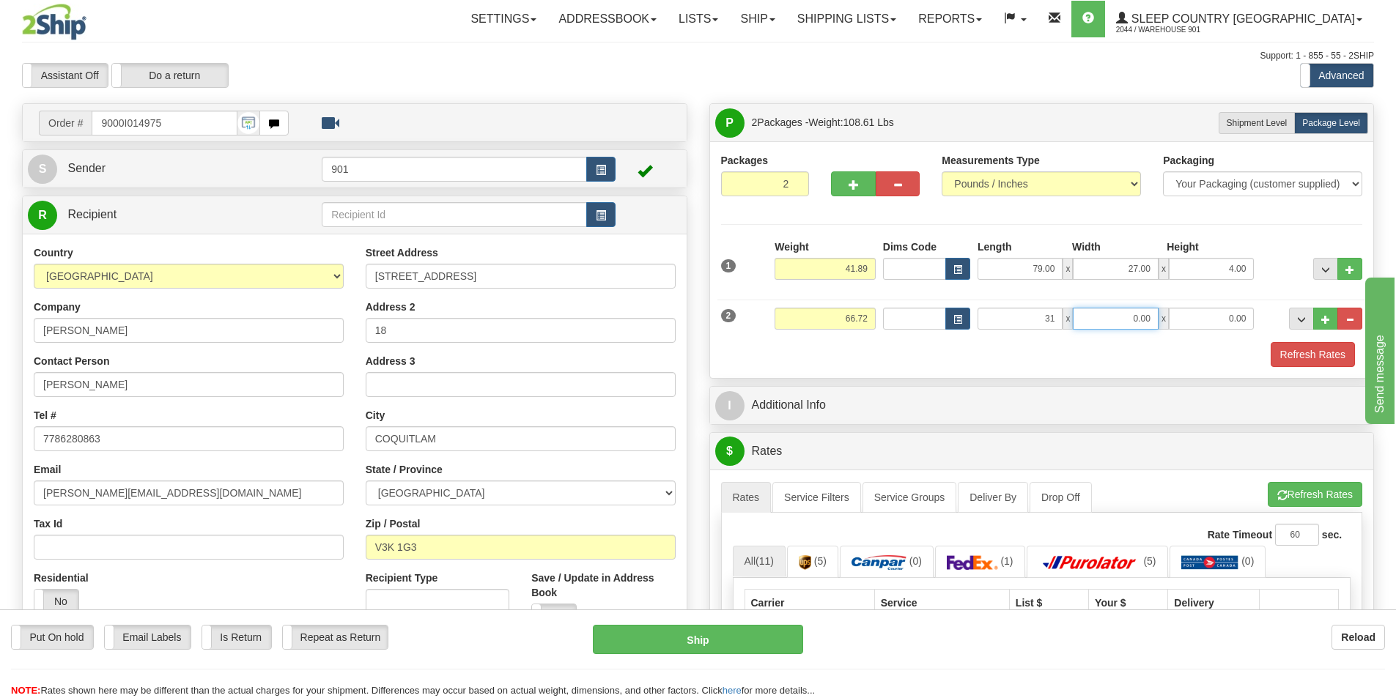
type input "31.00"
type input "23.00"
type input "19.00"
click at [1301, 354] on button "Refresh Rates" at bounding box center [1312, 354] width 84 height 25
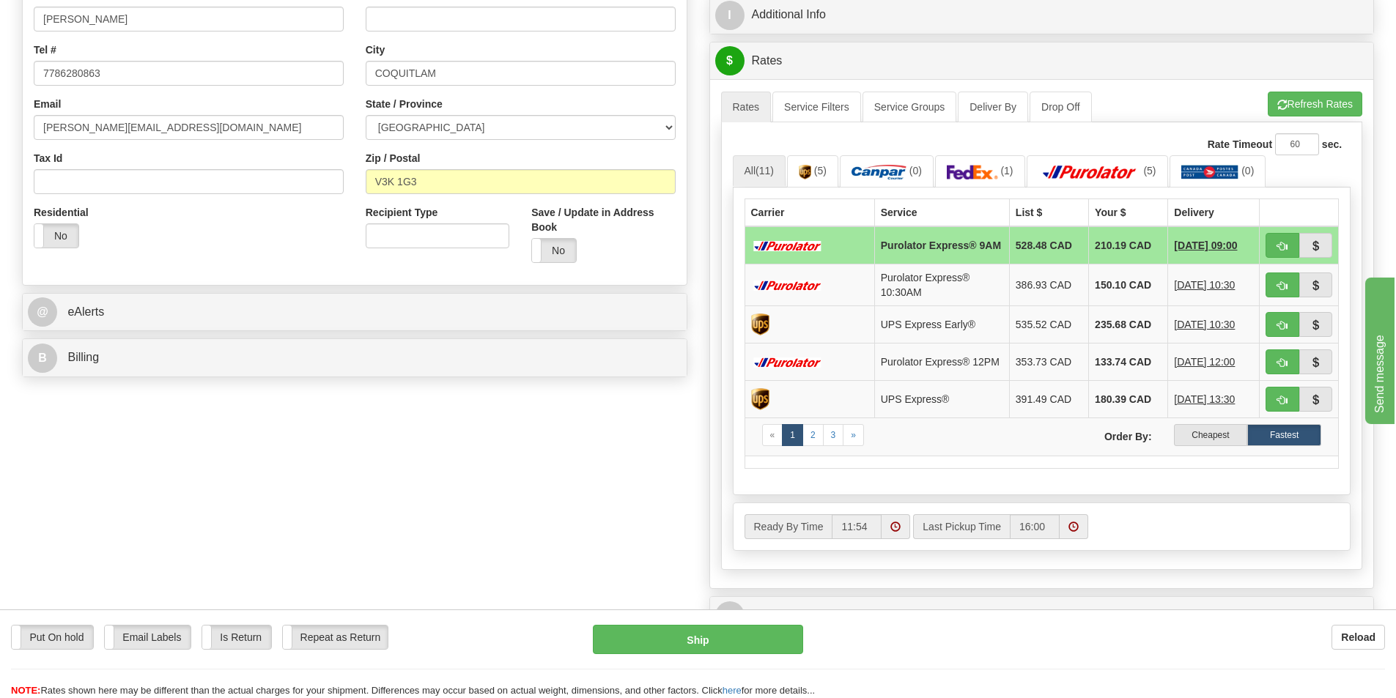
scroll to position [366, 0]
click at [977, 169] on img at bounding box center [972, 171] width 51 height 15
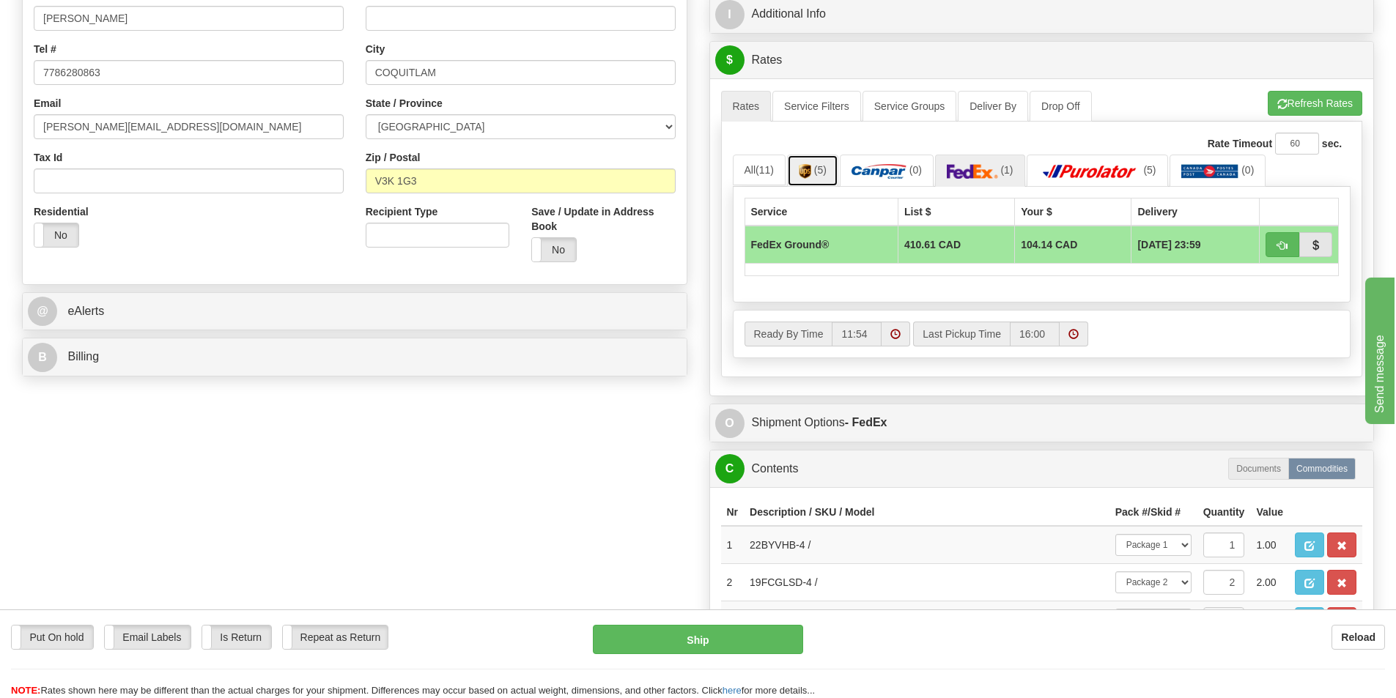
click at [820, 171] on span "(5)" at bounding box center [820, 170] width 12 height 12
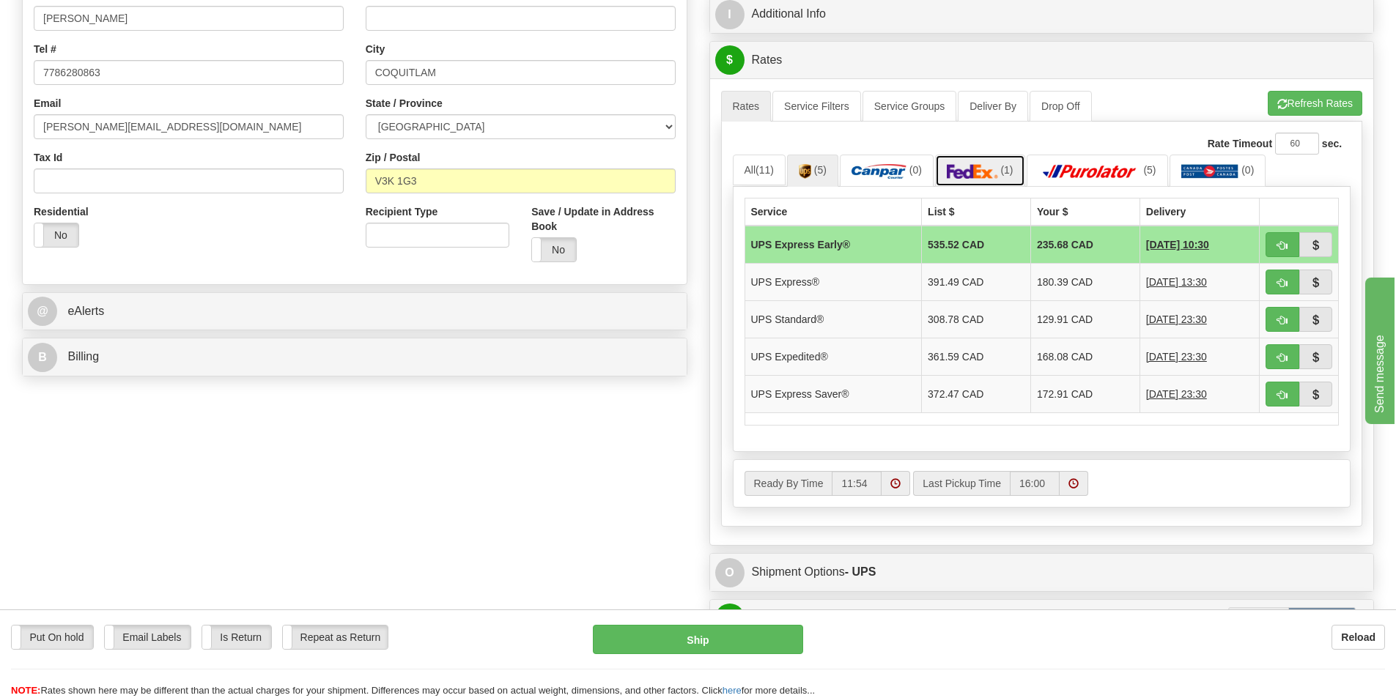
click at [971, 174] on img at bounding box center [972, 171] width 51 height 15
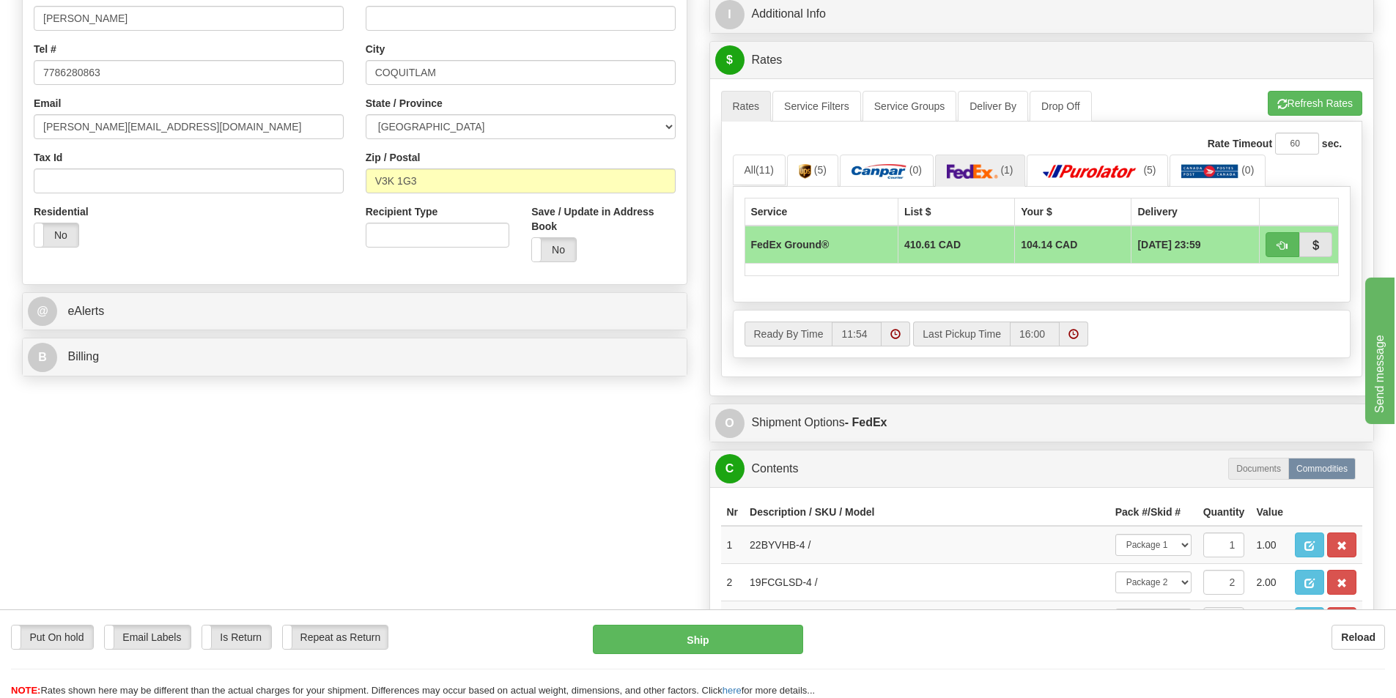
click at [1028, 248] on td "104.14 CAD" at bounding box center [1073, 245] width 116 height 38
click at [807, 171] on img at bounding box center [805, 171] width 12 height 15
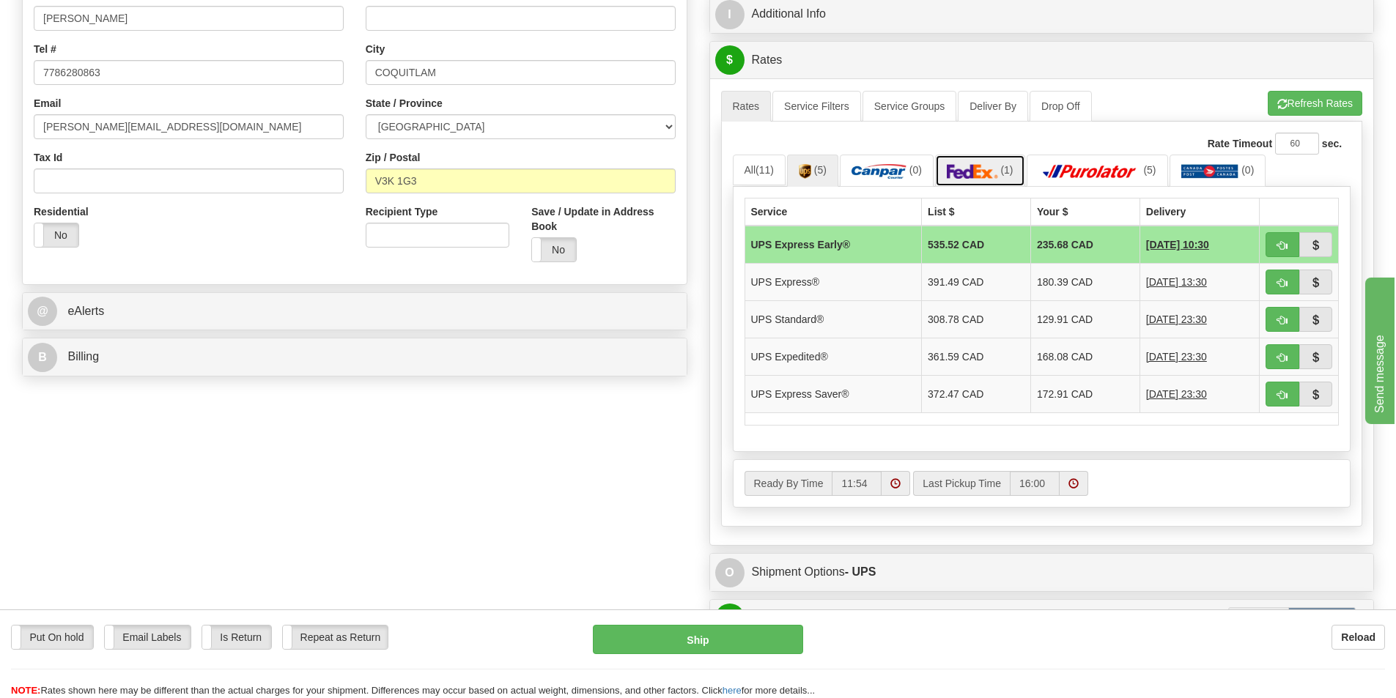
click at [993, 174] on img at bounding box center [972, 171] width 51 height 15
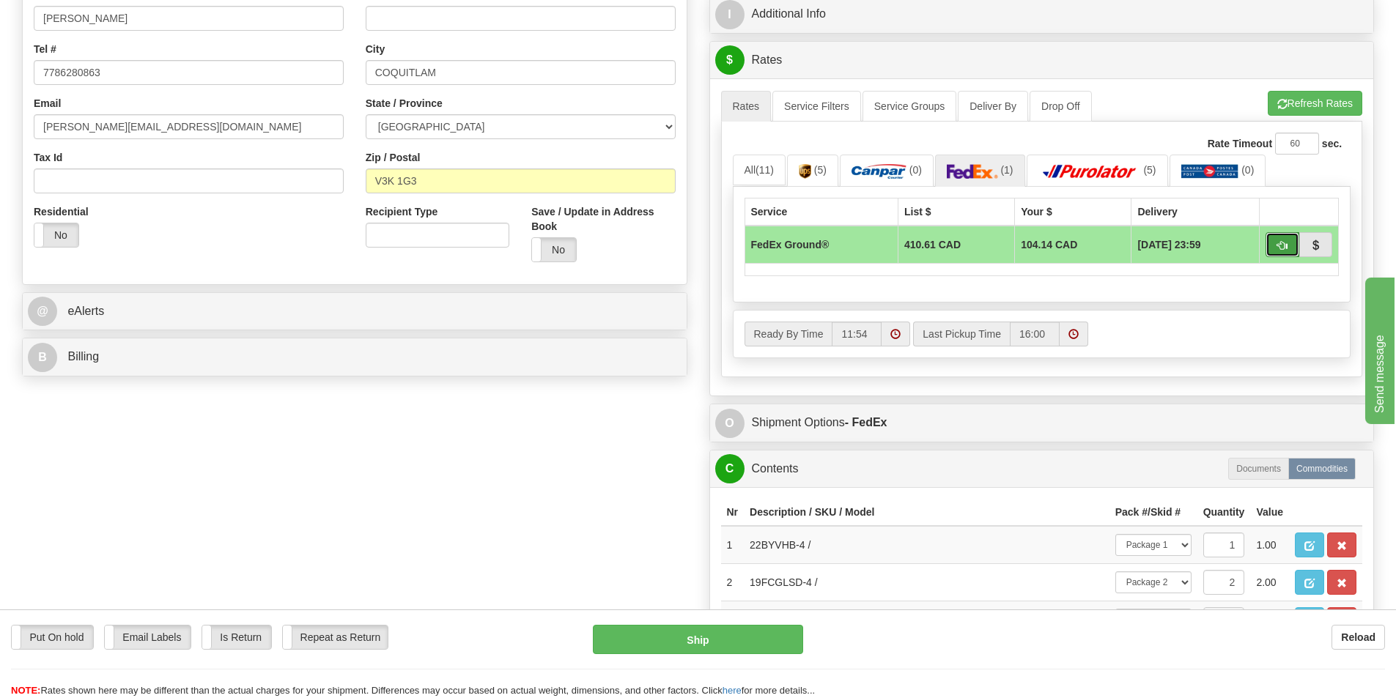
click at [1278, 245] on span "button" at bounding box center [1282, 246] width 10 height 10
type input "92"
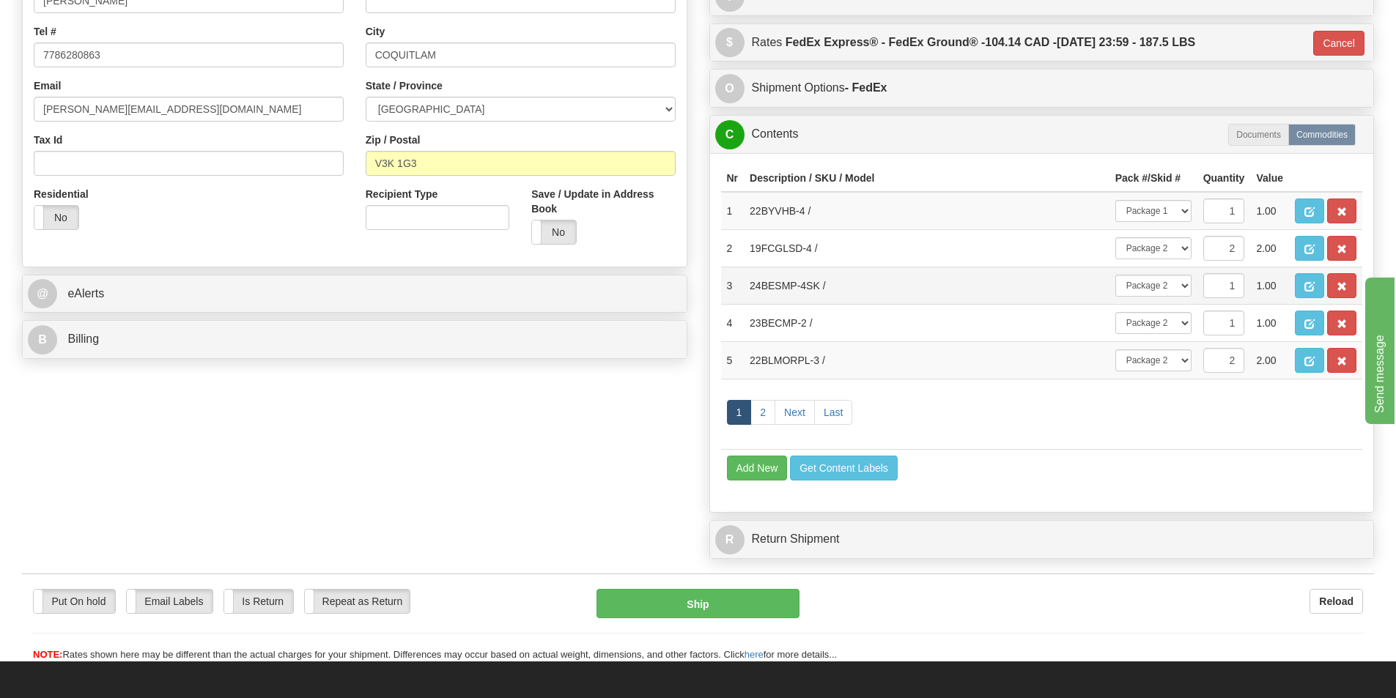
scroll to position [293, 0]
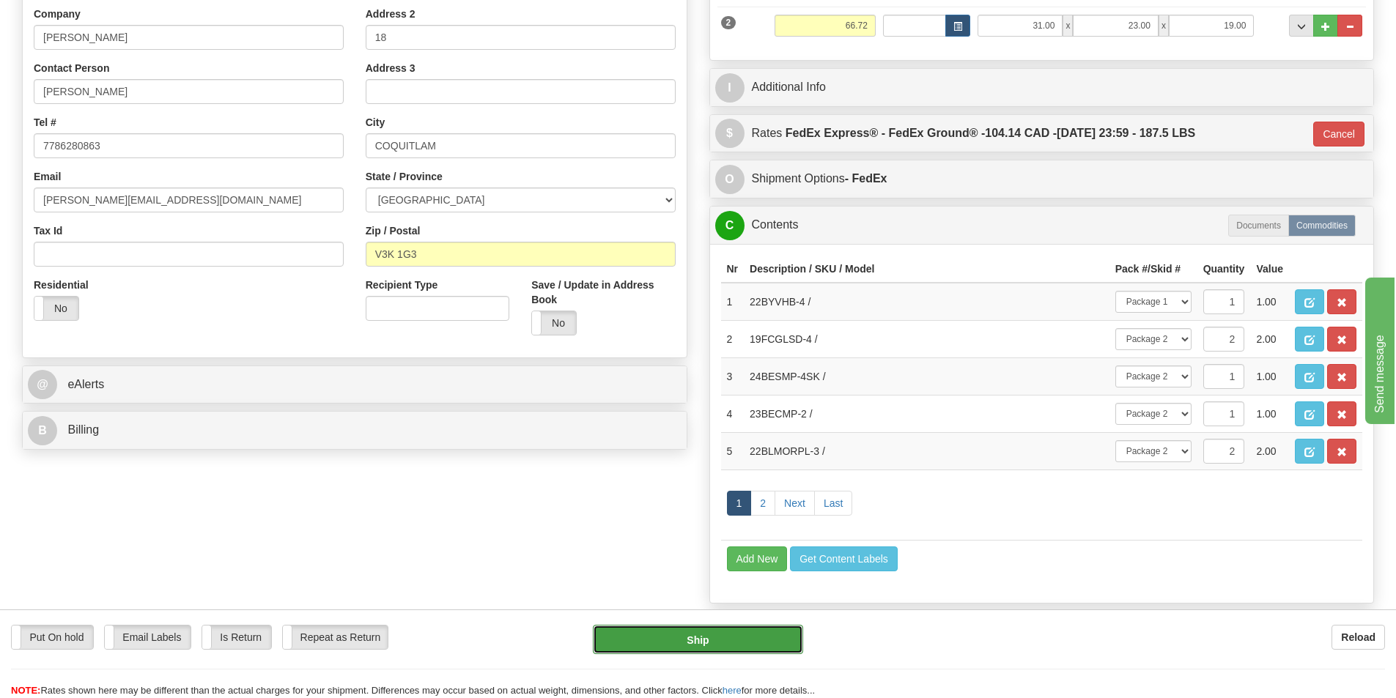
click at [696, 640] on button "Ship" at bounding box center [698, 639] width 210 height 29
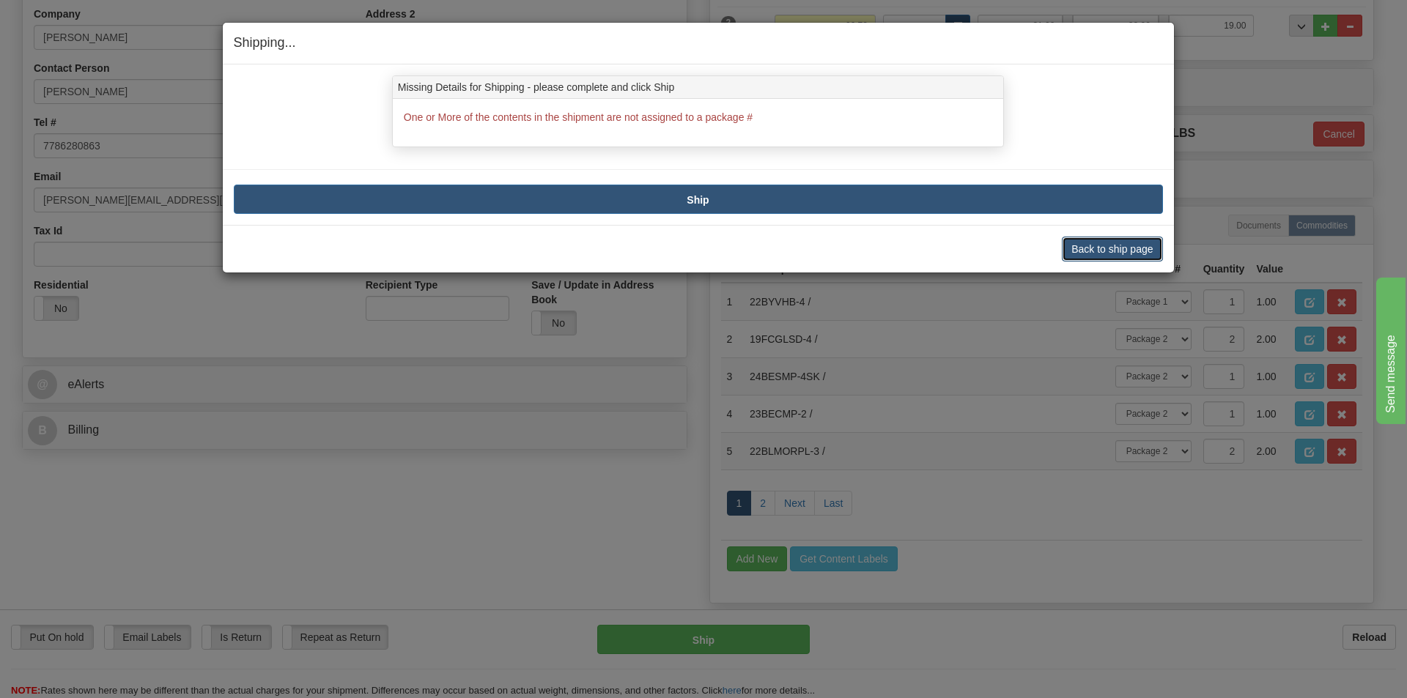
click at [1095, 247] on button "Back to ship page" at bounding box center [1112, 249] width 100 height 25
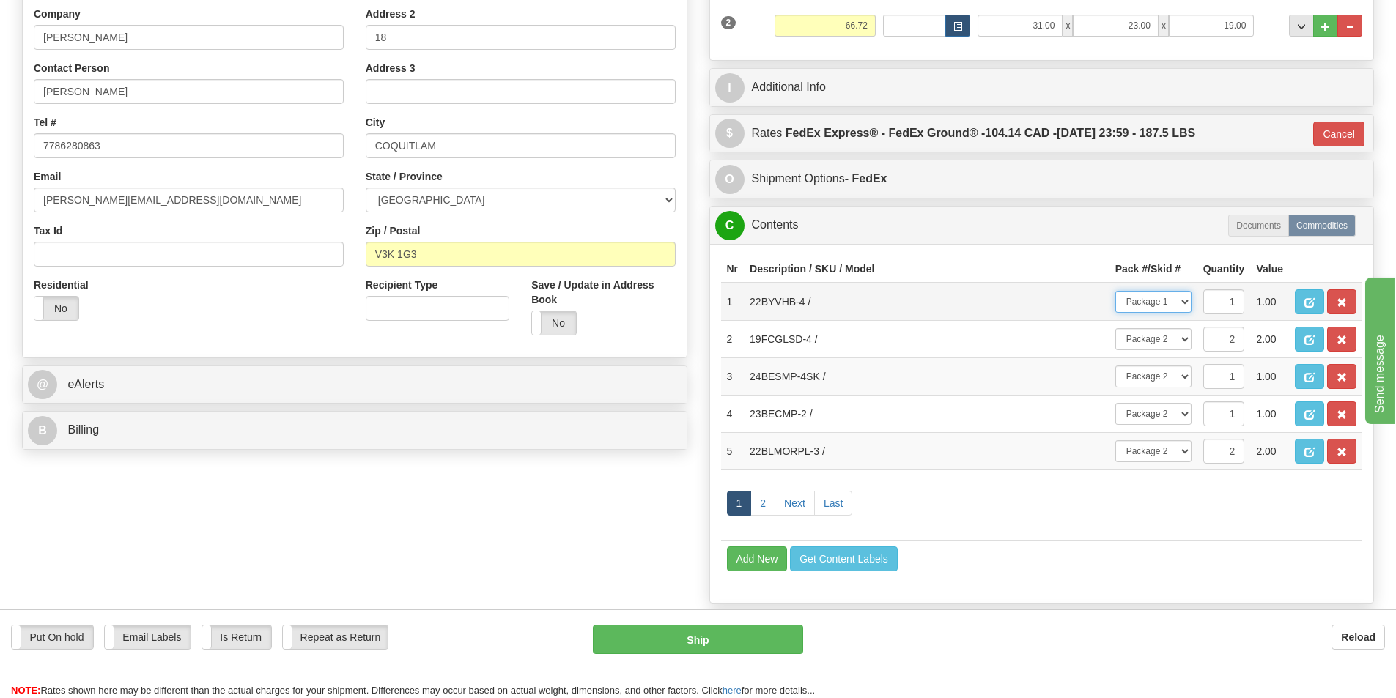
click at [1185, 305] on select "-- Not Assigned -- Package 1 Package 2" at bounding box center [1153, 302] width 76 height 22
click at [768, 509] on link "2" at bounding box center [762, 503] width 25 height 25
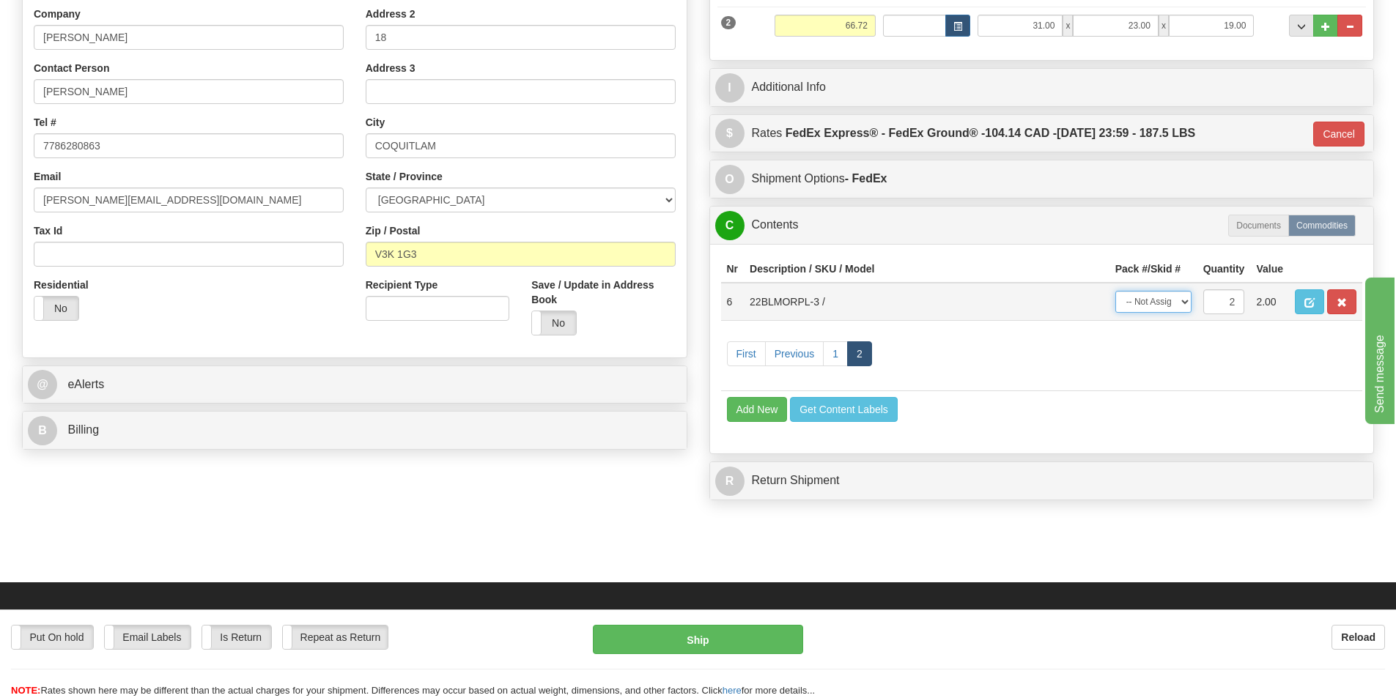
click at [1184, 304] on select "-- Not Assigned -- Package 1 Package 2 Split" at bounding box center [1153, 302] width 76 height 22
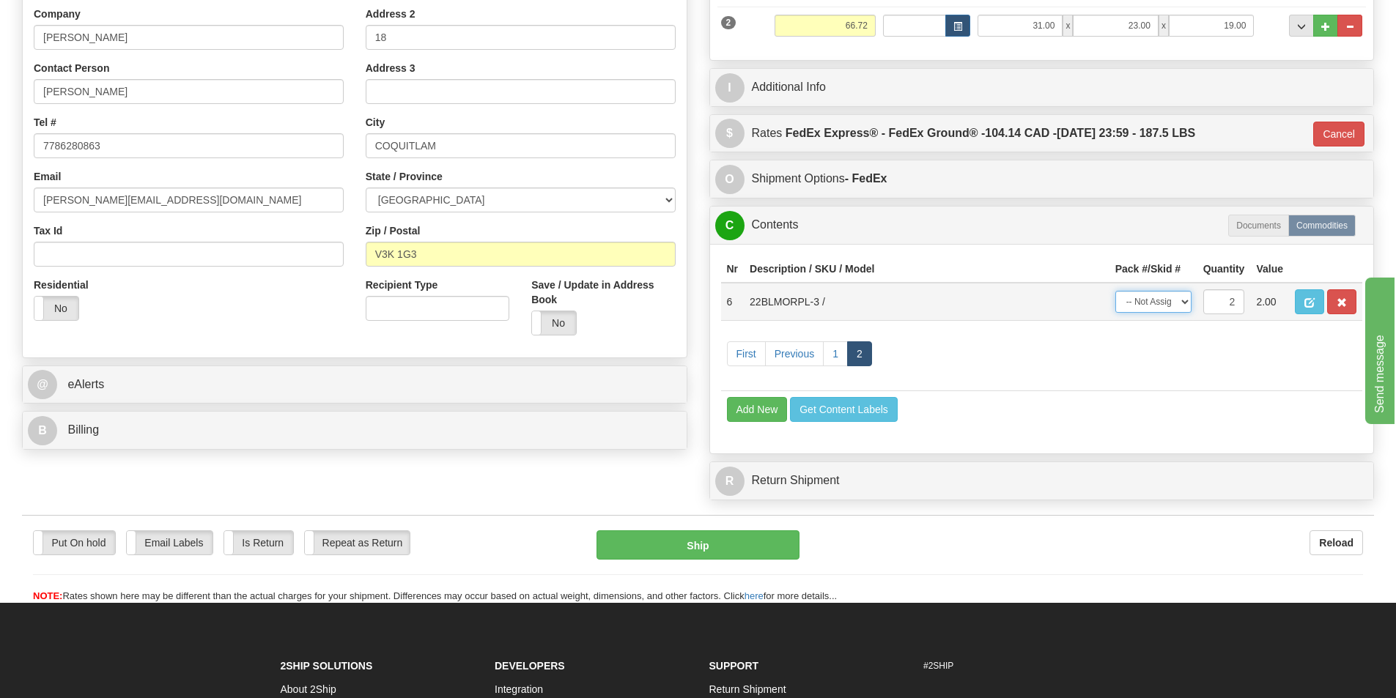
select select "1"
click at [1115, 291] on select "-- Not Assigned -- Package 1 Package 2 Split" at bounding box center [1153, 302] width 76 height 22
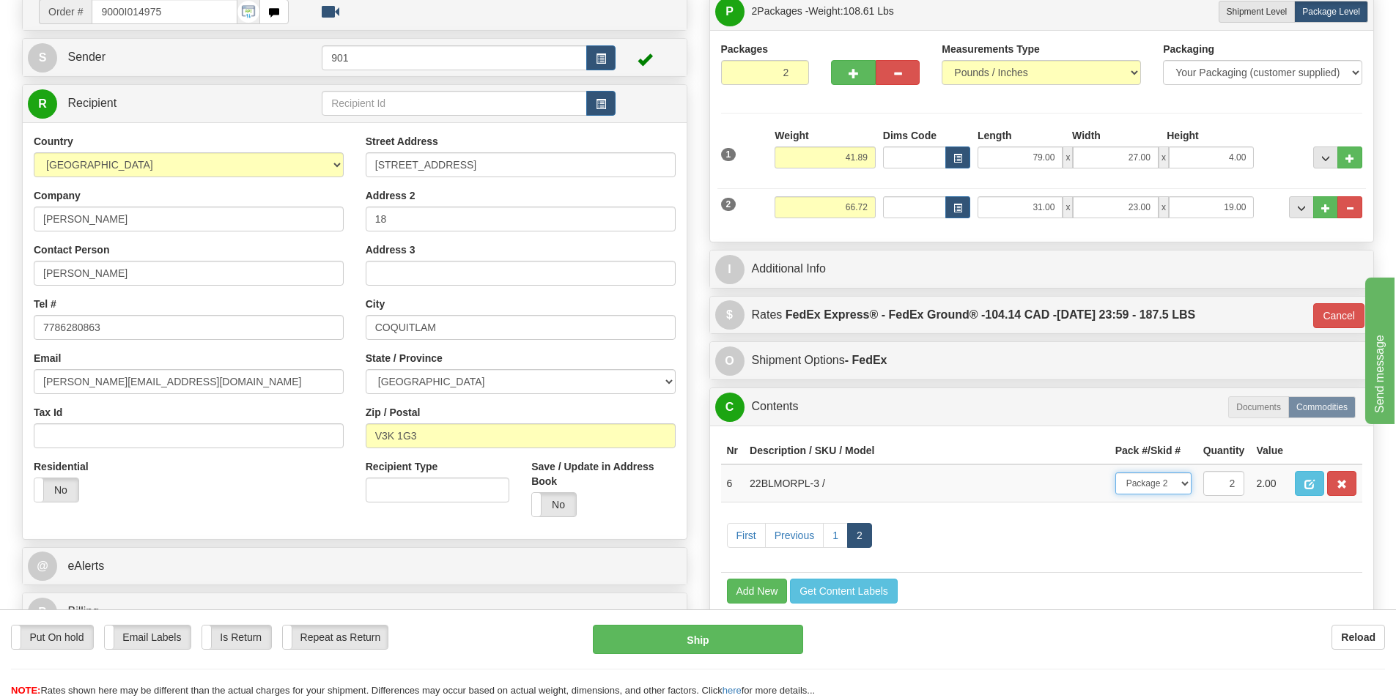
scroll to position [147, 0]
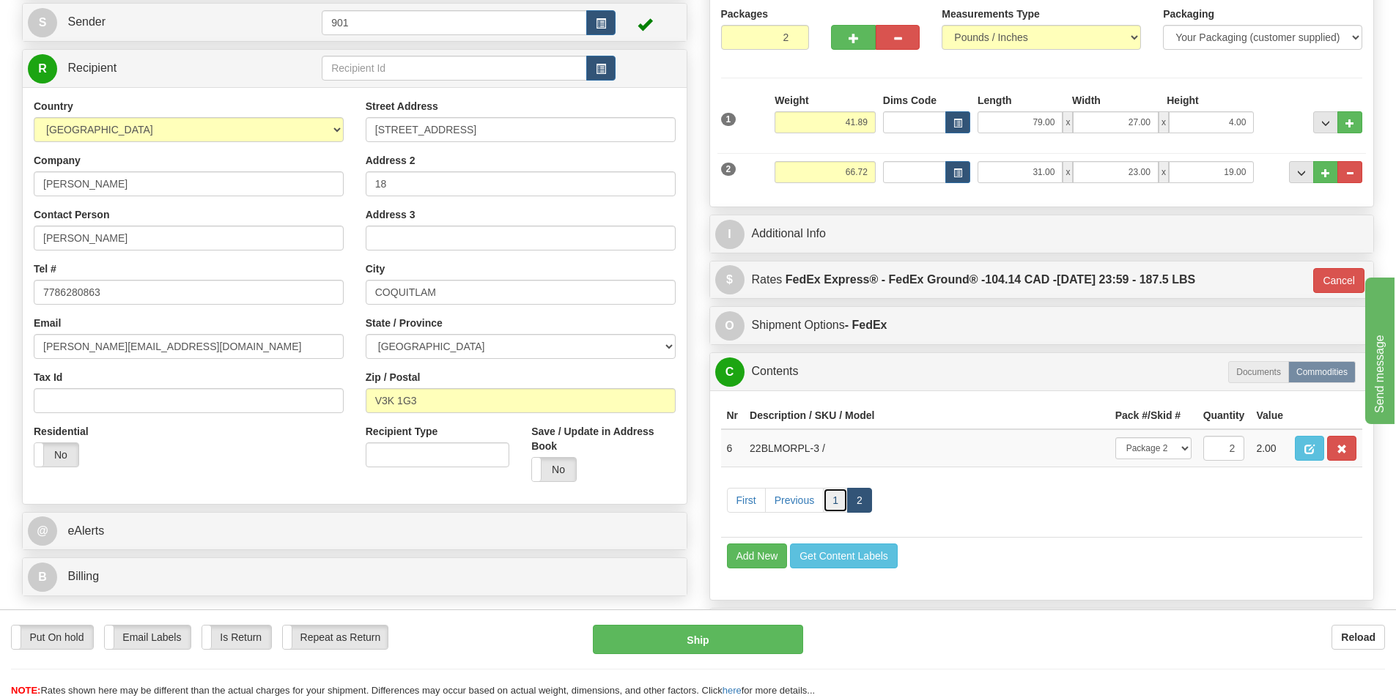
click at [836, 500] on link "1" at bounding box center [835, 500] width 25 height 25
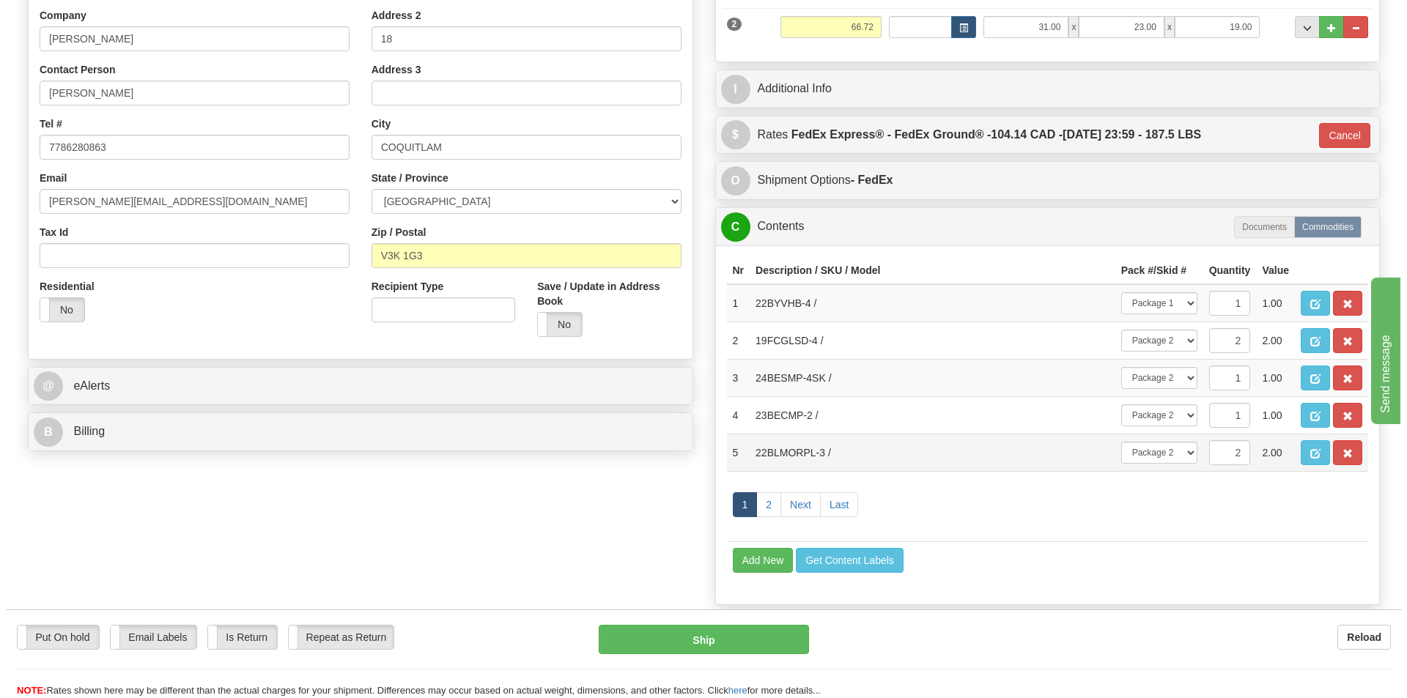
scroll to position [293, 0]
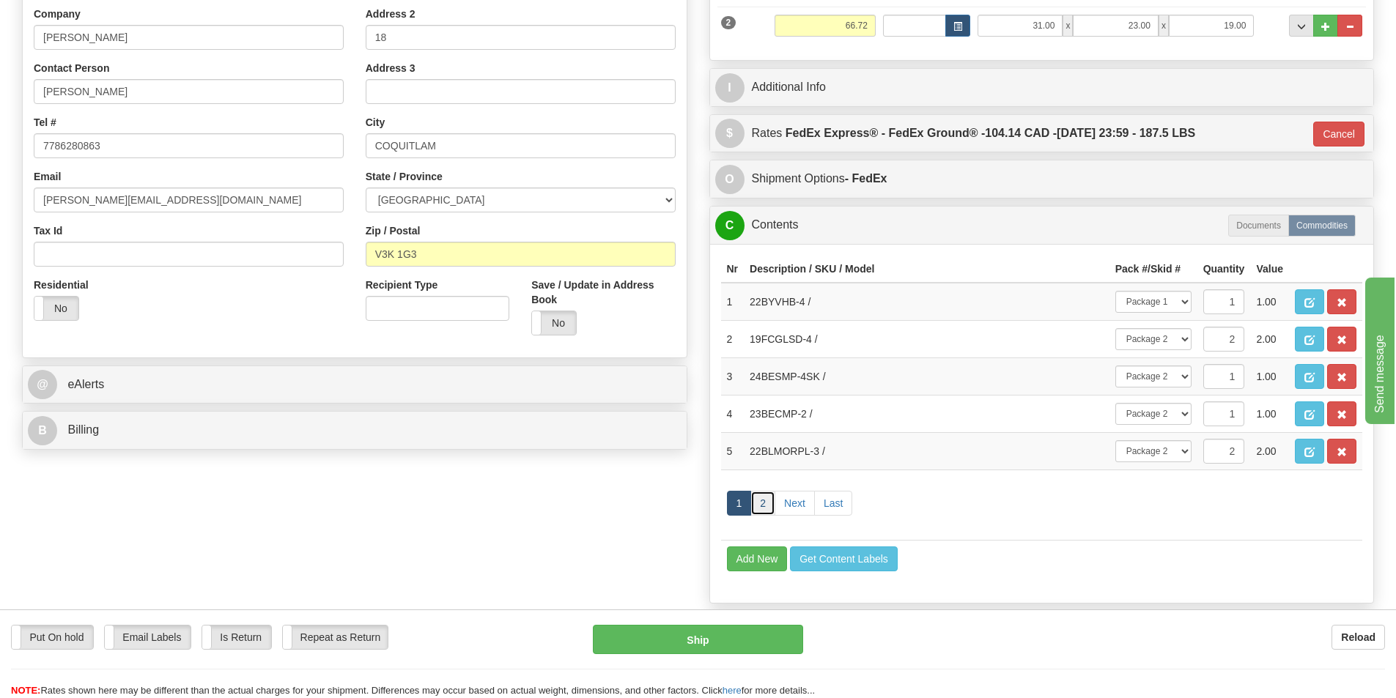
click at [764, 503] on link "2" at bounding box center [762, 503] width 25 height 25
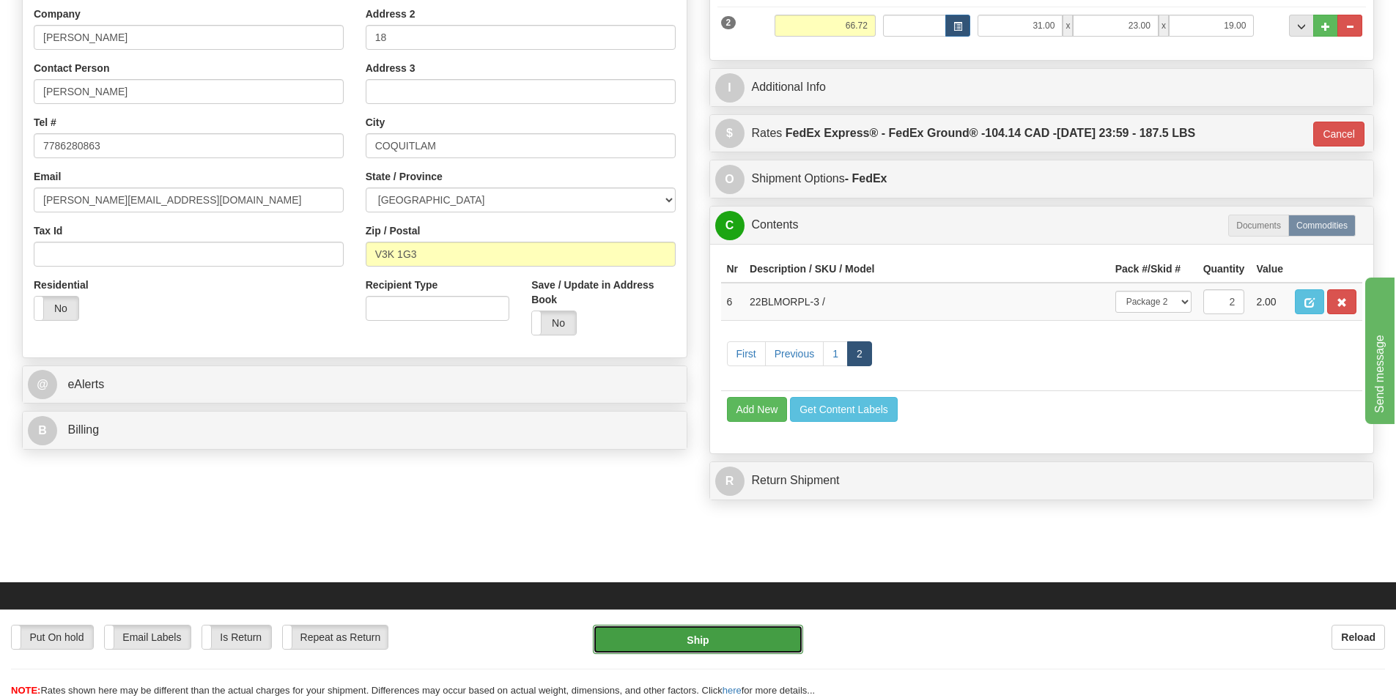
click at [728, 638] on button "Ship" at bounding box center [698, 639] width 210 height 29
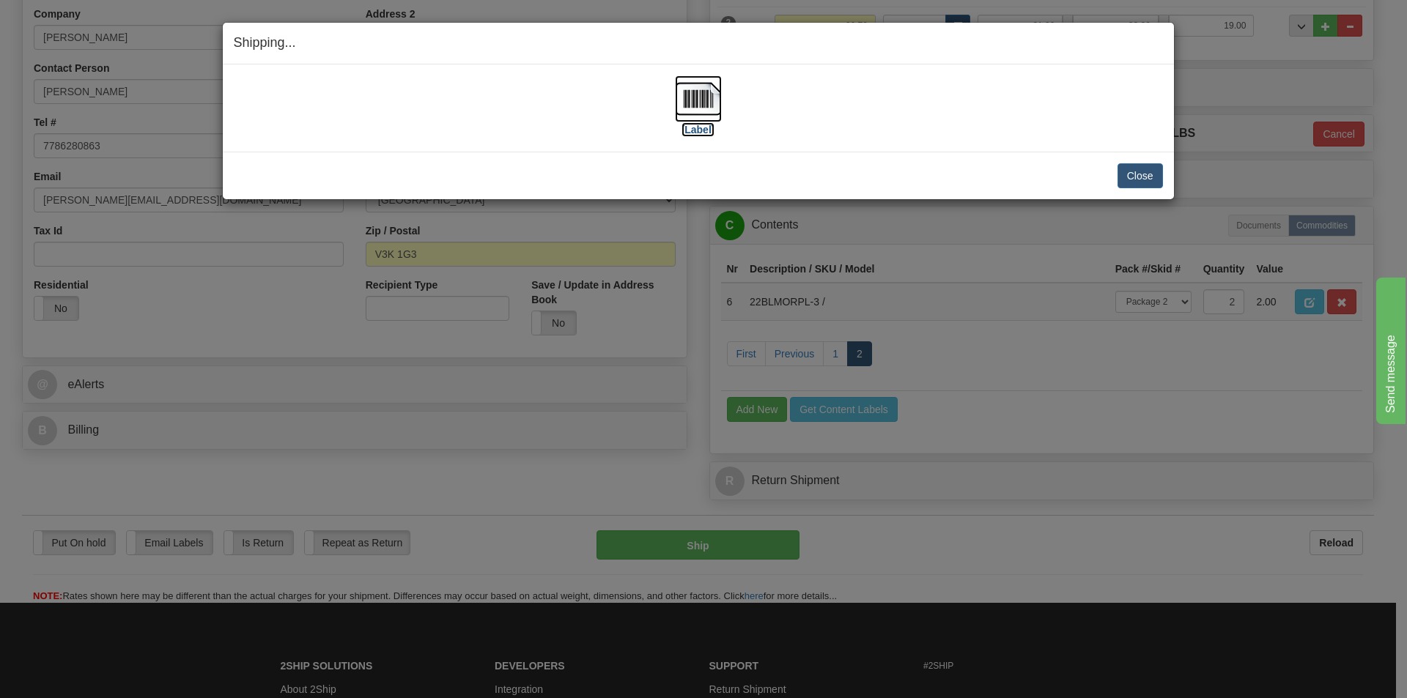
click at [708, 96] on img at bounding box center [698, 98] width 47 height 47
click at [1128, 167] on button "Close" at bounding box center [1139, 175] width 45 height 25
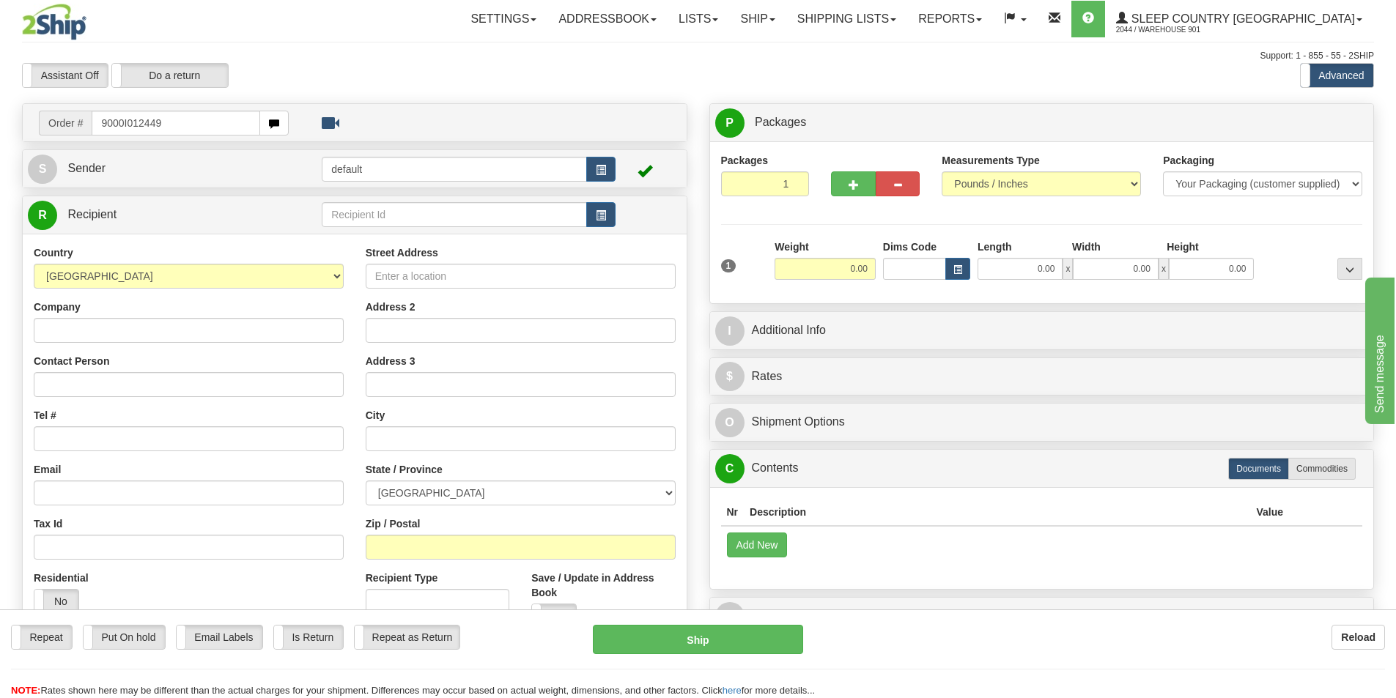
type input "9000I012449"
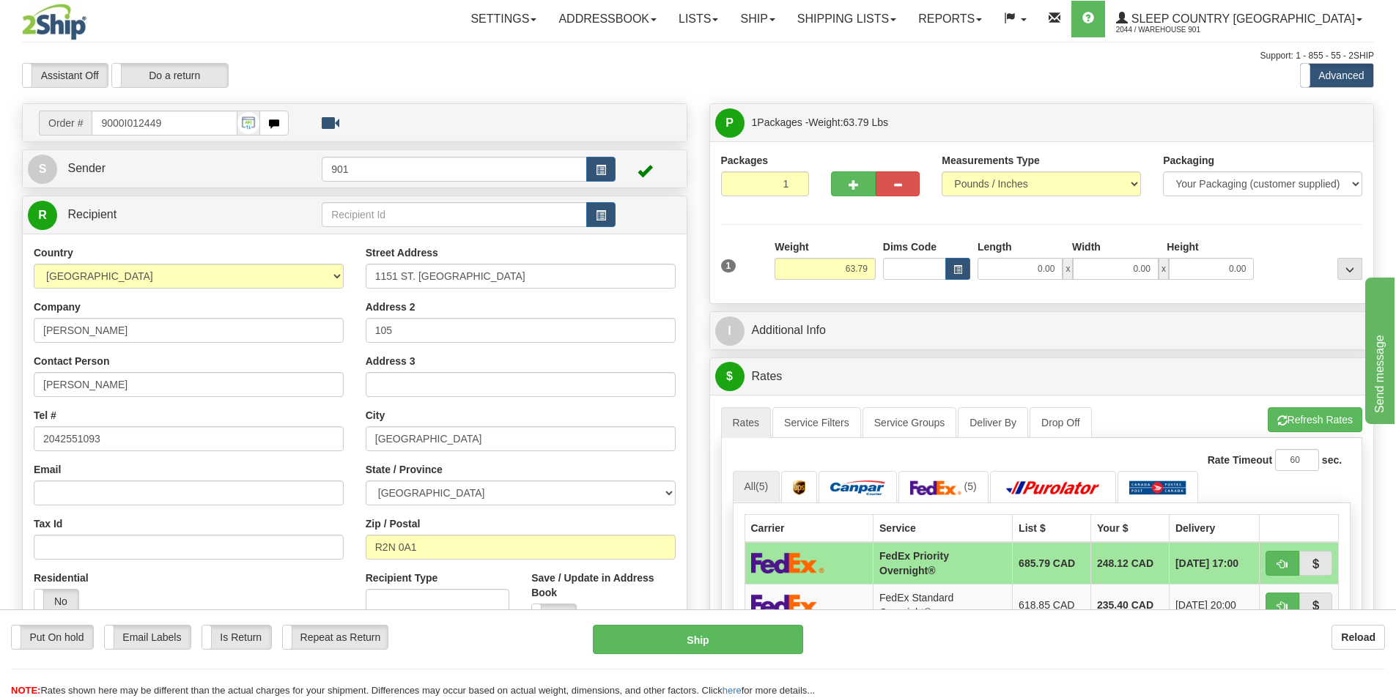
scroll to position [73, 0]
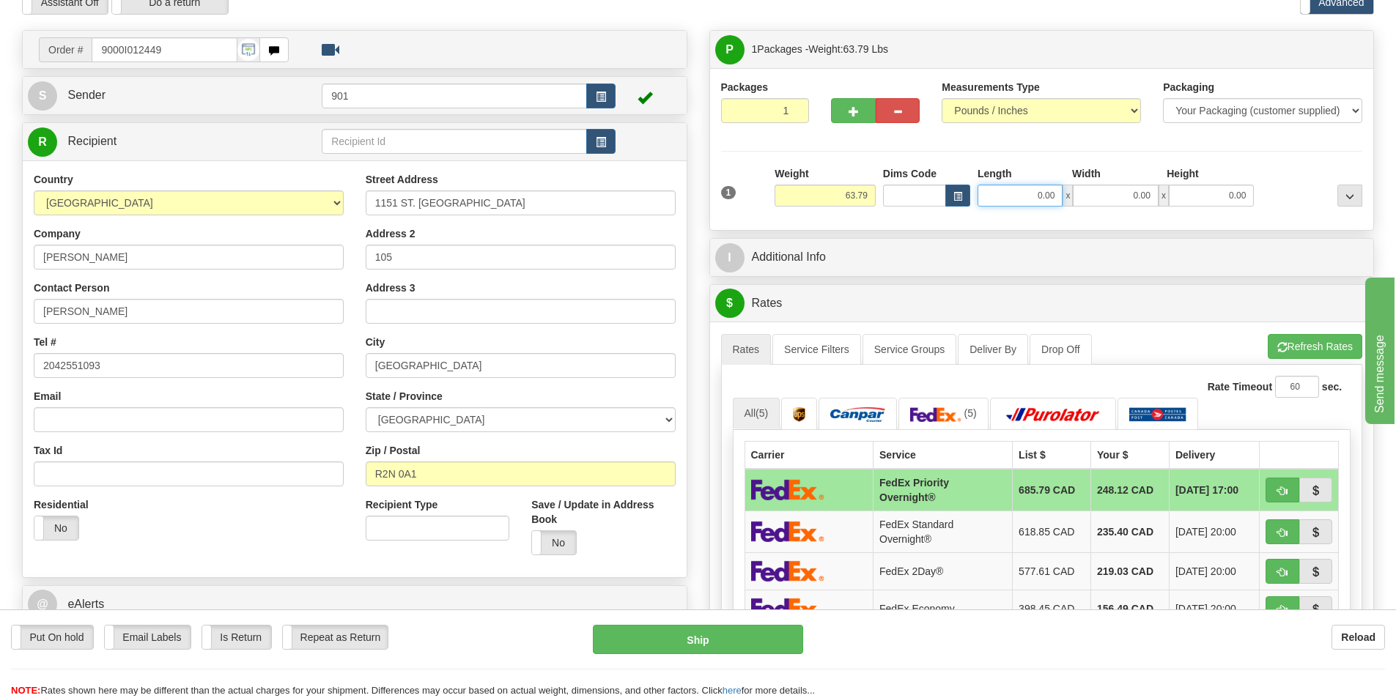
drag, startPoint x: 1059, startPoint y: 196, endPoint x: 998, endPoint y: 190, distance: 61.8
click at [998, 190] on input "0.00" at bounding box center [1019, 196] width 85 height 22
type input "43.00"
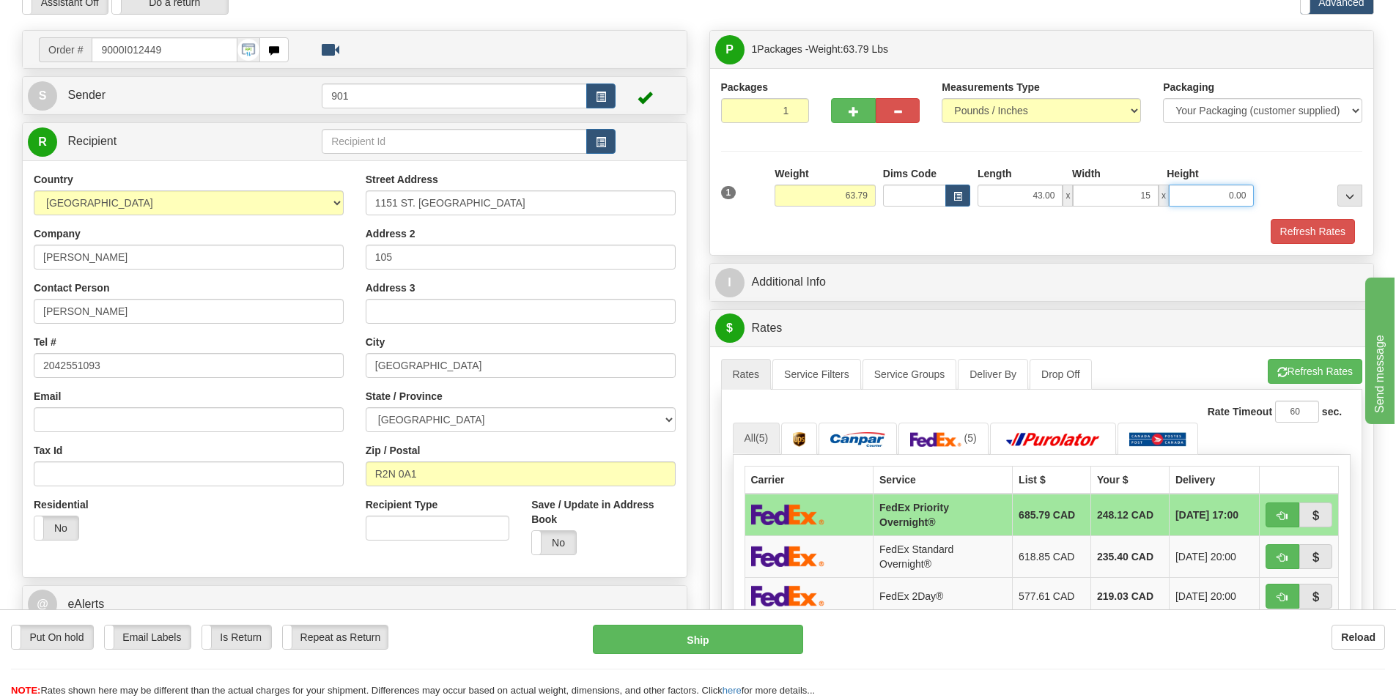
type input "15.00"
click at [1311, 229] on button "Refresh Rates" at bounding box center [1312, 231] width 84 height 25
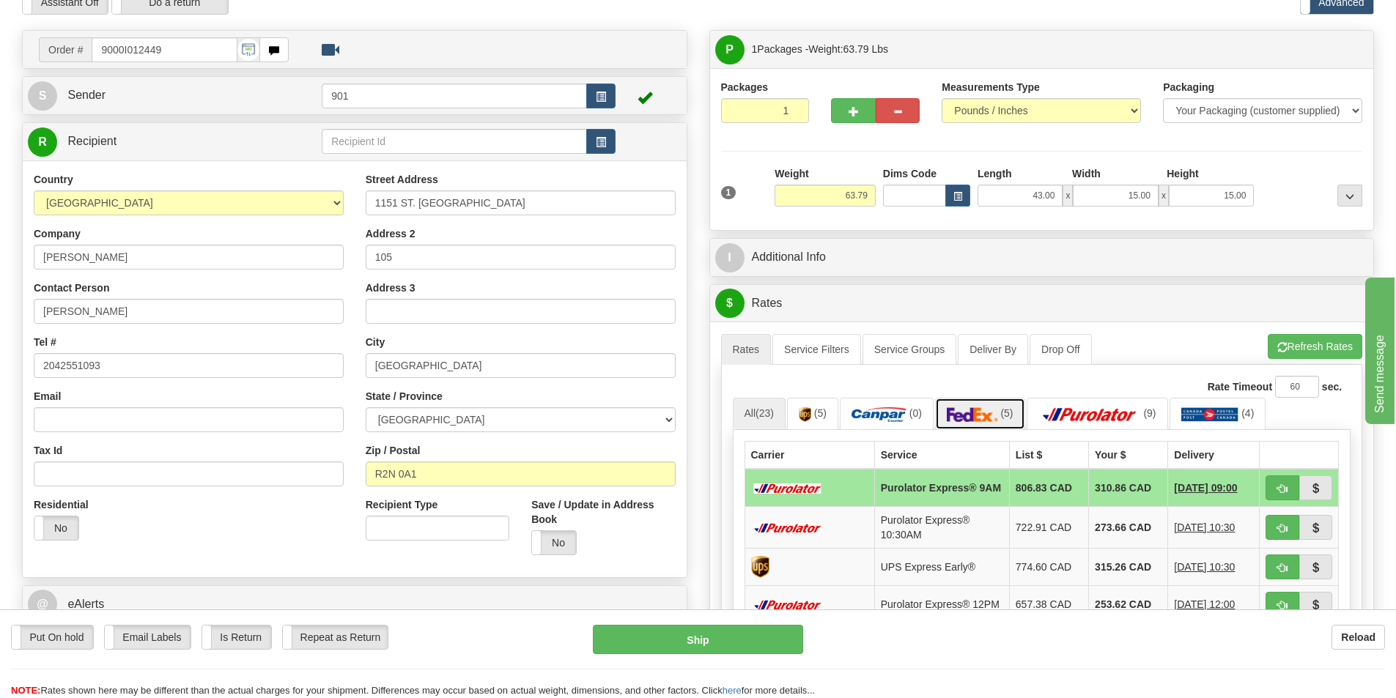
click at [992, 414] on img at bounding box center [972, 414] width 51 height 15
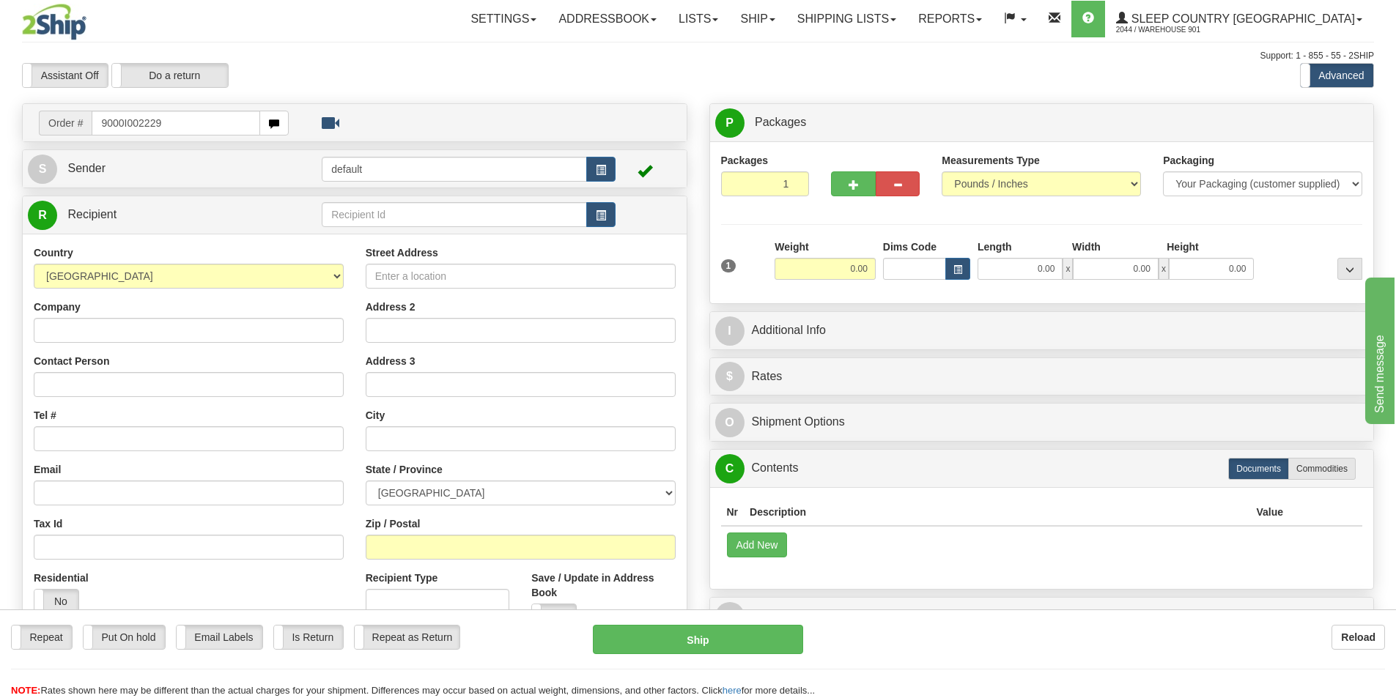
type input "9000I002229"
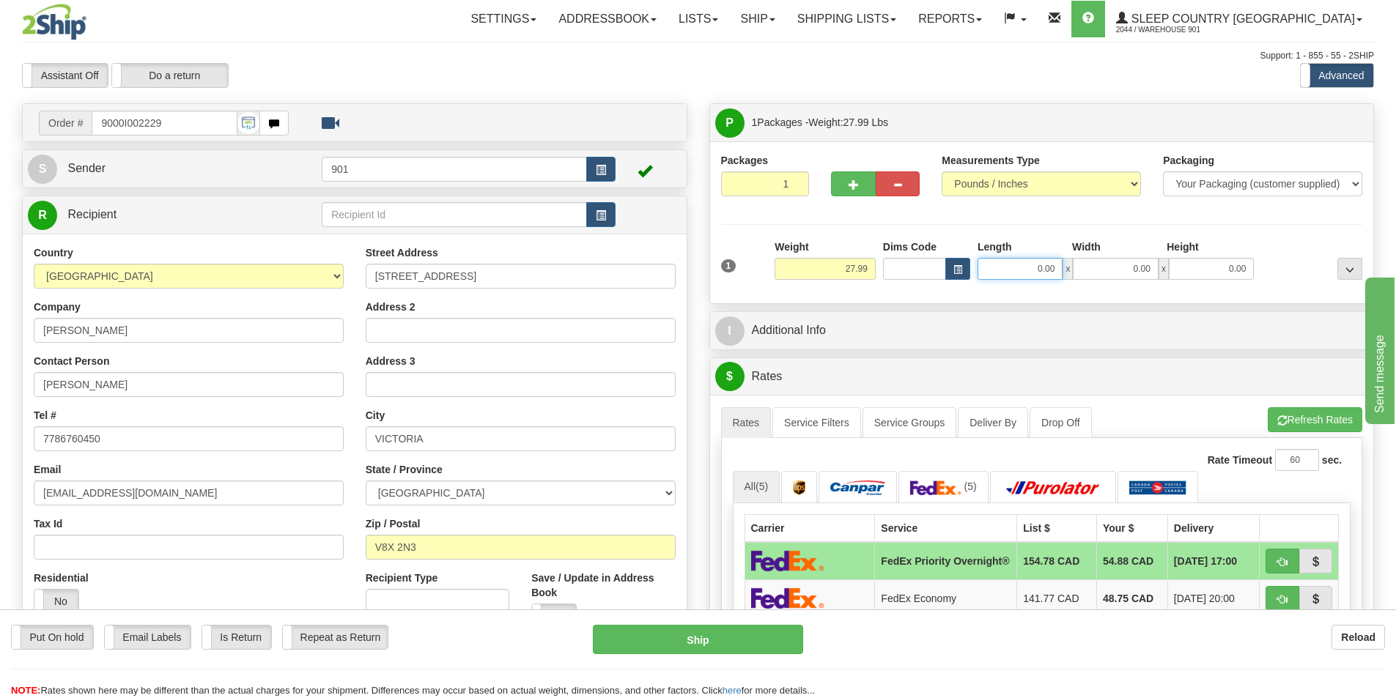
drag, startPoint x: 1062, startPoint y: 267, endPoint x: 895, endPoint y: 278, distance: 166.6
click at [895, 278] on div "Dims Code Length Width Height x" at bounding box center [1068, 260] width 379 height 40
type input "41.00"
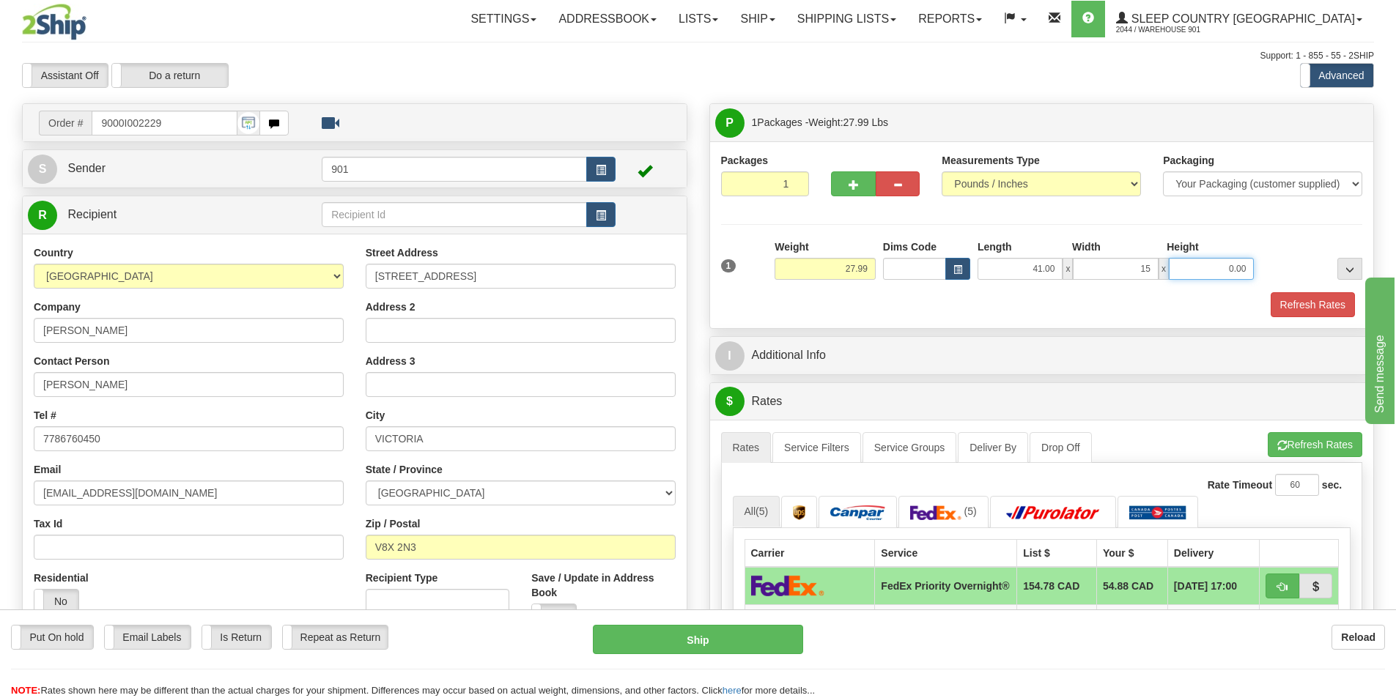
type input "15.00"
click at [1318, 300] on button "Refresh Rates" at bounding box center [1312, 304] width 84 height 25
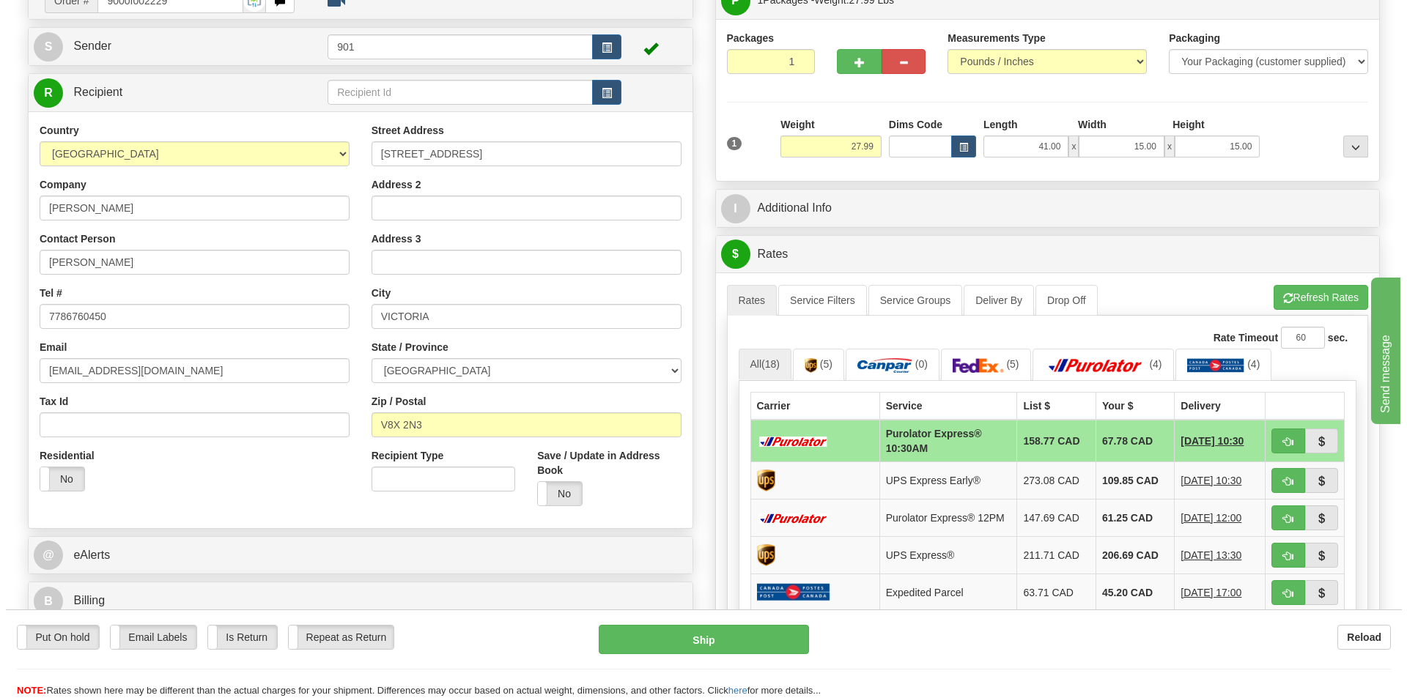
scroll to position [220, 0]
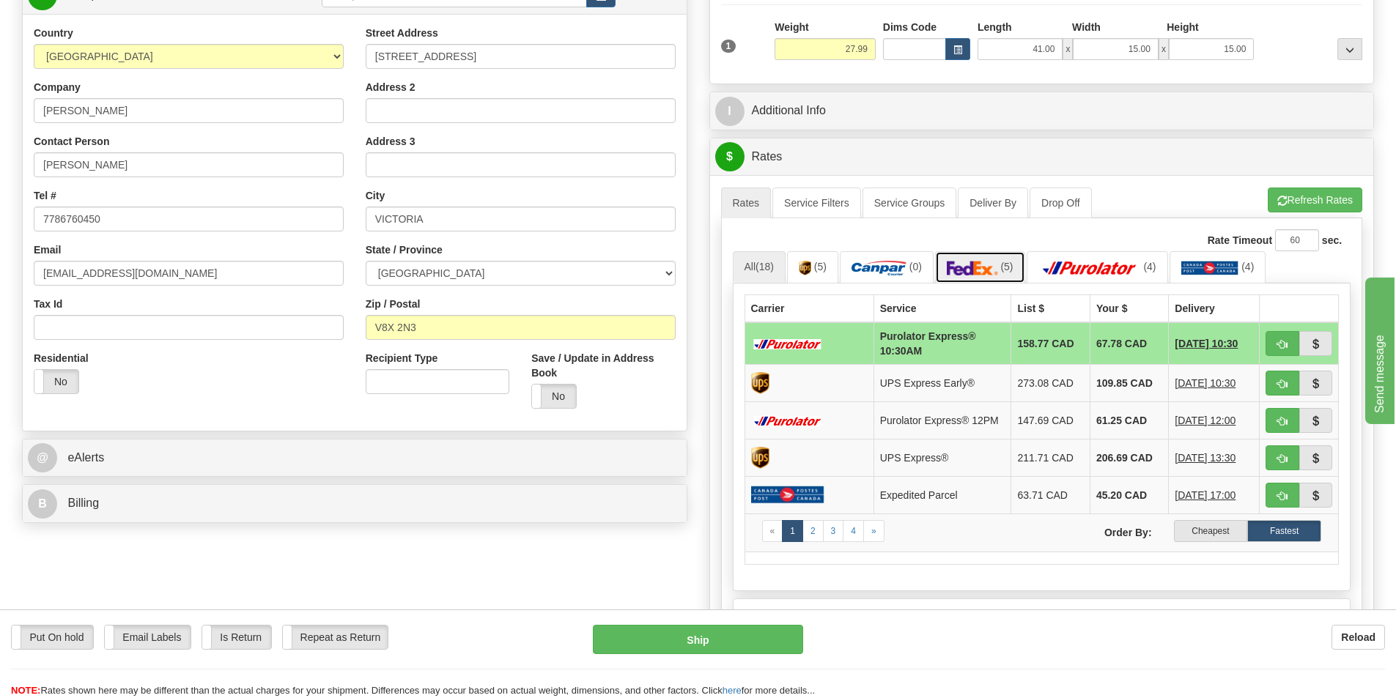
click at [969, 267] on img at bounding box center [972, 268] width 51 height 15
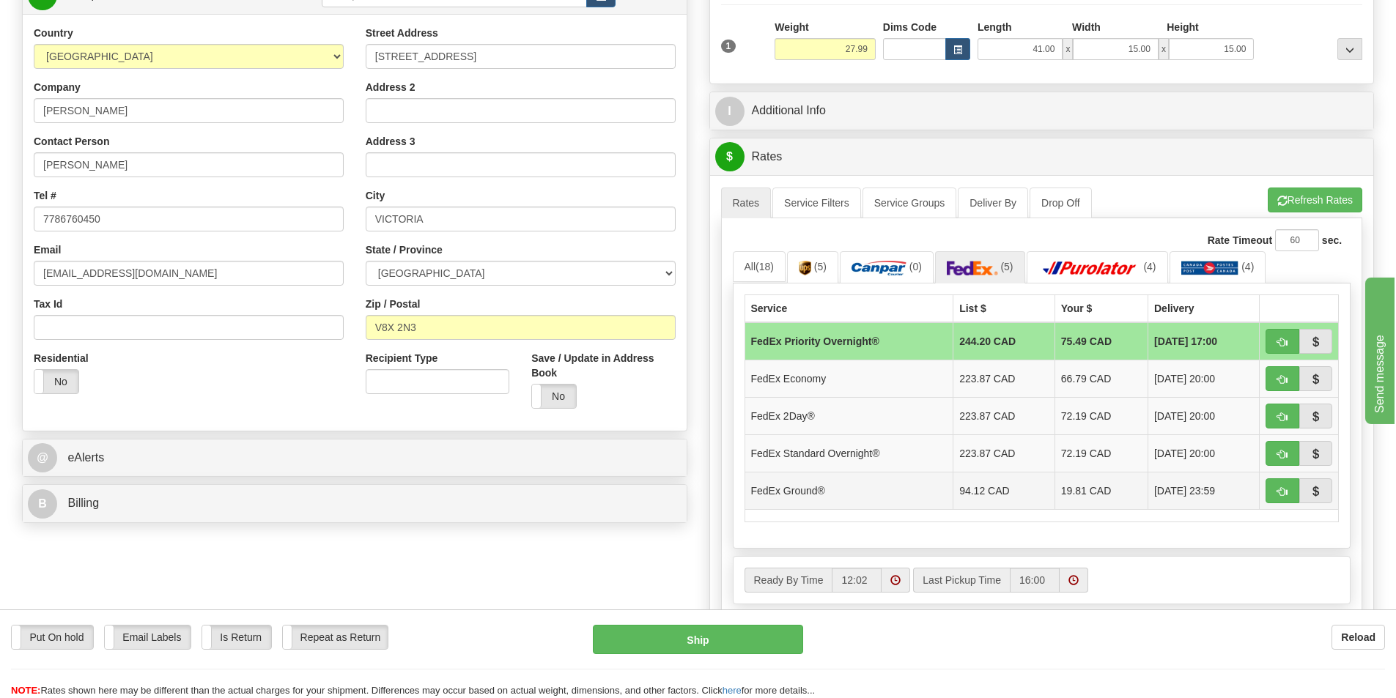
click at [1078, 486] on td "19.81 CAD" at bounding box center [1100, 490] width 93 height 37
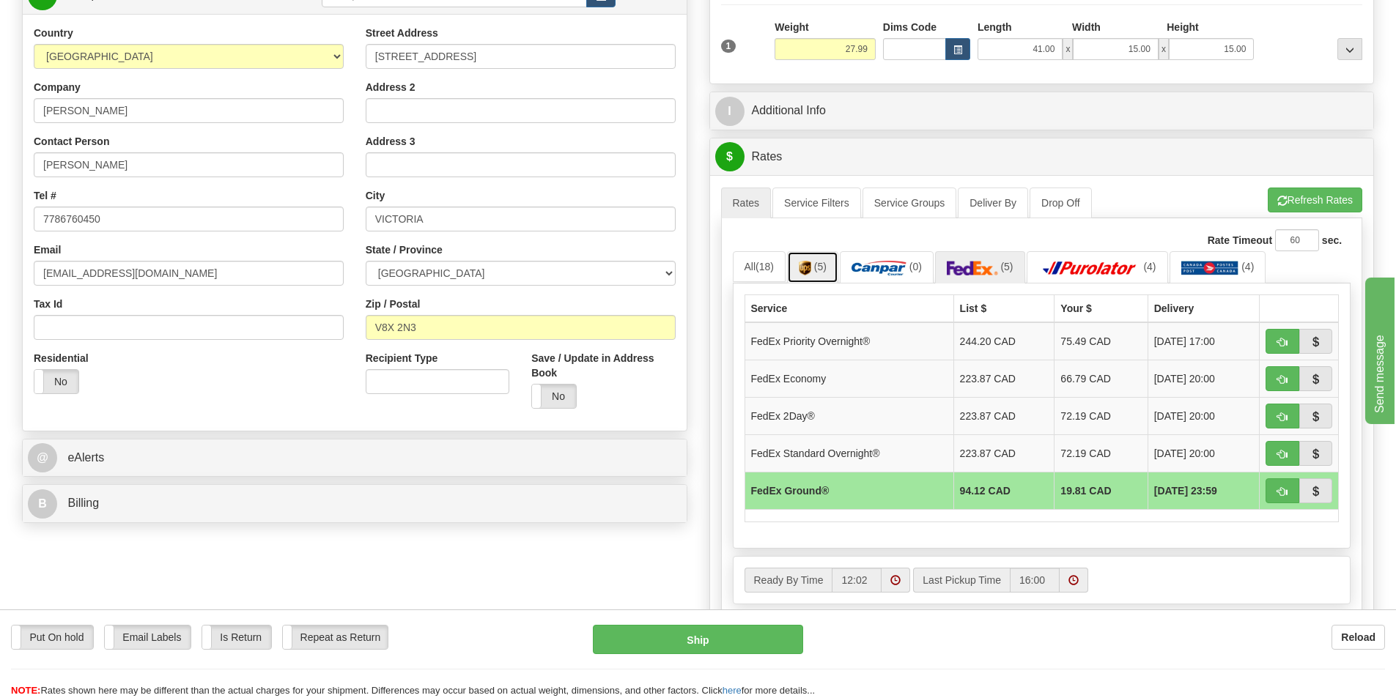
click at [820, 270] on span "(5)" at bounding box center [820, 267] width 12 height 12
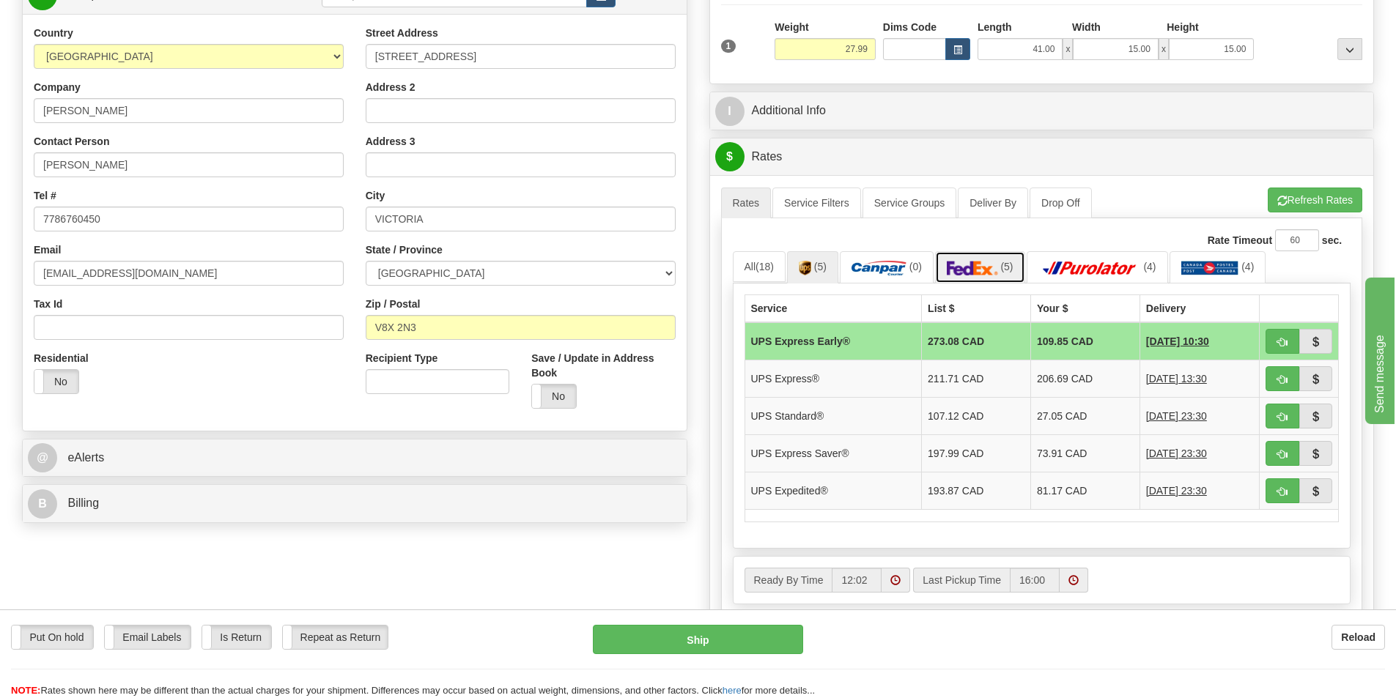
click at [961, 264] on img at bounding box center [972, 268] width 51 height 15
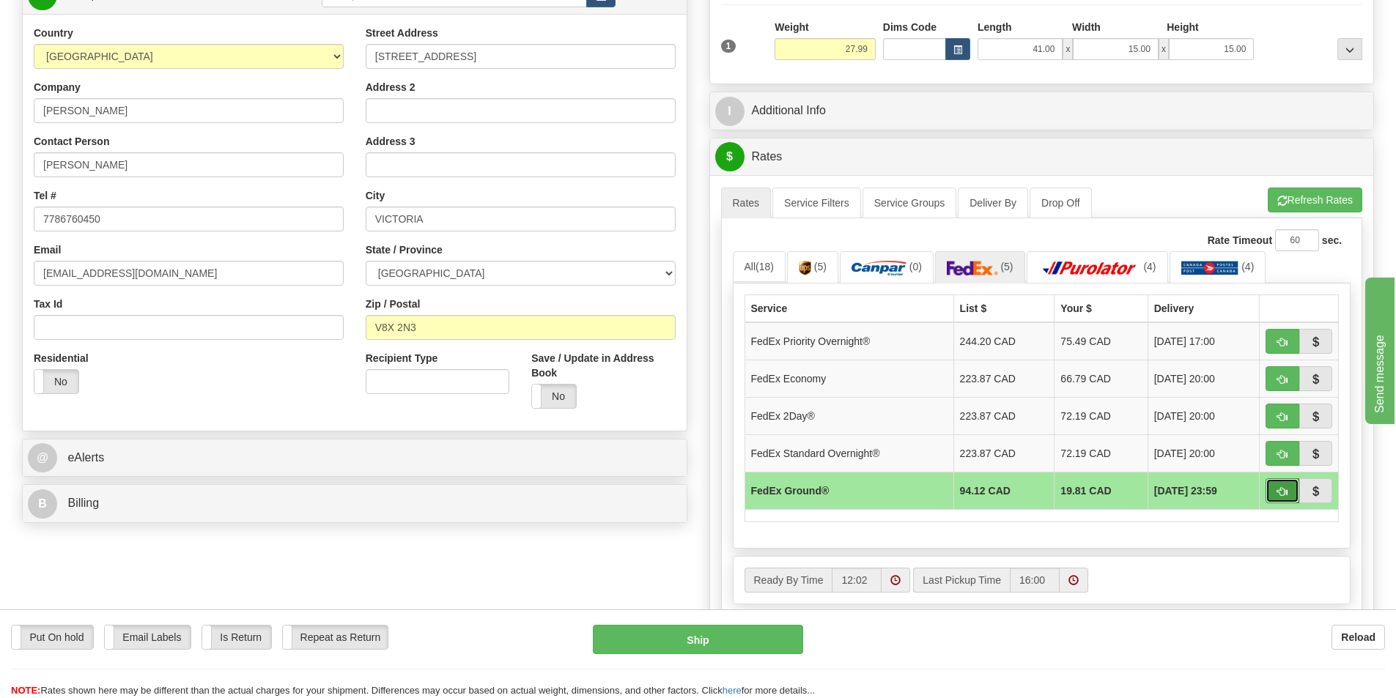
click at [1289, 495] on button "button" at bounding box center [1282, 490] width 34 height 25
type input "92"
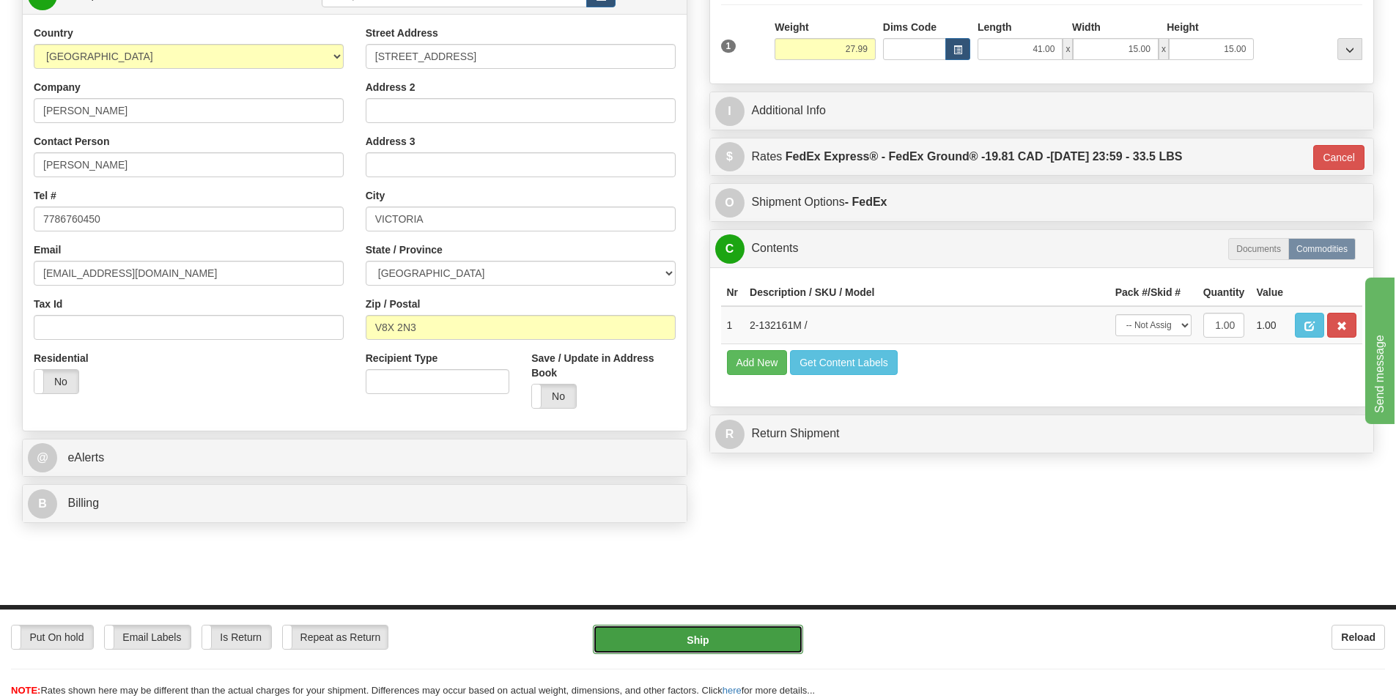
click at [716, 637] on button "Ship" at bounding box center [698, 639] width 210 height 29
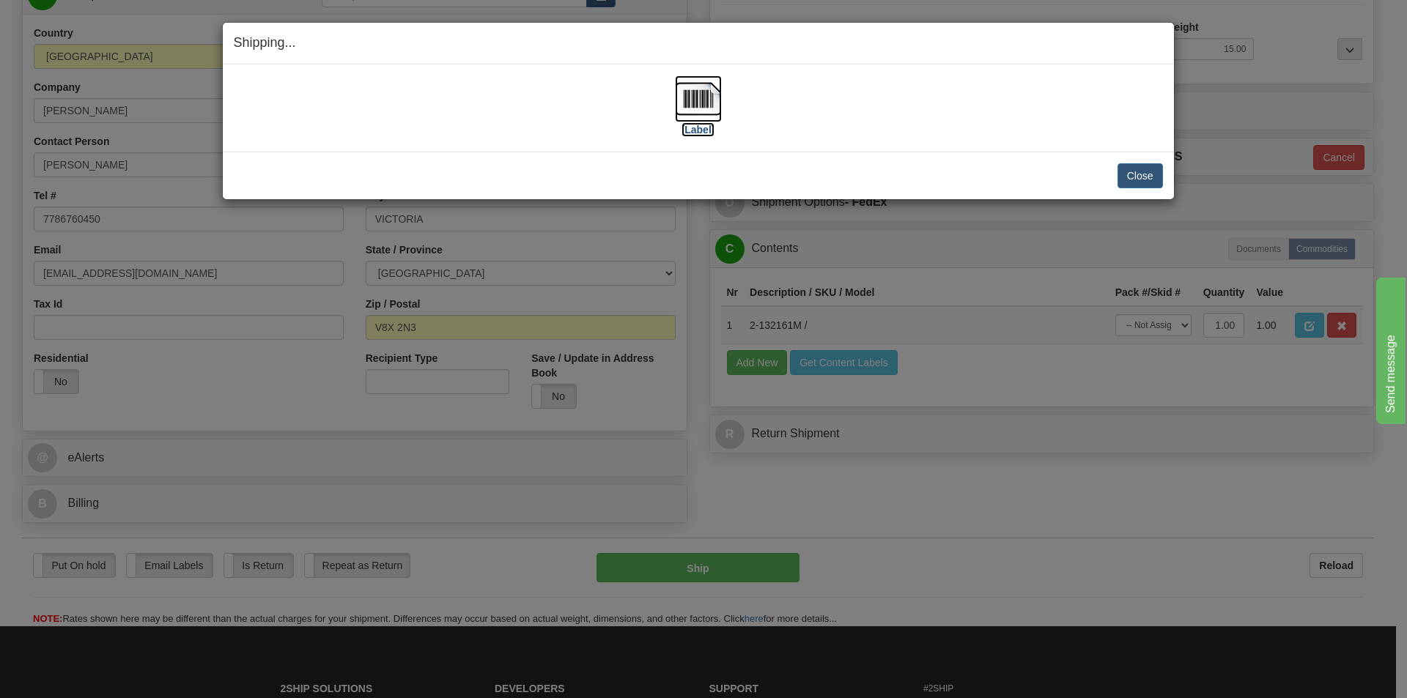
click at [703, 107] on img at bounding box center [698, 98] width 47 height 47
click at [1149, 177] on button "Close" at bounding box center [1139, 175] width 45 height 25
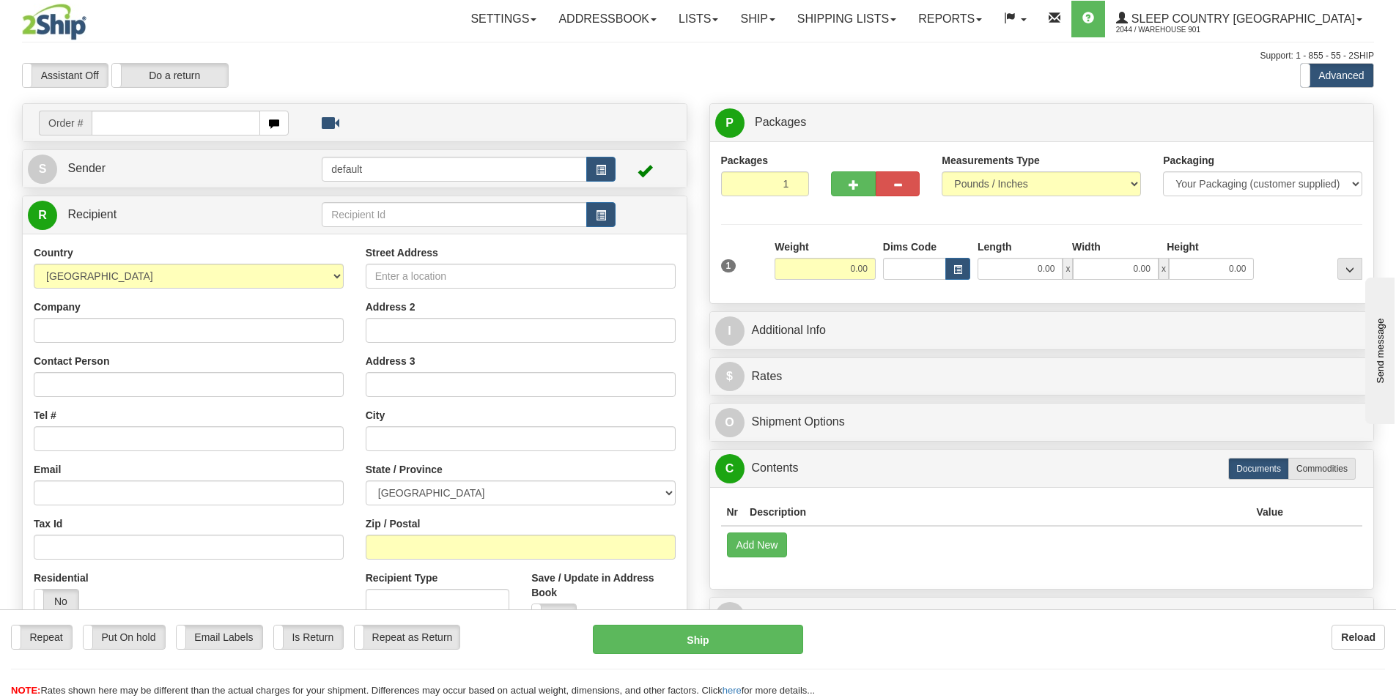
click at [102, 122] on input "text" at bounding box center [176, 123] width 169 height 25
type input "9000I018394"
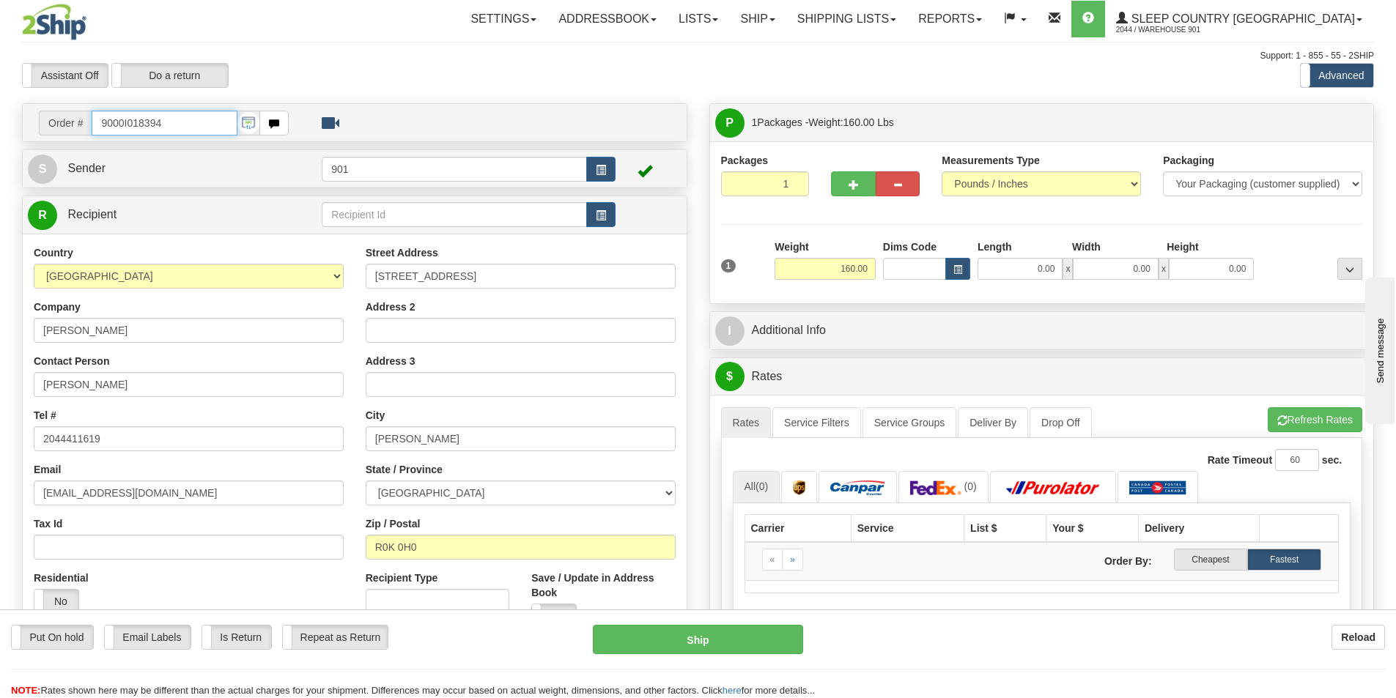
drag, startPoint x: 187, startPoint y: 117, endPoint x: 0, endPoint y: 120, distance: 186.8
click at [0, 120] on div "Toggle navigation Settings Shipping Preferences Fields Preferences New" at bounding box center [698, 536] width 1396 height 1073
click at [518, 67] on body "Training Course Close Toggle navigation Settings Shipping Preferences New Recip…" at bounding box center [703, 349] width 1407 height 698
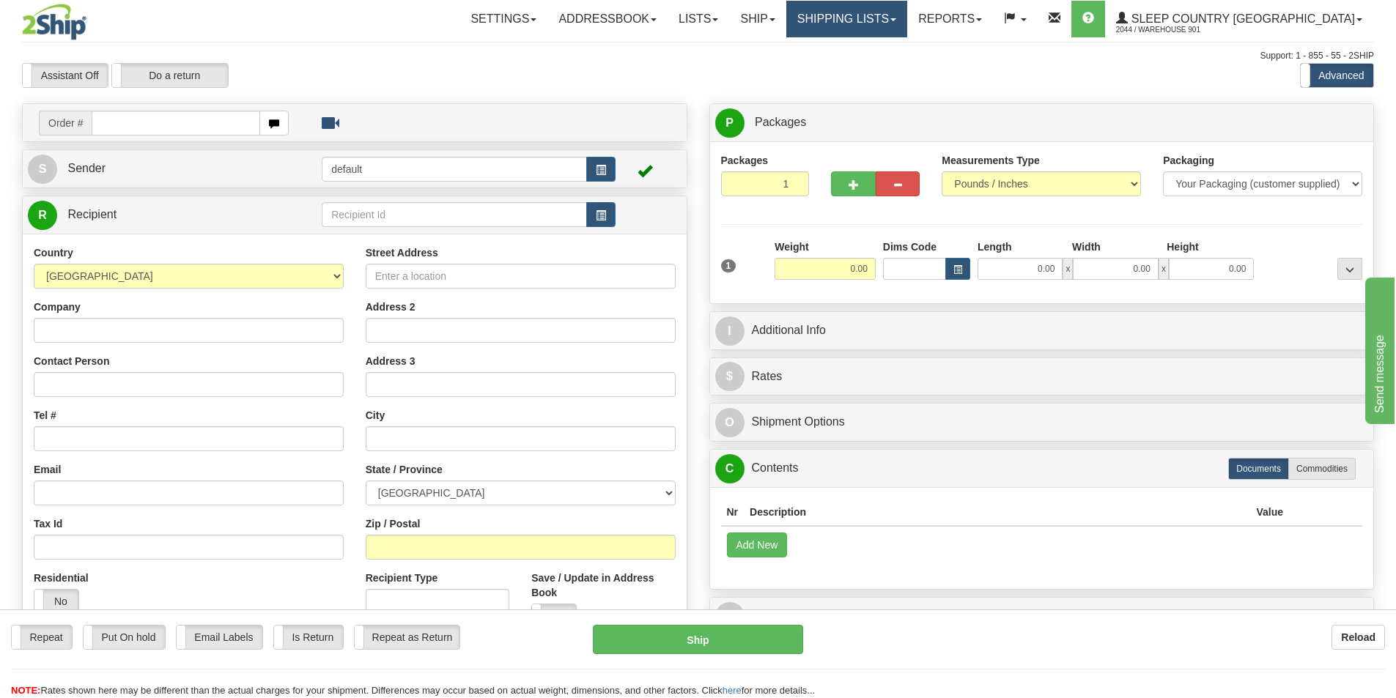
click at [907, 16] on link "Shipping lists" at bounding box center [846, 19] width 121 height 37
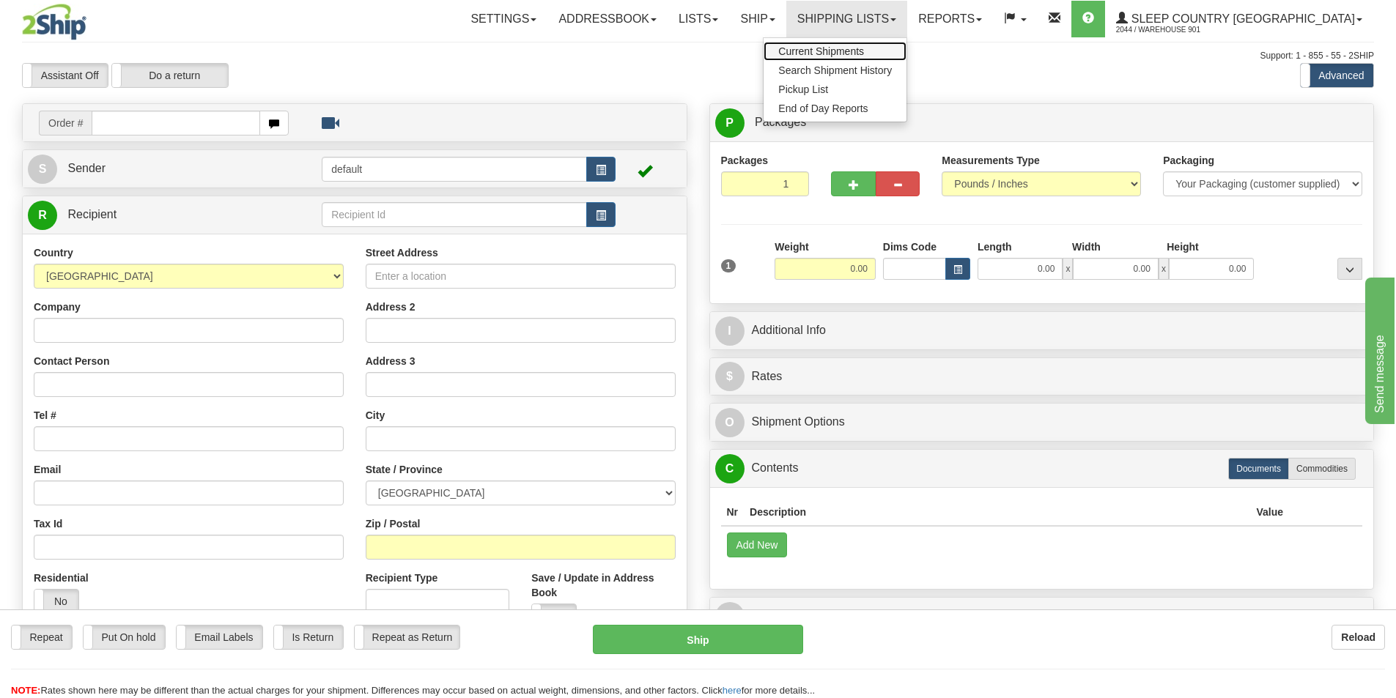
click at [864, 51] on span "Current Shipments" at bounding box center [821, 51] width 86 height 12
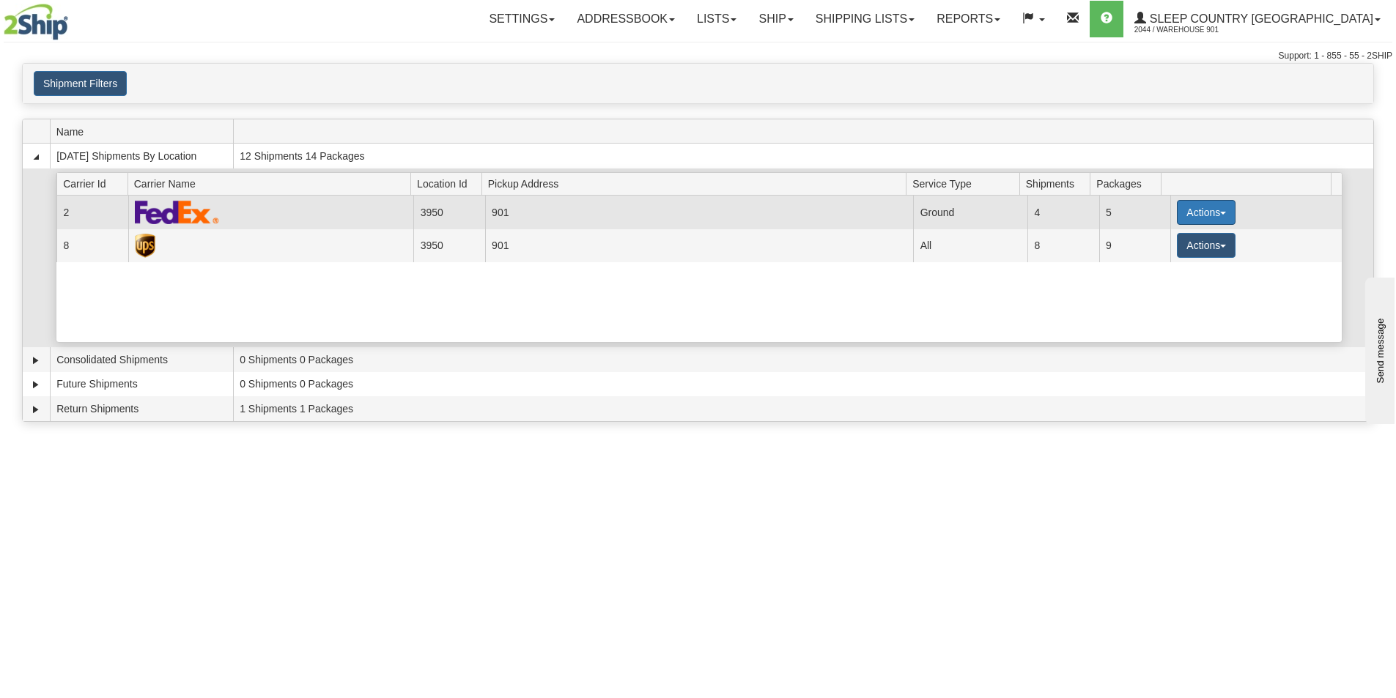
click at [1206, 209] on button "Actions" at bounding box center [1206, 212] width 59 height 25
click at [1166, 259] on span "Close" at bounding box center [1149, 258] width 34 height 10
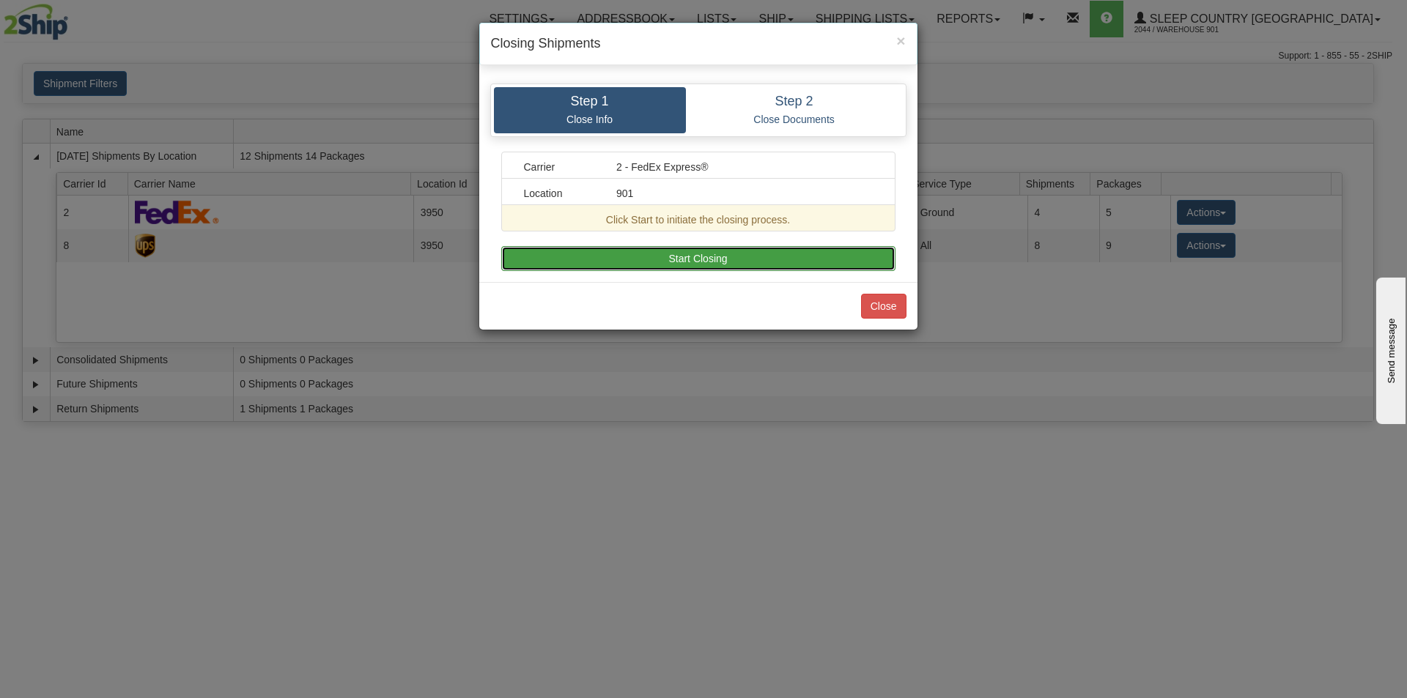
click at [700, 254] on button "Start Closing" at bounding box center [698, 258] width 394 height 25
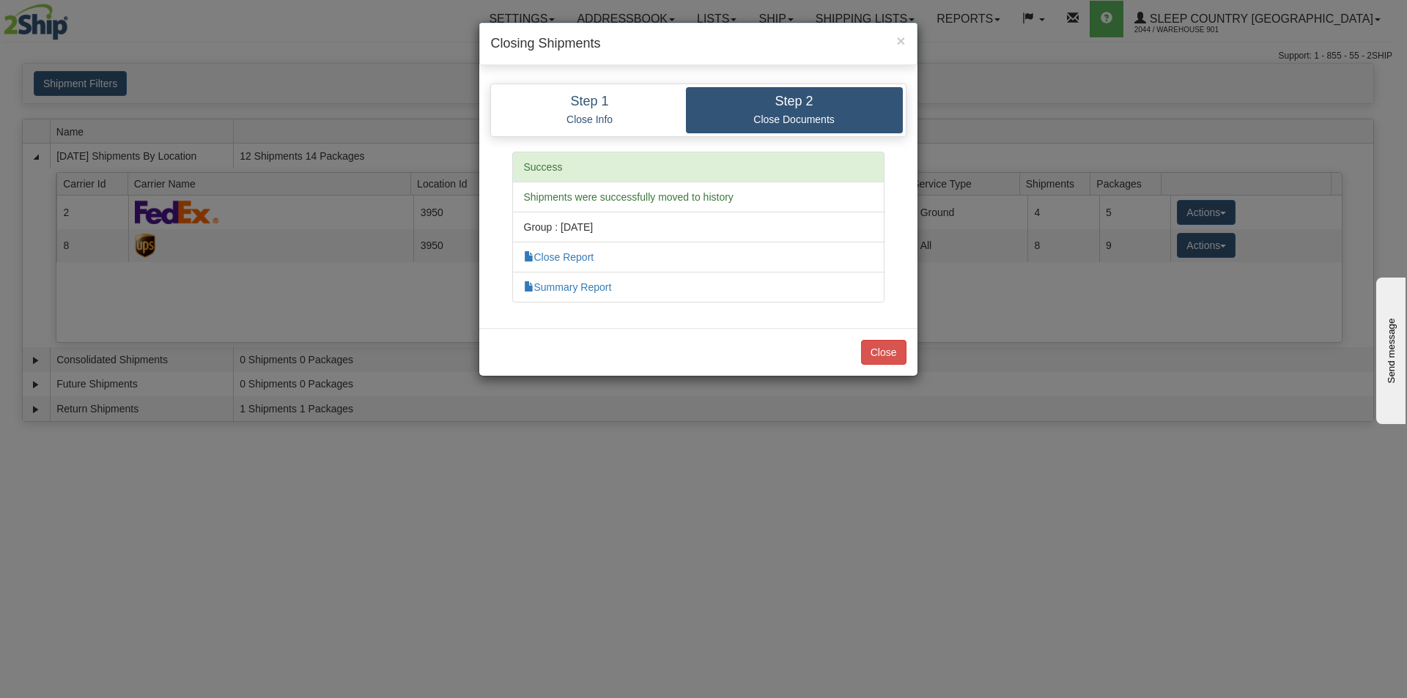
click at [598, 259] on li "Close Report" at bounding box center [698, 257] width 372 height 31
click at [554, 259] on link "Close Report" at bounding box center [559, 257] width 70 height 12
click at [582, 289] on link "Summary Report" at bounding box center [568, 287] width 88 height 12
click at [889, 354] on button "Close" at bounding box center [883, 352] width 45 height 25
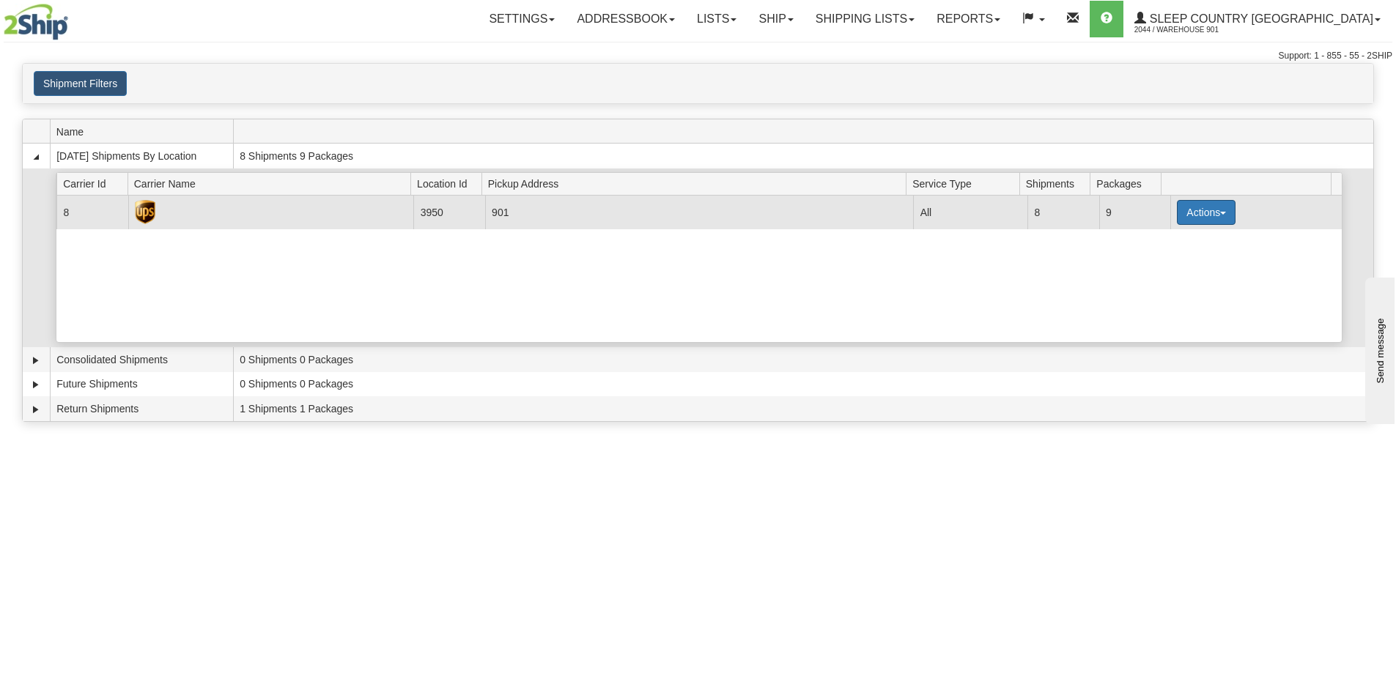
click at [1220, 212] on span "button" at bounding box center [1223, 213] width 6 height 3
click at [1174, 261] on link "Close" at bounding box center [1175, 259] width 117 height 19
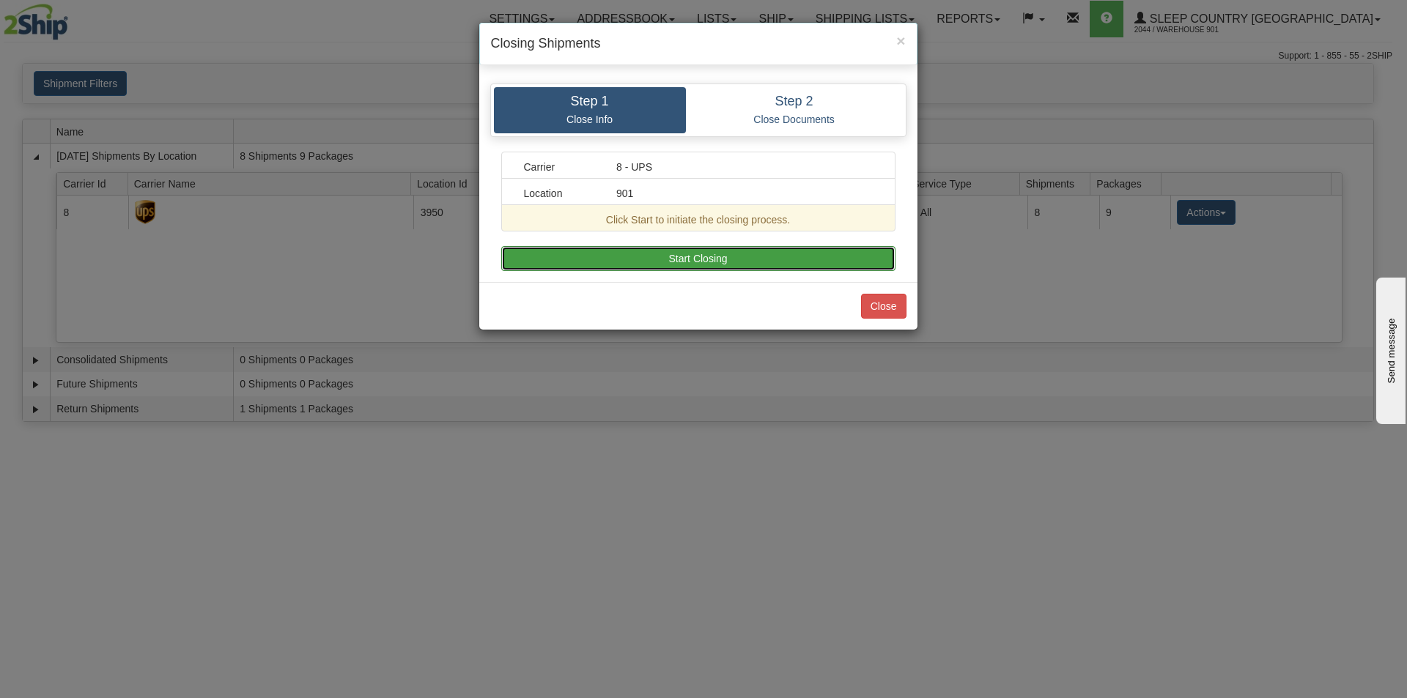
click at [679, 256] on button "Start Closing" at bounding box center [698, 258] width 394 height 25
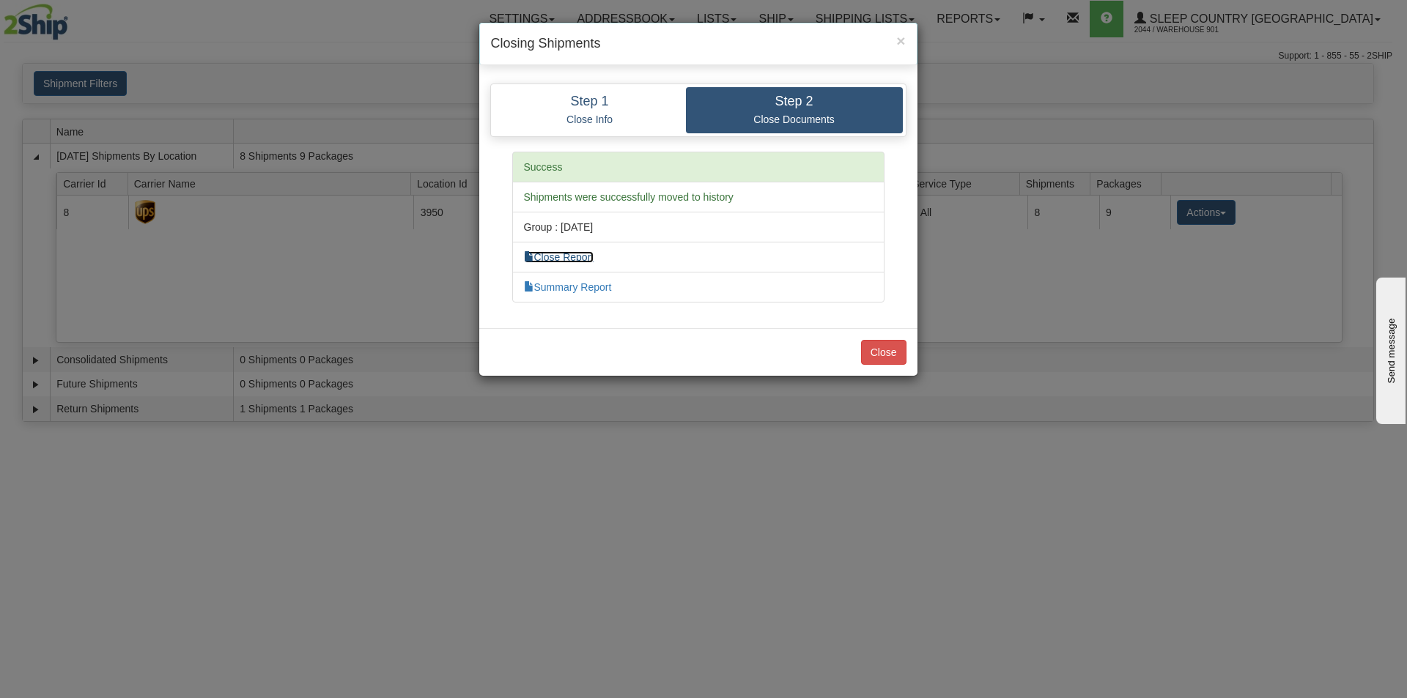
click at [594, 259] on link "Close Report" at bounding box center [559, 257] width 70 height 12
click at [599, 288] on link "Summary Report" at bounding box center [568, 287] width 88 height 12
click at [881, 352] on button "Close" at bounding box center [883, 352] width 45 height 25
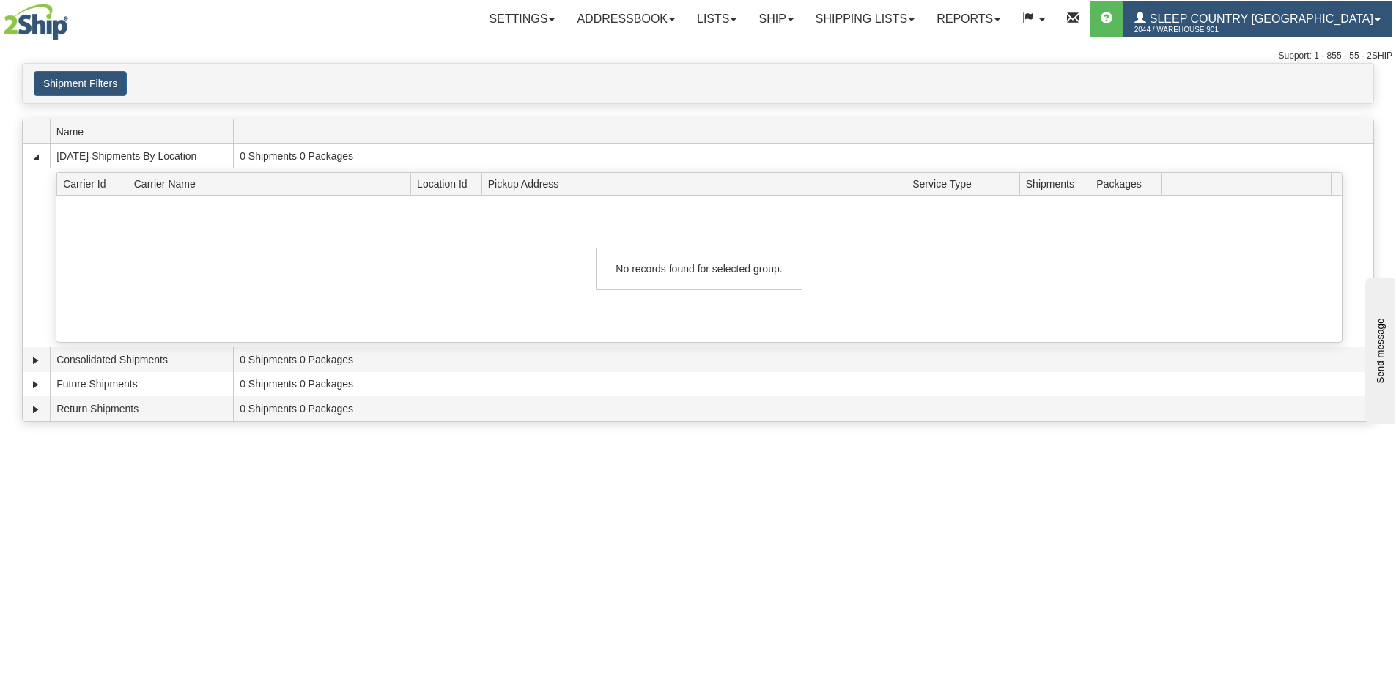
click at [1374, 15] on link "Sleep Country [GEOGRAPHIC_DATA] 2044 / Warehouse 901" at bounding box center [1257, 19] width 268 height 37
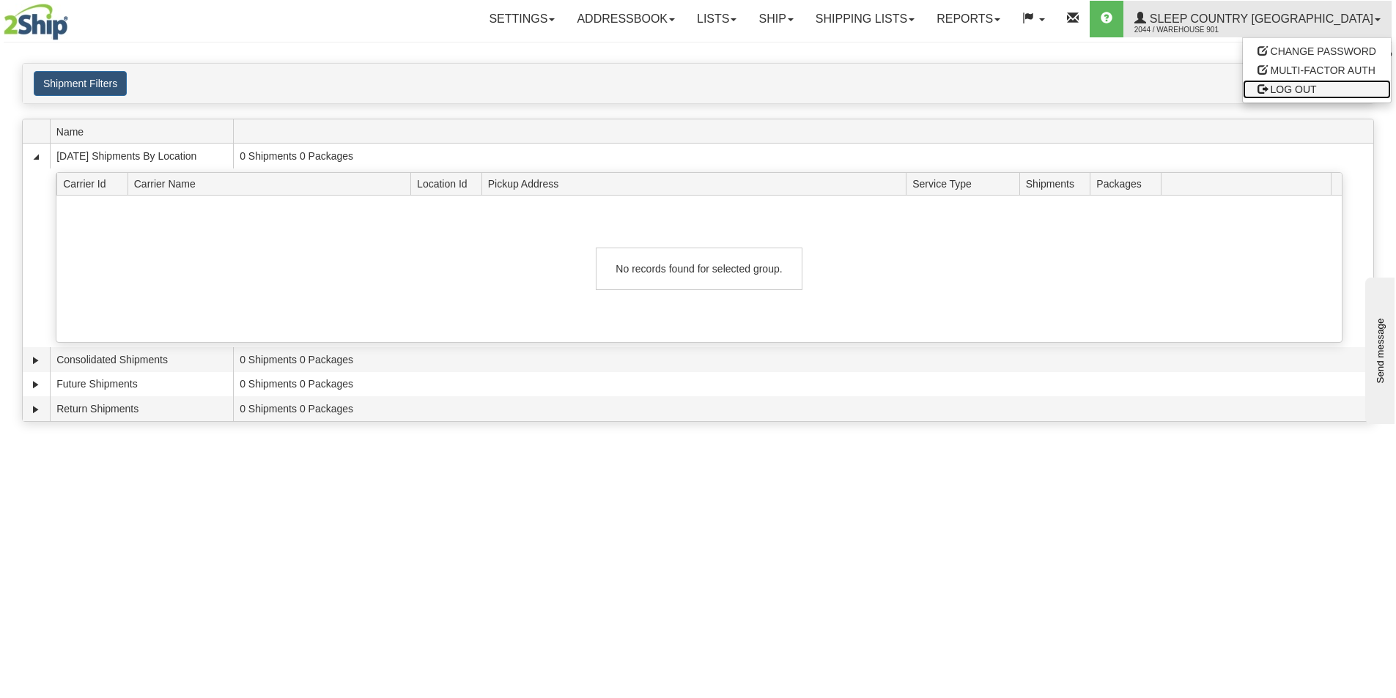
click at [1300, 86] on span "LOG OUT" at bounding box center [1293, 90] width 46 height 12
